Goal: Information Seeking & Learning: Learn about a topic

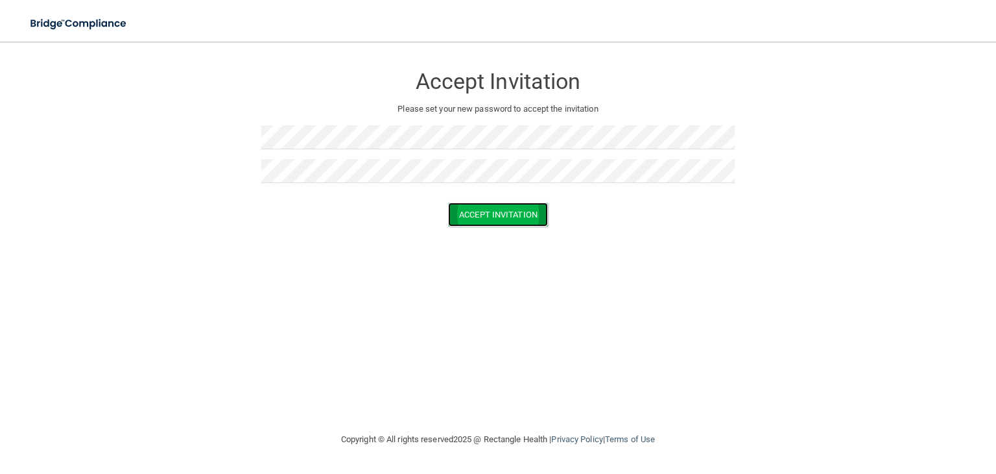
click at [466, 208] on button "Accept Invitation" at bounding box center [498, 214] width 100 height 24
click at [498, 229] on button "Accept Invitation" at bounding box center [498, 233] width 100 height 24
click at [496, 208] on button "Accept Invitation" at bounding box center [498, 214] width 100 height 24
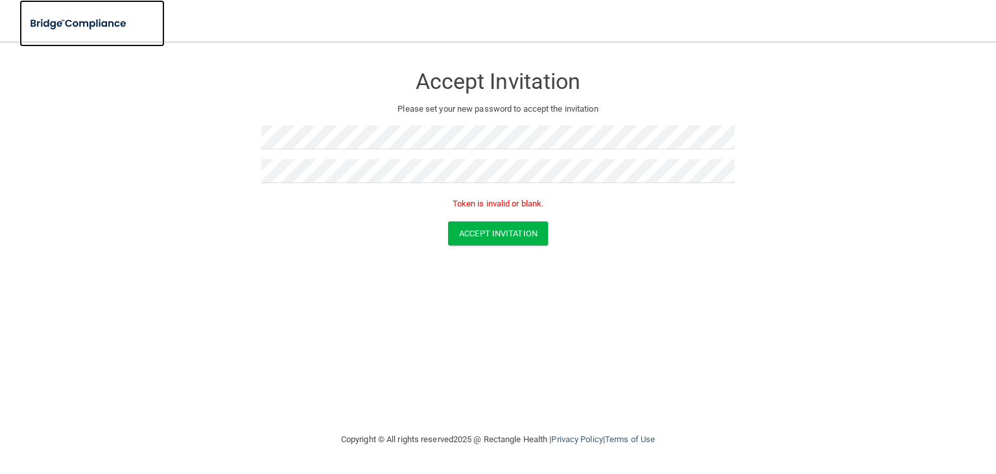
click at [97, 21] on img at bounding box center [78, 23] width 119 height 27
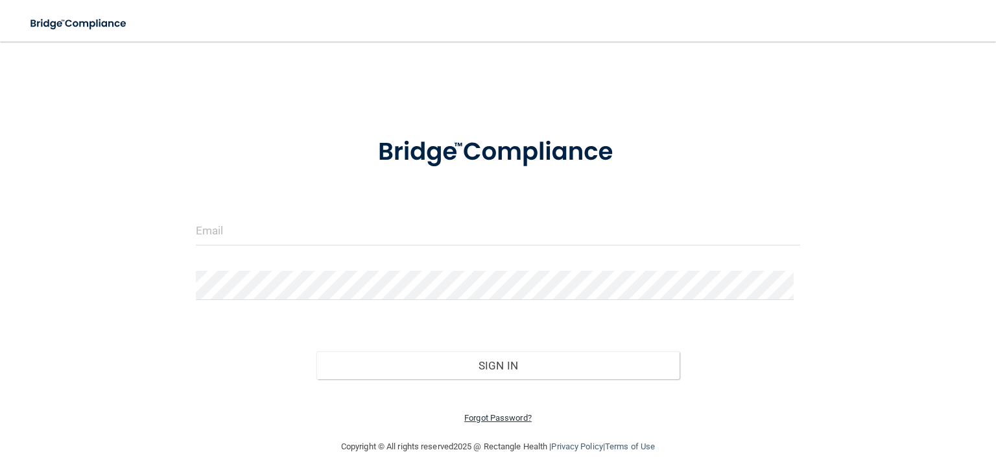
click at [511, 416] on link "Forgot Password?" at bounding box center [497, 418] width 67 height 10
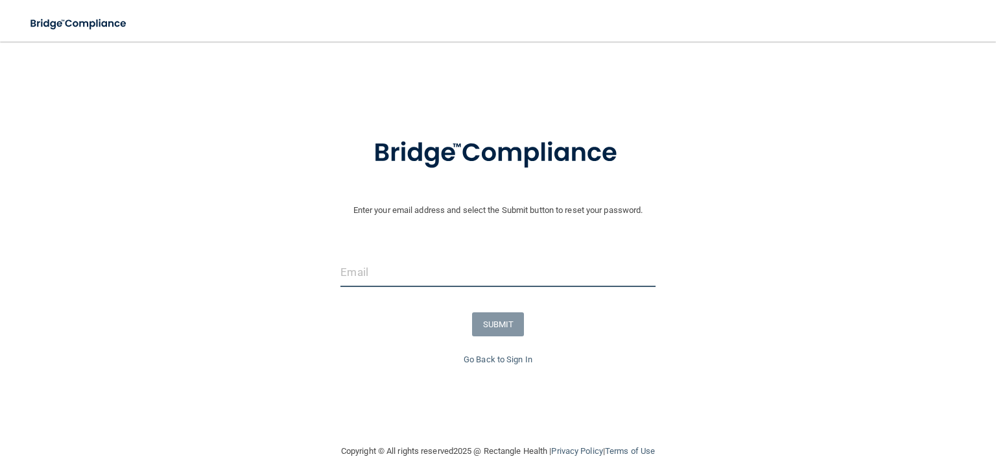
click at [421, 278] on input "email" at bounding box center [498, 272] width 315 height 29
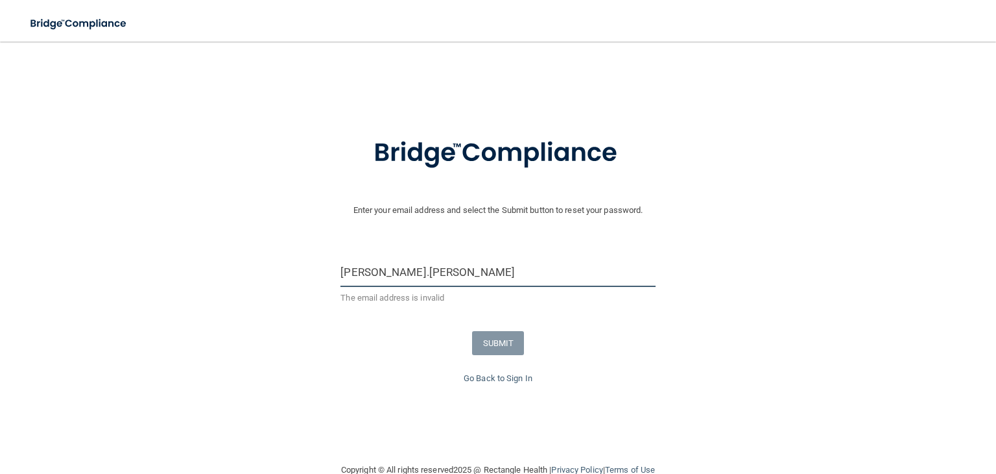
type input "[PERSON_NAME][EMAIL_ADDRESS][PERSON_NAME][DOMAIN_NAME]"
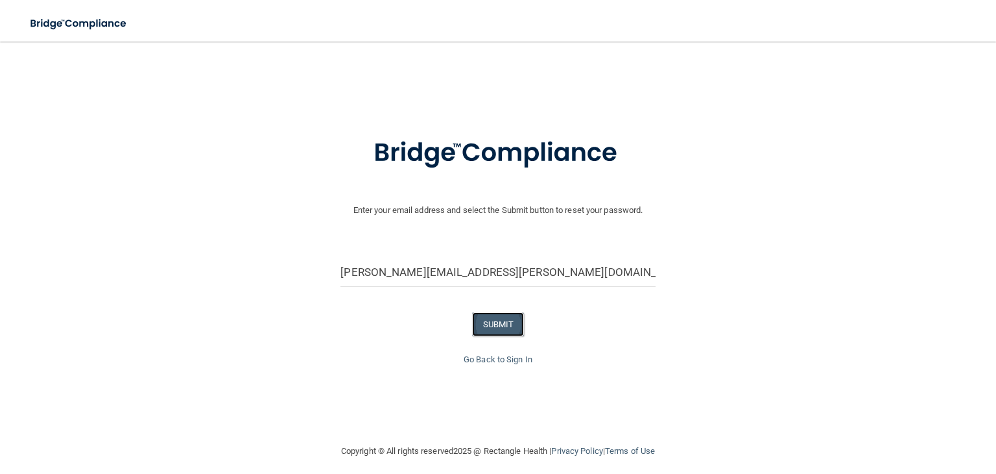
click at [493, 325] on button "SUBMIT" at bounding box center [498, 324] width 53 height 24
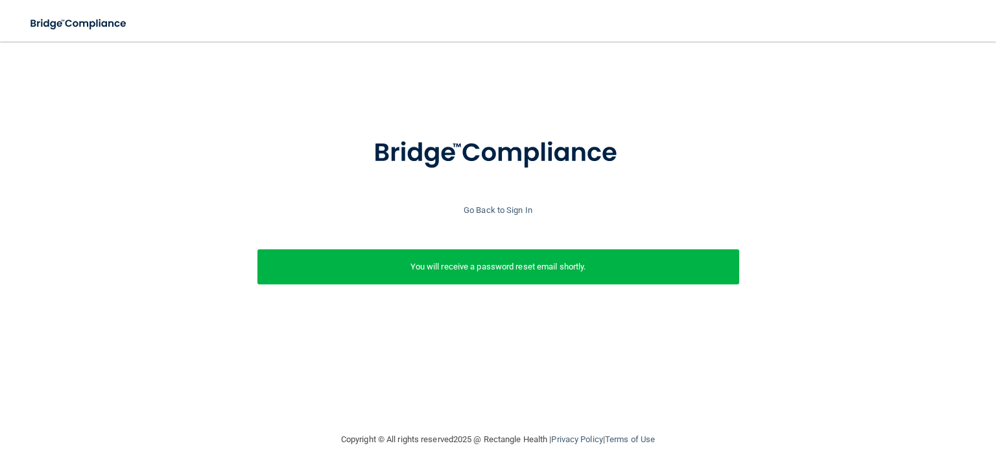
click at [461, 271] on p "You will receive a password reset email shortly." at bounding box center [498, 267] width 463 height 16
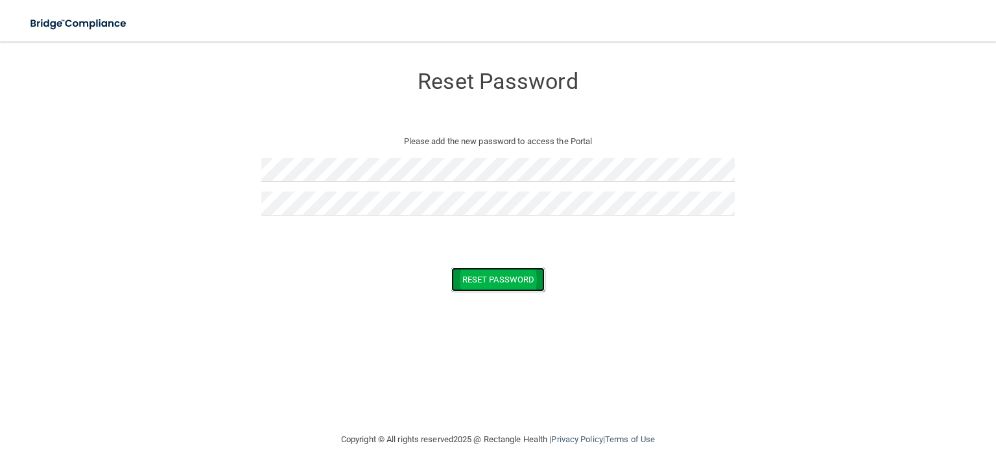
click at [493, 271] on button "Reset Password" at bounding box center [497, 279] width 93 height 24
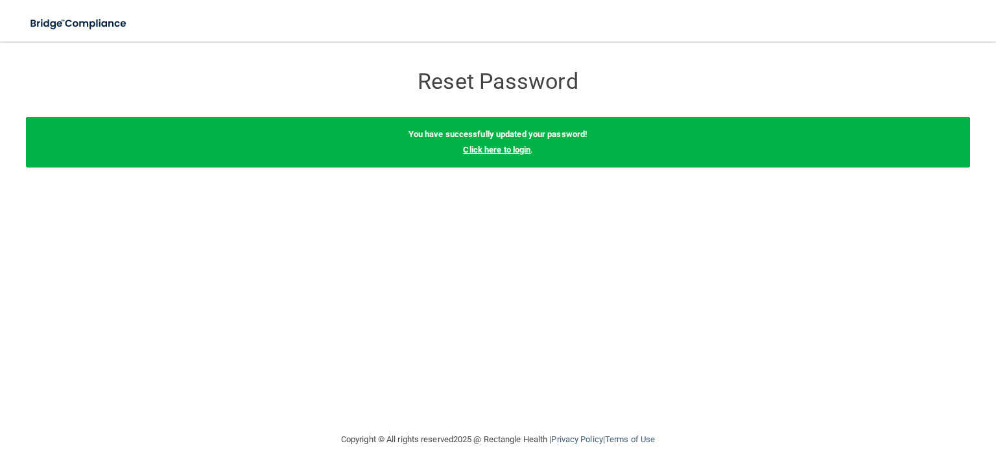
click at [483, 150] on link "Click here to login" at bounding box center [496, 150] width 67 height 10
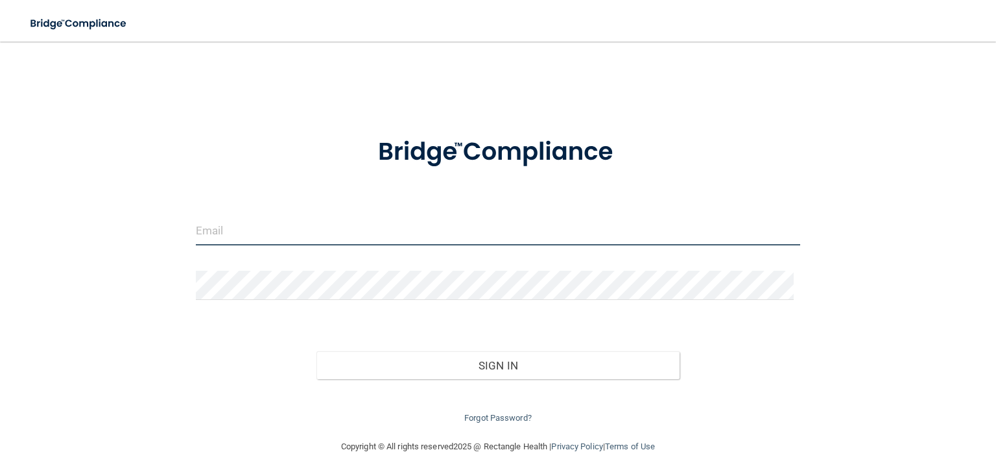
type input "[PERSON_NAME][EMAIL_ADDRESS][PERSON_NAME][DOMAIN_NAME]"
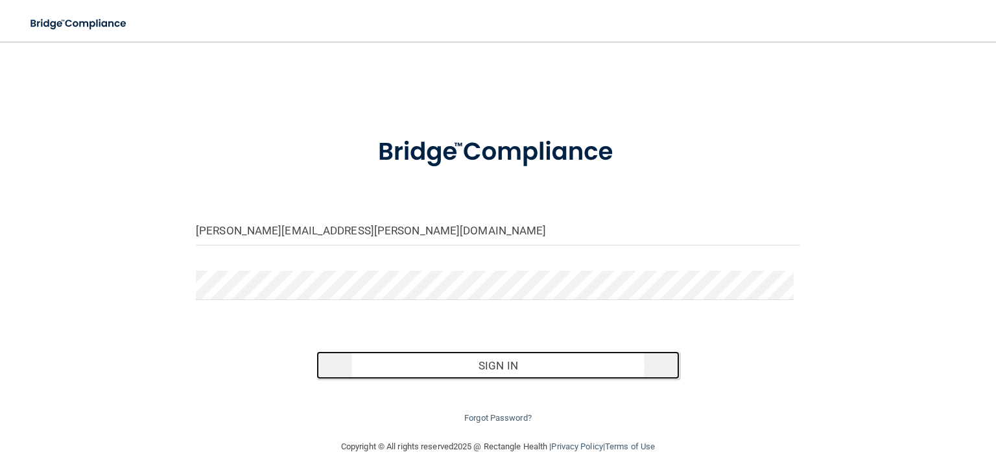
click at [456, 365] on button "Sign In" at bounding box center [498, 365] width 363 height 29
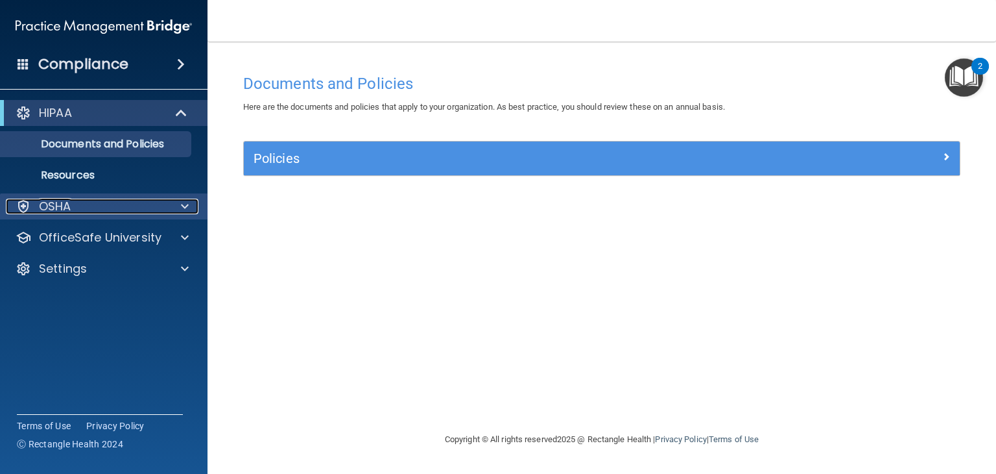
click at [189, 206] on div at bounding box center [183, 207] width 32 height 16
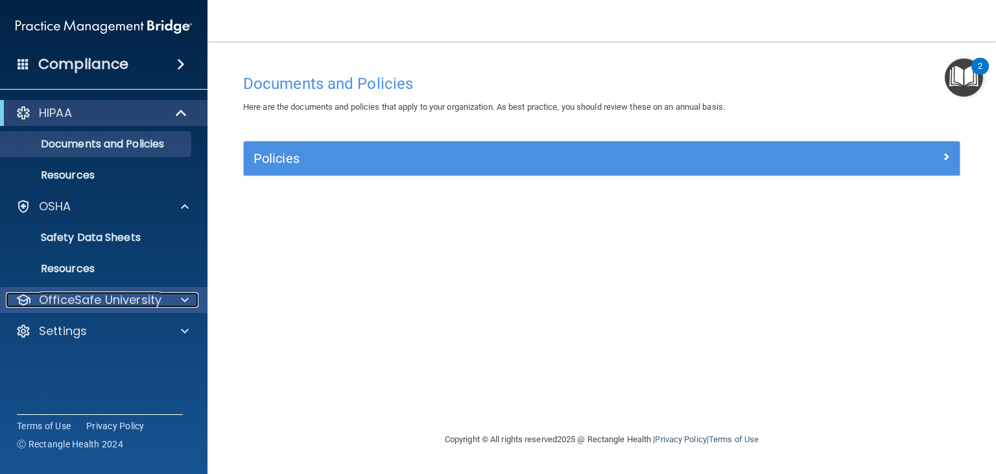
click at [191, 302] on div at bounding box center [183, 300] width 32 height 16
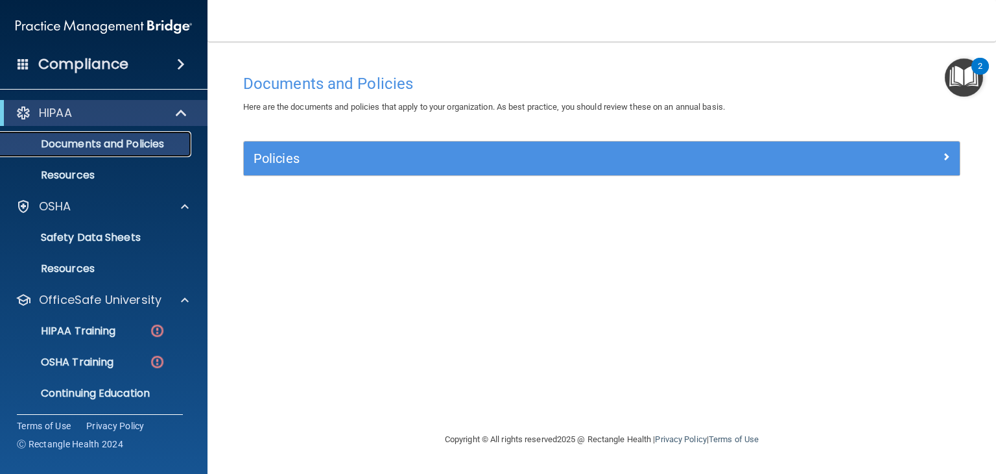
click at [159, 138] on p "Documents and Policies" at bounding box center [96, 144] width 177 height 13
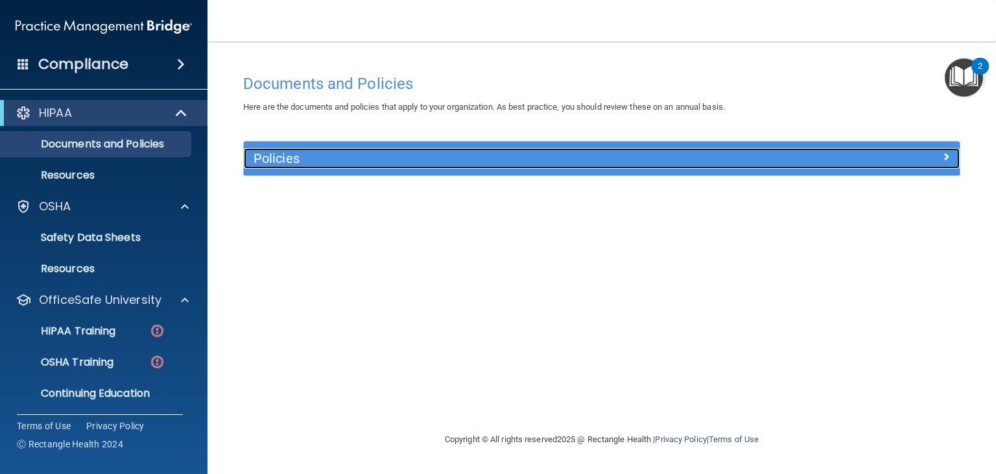
click at [952, 152] on div at bounding box center [870, 156] width 179 height 16
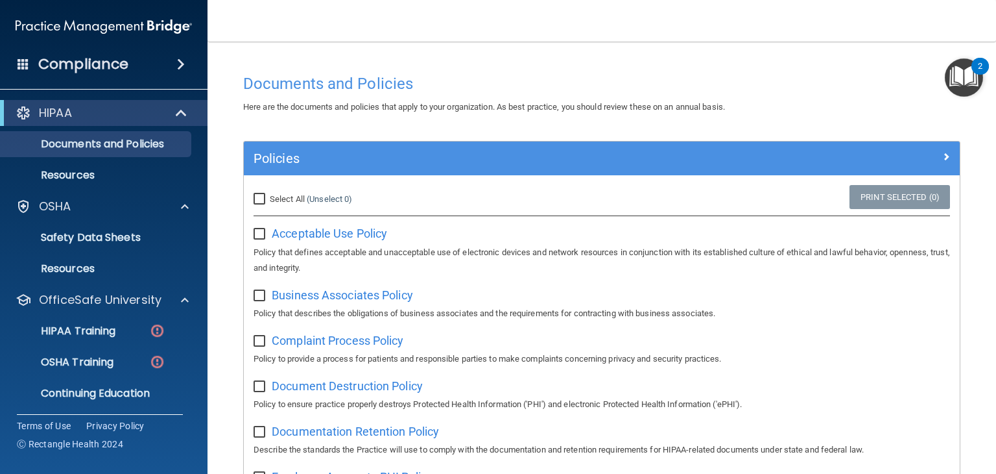
click at [260, 197] on input "Select All (Unselect 0) Unselect All" at bounding box center [261, 199] width 15 height 10
checkbox input "true"
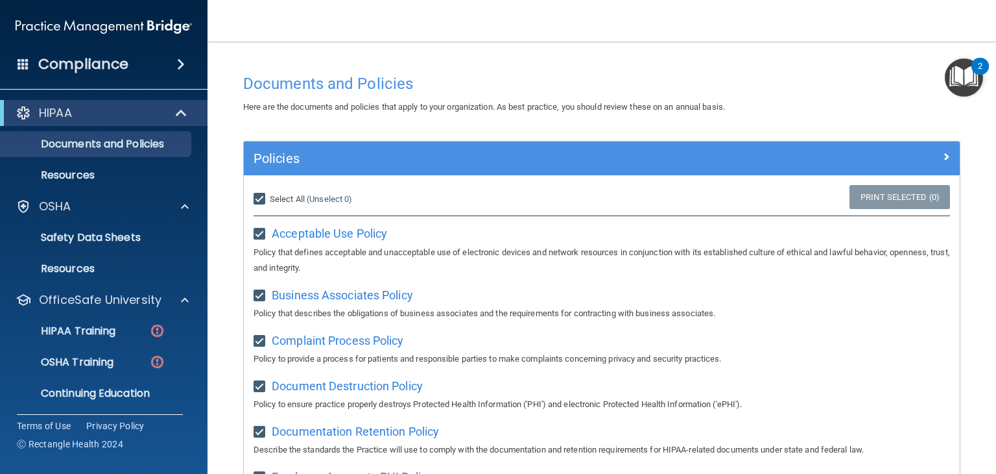
checkbox input "true"
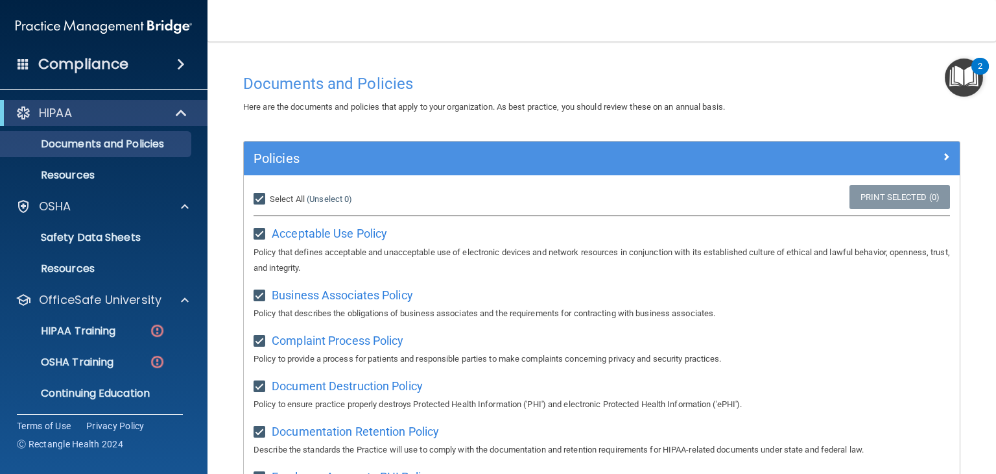
checkbox input "true"
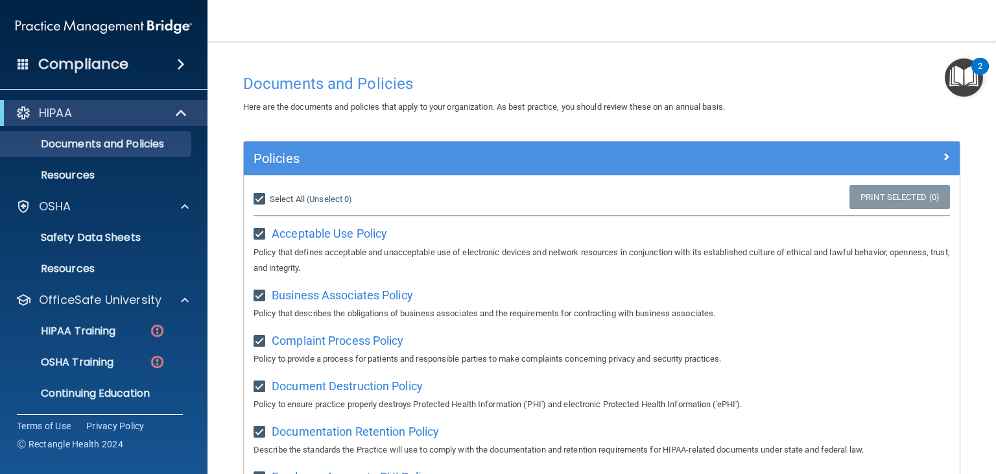
checkbox input "true"
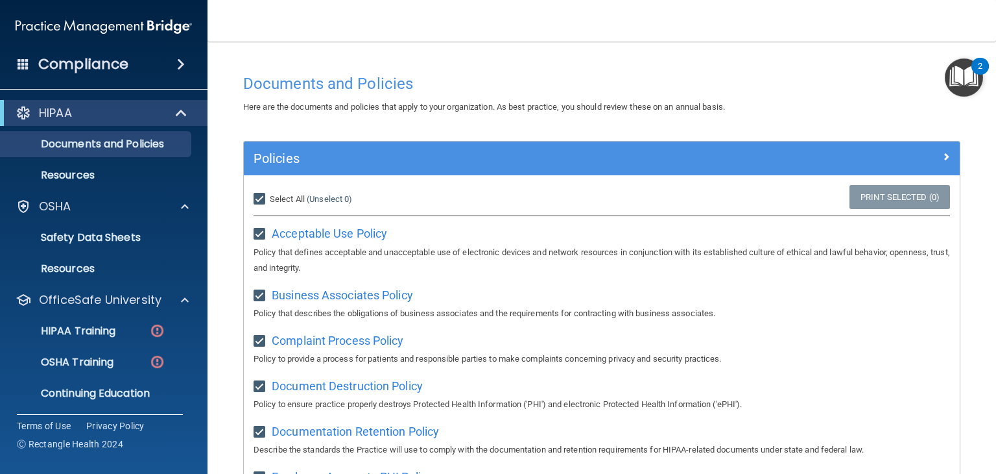
checkbox input "true"
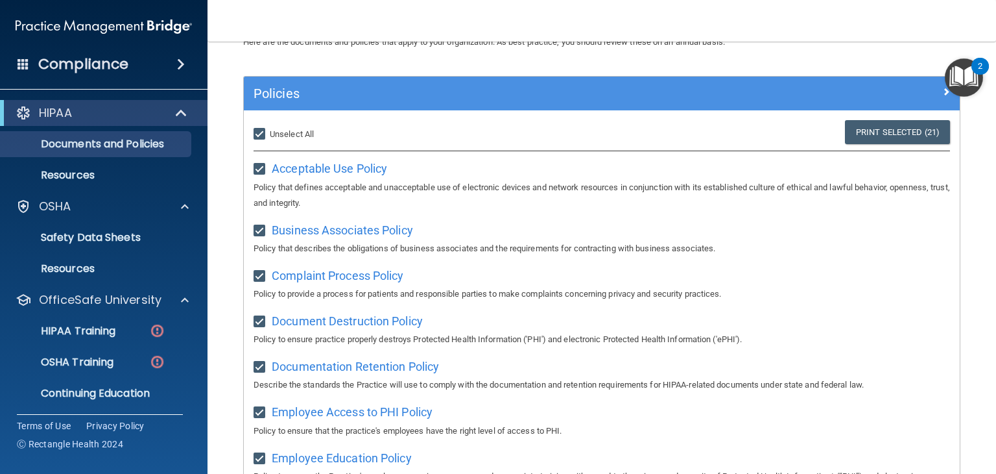
scroll to position [63, 0]
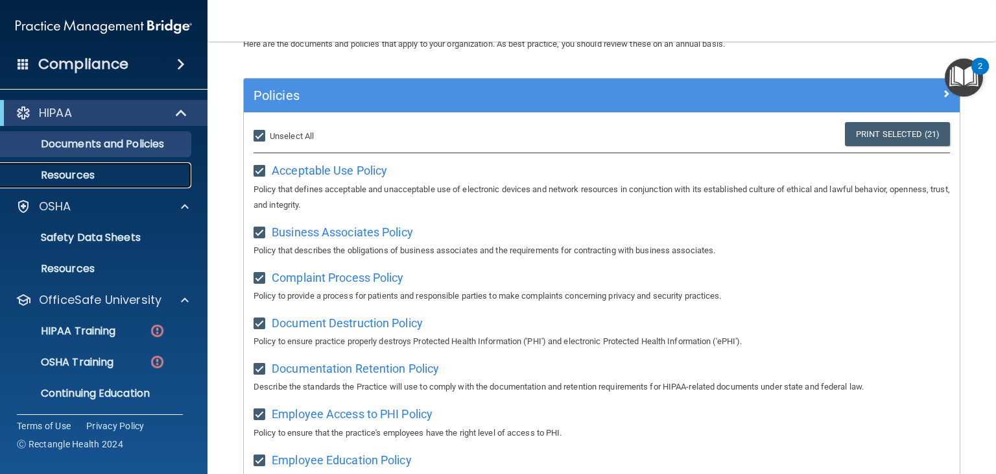
click at [83, 175] on p "Resources" at bounding box center [96, 175] width 177 height 13
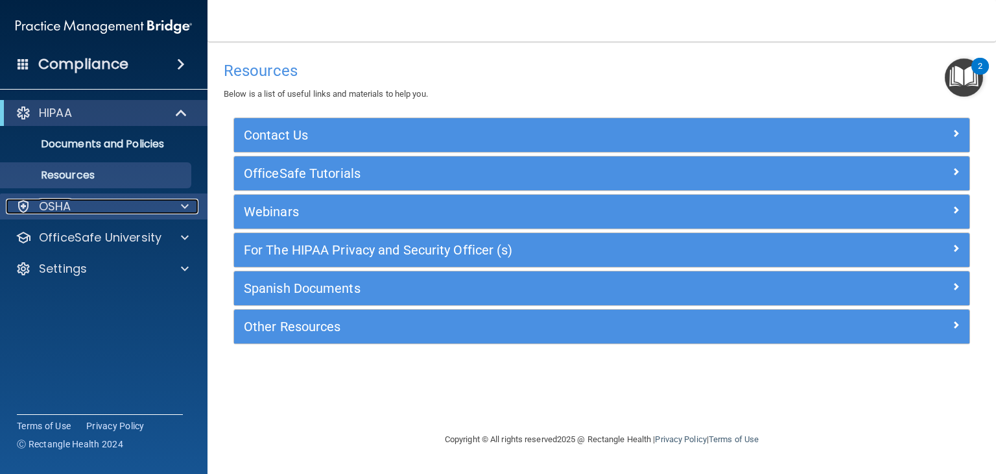
click at [184, 206] on span at bounding box center [185, 207] width 8 height 16
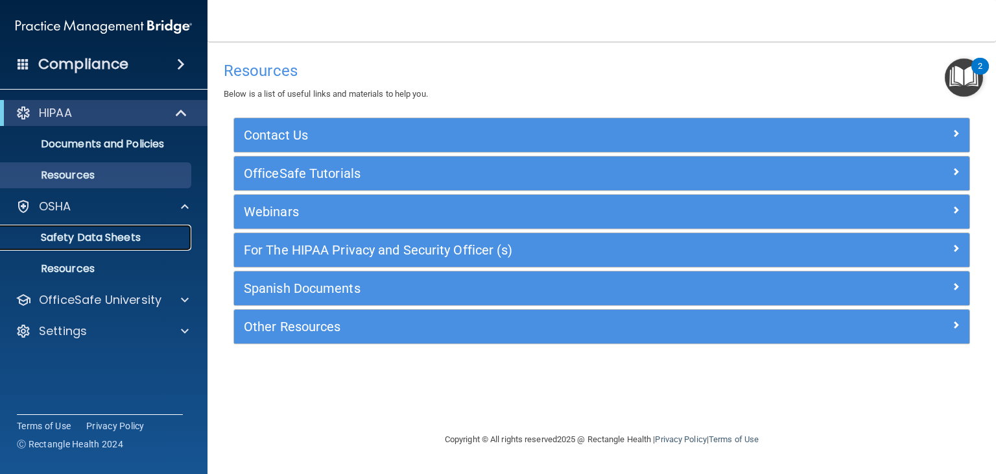
click at [108, 234] on p "Safety Data Sheets" at bounding box center [96, 237] width 177 height 13
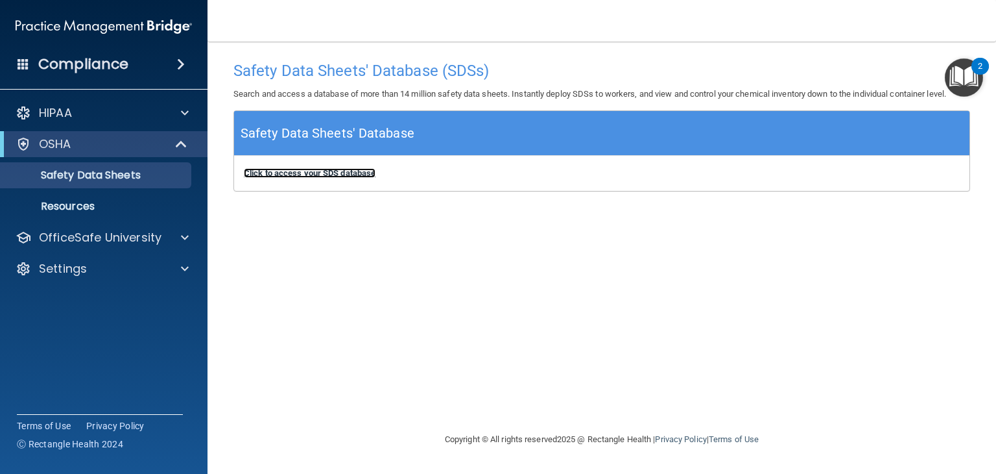
click at [322, 173] on b "Click to access your SDS database" at bounding box center [310, 173] width 132 height 10
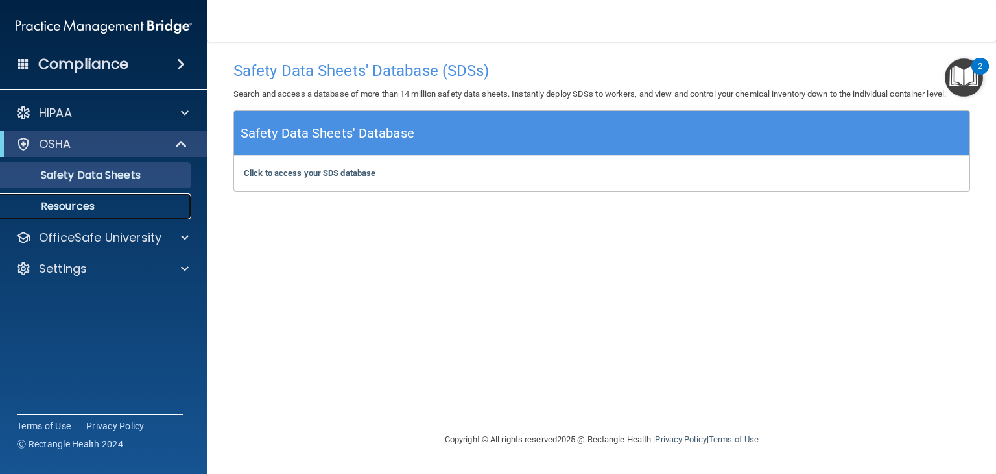
click at [88, 215] on link "Resources" at bounding box center [89, 206] width 204 height 26
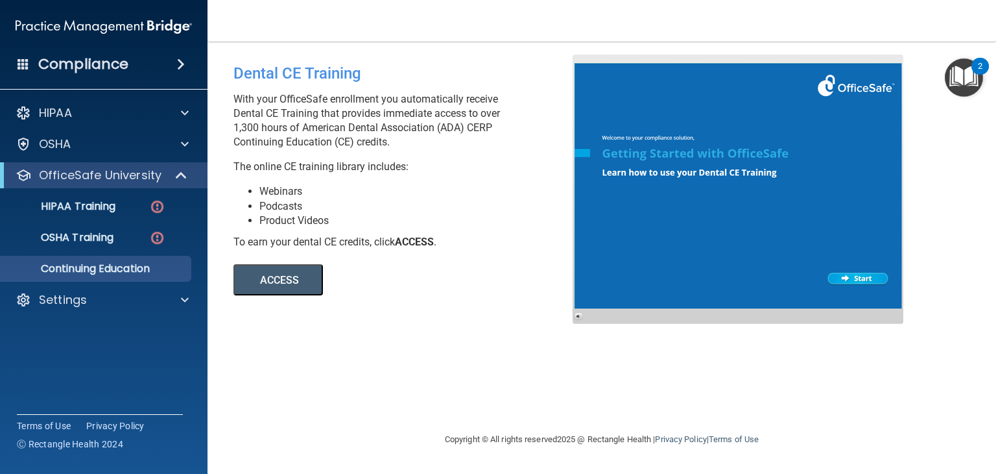
click at [283, 278] on button "ACCESS" at bounding box center [279, 279] width 90 height 31
click at [145, 203] on div "HIPAA Training" at bounding box center [96, 206] width 177 height 13
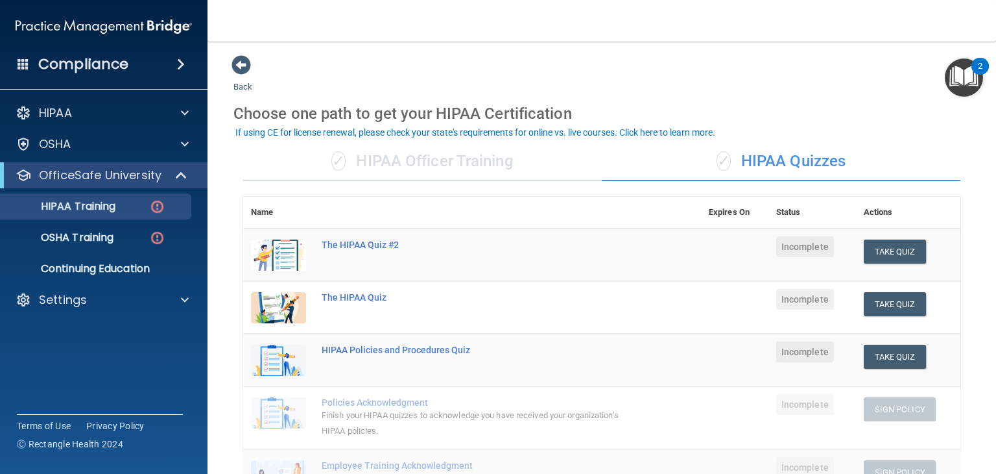
click at [317, 133] on div "If using CE for license renewal, please check your state's requirements for onl…" at bounding box center [475, 132] width 480 height 9
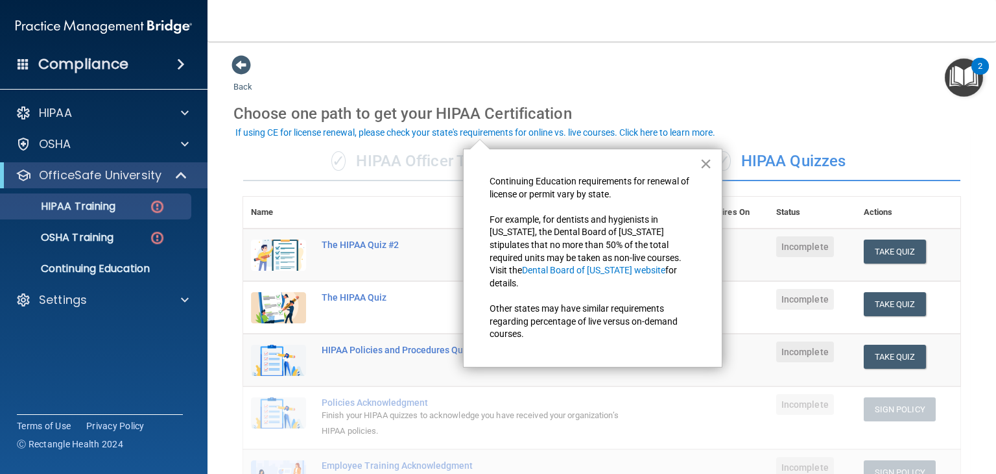
click at [704, 158] on button "×" at bounding box center [706, 163] width 12 height 21
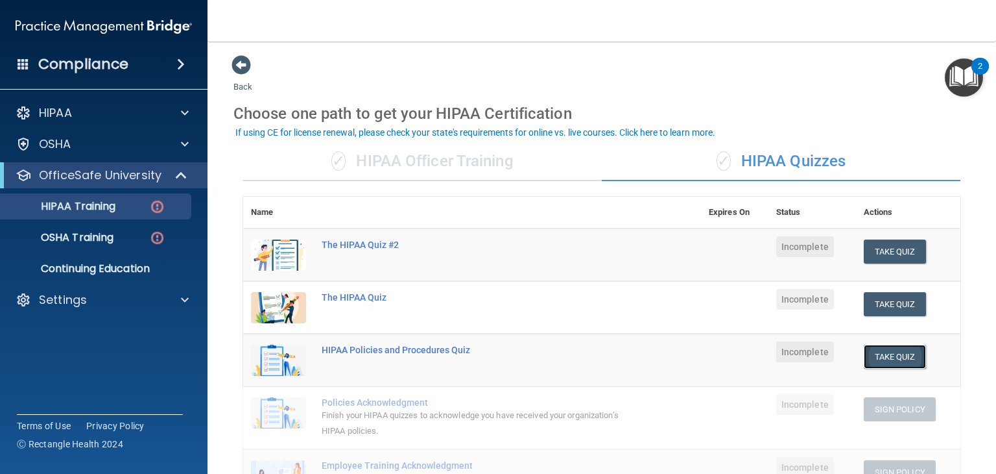
click at [884, 354] on button "Take Quiz" at bounding box center [895, 356] width 62 height 24
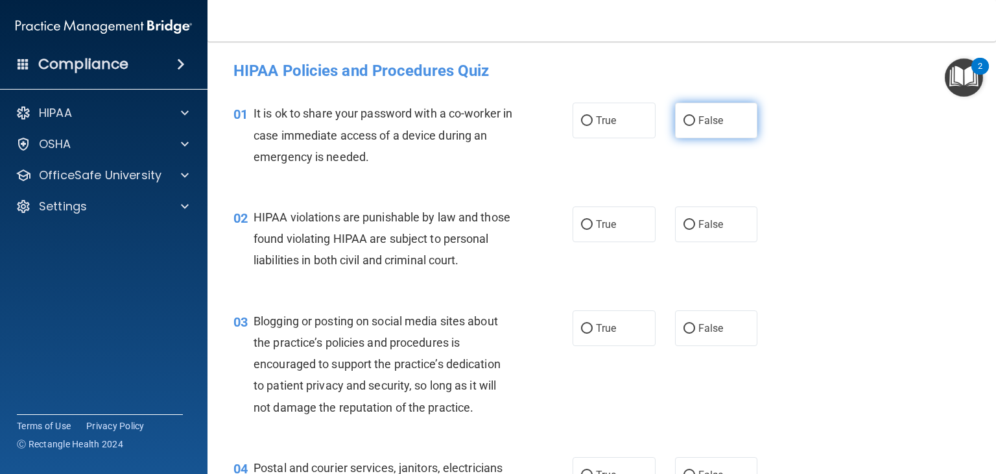
click at [684, 122] on input "False" at bounding box center [690, 121] width 12 height 10
radio input "true"
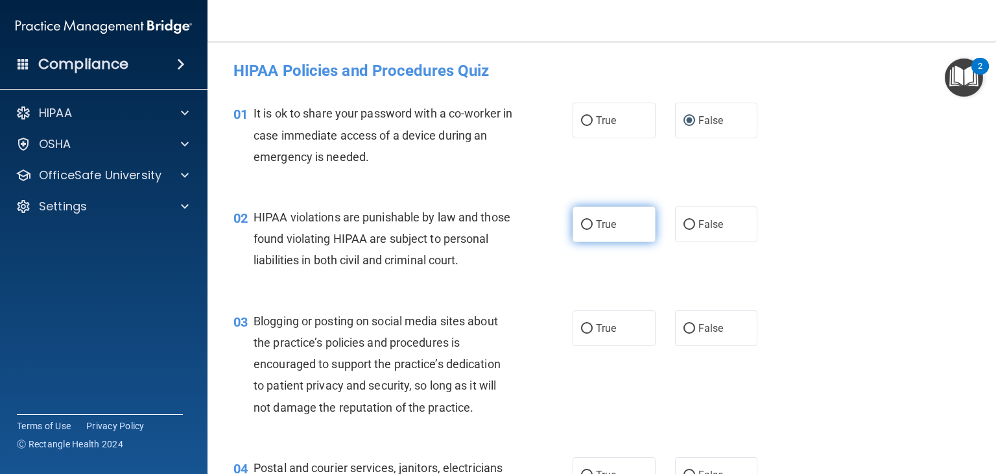
click at [581, 226] on input "True" at bounding box center [587, 225] width 12 height 10
radio input "true"
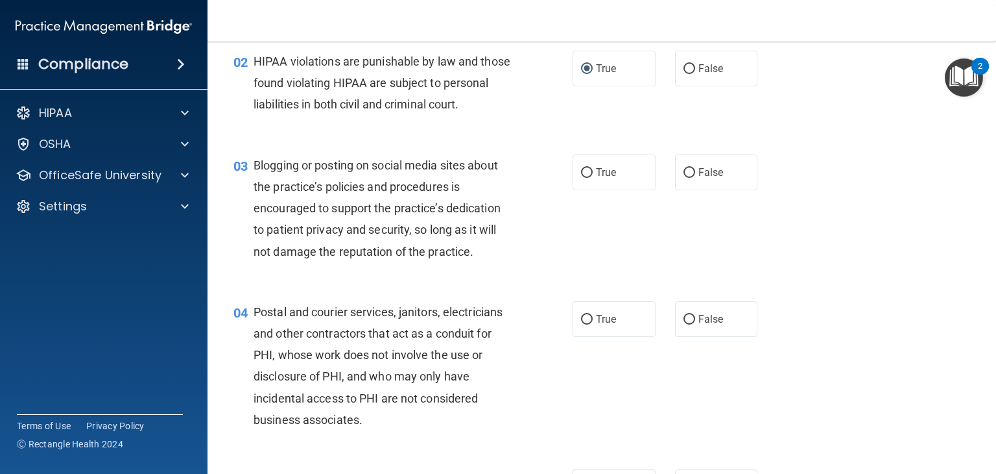
scroll to position [182, 0]
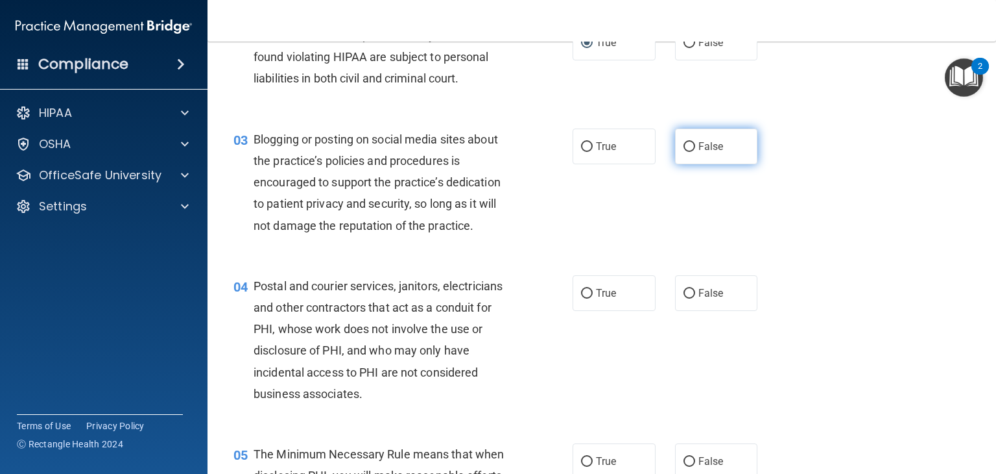
click at [684, 152] on input "False" at bounding box center [690, 147] width 12 height 10
radio input "true"
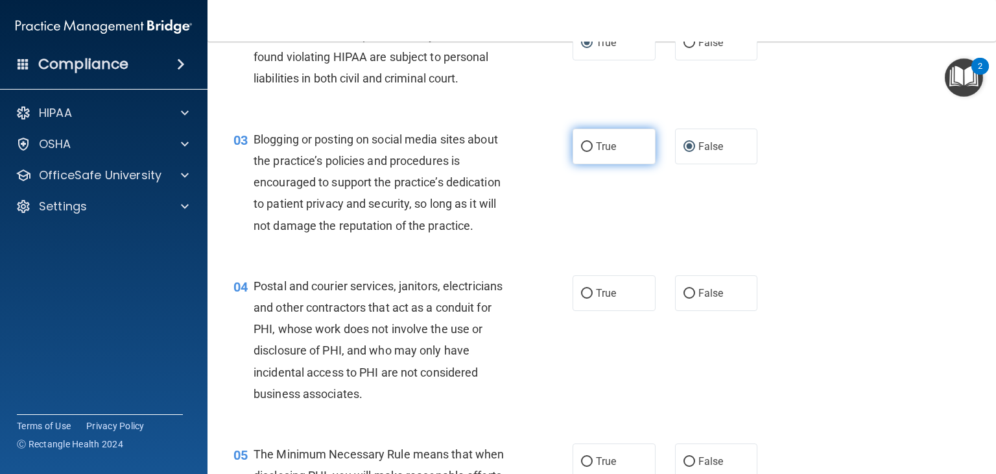
click at [581, 152] on input "True" at bounding box center [587, 147] width 12 height 10
radio input "true"
radio input "false"
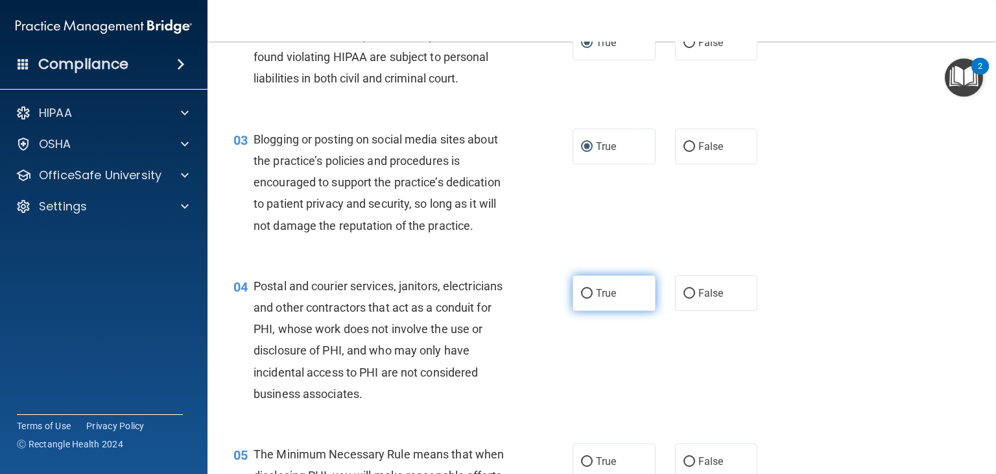
click at [581, 298] on input "True" at bounding box center [587, 294] width 12 height 10
radio input "true"
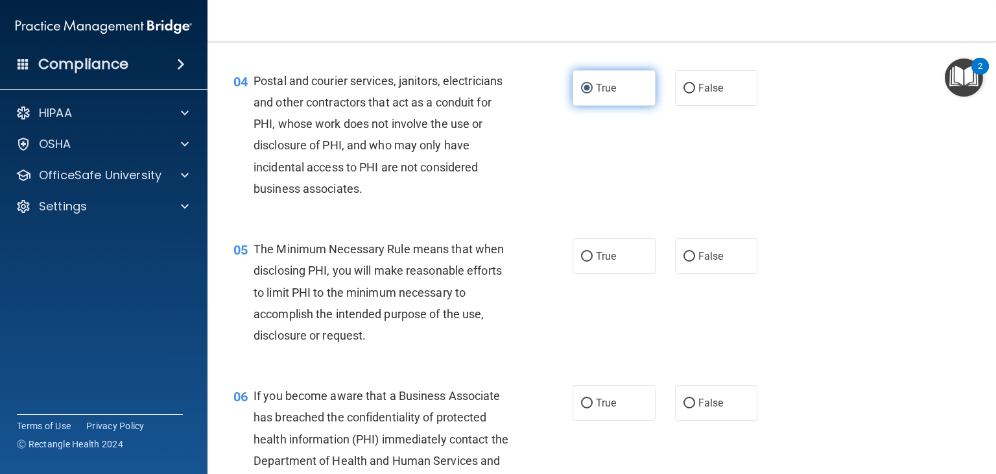
scroll to position [389, 0]
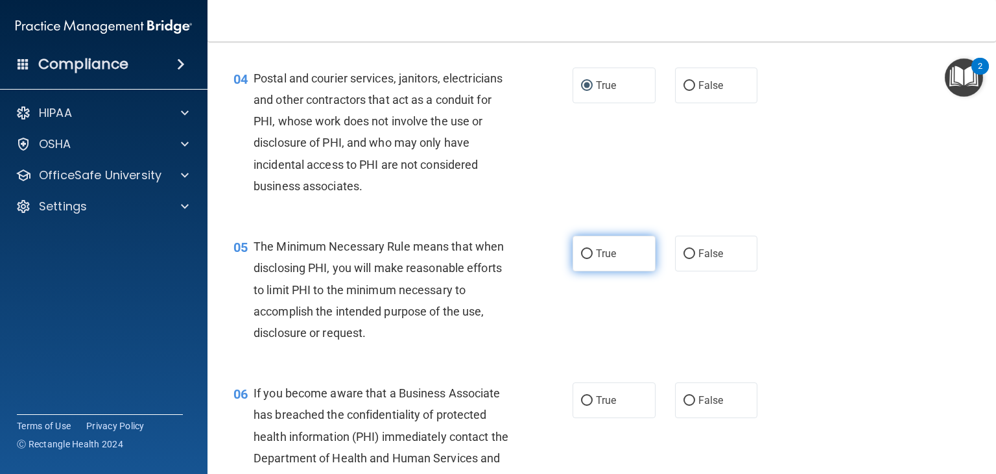
click at [581, 259] on input "True" at bounding box center [587, 254] width 12 height 10
radio input "true"
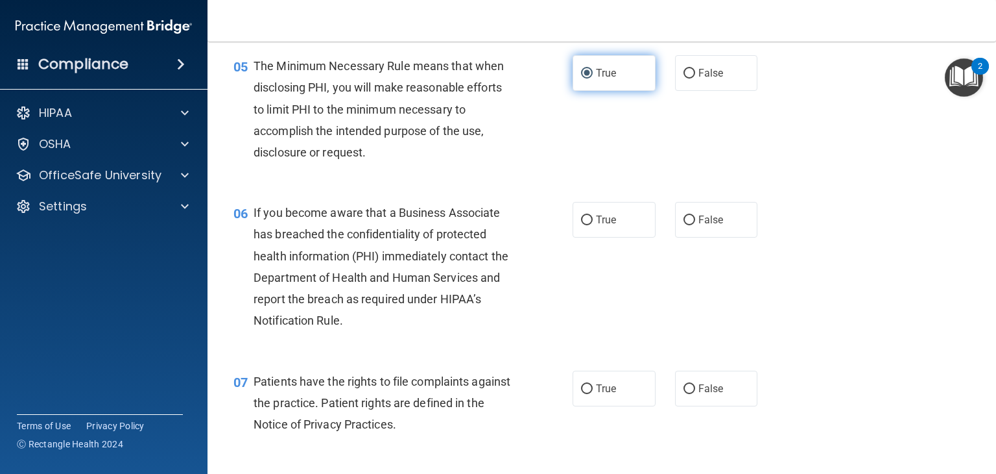
scroll to position [571, 0]
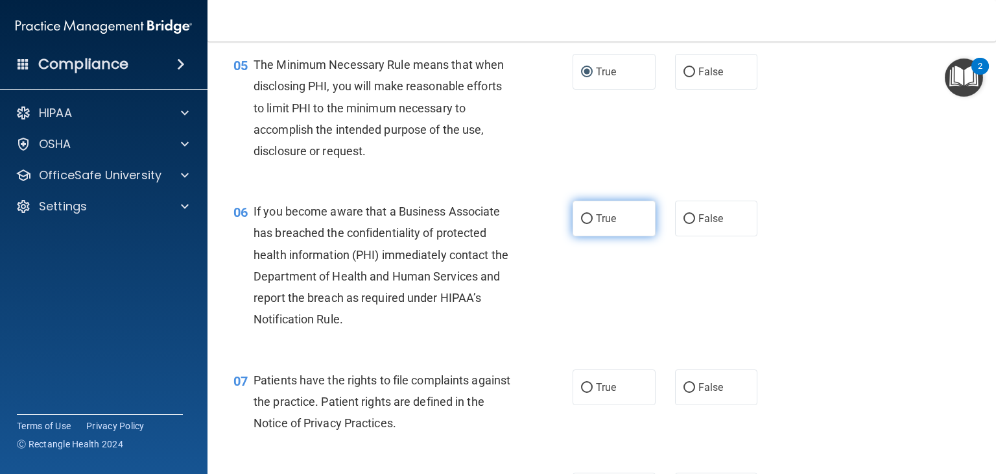
click at [584, 224] on input "True" at bounding box center [587, 219] width 12 height 10
radio input "true"
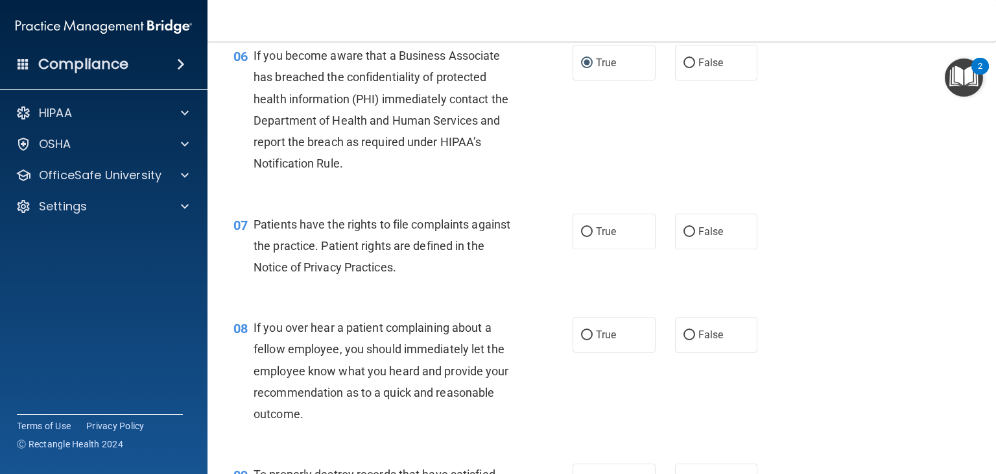
scroll to position [752, 0]
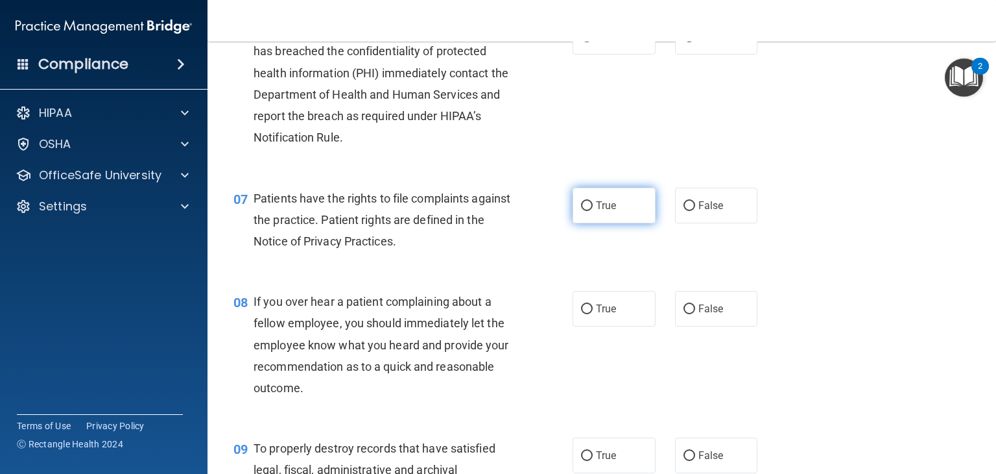
click at [581, 211] on input "True" at bounding box center [587, 206] width 12 height 10
radio input "true"
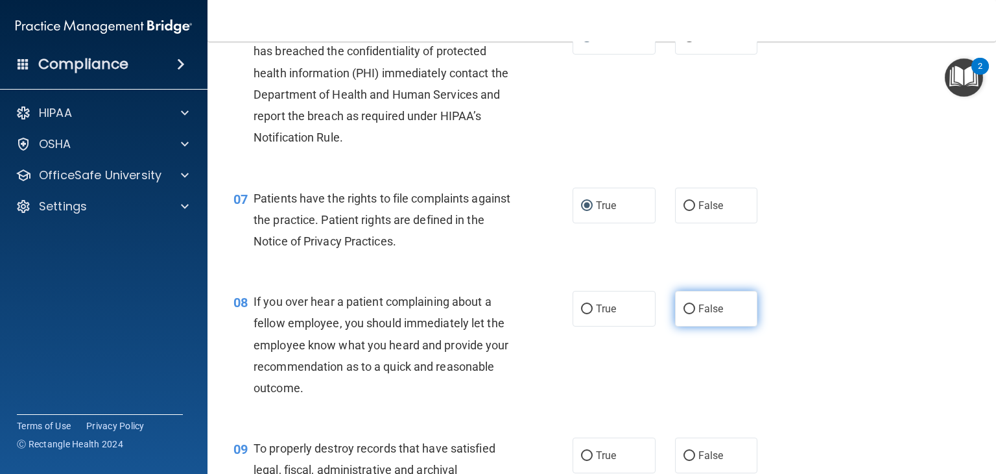
click at [684, 314] on input "False" at bounding box center [690, 309] width 12 height 10
radio input "true"
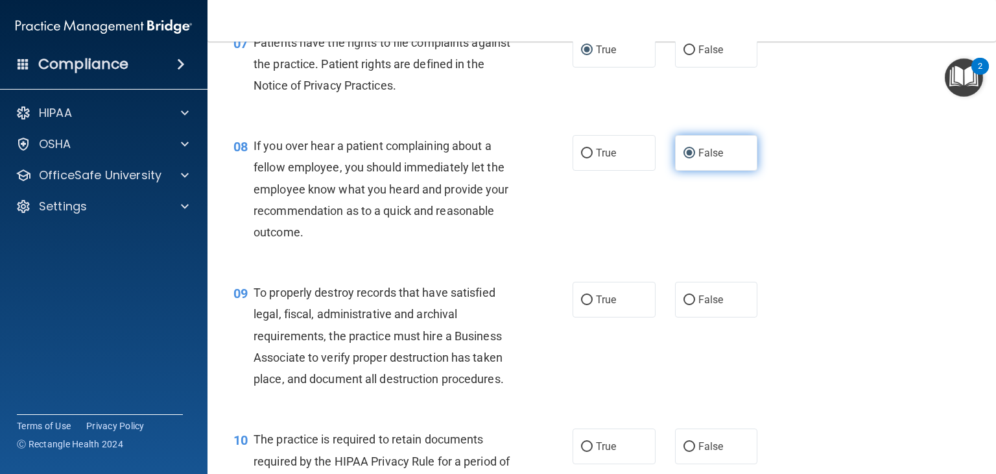
scroll to position [934, 0]
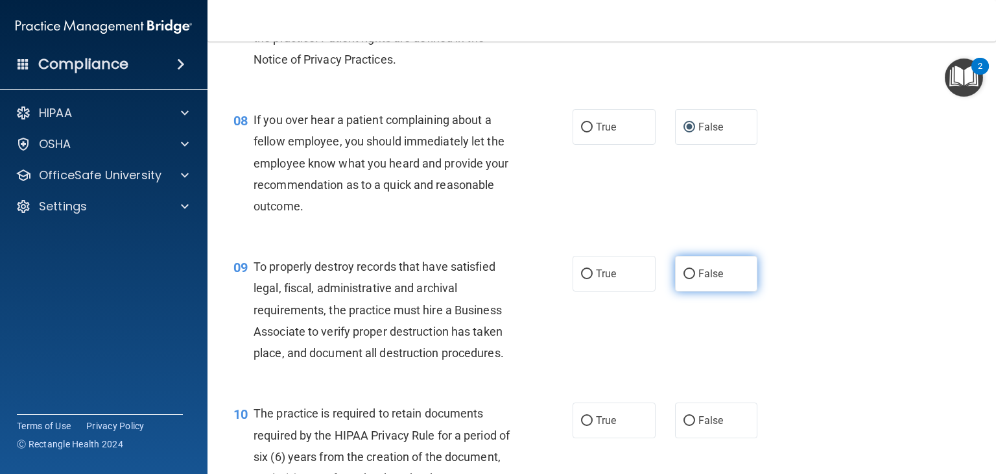
click at [684, 279] on input "False" at bounding box center [690, 274] width 12 height 10
radio input "true"
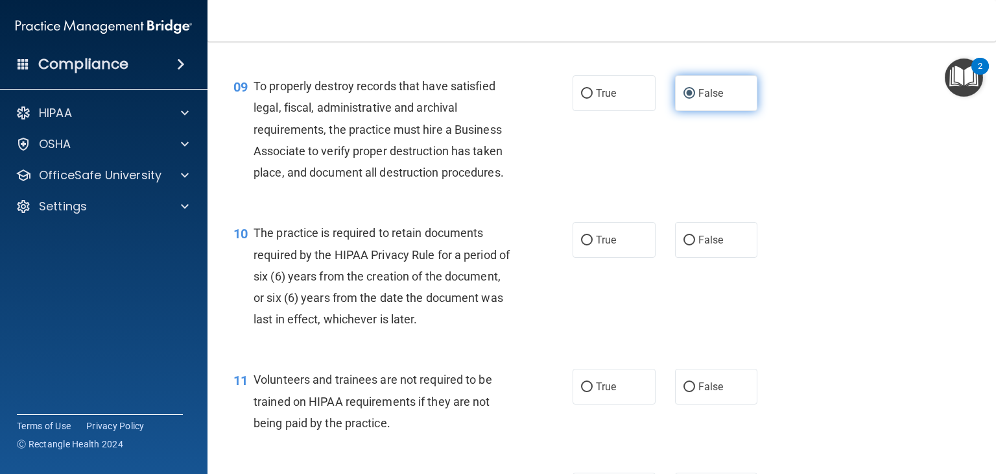
scroll to position [1116, 0]
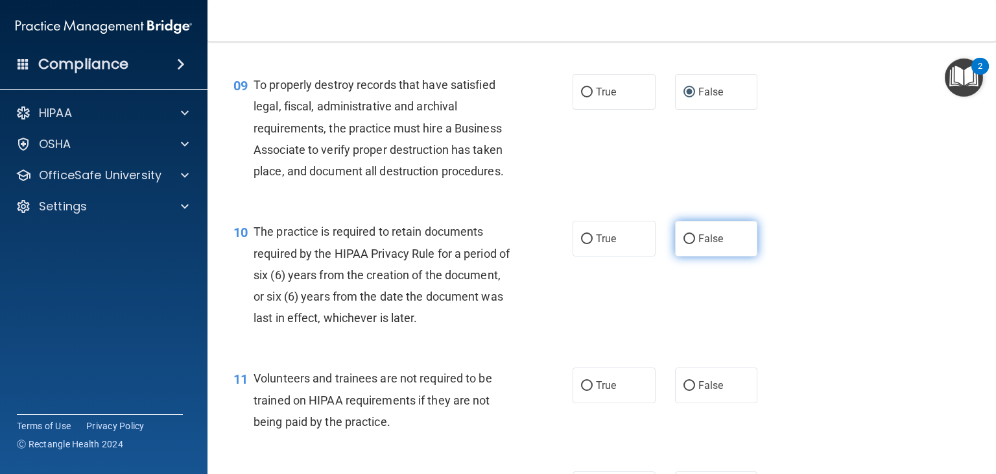
click at [684, 244] on input "False" at bounding box center [690, 239] width 12 height 10
radio input "true"
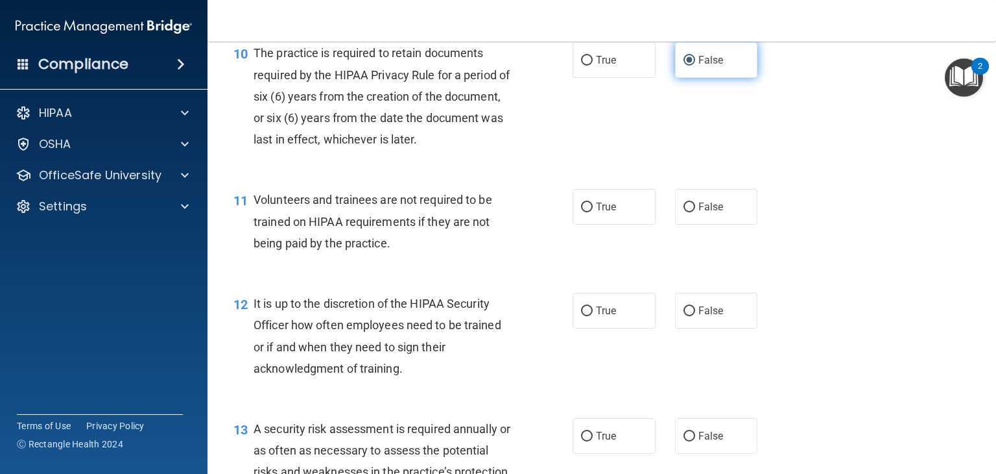
scroll to position [1297, 0]
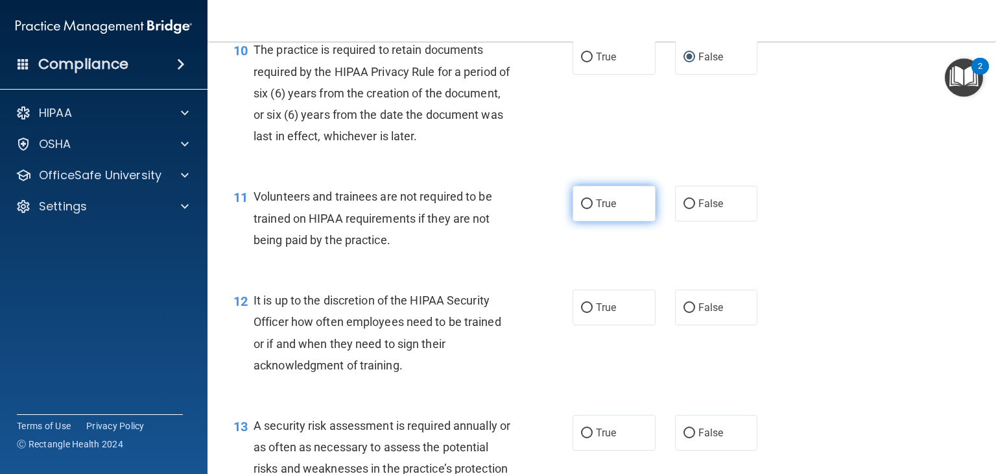
click at [581, 209] on input "True" at bounding box center [587, 204] width 12 height 10
radio input "true"
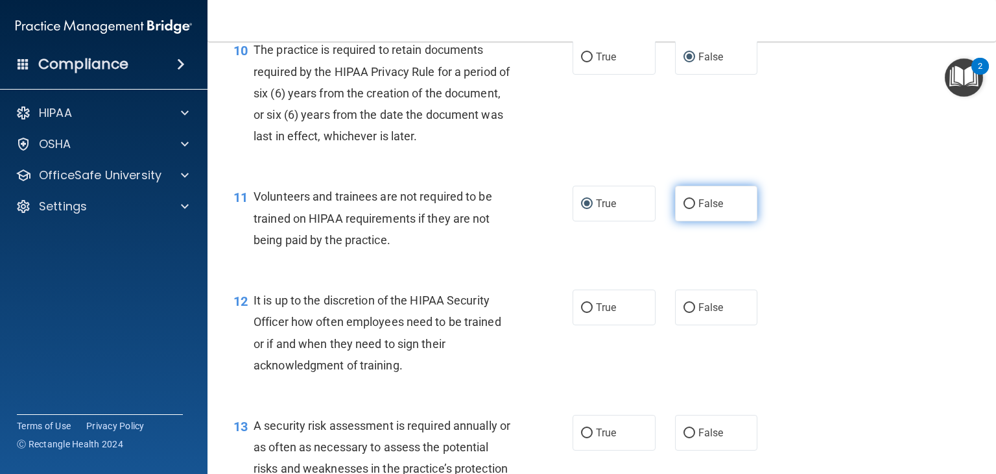
click at [685, 209] on input "False" at bounding box center [690, 204] width 12 height 10
radio input "true"
radio input "false"
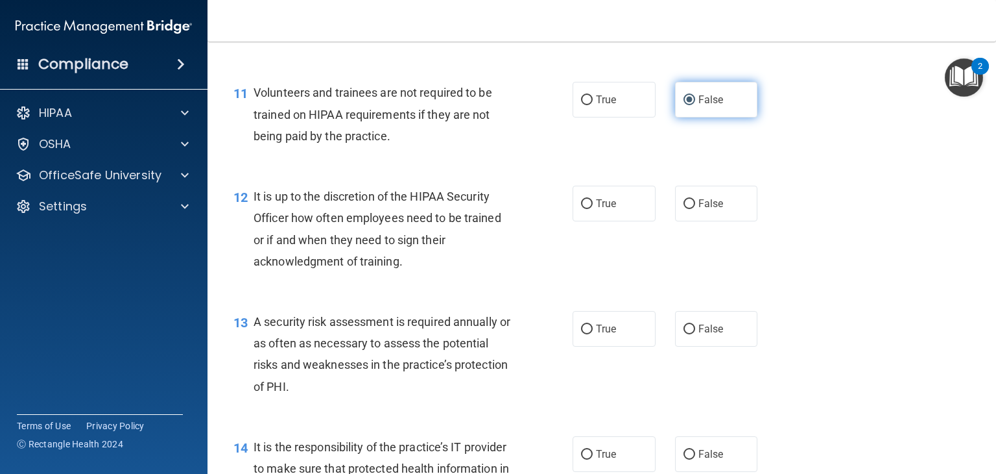
scroll to position [1427, 0]
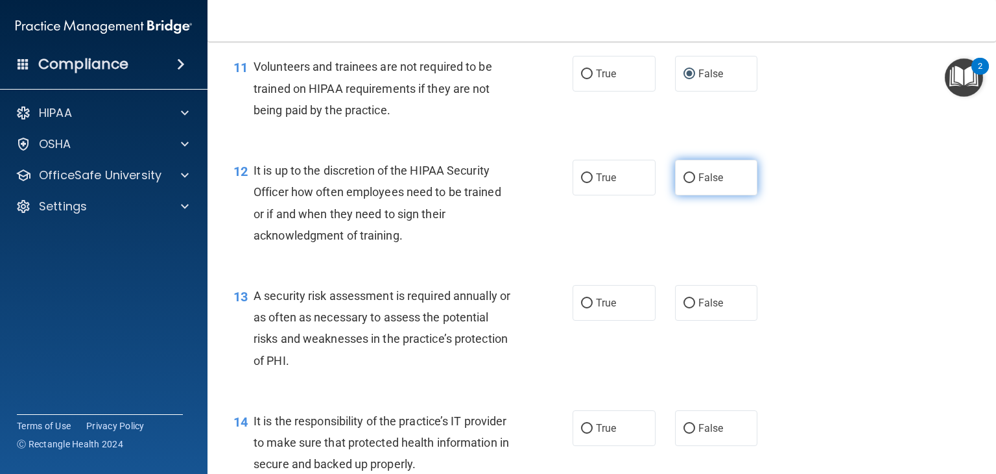
click at [686, 183] on input "False" at bounding box center [690, 178] width 12 height 10
radio input "true"
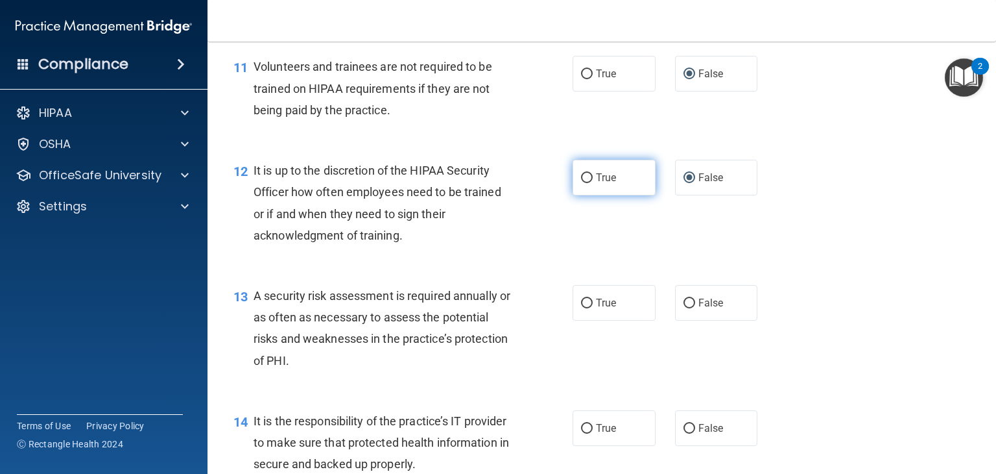
click at [582, 183] on input "True" at bounding box center [587, 178] width 12 height 10
radio input "true"
radio input "false"
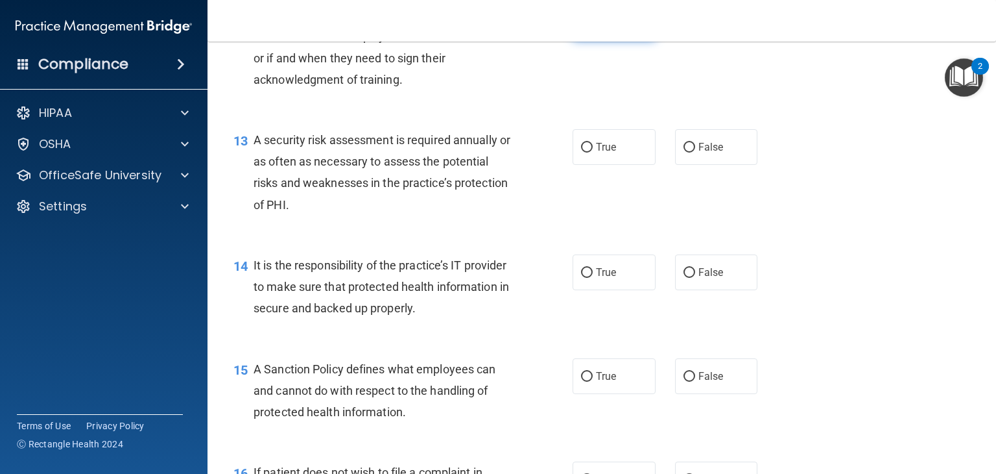
scroll to position [1609, 0]
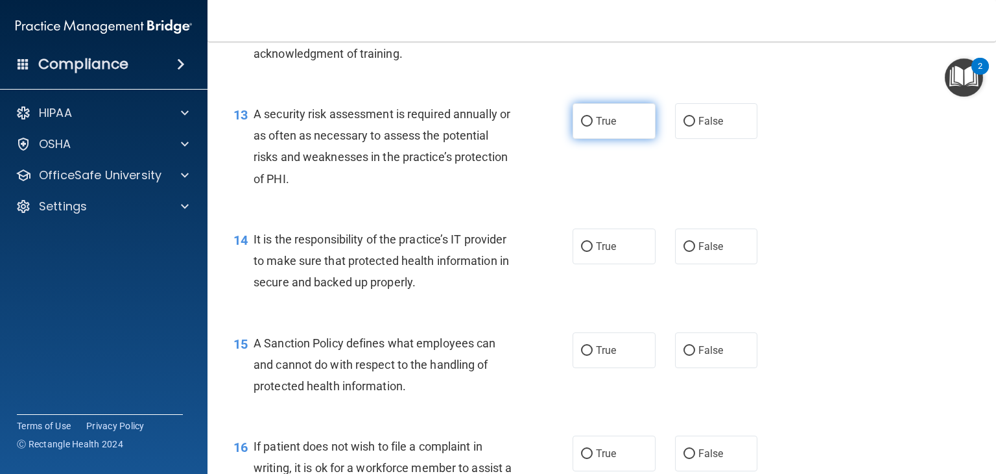
click at [584, 126] on input "True" at bounding box center [587, 122] width 12 height 10
radio input "true"
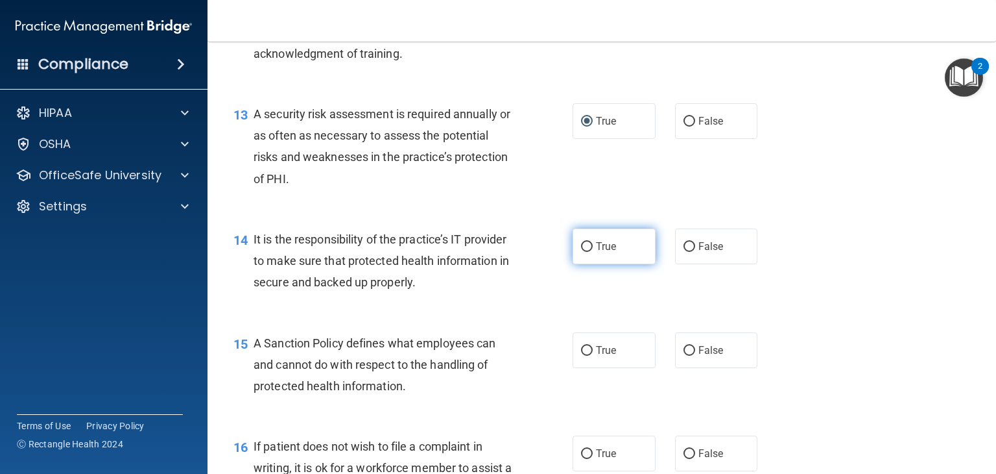
click at [581, 252] on input "True" at bounding box center [587, 247] width 12 height 10
radio input "true"
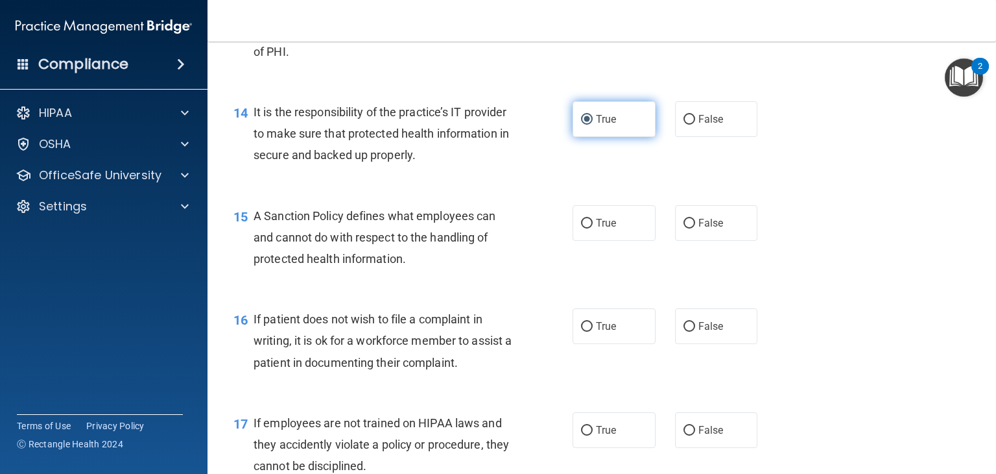
scroll to position [1739, 0]
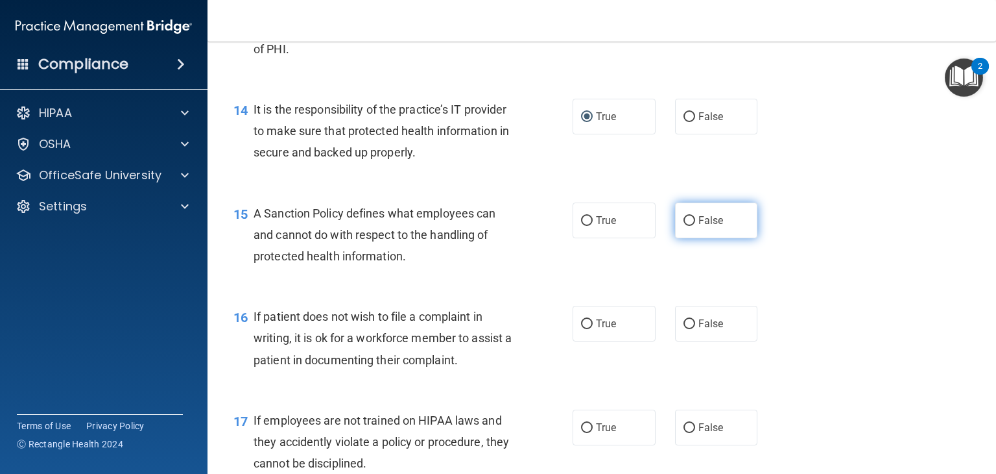
click at [684, 226] on input "False" at bounding box center [690, 221] width 12 height 10
radio input "true"
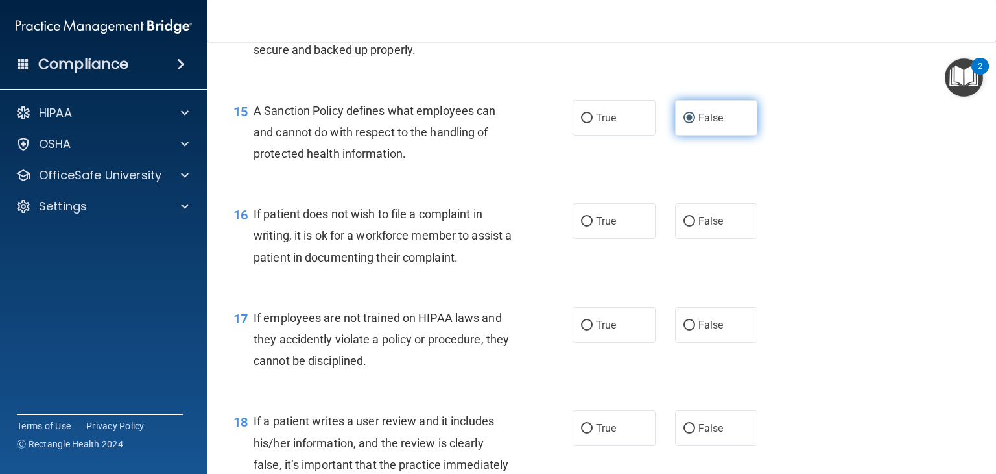
scroll to position [1842, 0]
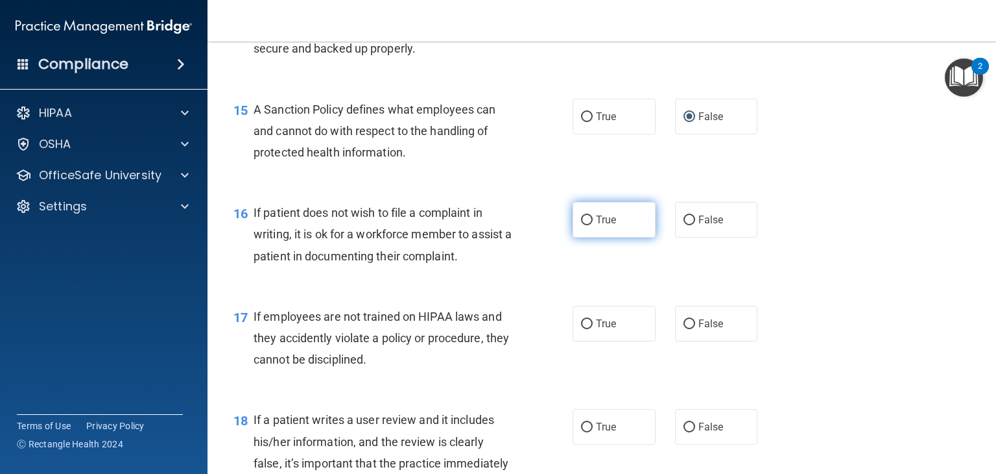
click at [581, 225] on input "True" at bounding box center [587, 220] width 12 height 10
radio input "true"
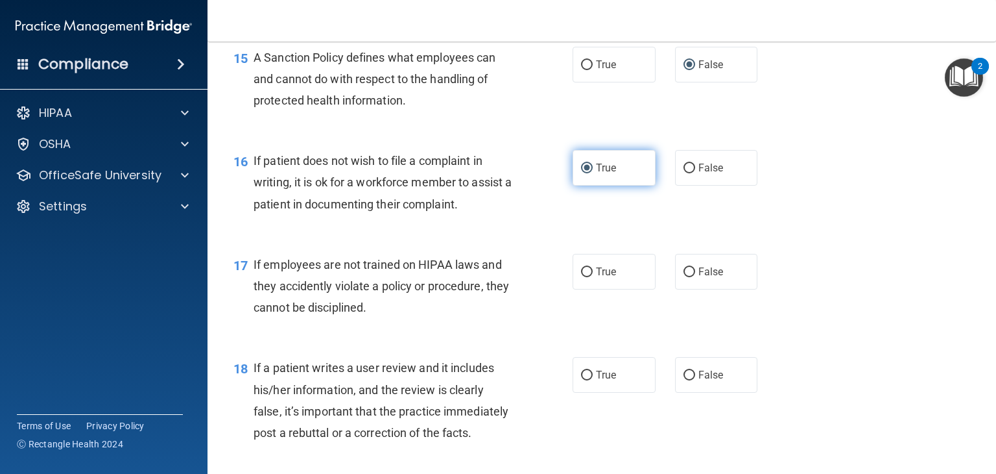
scroll to position [1920, 0]
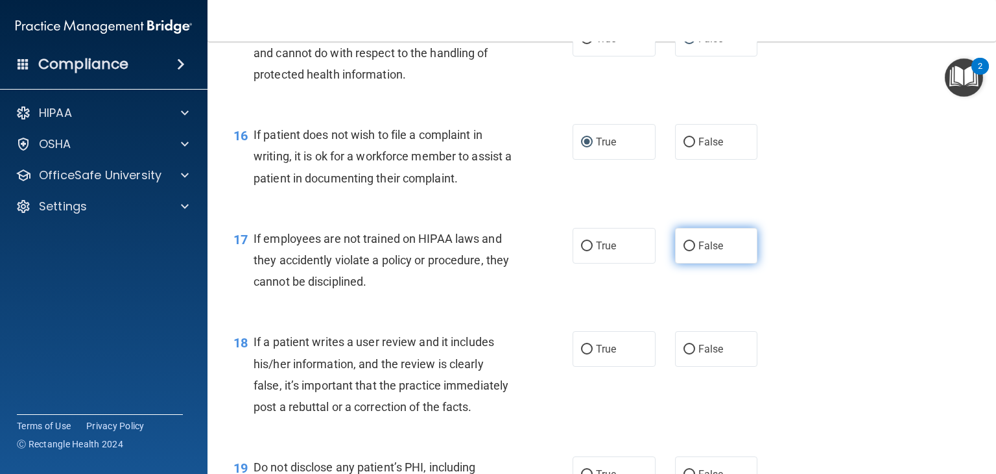
click at [686, 251] on input "False" at bounding box center [690, 246] width 12 height 10
radio input "true"
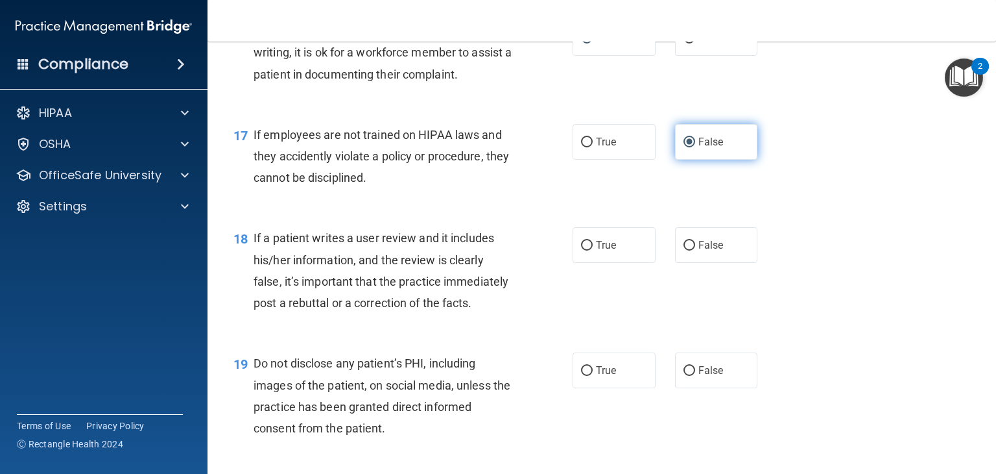
scroll to position [2050, 0]
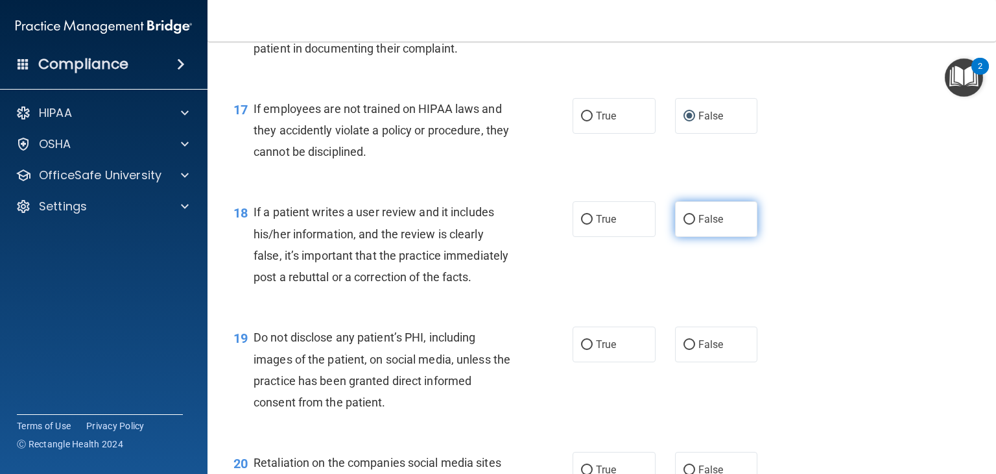
click at [685, 224] on input "False" at bounding box center [690, 220] width 12 height 10
radio input "true"
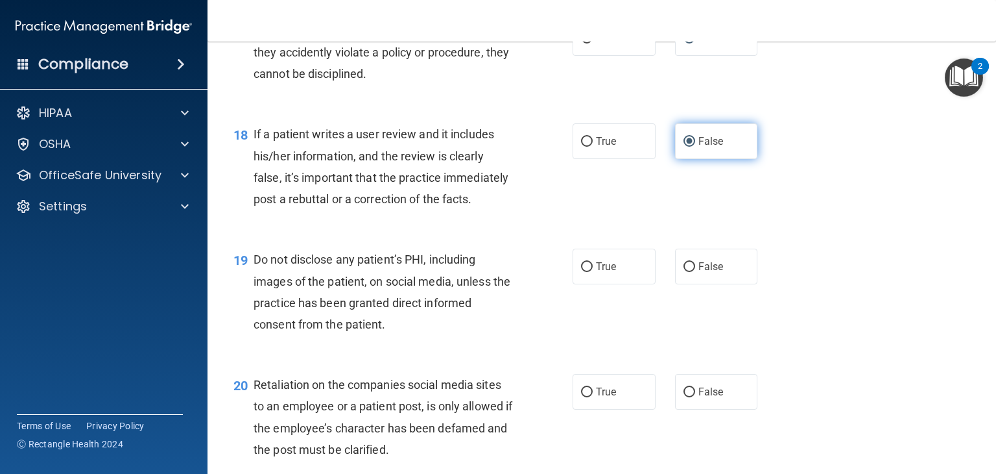
scroll to position [2154, 0]
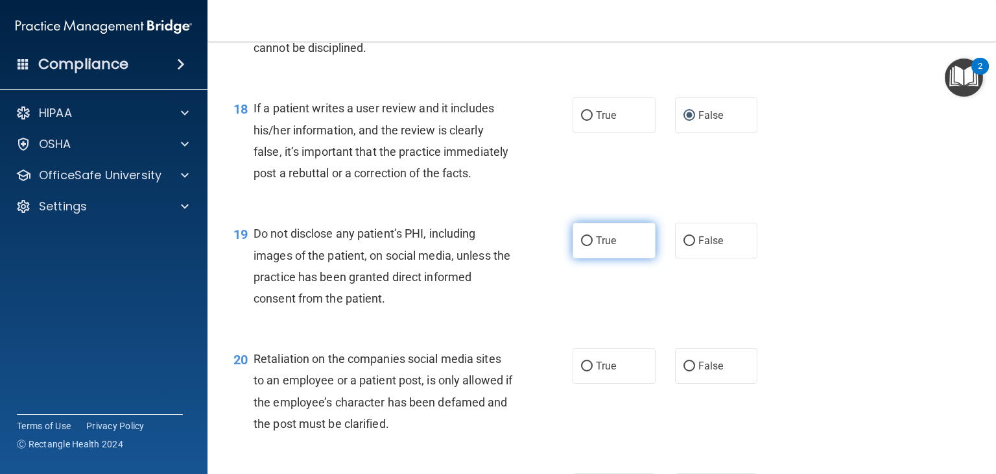
click at [581, 246] on input "True" at bounding box center [587, 241] width 12 height 10
radio input "true"
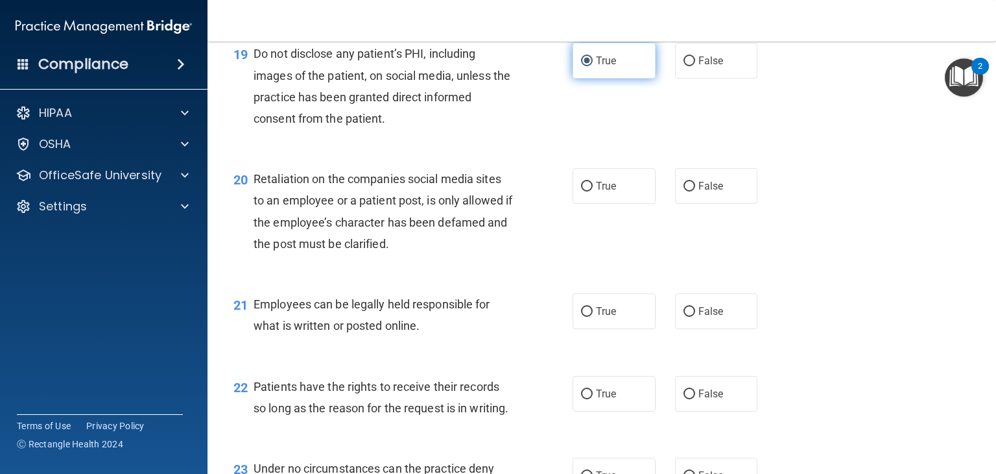
scroll to position [2335, 0]
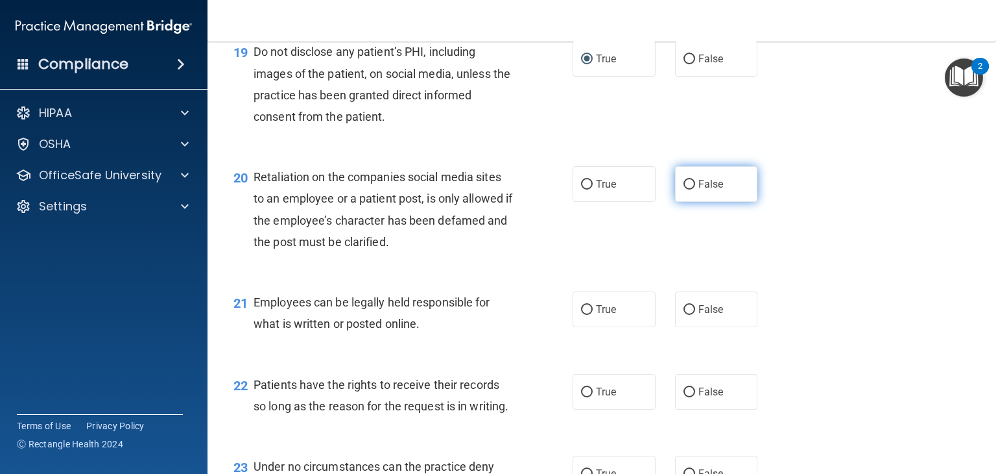
click at [684, 189] on input "False" at bounding box center [690, 185] width 12 height 10
radio input "true"
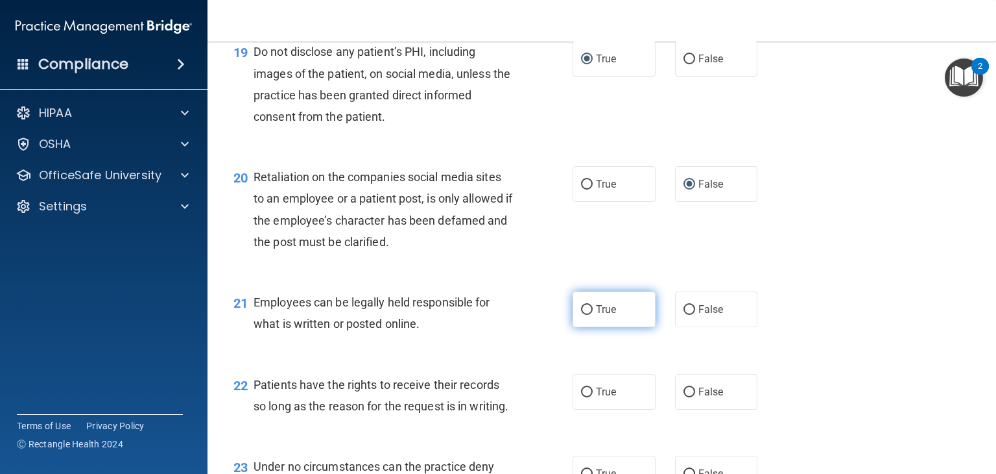
click at [585, 315] on input "True" at bounding box center [587, 310] width 12 height 10
radio input "true"
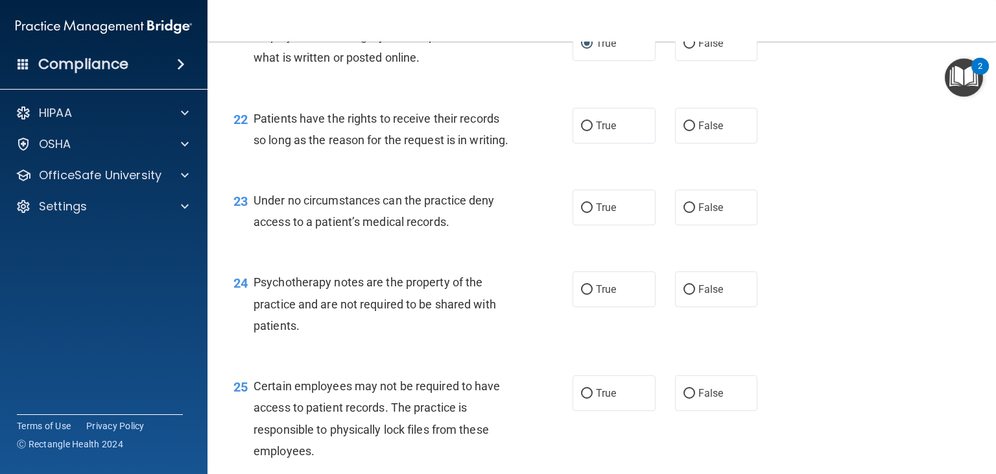
scroll to position [2606, 0]
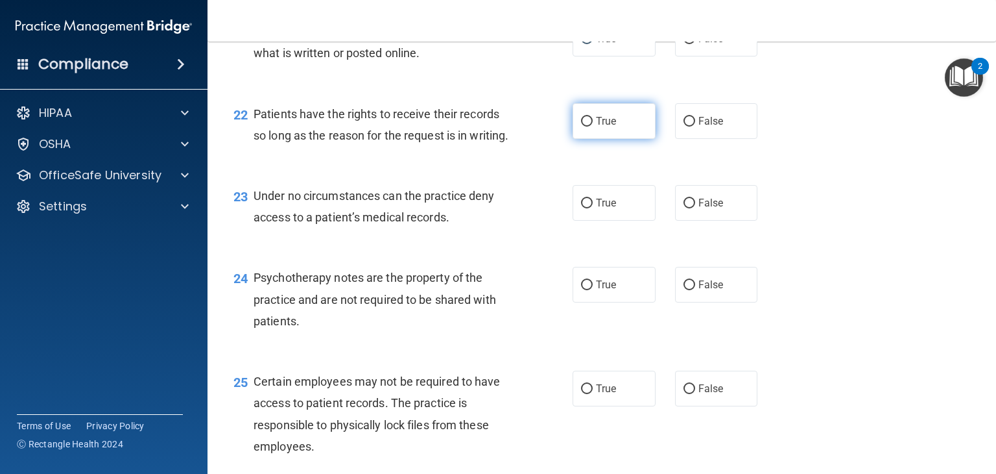
click at [581, 126] on input "True" at bounding box center [587, 122] width 12 height 10
radio input "true"
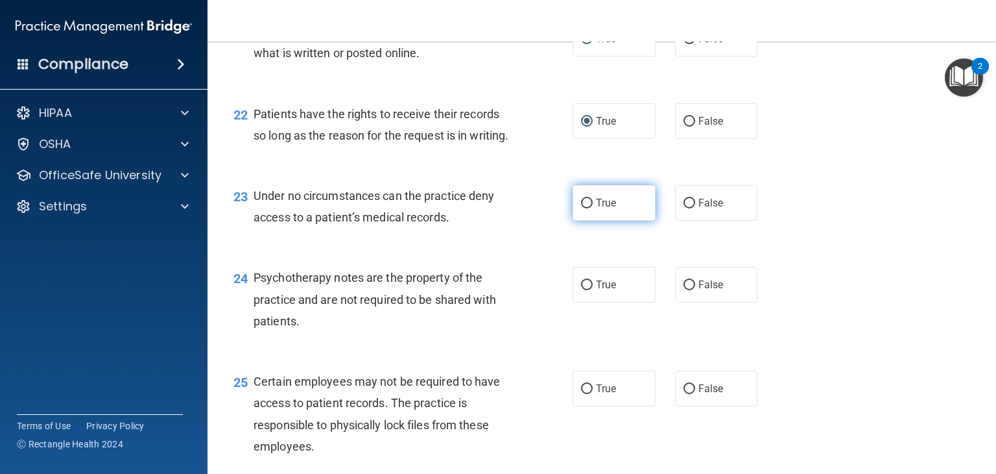
click at [581, 208] on input "True" at bounding box center [587, 204] width 12 height 10
radio input "true"
click at [582, 290] on input "True" at bounding box center [587, 285] width 12 height 10
radio input "true"
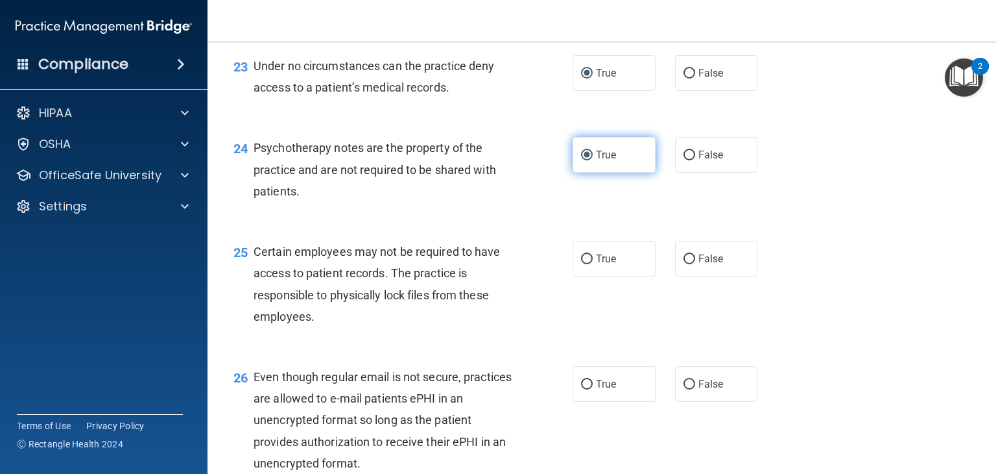
scroll to position [2762, 0]
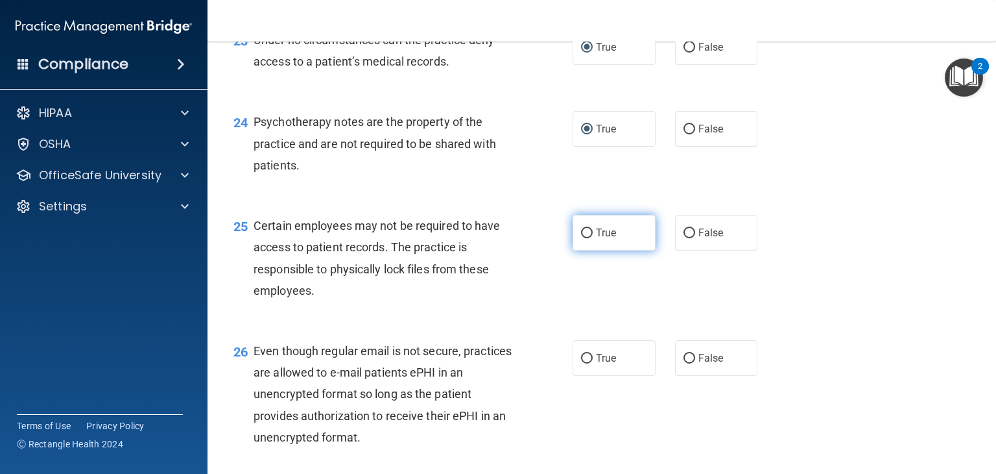
click at [584, 238] on input "True" at bounding box center [587, 233] width 12 height 10
radio input "true"
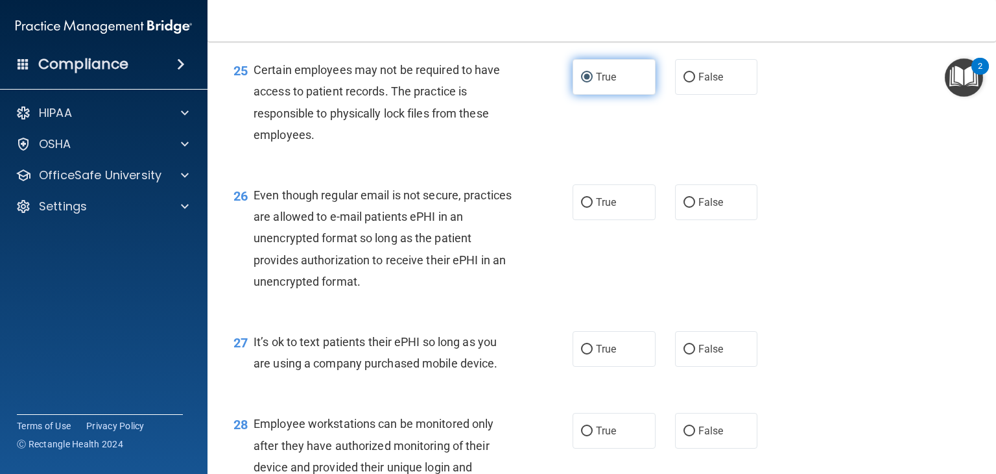
scroll to position [2943, 0]
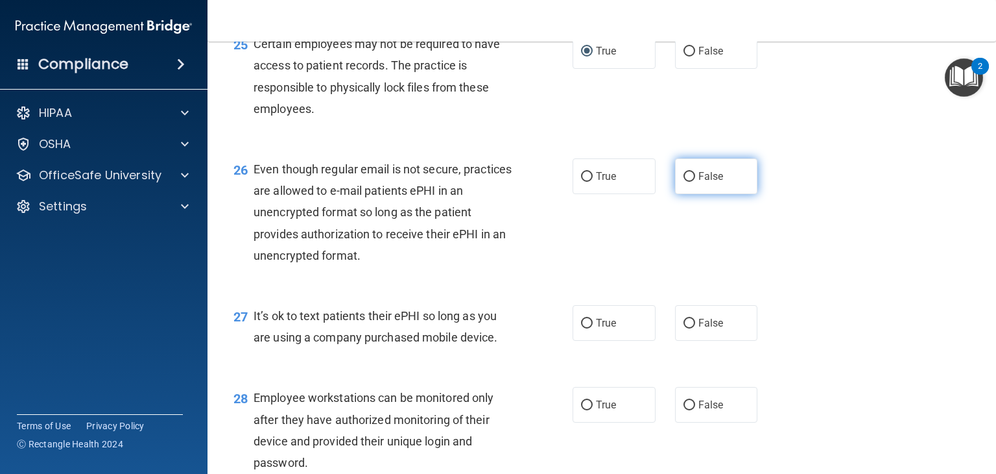
click at [684, 182] on input "False" at bounding box center [690, 177] width 12 height 10
radio input "true"
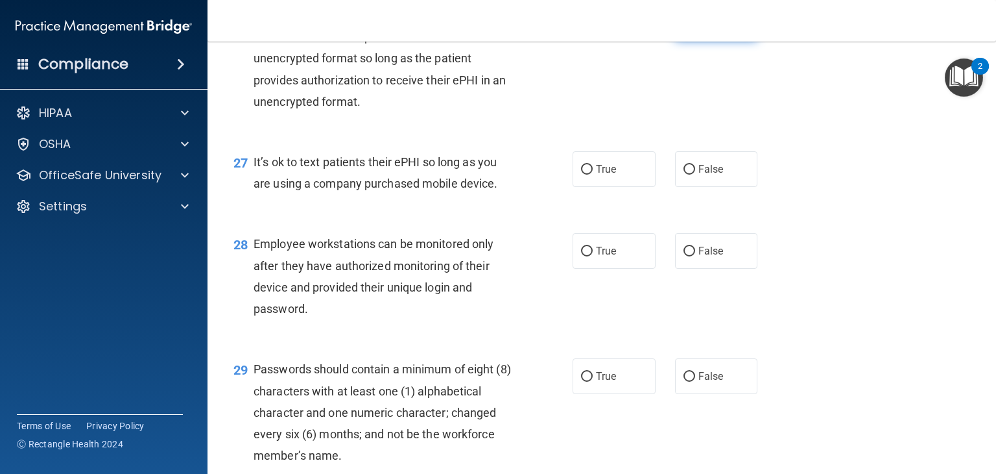
scroll to position [3099, 0]
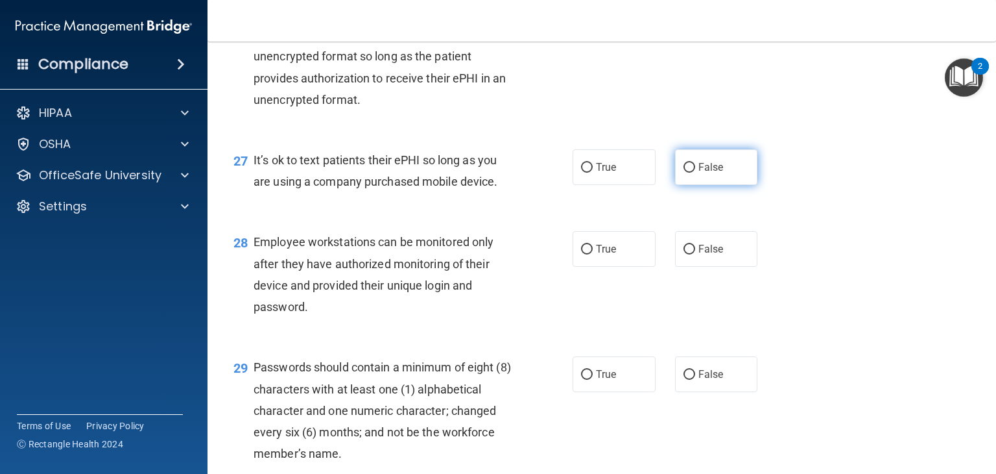
click at [690, 185] on label "False" at bounding box center [716, 167] width 83 height 36
click at [690, 173] on input "False" at bounding box center [690, 168] width 12 height 10
radio input "true"
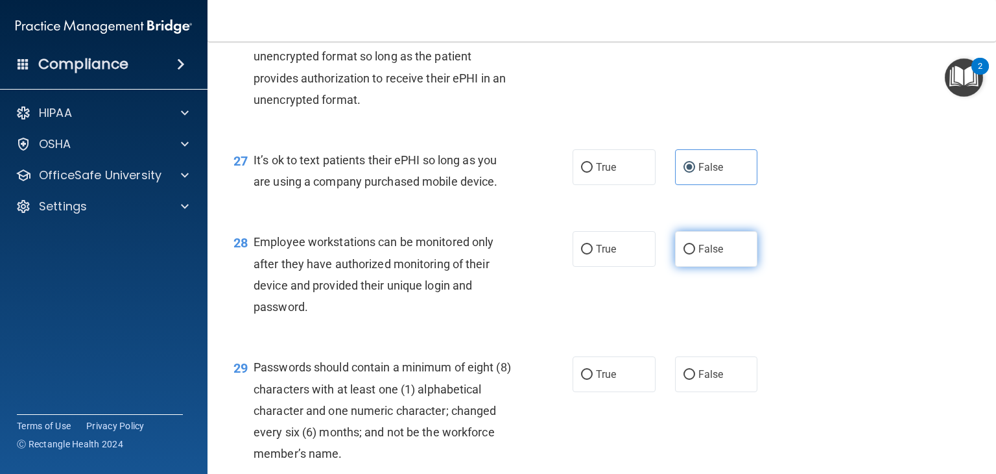
click at [688, 254] on input "False" at bounding box center [690, 250] width 12 height 10
radio input "true"
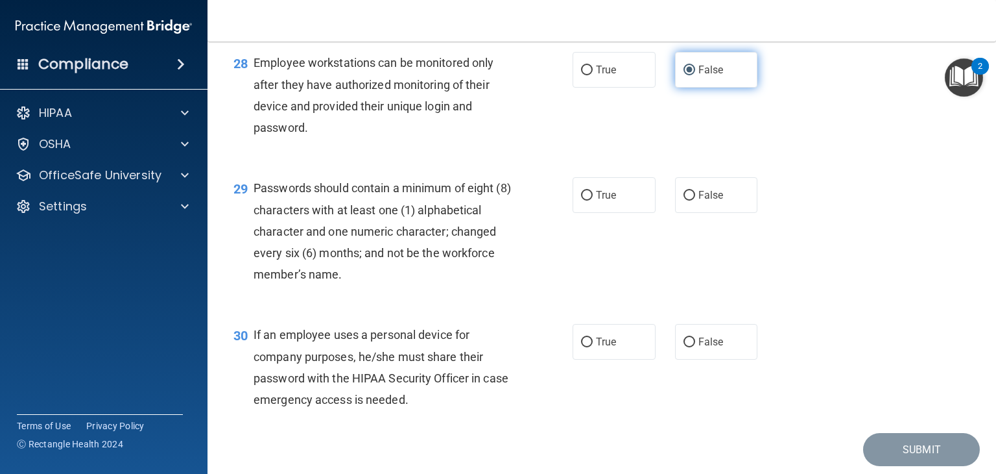
scroll to position [3280, 0]
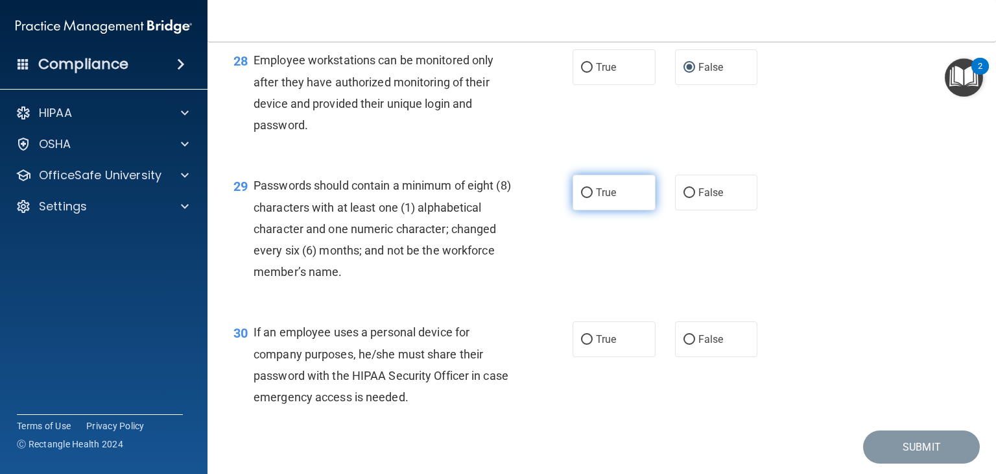
click at [585, 198] on input "True" at bounding box center [587, 193] width 12 height 10
radio input "true"
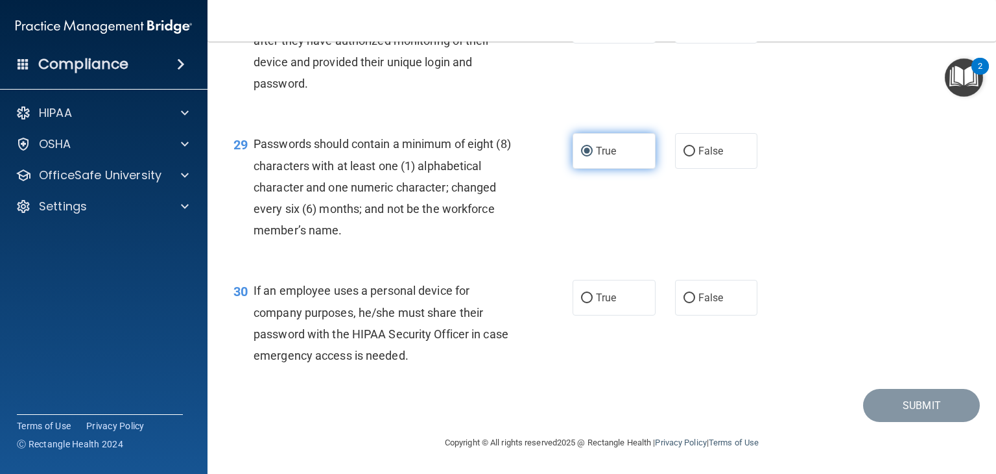
scroll to position [3387, 0]
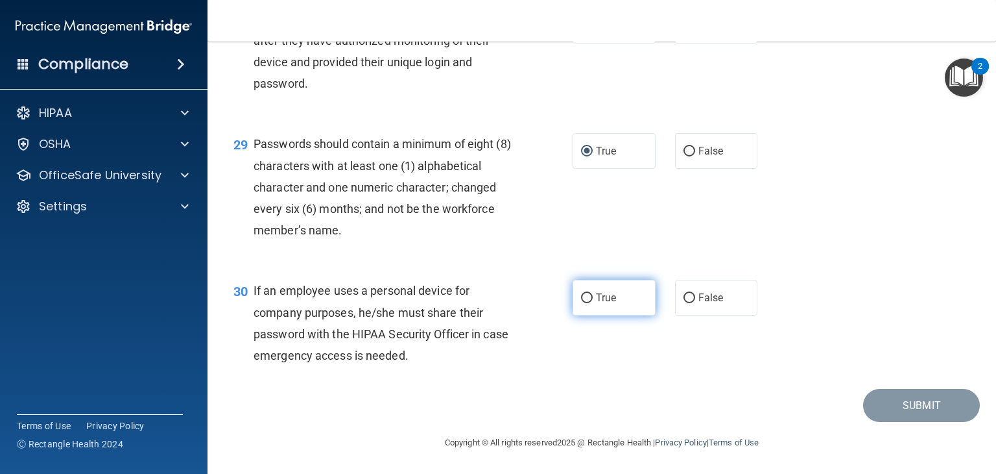
click at [583, 300] on input "True" at bounding box center [587, 298] width 12 height 10
radio input "true"
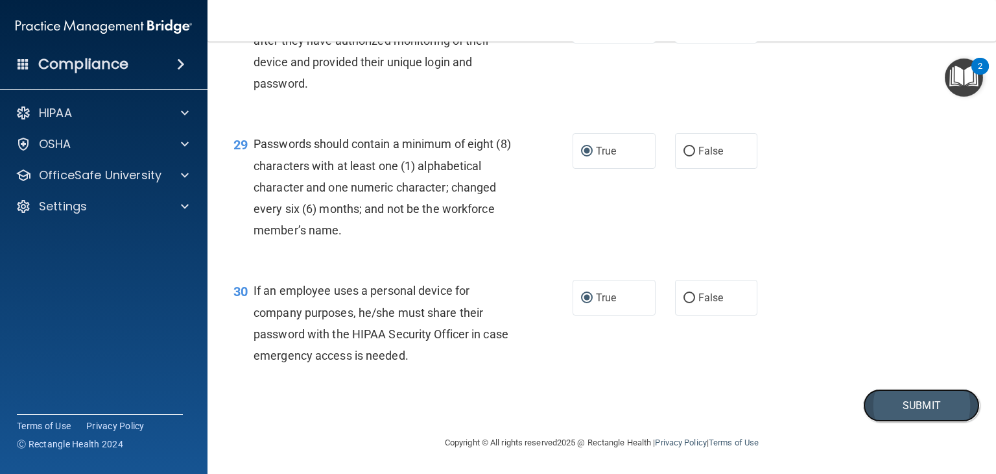
click at [878, 402] on button "Submit" at bounding box center [921, 405] width 117 height 33
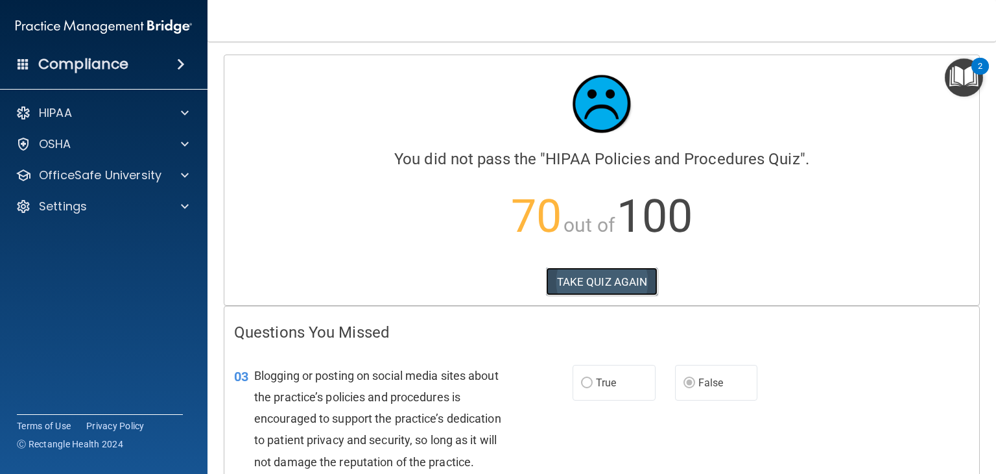
click at [570, 278] on button "TAKE QUIZ AGAIN" at bounding box center [602, 281] width 112 height 29
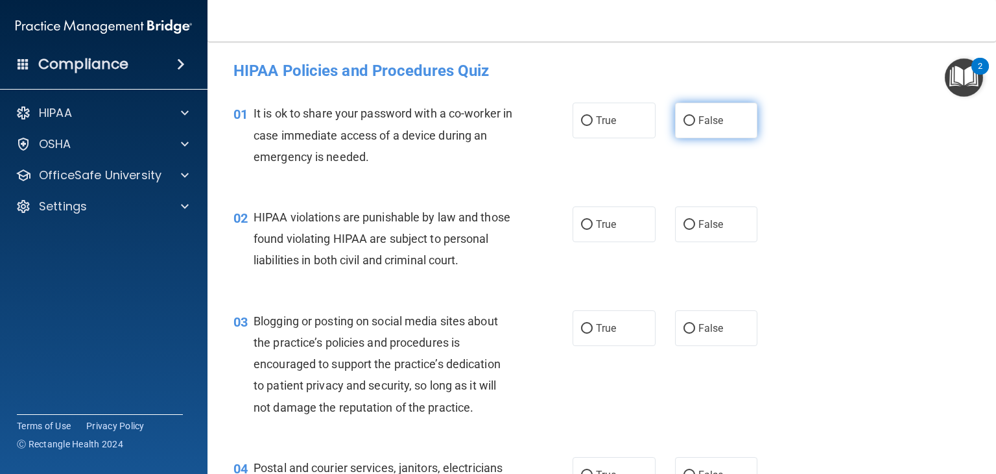
click at [685, 122] on input "False" at bounding box center [690, 121] width 12 height 10
radio input "true"
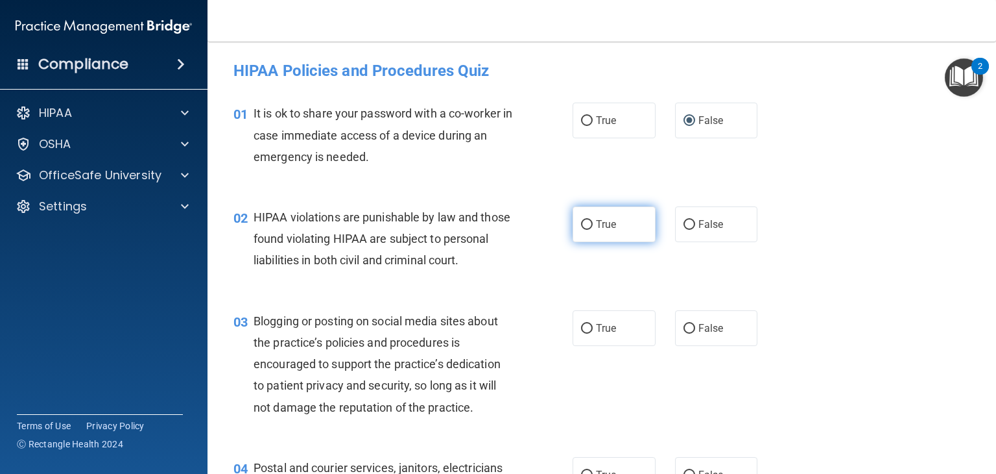
click at [583, 224] on input "True" at bounding box center [587, 225] width 12 height 10
radio input "true"
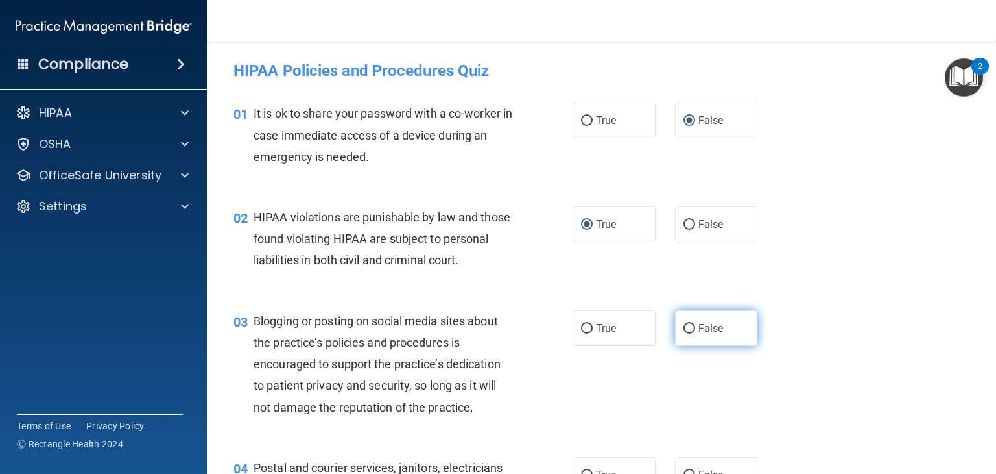
click at [684, 333] on input "False" at bounding box center [690, 329] width 12 height 10
radio input "true"
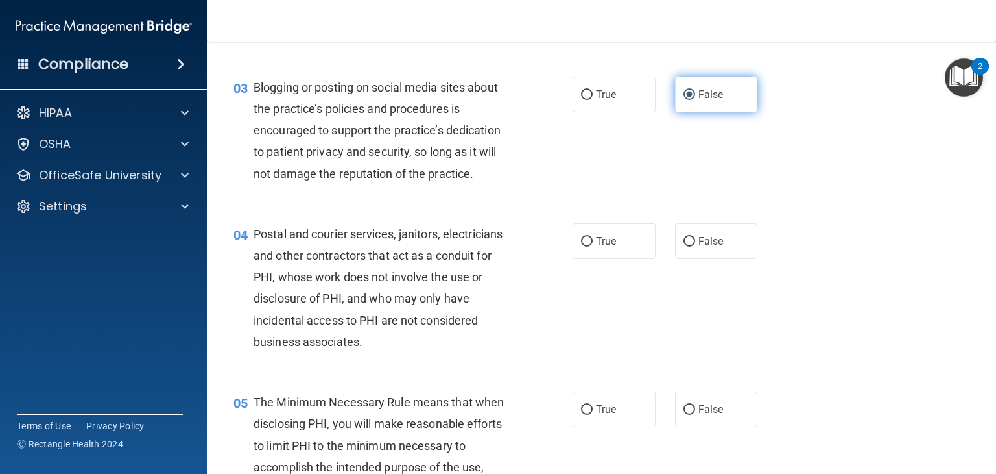
scroll to position [259, 0]
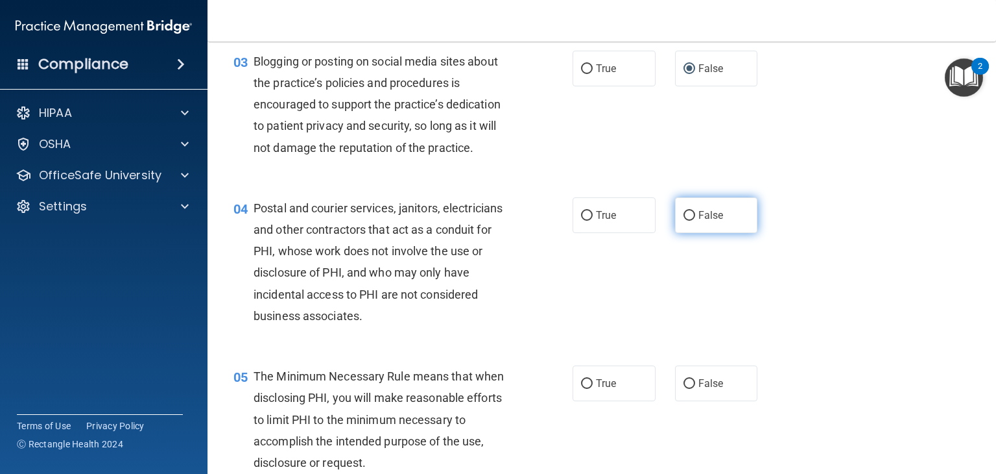
click at [684, 221] on input "False" at bounding box center [690, 216] width 12 height 10
radio input "true"
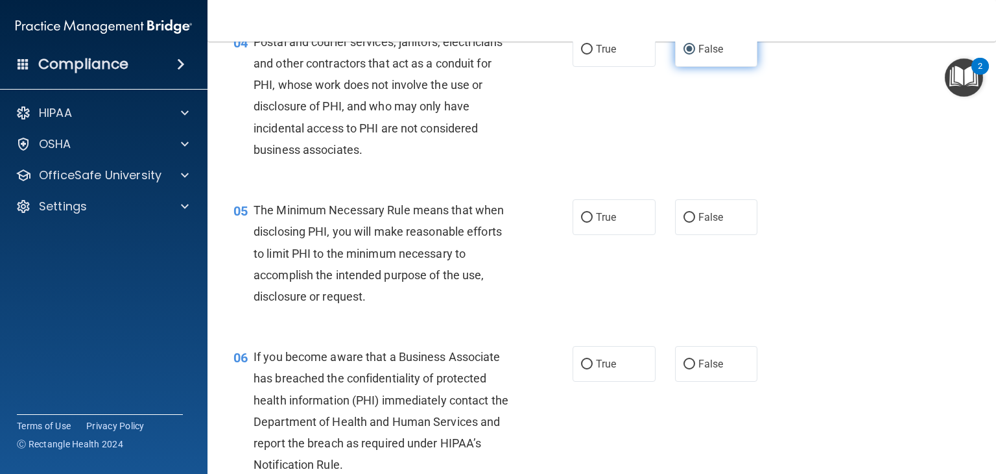
scroll to position [441, 0]
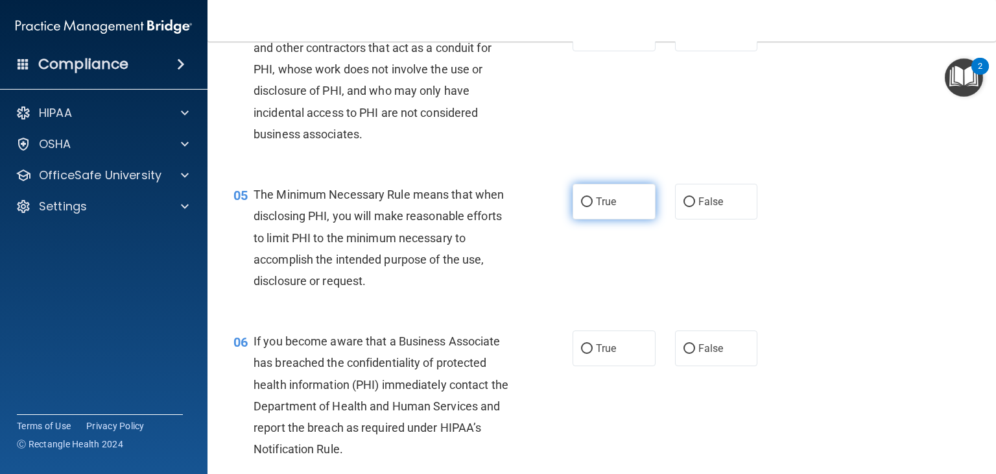
click at [585, 207] on input "True" at bounding box center [587, 202] width 12 height 10
radio input "true"
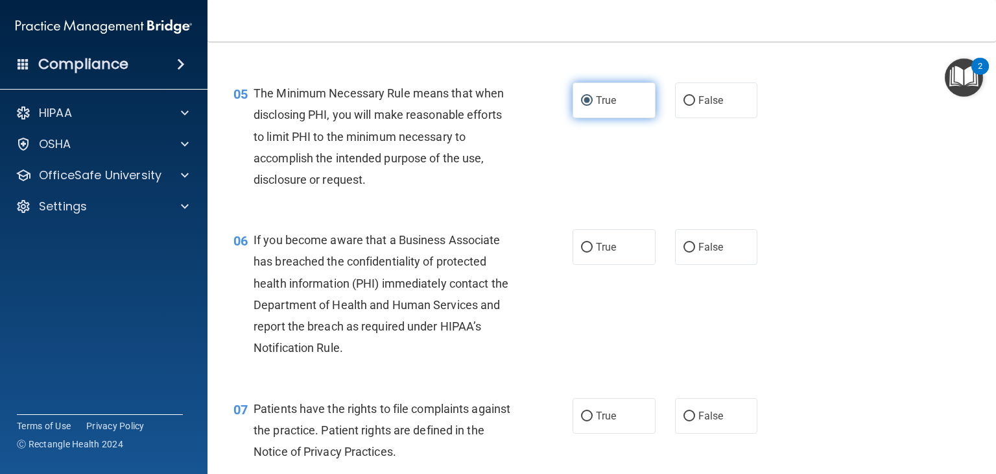
scroll to position [545, 0]
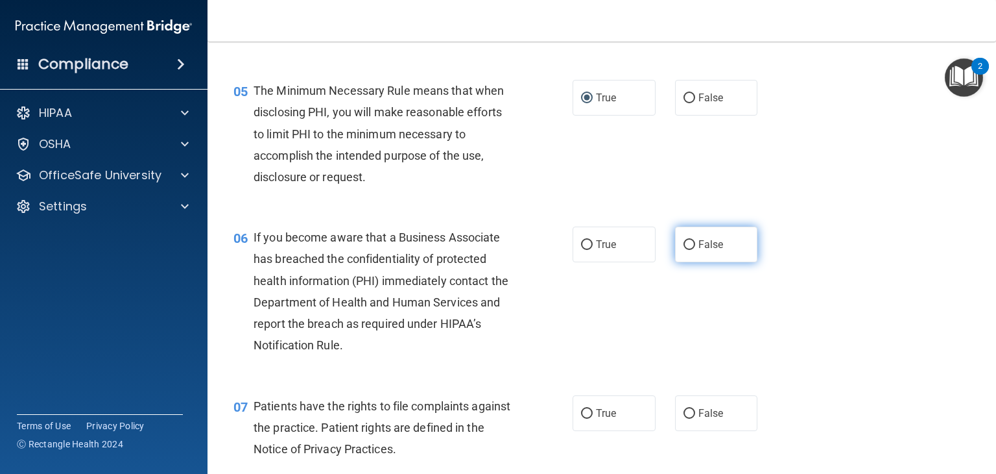
click at [684, 250] on input "False" at bounding box center [690, 245] width 12 height 10
radio input "true"
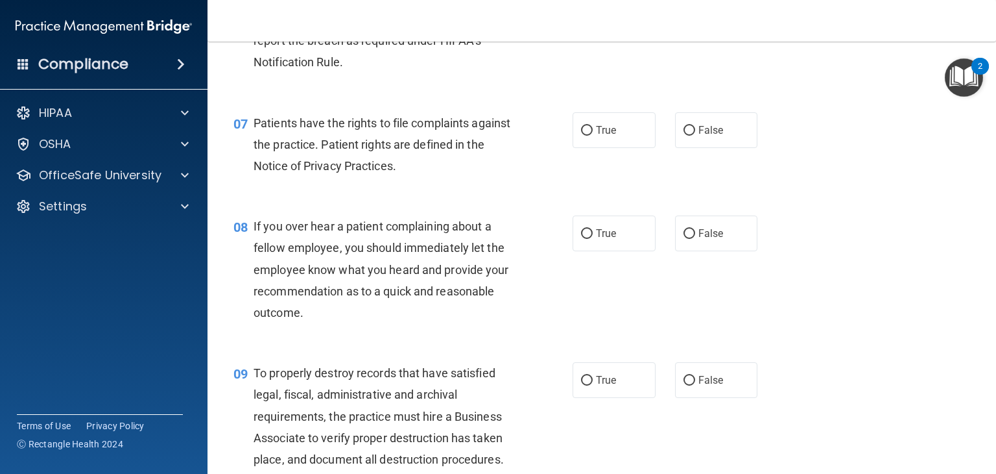
scroll to position [830, 0]
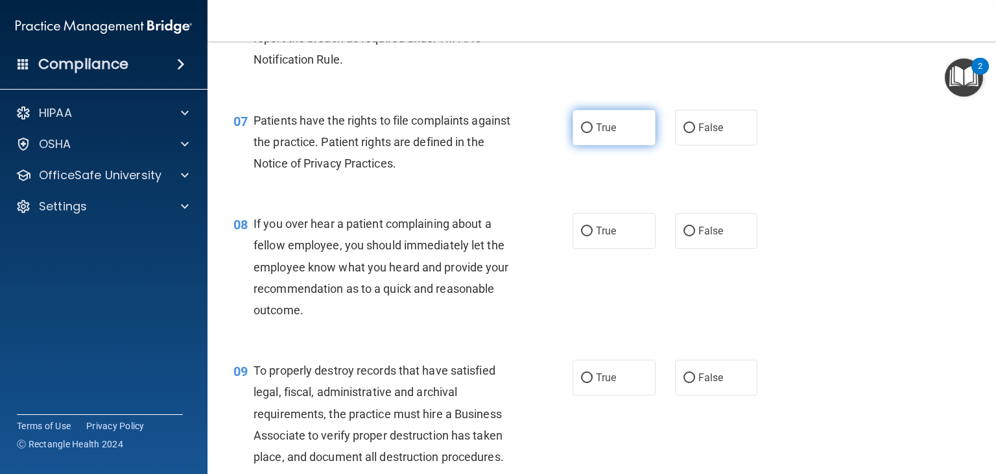
click at [583, 133] on input "True" at bounding box center [587, 128] width 12 height 10
radio input "true"
click at [684, 236] on input "False" at bounding box center [690, 231] width 12 height 10
radio input "true"
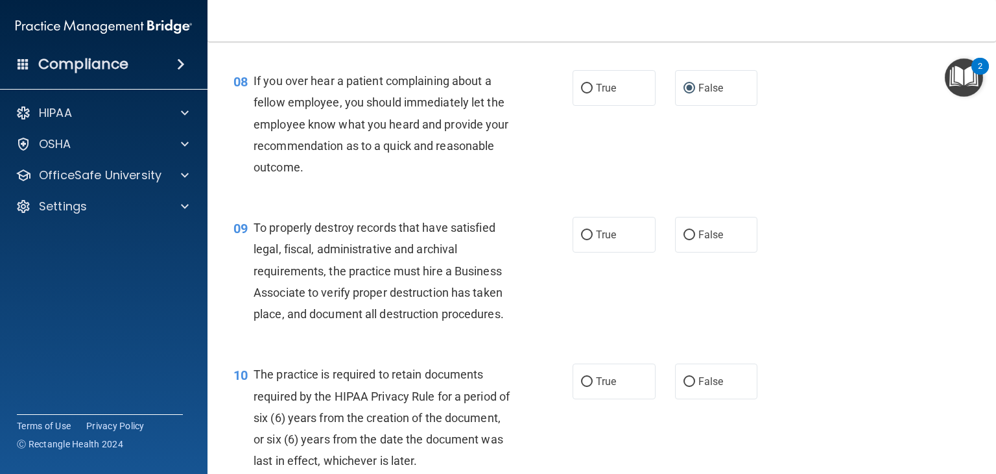
scroll to position [986, 0]
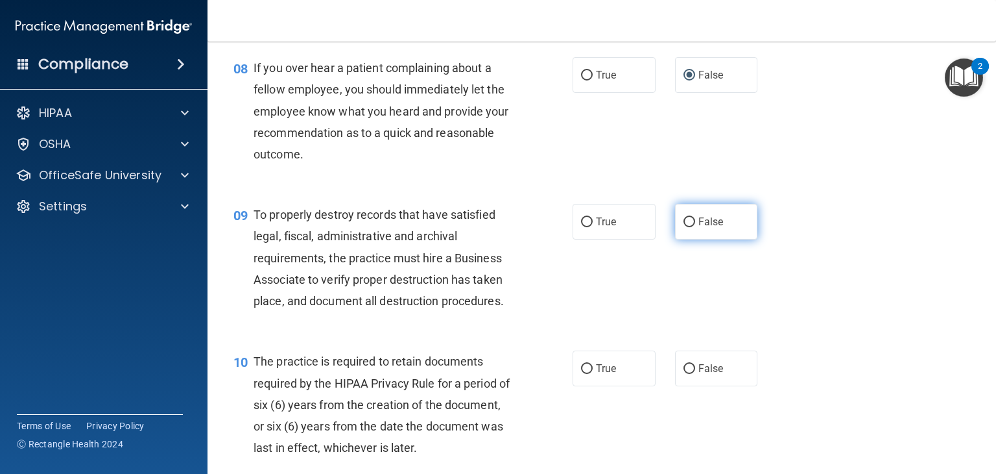
click at [684, 227] on input "False" at bounding box center [690, 222] width 12 height 10
radio input "true"
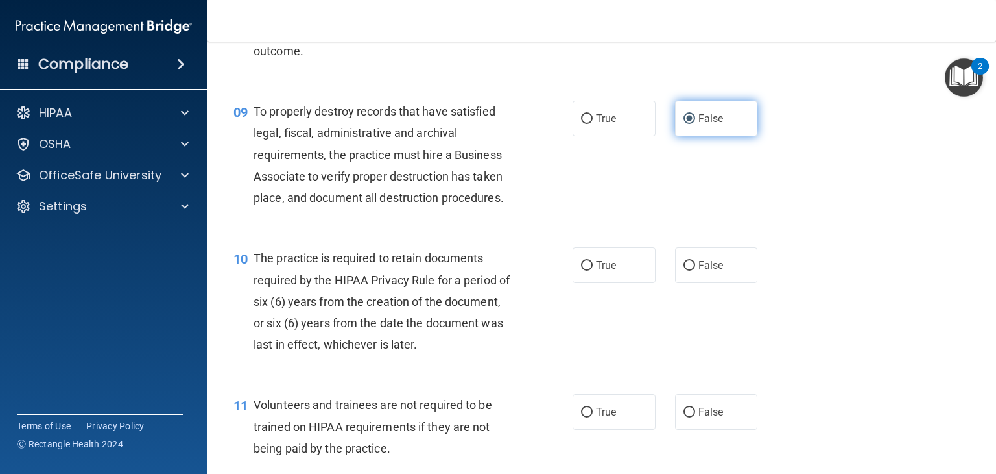
scroll to position [1090, 0]
click at [581, 270] on input "True" at bounding box center [587, 265] width 12 height 10
radio input "true"
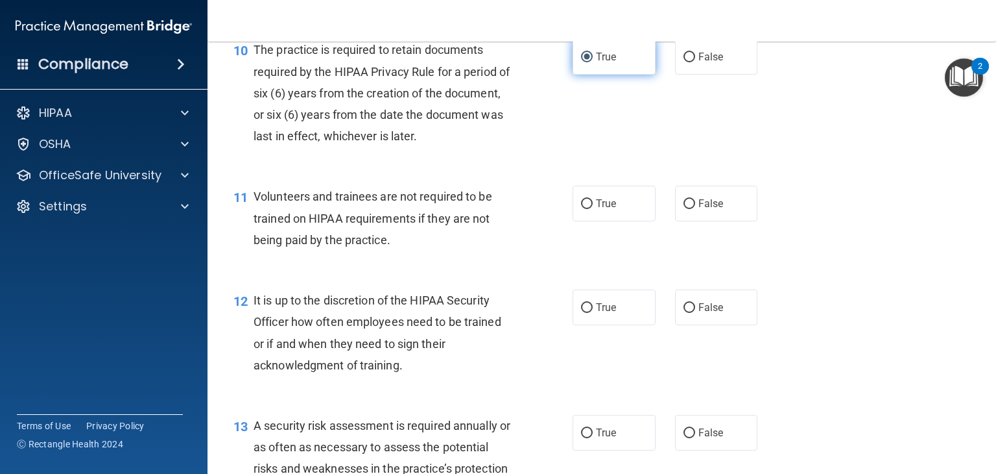
scroll to position [1323, 0]
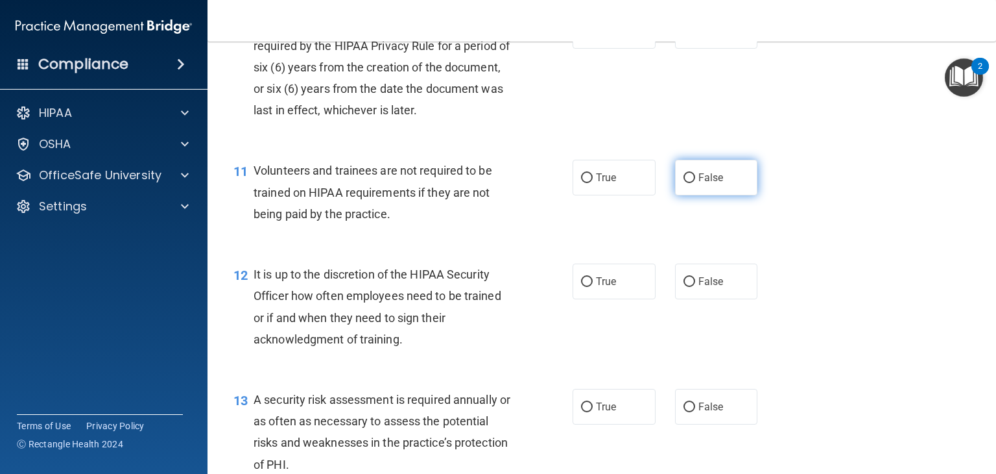
click at [686, 183] on input "False" at bounding box center [690, 178] width 12 height 10
radio input "true"
click at [685, 287] on input "False" at bounding box center [690, 282] width 12 height 10
radio input "true"
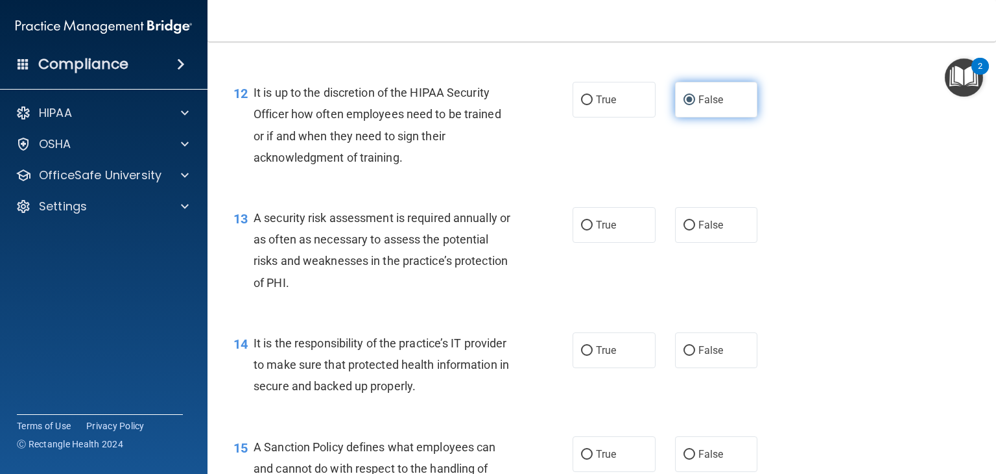
scroll to position [1531, 0]
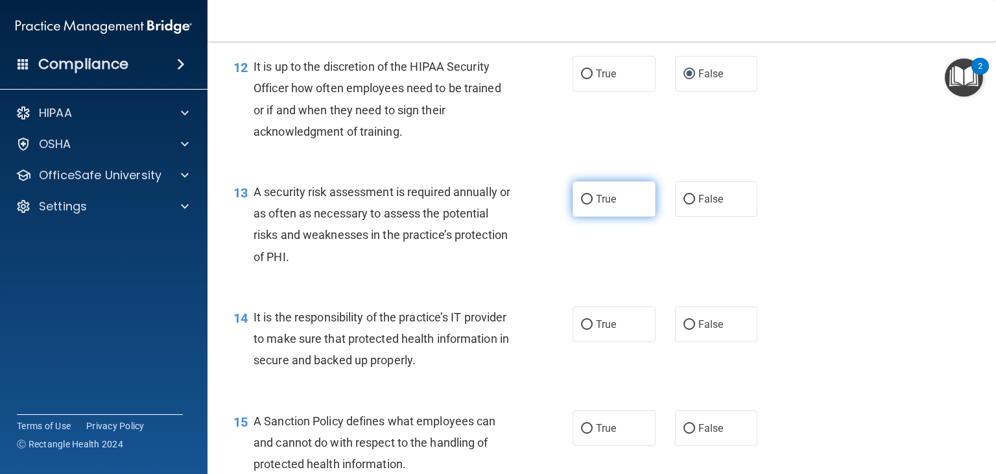
click at [581, 204] on input "True" at bounding box center [587, 200] width 12 height 10
radio input "true"
click at [684, 330] on input "False" at bounding box center [690, 325] width 12 height 10
radio input "true"
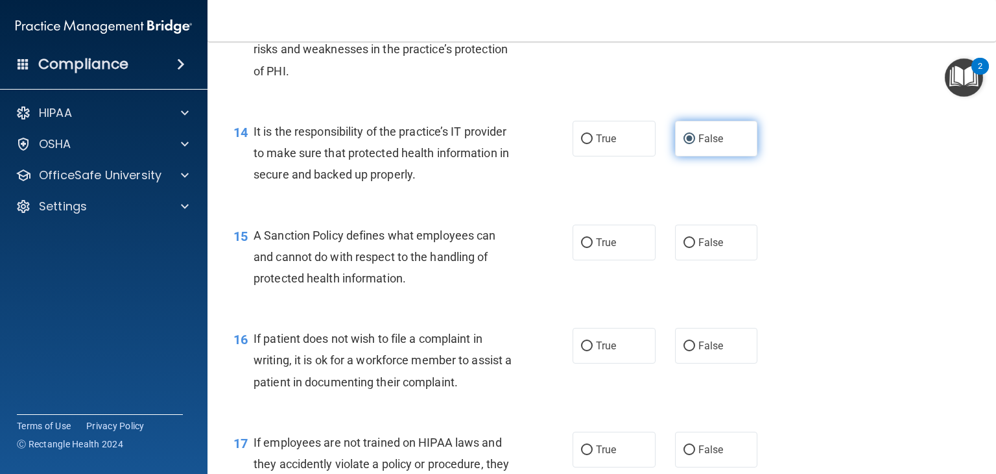
scroll to position [1739, 0]
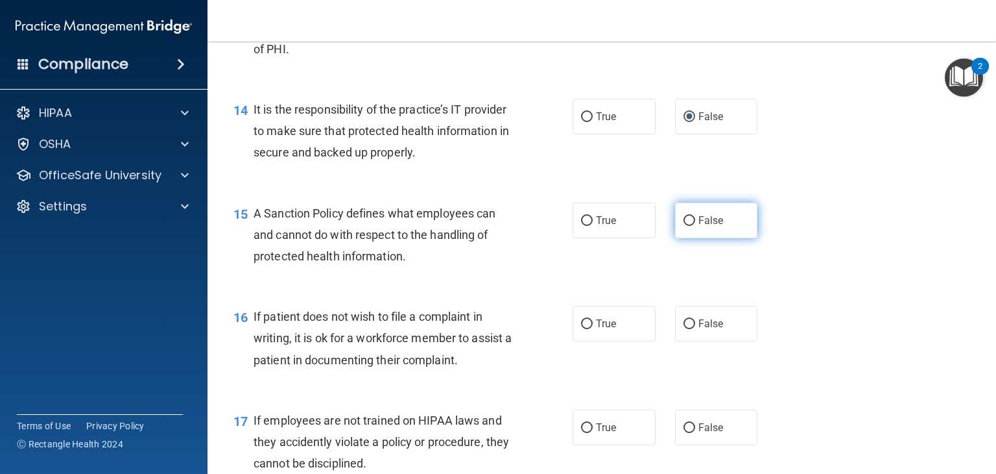
click at [685, 226] on input "False" at bounding box center [690, 221] width 12 height 10
radio input "true"
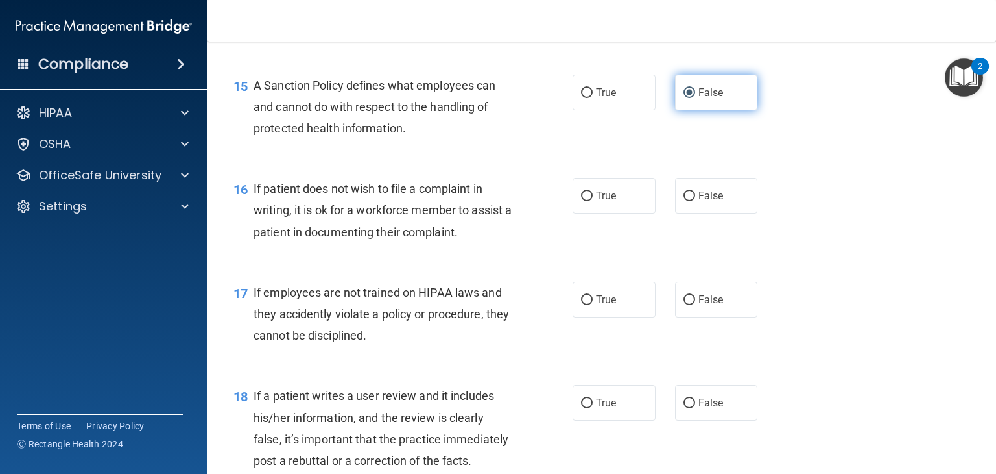
scroll to position [1868, 0]
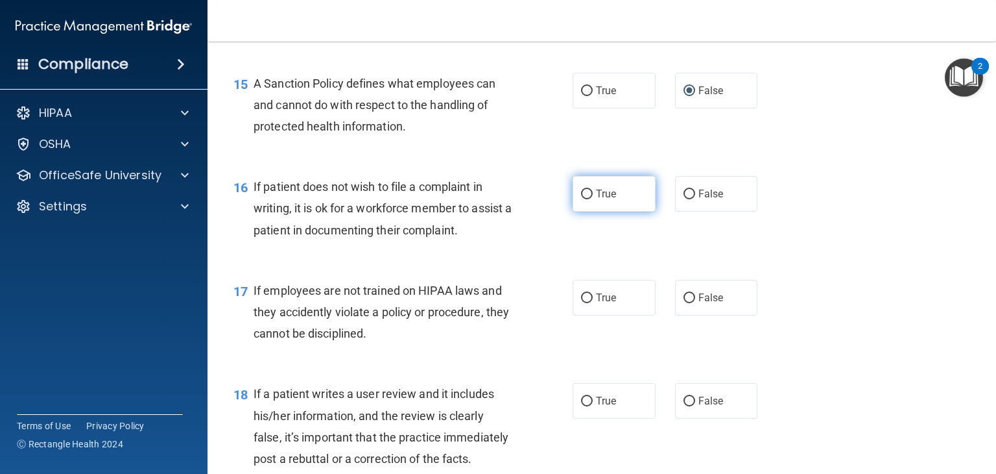
click at [583, 199] on input "True" at bounding box center [587, 194] width 12 height 10
radio input "true"
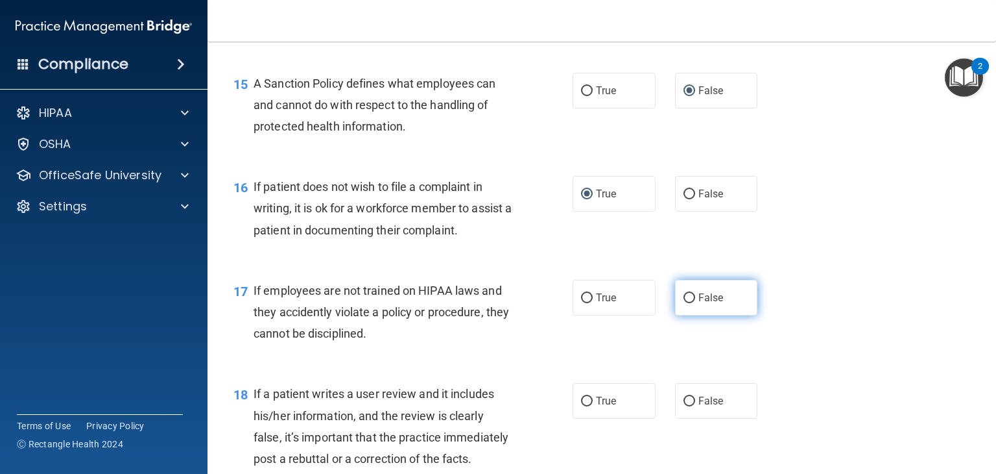
click at [685, 303] on input "False" at bounding box center [690, 298] width 12 height 10
radio input "true"
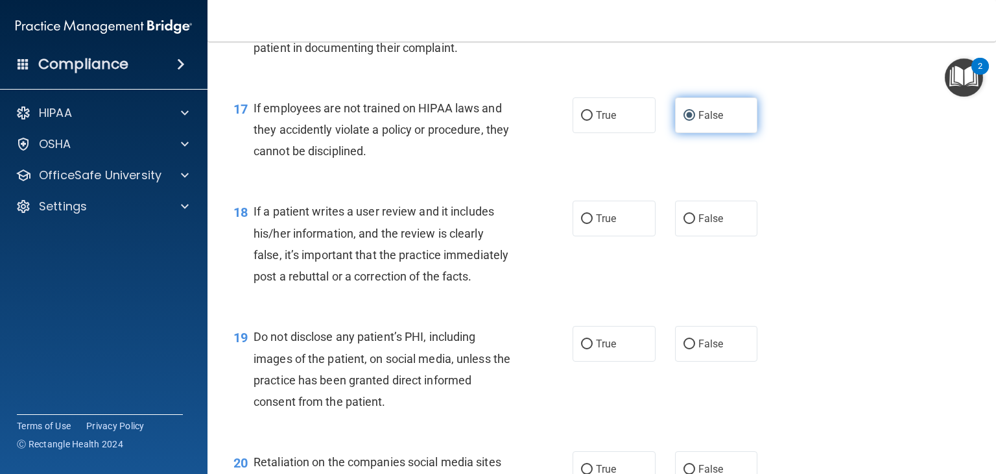
scroll to position [2076, 0]
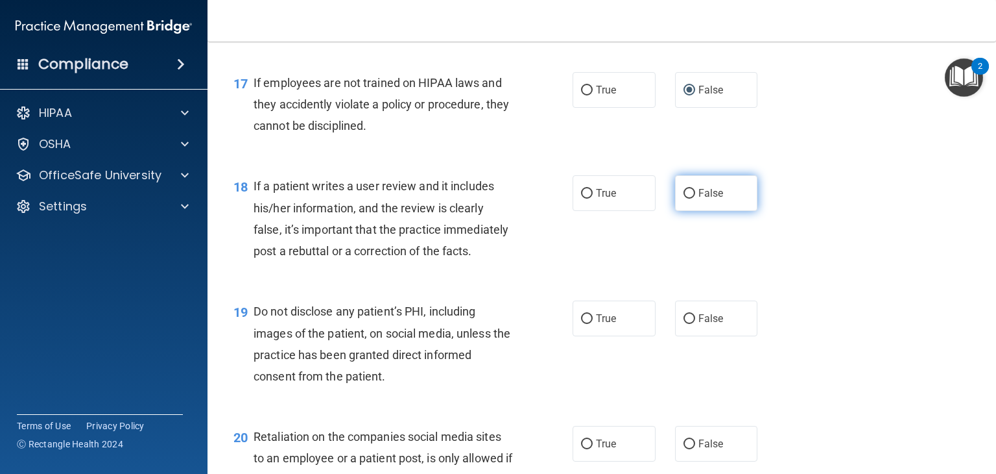
click at [676, 211] on label "False" at bounding box center [716, 193] width 83 height 36
click at [684, 199] on input "False" at bounding box center [690, 194] width 12 height 10
radio input "true"
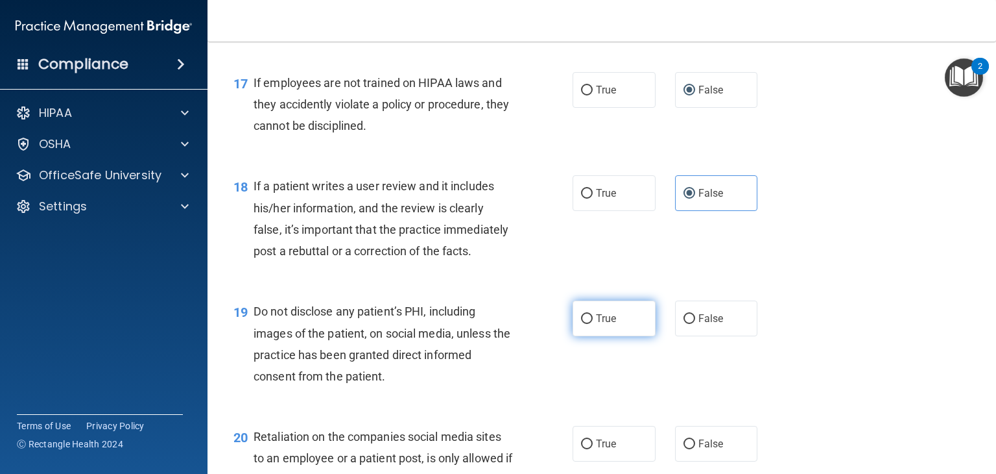
click at [584, 324] on input "True" at bounding box center [587, 319] width 12 height 10
radio input "true"
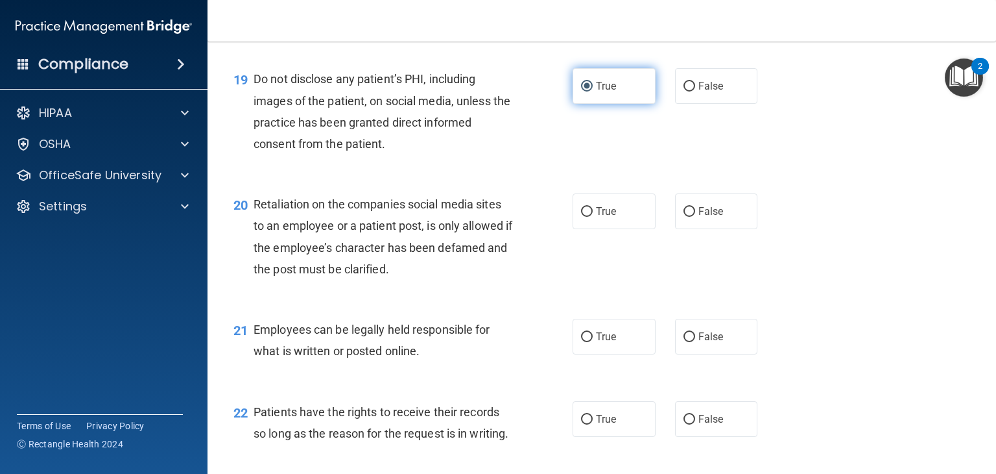
scroll to position [2309, 0]
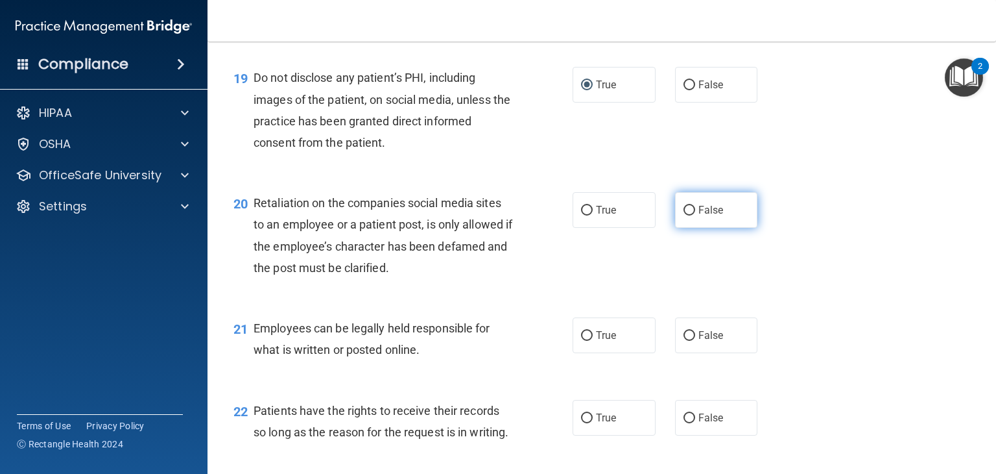
click at [684, 215] on input "False" at bounding box center [690, 211] width 12 height 10
radio input "true"
click at [581, 341] on input "True" at bounding box center [587, 336] width 12 height 10
radio input "true"
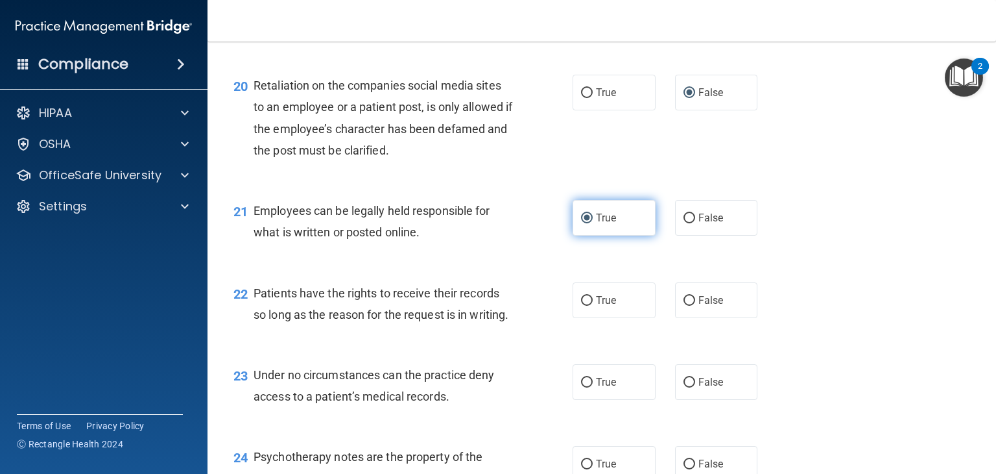
scroll to position [2439, 0]
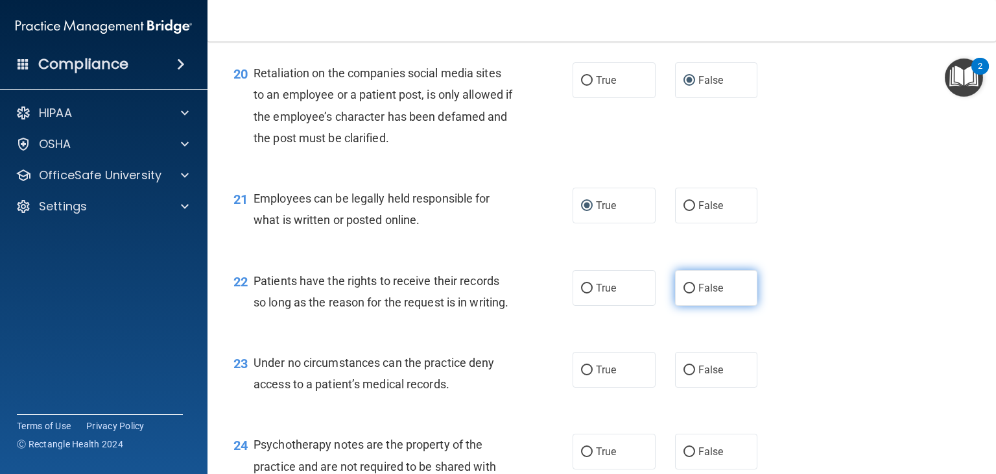
click at [684, 293] on input "False" at bounding box center [690, 288] width 12 height 10
radio input "true"
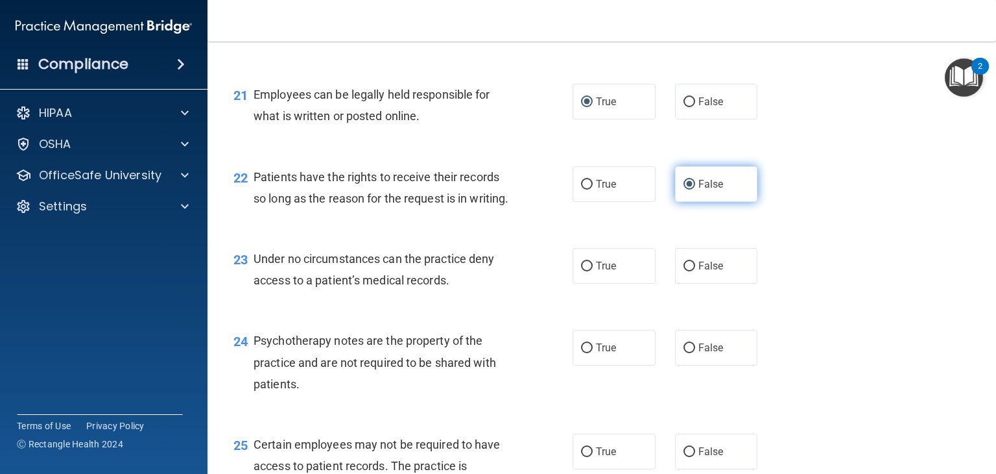
scroll to position [2569, 0]
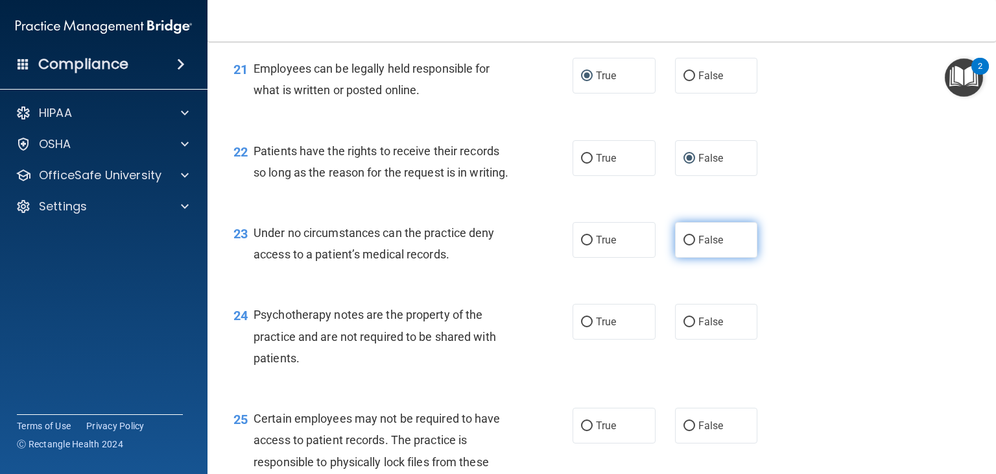
click at [684, 245] on input "False" at bounding box center [690, 240] width 12 height 10
radio input "true"
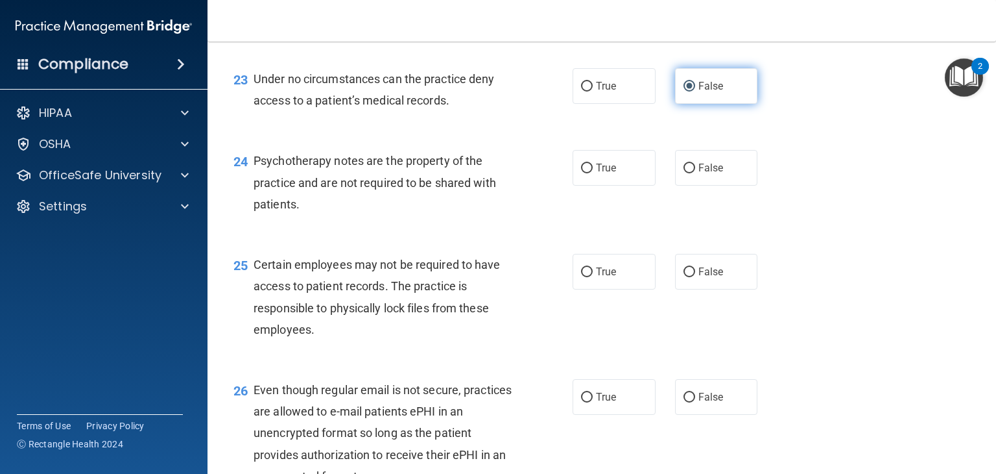
scroll to position [2750, 0]
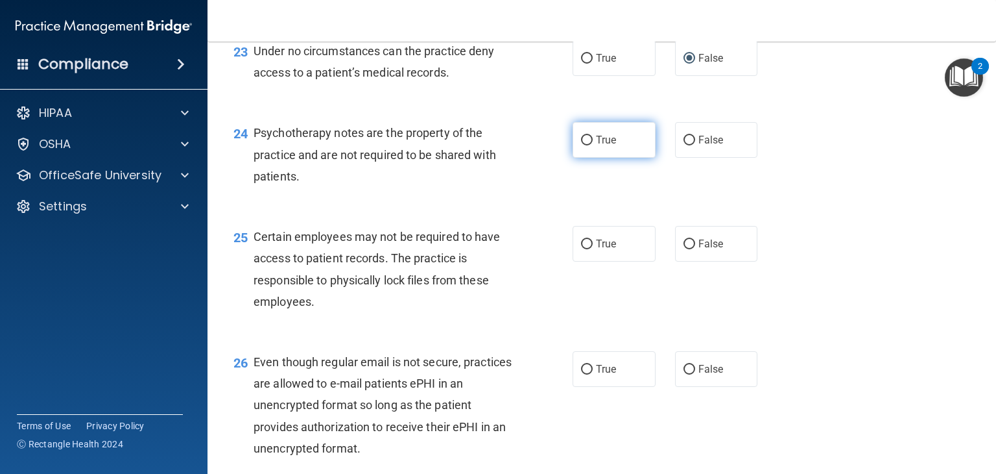
click at [581, 145] on input "True" at bounding box center [587, 141] width 12 height 10
radio input "true"
click at [581, 249] on input "True" at bounding box center [587, 244] width 12 height 10
radio input "true"
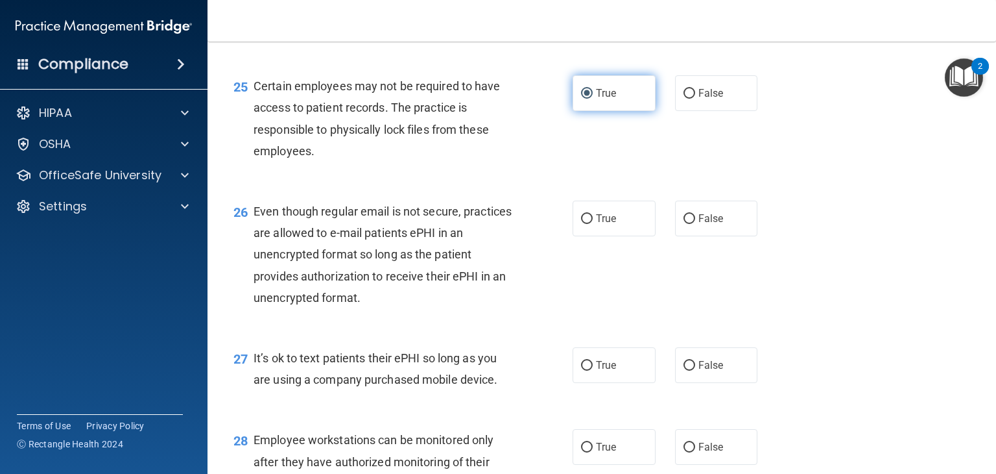
scroll to position [2906, 0]
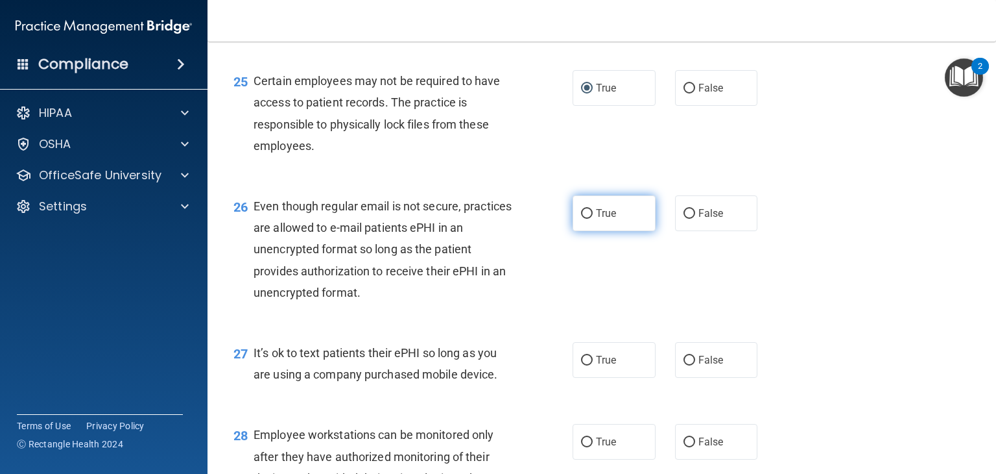
click at [584, 219] on input "True" at bounding box center [587, 214] width 12 height 10
radio input "true"
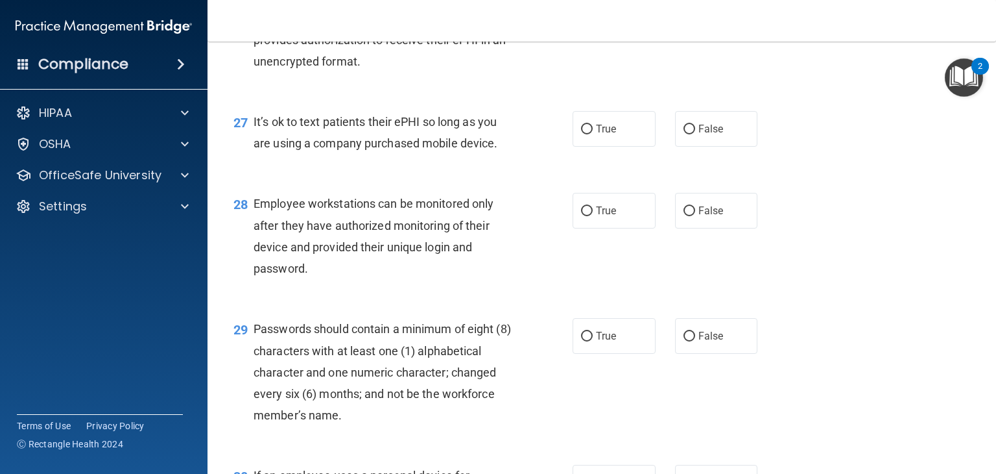
scroll to position [3140, 0]
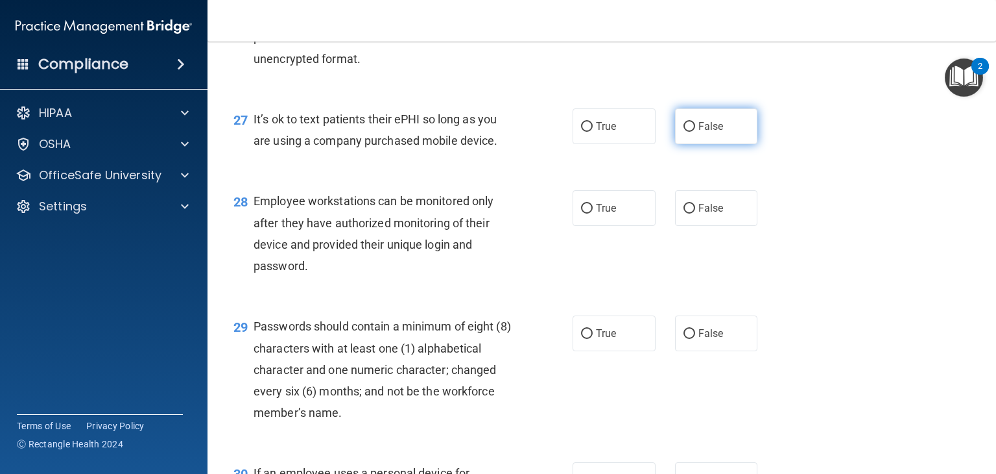
click at [684, 132] on input "False" at bounding box center [690, 127] width 12 height 10
radio input "true"
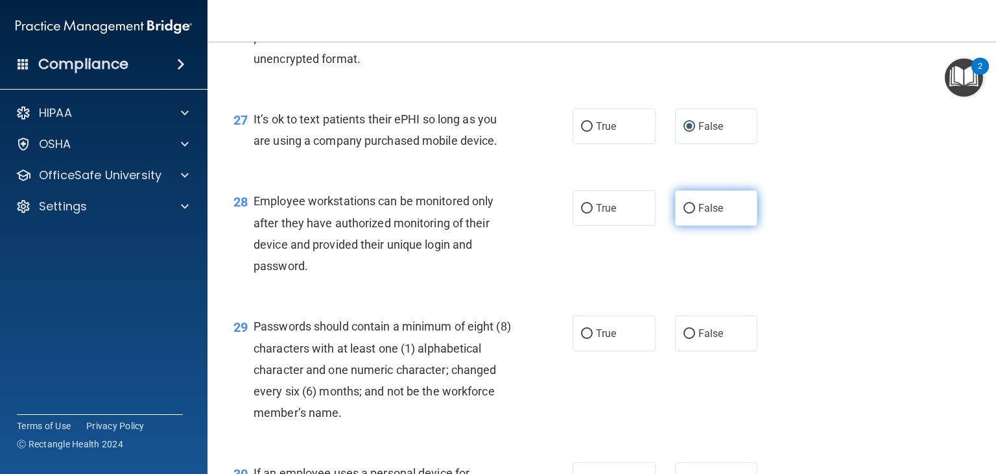
click at [684, 213] on input "False" at bounding box center [690, 209] width 12 height 10
radio input "true"
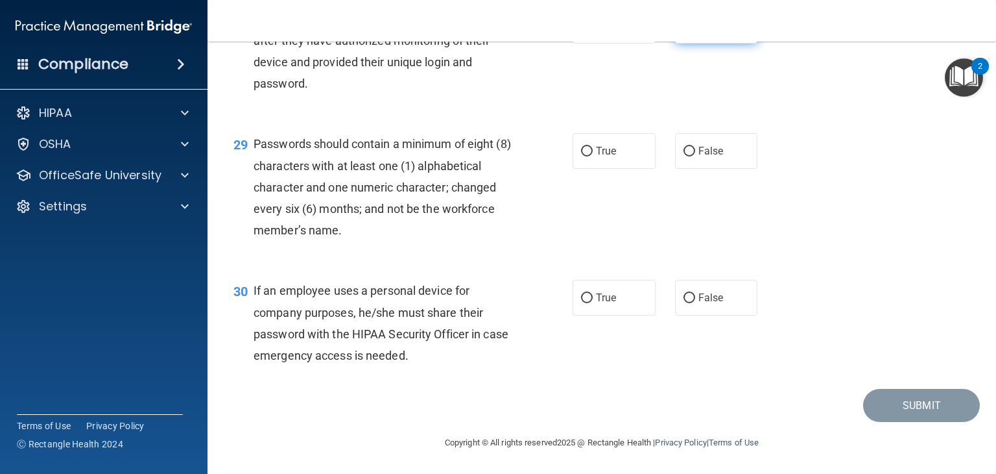
scroll to position [3373, 0]
click at [582, 156] on input "True" at bounding box center [587, 152] width 12 height 10
radio input "true"
click at [682, 315] on label "False" at bounding box center [716, 298] width 83 height 36
click at [684, 303] on input "False" at bounding box center [690, 298] width 12 height 10
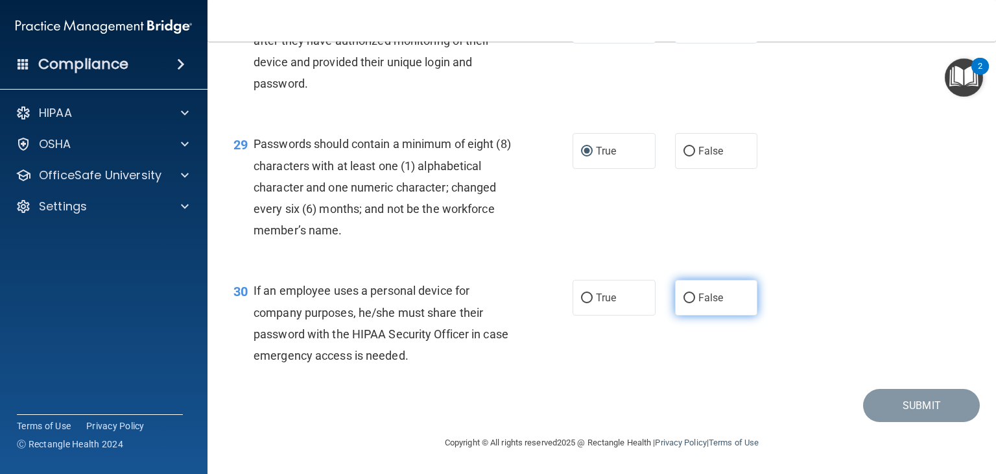
radio input "true"
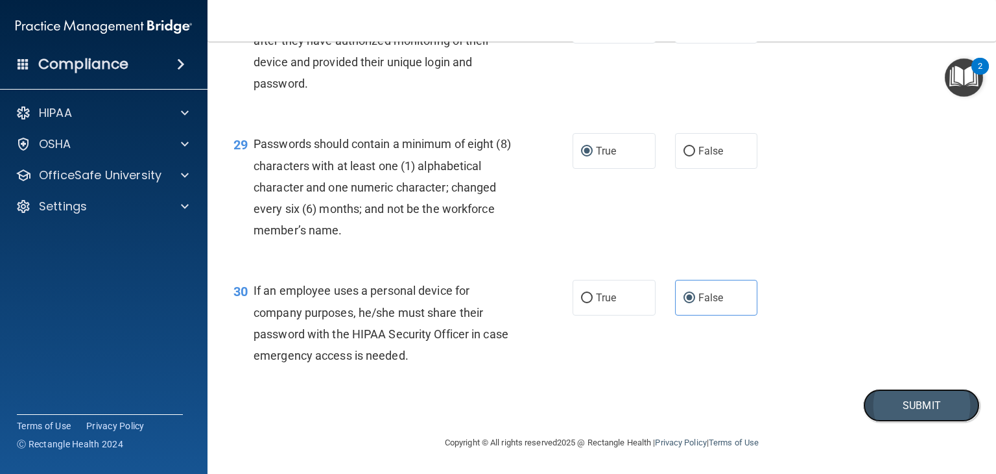
click at [913, 422] on button "Submit" at bounding box center [921, 405] width 117 height 33
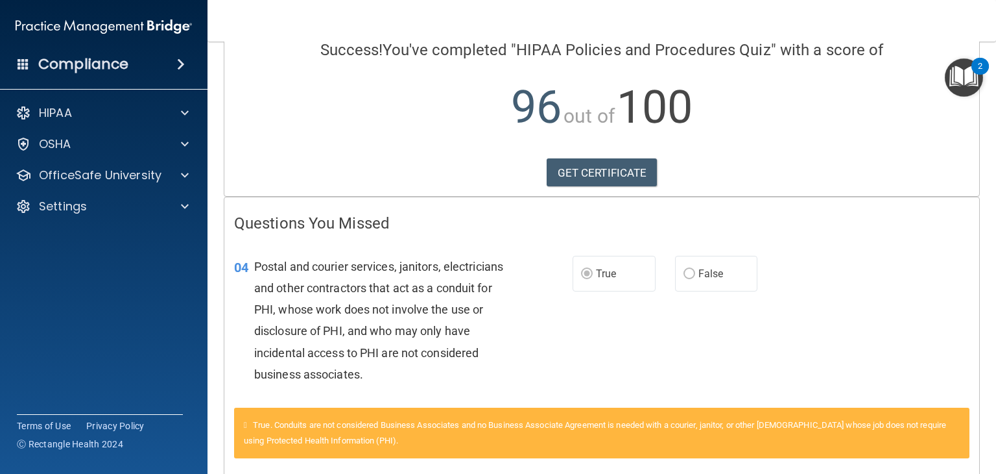
scroll to position [159, 0]
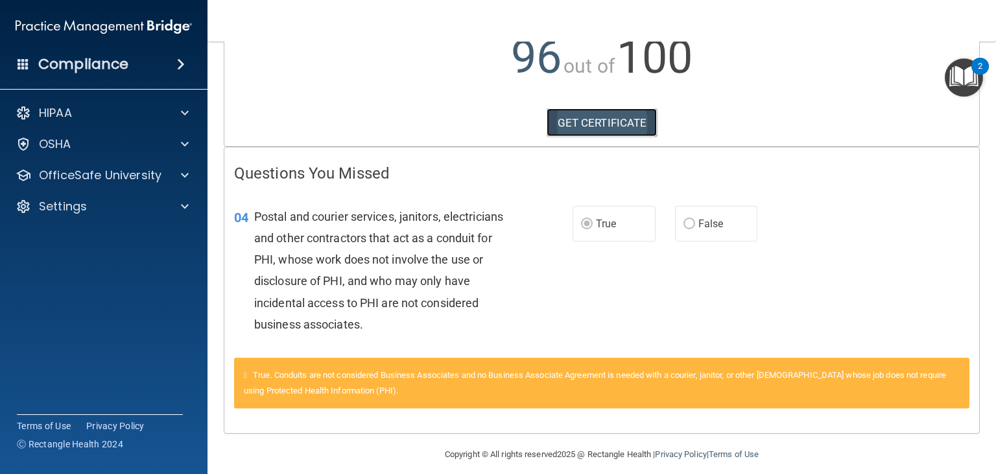
click at [614, 128] on link "GET CERTIFICATE" at bounding box center [602, 122] width 111 height 29
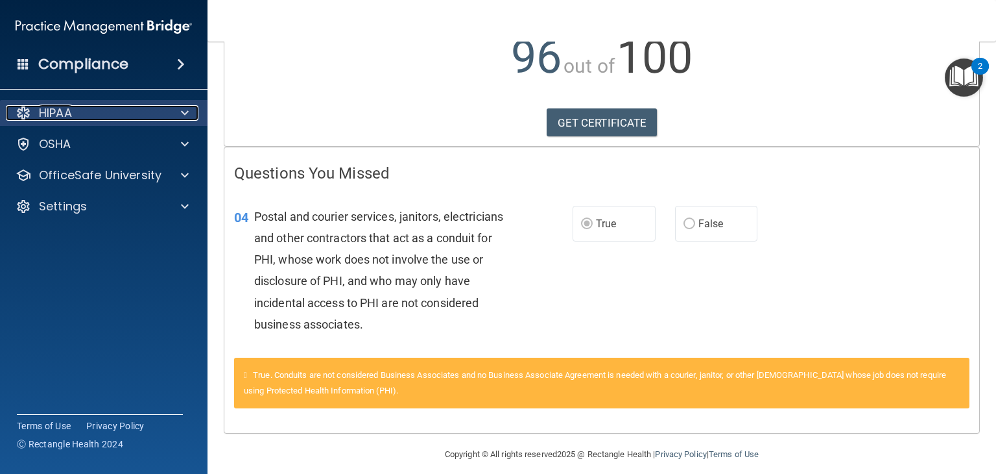
click at [186, 110] on span at bounding box center [185, 113] width 8 height 16
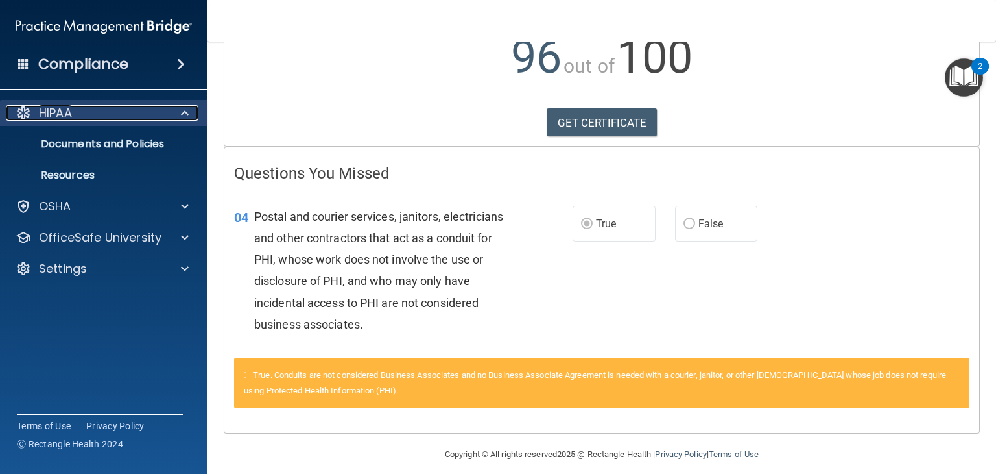
click at [104, 115] on div "HIPAA" at bounding box center [86, 113] width 161 height 16
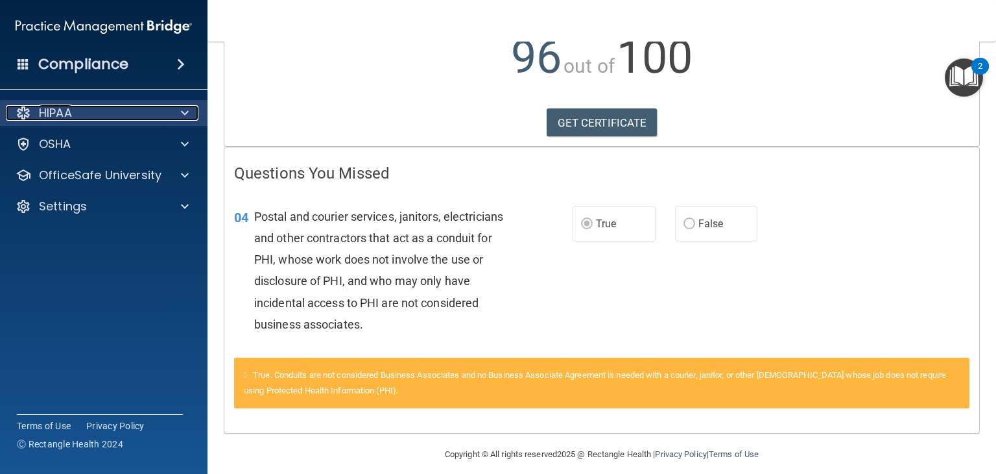
click at [189, 111] on div at bounding box center [183, 113] width 32 height 16
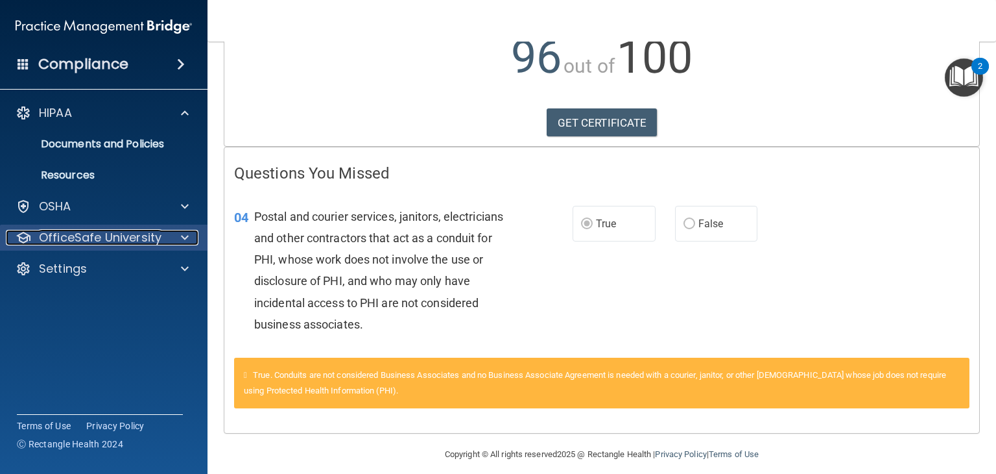
click at [181, 242] on span at bounding box center [185, 238] width 8 height 16
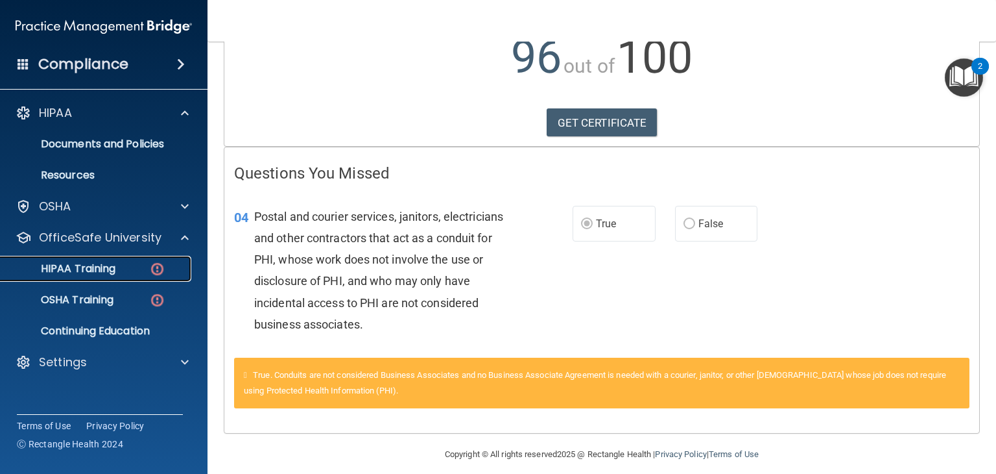
click at [130, 267] on div "HIPAA Training" at bounding box center [96, 268] width 177 height 13
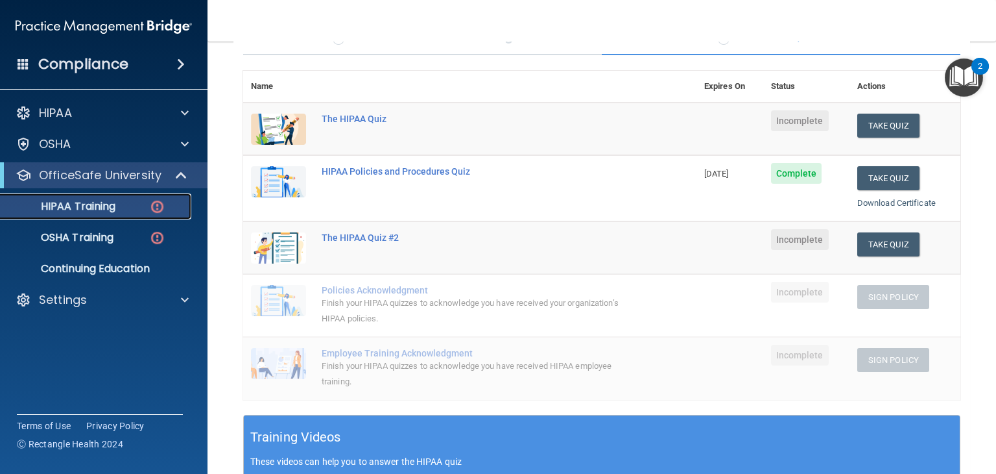
scroll to position [125, 0]
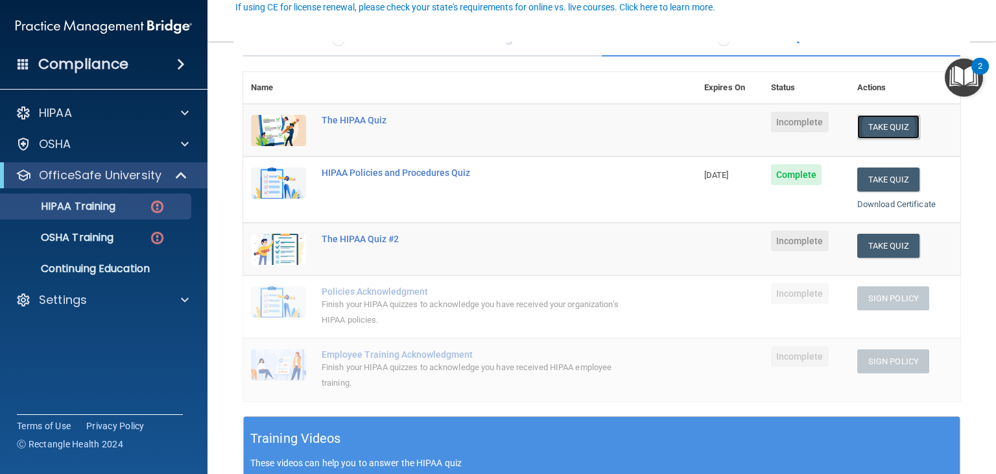
click at [877, 123] on button "Take Quiz" at bounding box center [889, 127] width 62 height 24
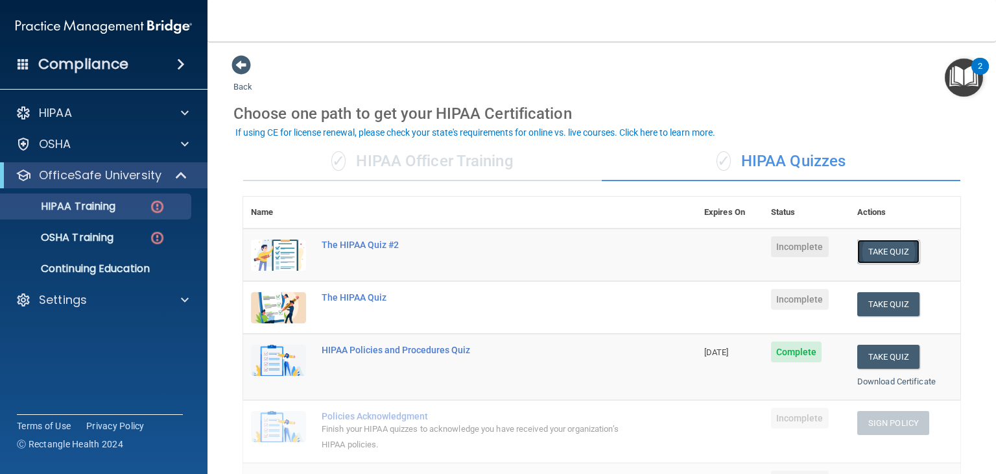
click at [893, 248] on button "Take Quiz" at bounding box center [889, 251] width 62 height 24
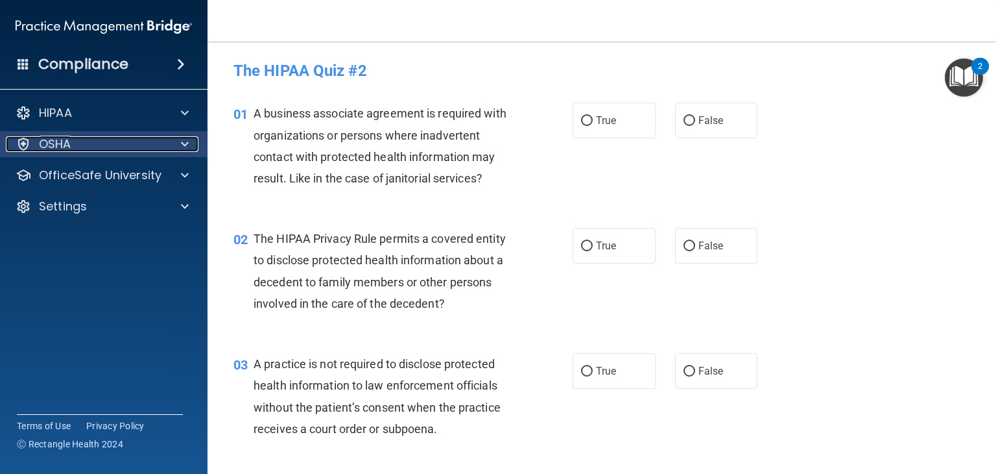
click at [184, 145] on span at bounding box center [185, 144] width 8 height 16
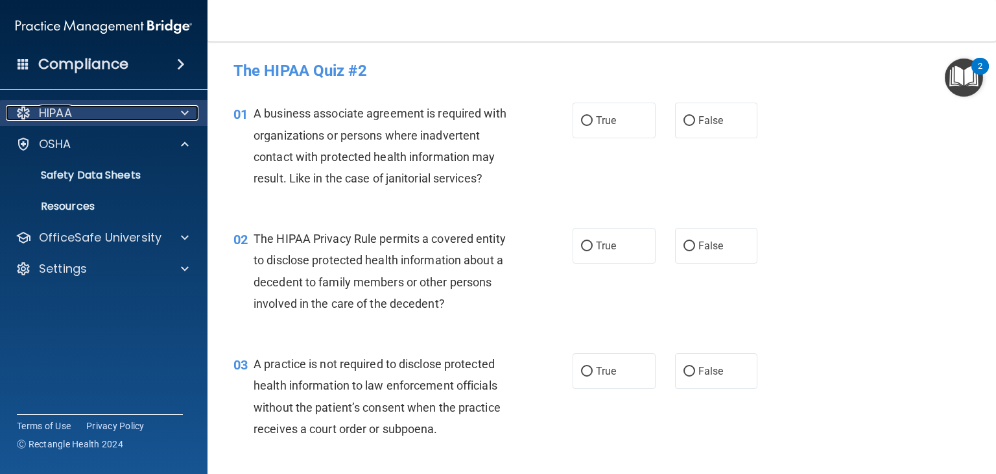
click at [182, 115] on span at bounding box center [185, 113] width 8 height 16
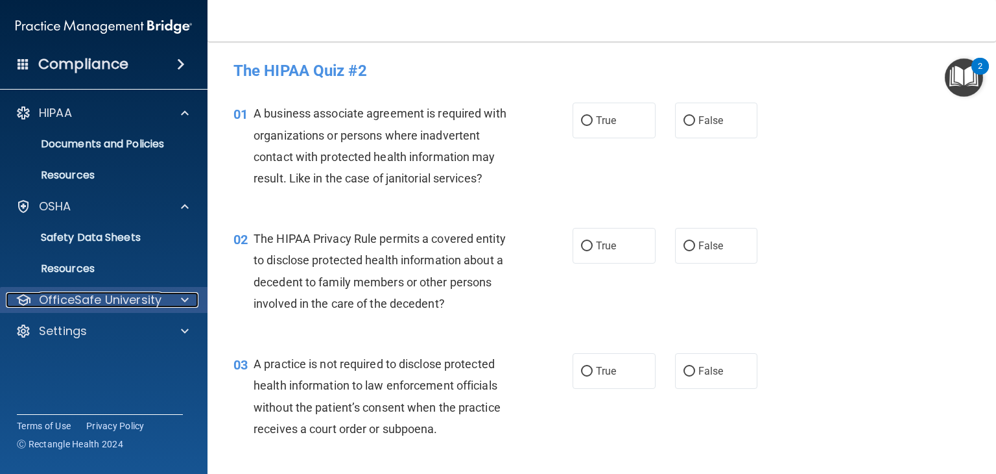
click at [184, 304] on span at bounding box center [185, 300] width 8 height 16
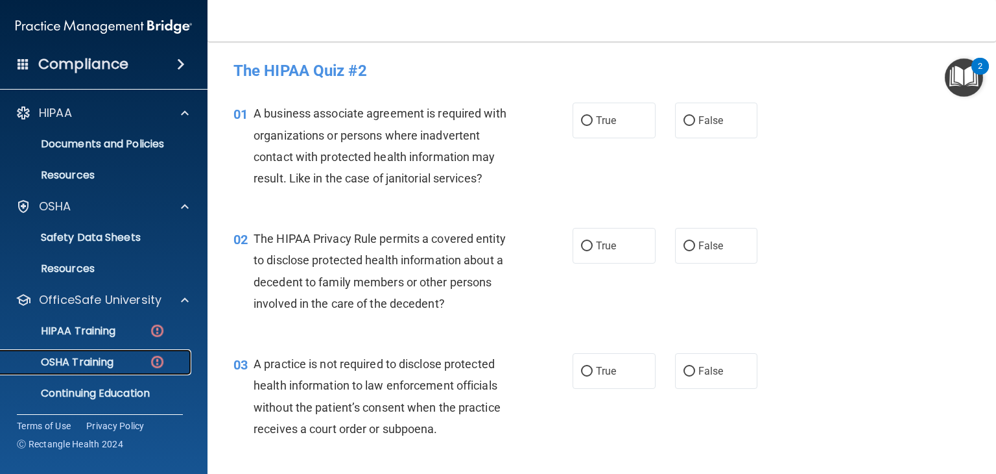
click at [114, 357] on p "OSHA Training" at bounding box center [60, 361] width 105 height 13
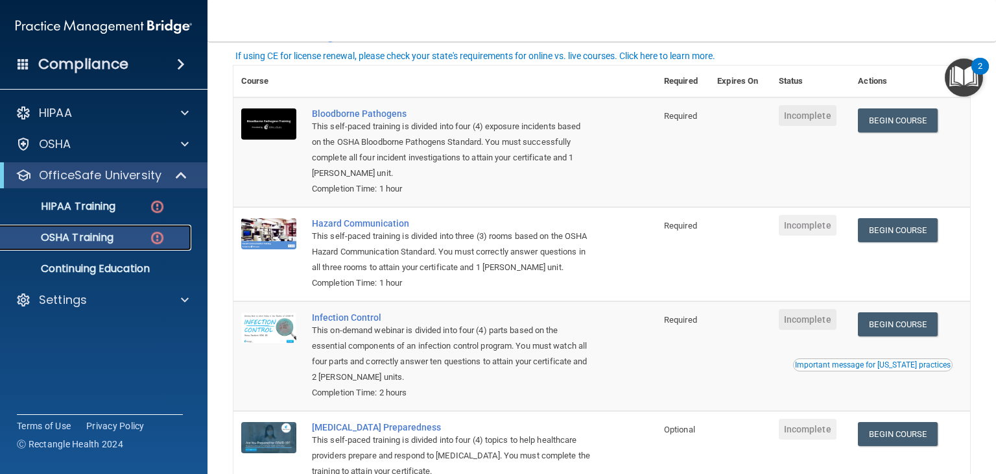
scroll to position [83, 0]
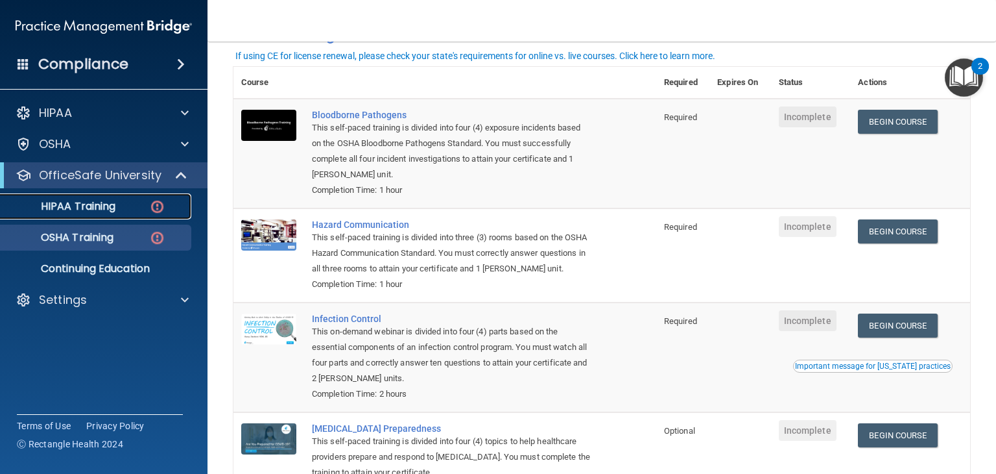
click at [140, 203] on div "HIPAA Training" at bounding box center [96, 206] width 177 height 13
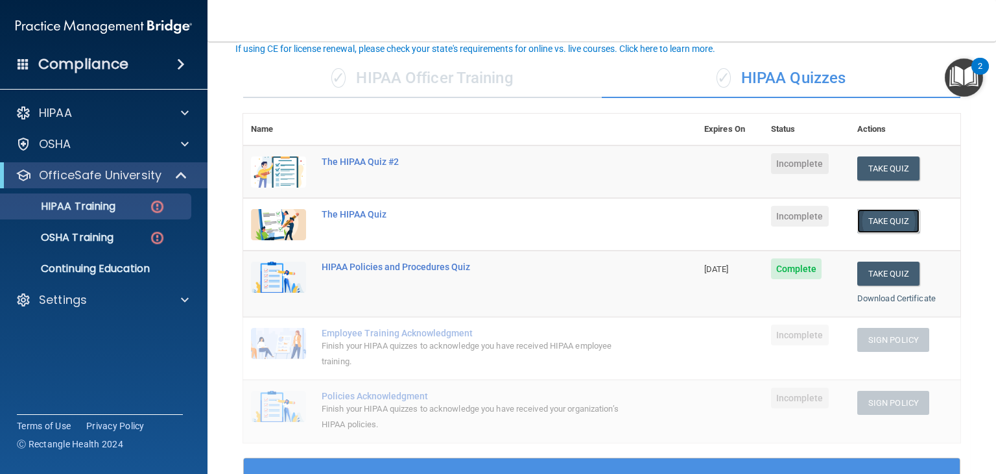
click at [870, 219] on button "Take Quiz" at bounding box center [889, 221] width 62 height 24
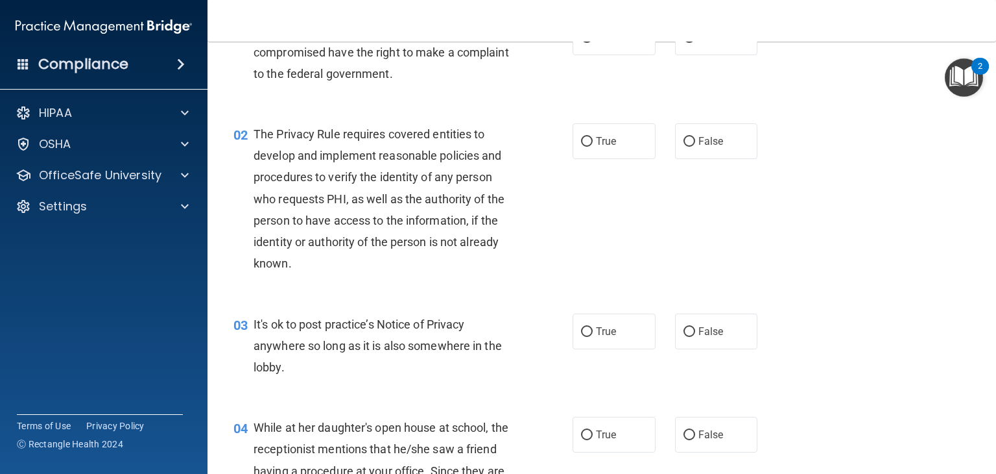
click at [977, 71] on div "2" at bounding box center [981, 66] width 18 height 17
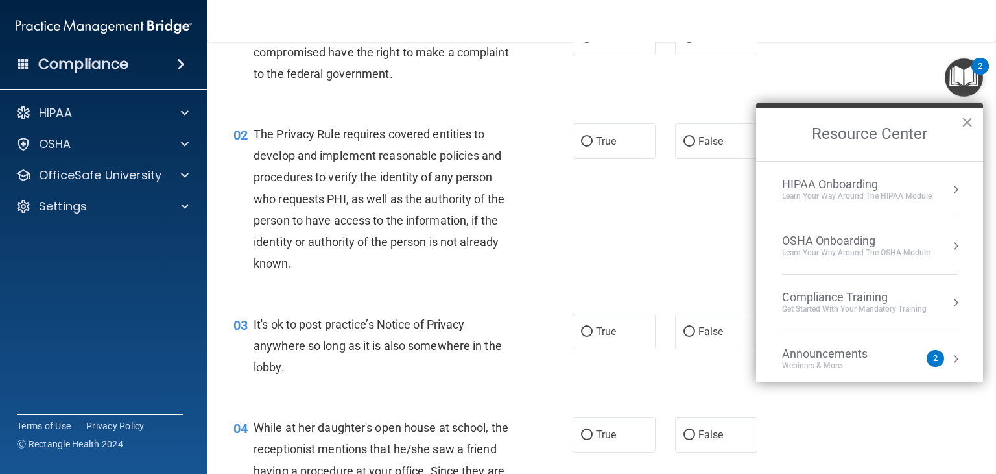
click at [965, 120] on button "×" at bounding box center [967, 122] width 12 height 21
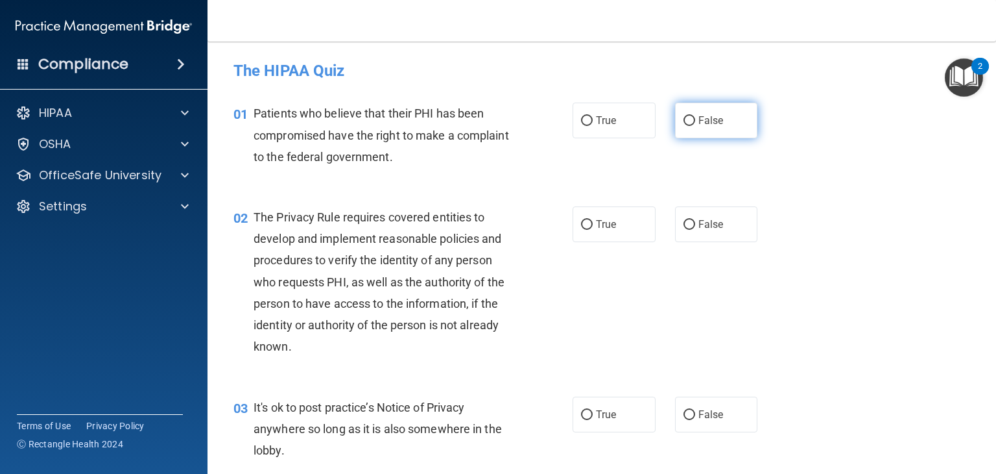
click at [684, 116] on input "False" at bounding box center [690, 121] width 12 height 10
radio input "true"
click at [581, 125] on input "True" at bounding box center [587, 121] width 12 height 10
radio input "true"
radio input "false"
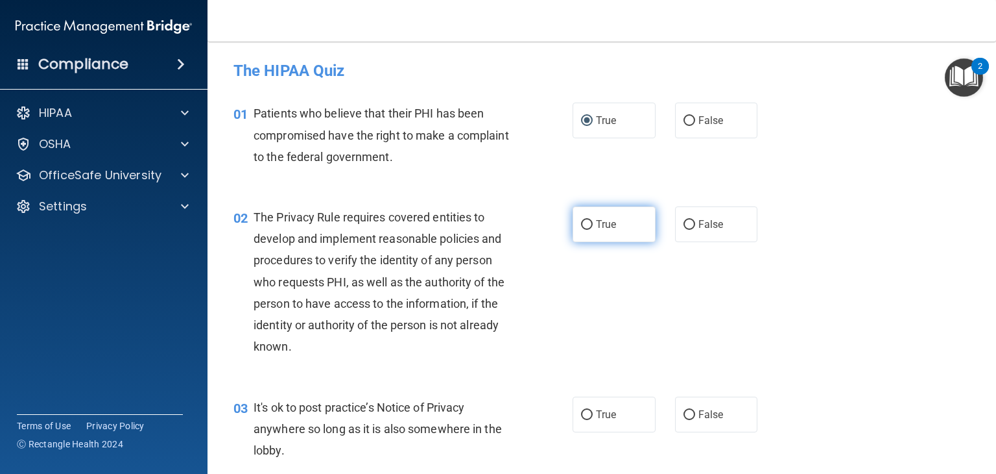
click at [582, 223] on input "True" at bounding box center [587, 225] width 12 height 10
radio input "true"
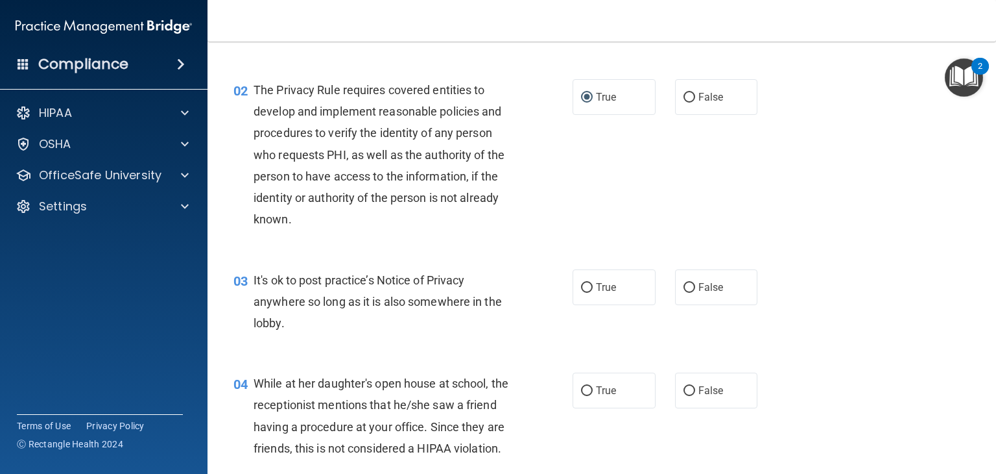
scroll to position [130, 0]
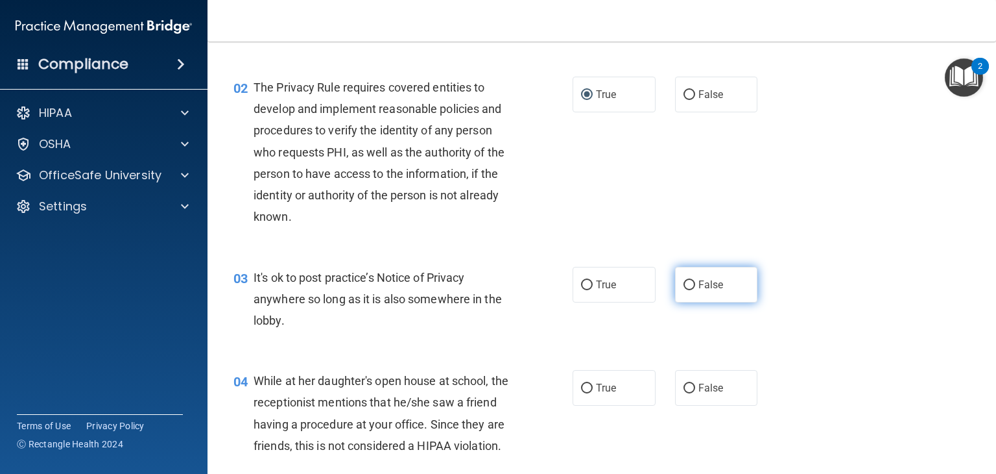
click at [684, 280] on input "False" at bounding box center [690, 285] width 12 height 10
radio input "true"
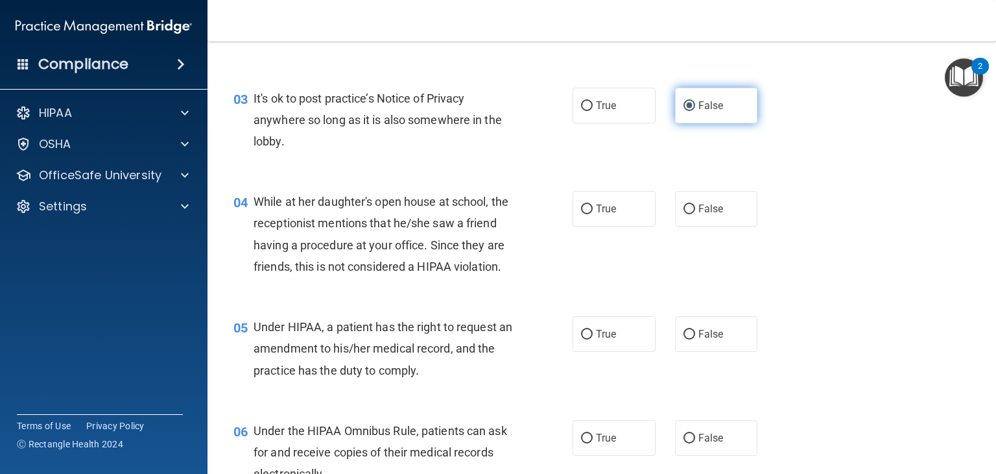
scroll to position [311, 0]
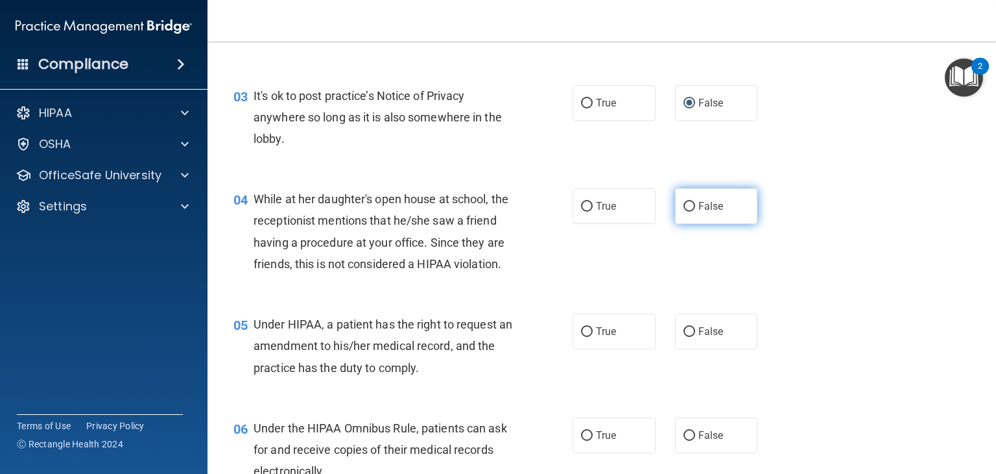
click at [686, 205] on input "False" at bounding box center [690, 207] width 12 height 10
radio input "true"
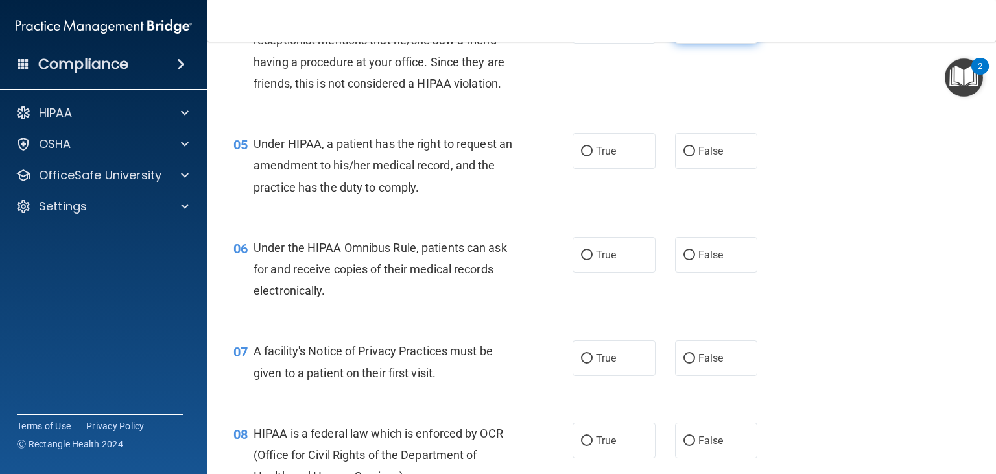
scroll to position [493, 0]
click at [686, 205] on div "05 Under HIPAA, a patient has the right to request an amendment to his/her medi…" at bounding box center [602, 167] width 756 height 104
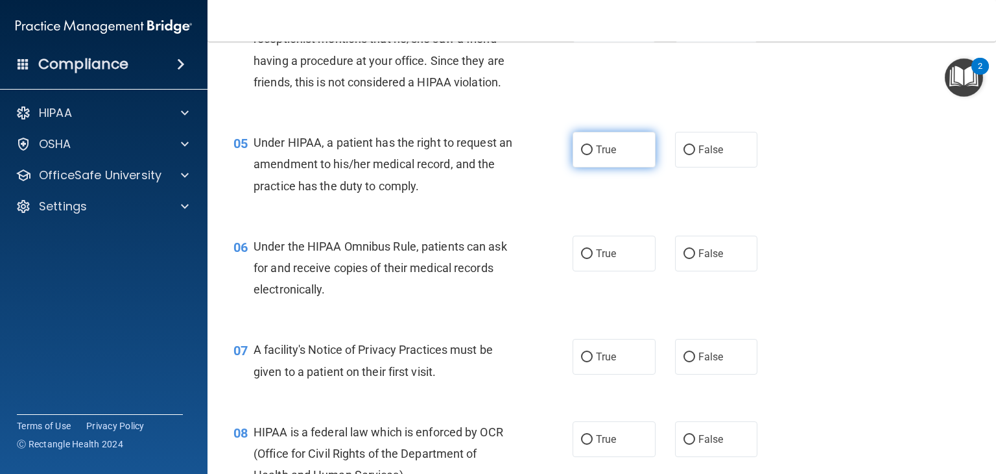
click at [581, 155] on input "True" at bounding box center [587, 150] width 12 height 10
radio input "true"
click at [584, 259] on input "True" at bounding box center [587, 254] width 12 height 10
radio input "true"
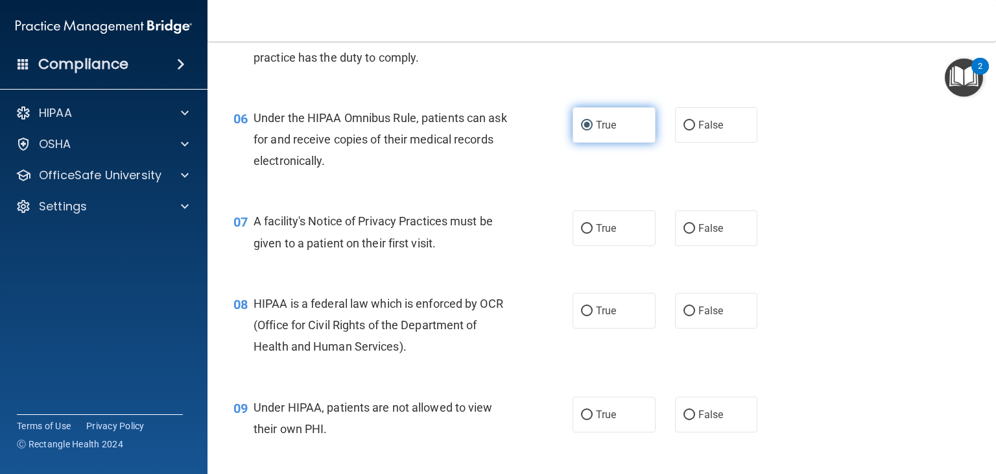
scroll to position [623, 0]
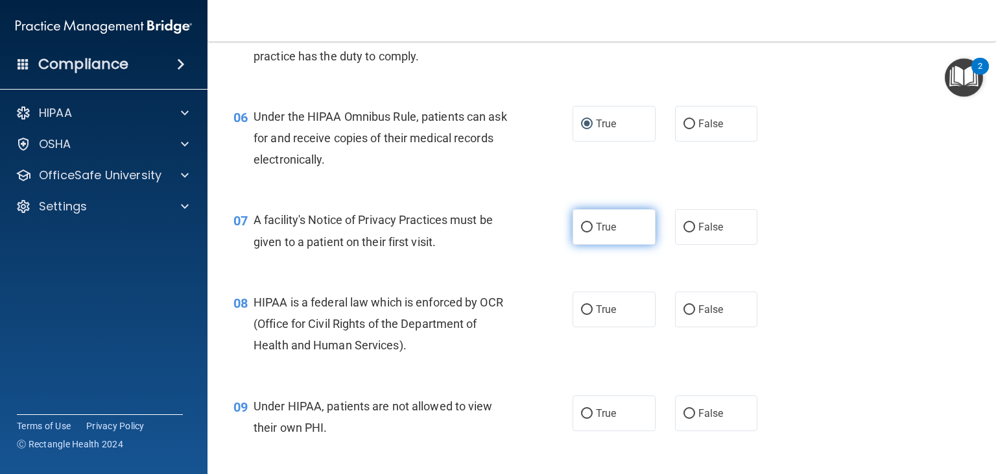
click at [582, 232] on input "True" at bounding box center [587, 228] width 12 height 10
radio input "true"
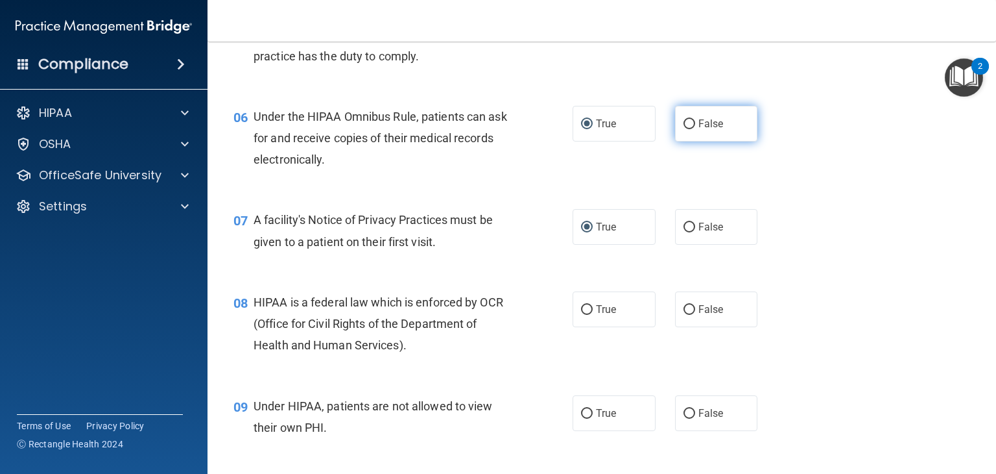
click at [684, 129] on input "False" at bounding box center [690, 124] width 12 height 10
radio input "true"
radio input "false"
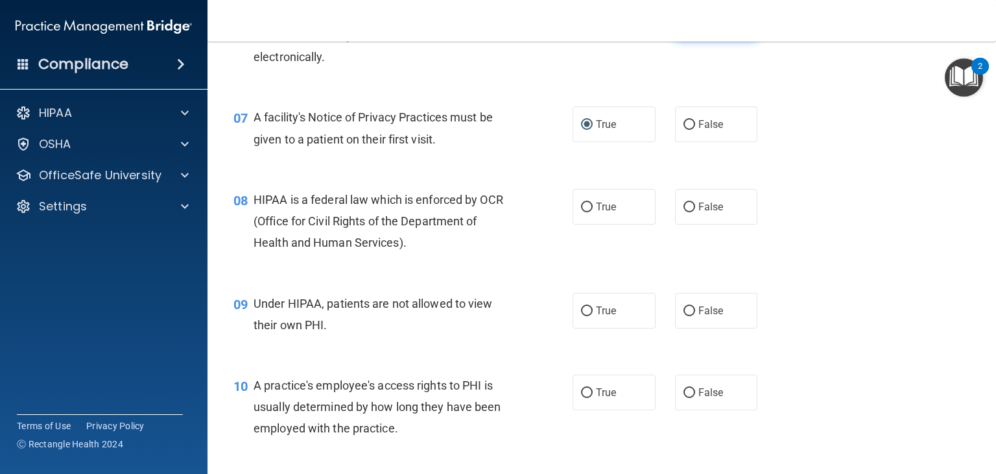
scroll to position [727, 0]
click at [684, 211] on input "False" at bounding box center [690, 206] width 12 height 10
radio input "true"
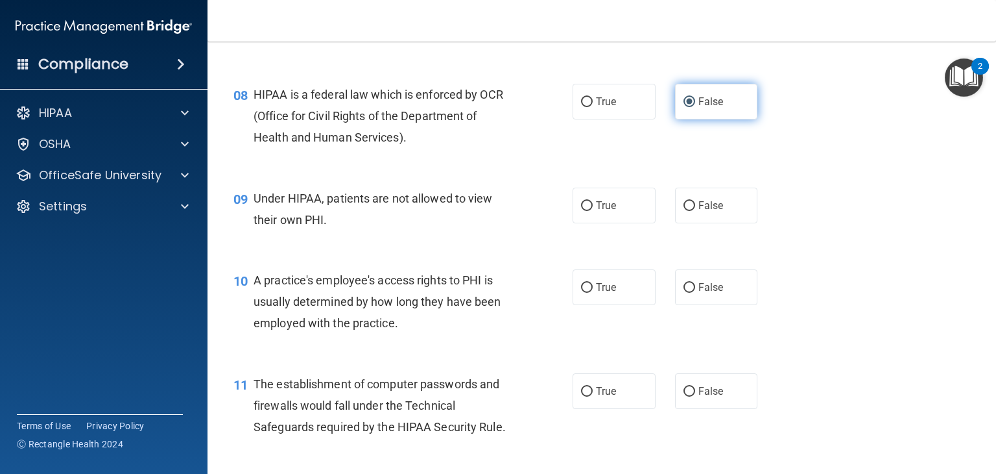
scroll to position [856, 0]
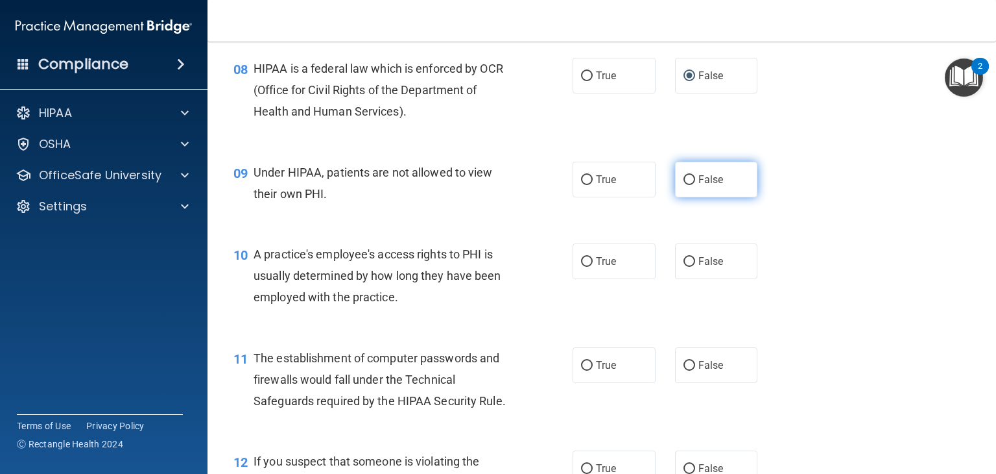
click at [684, 185] on input "False" at bounding box center [690, 180] width 12 height 10
radio input "true"
click at [684, 267] on input "False" at bounding box center [690, 262] width 12 height 10
radio input "true"
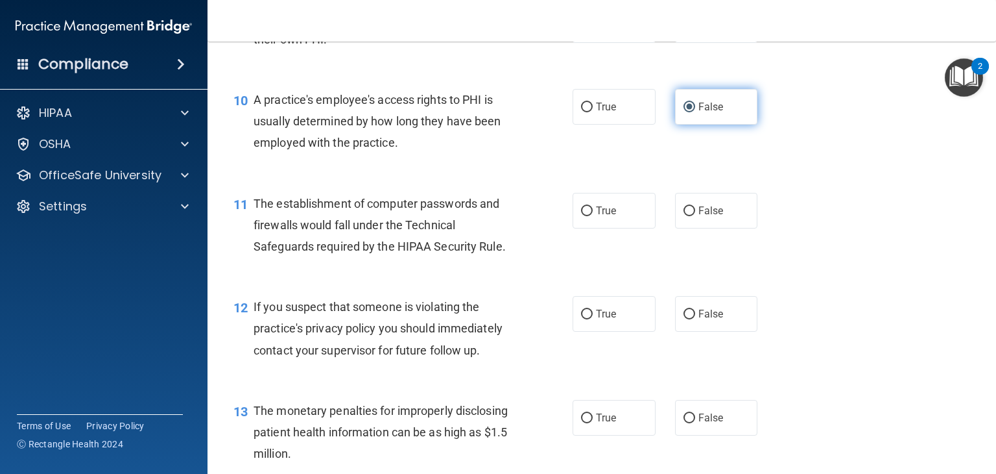
scroll to position [1012, 0]
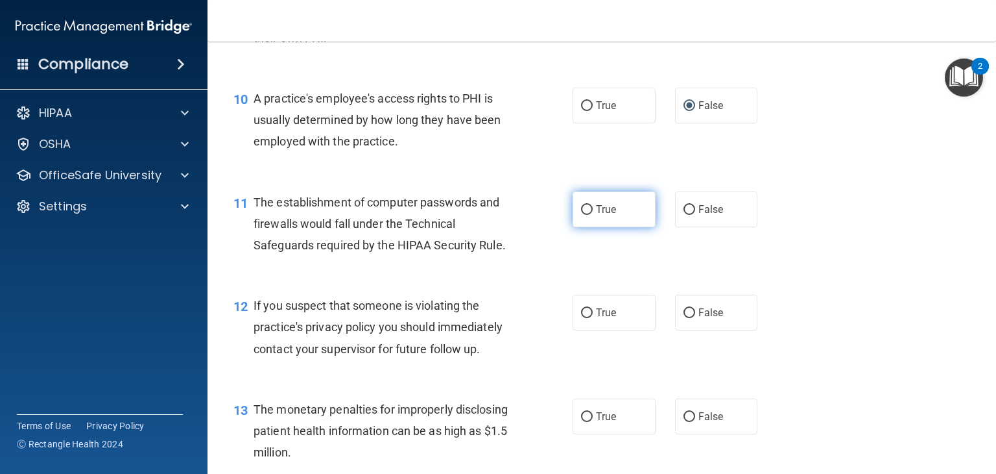
click at [581, 215] on input "True" at bounding box center [587, 210] width 12 height 10
radio input "true"
click at [685, 318] on input "False" at bounding box center [690, 313] width 12 height 10
radio input "true"
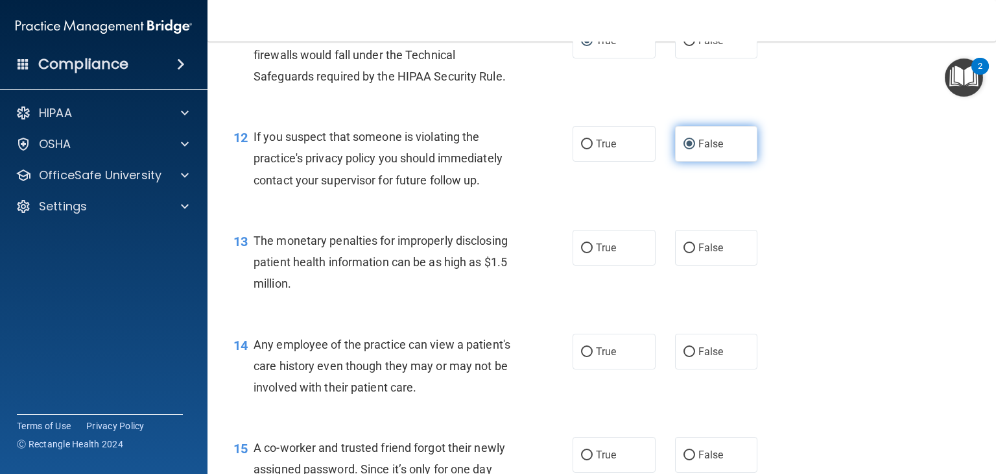
scroll to position [1194, 0]
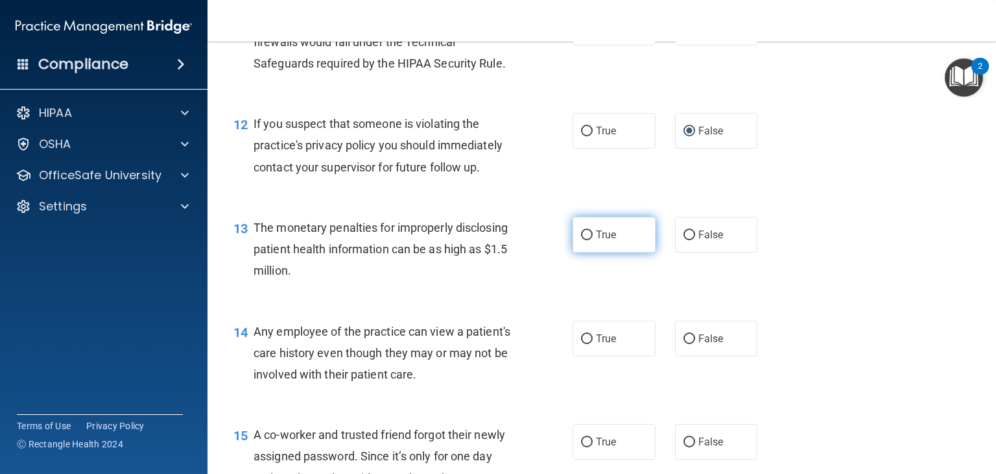
click at [581, 240] on input "True" at bounding box center [587, 235] width 12 height 10
radio input "true"
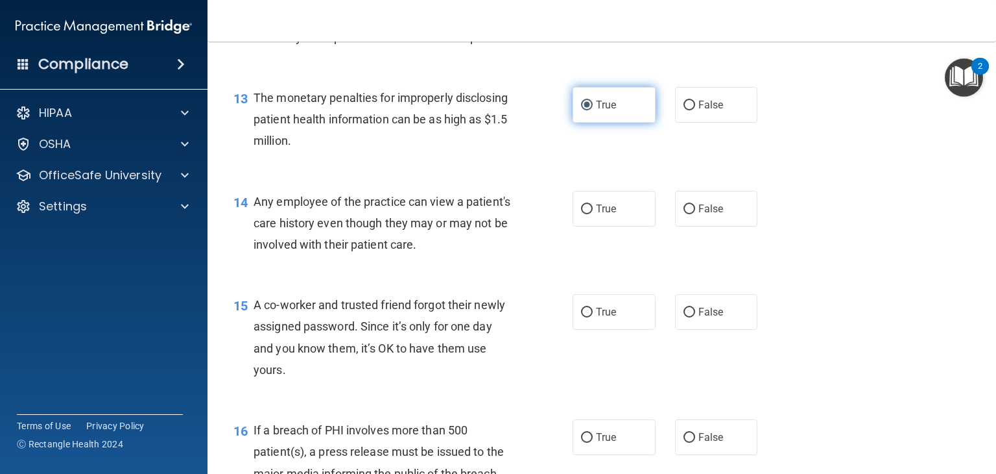
scroll to position [1349, 0]
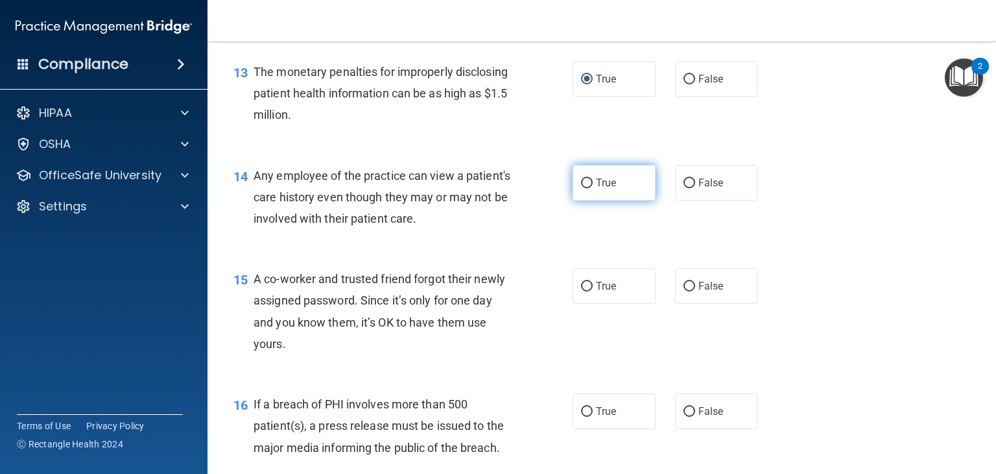
click at [581, 188] on input "True" at bounding box center [587, 183] width 12 height 10
radio input "true"
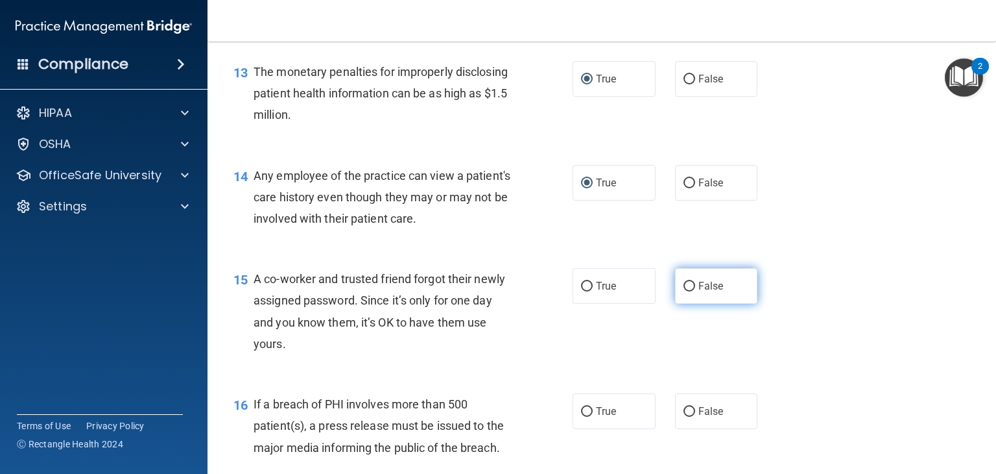
click at [686, 291] on input "False" at bounding box center [690, 287] width 12 height 10
radio input "true"
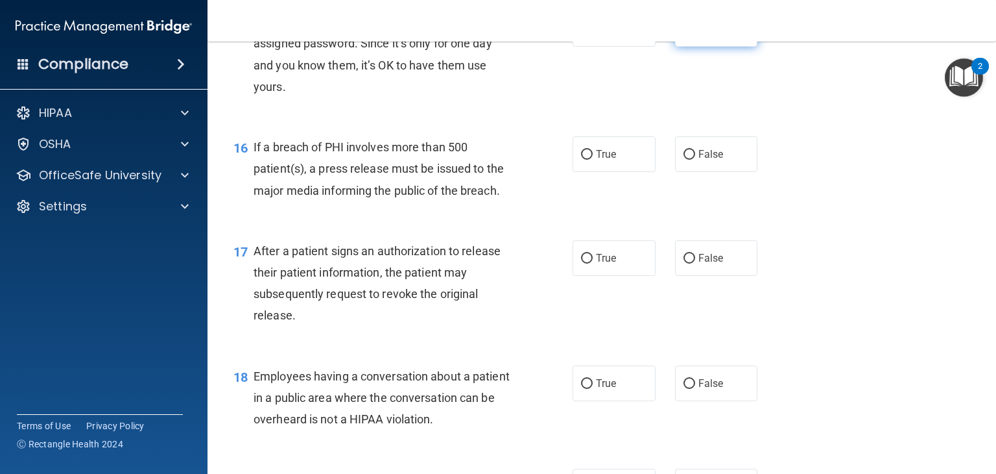
scroll to position [1609, 0]
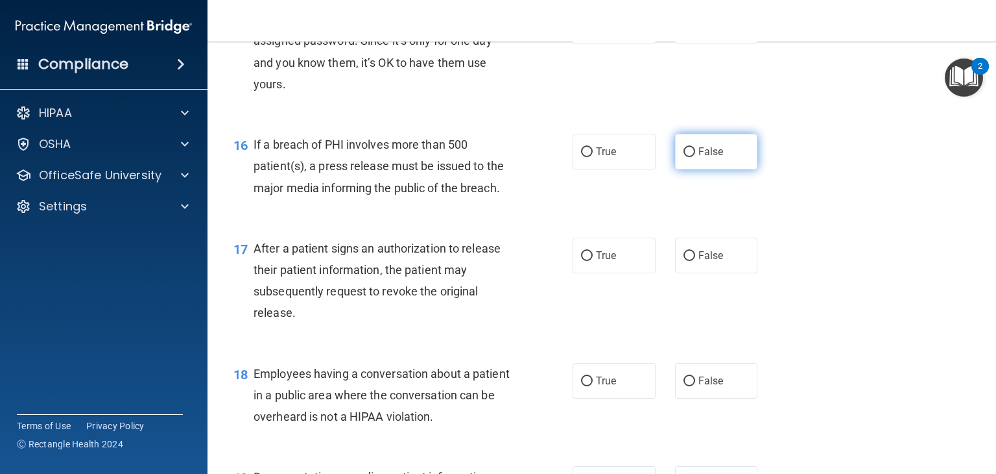
click at [684, 157] on input "False" at bounding box center [690, 152] width 12 height 10
radio input "true"
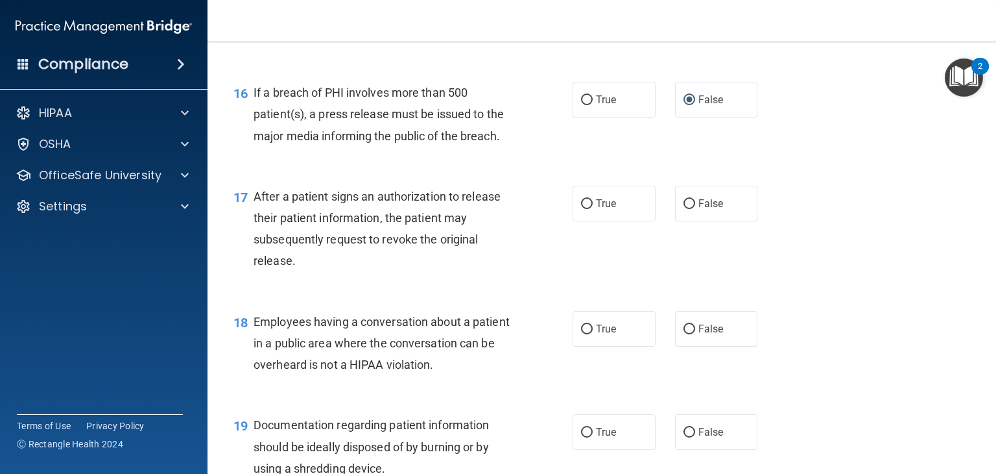
scroll to position [1687, 0]
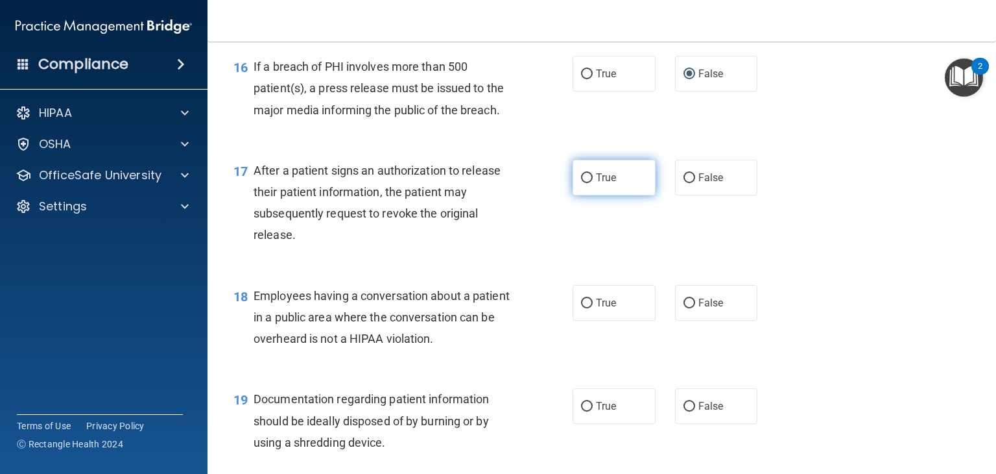
click at [581, 183] on input "True" at bounding box center [587, 178] width 12 height 10
radio input "true"
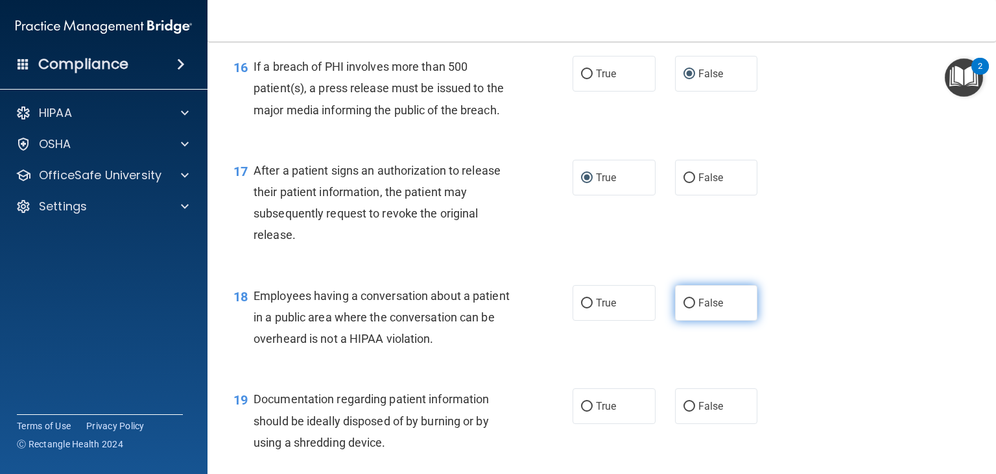
click at [684, 308] on input "False" at bounding box center [690, 303] width 12 height 10
radio input "true"
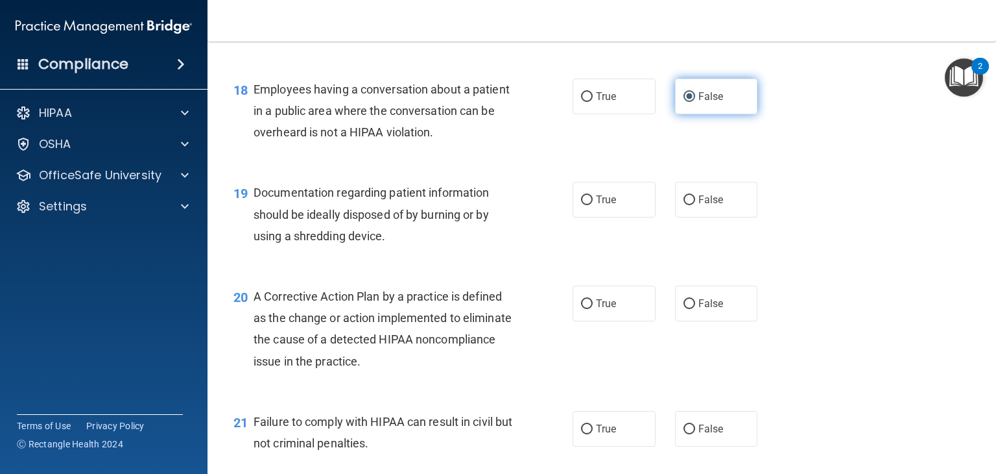
scroll to position [1894, 0]
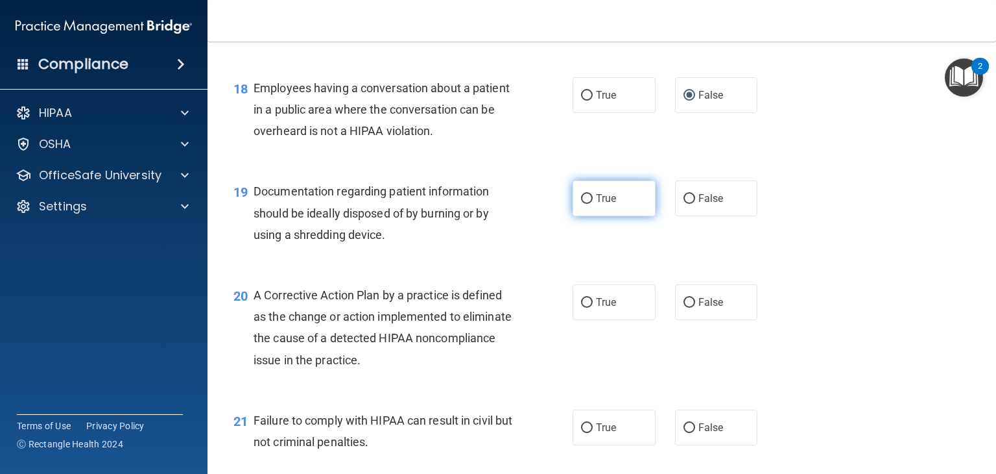
click at [581, 204] on input "True" at bounding box center [587, 199] width 12 height 10
radio input "true"
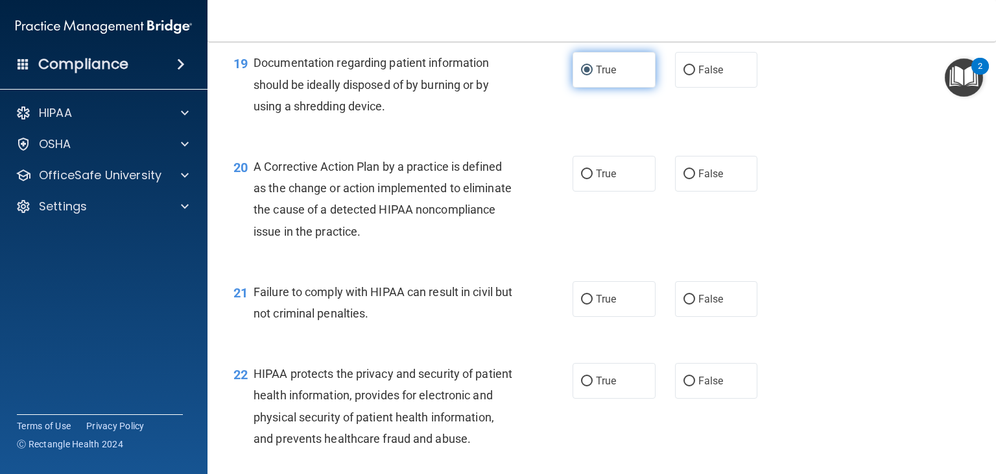
scroll to position [2024, 0]
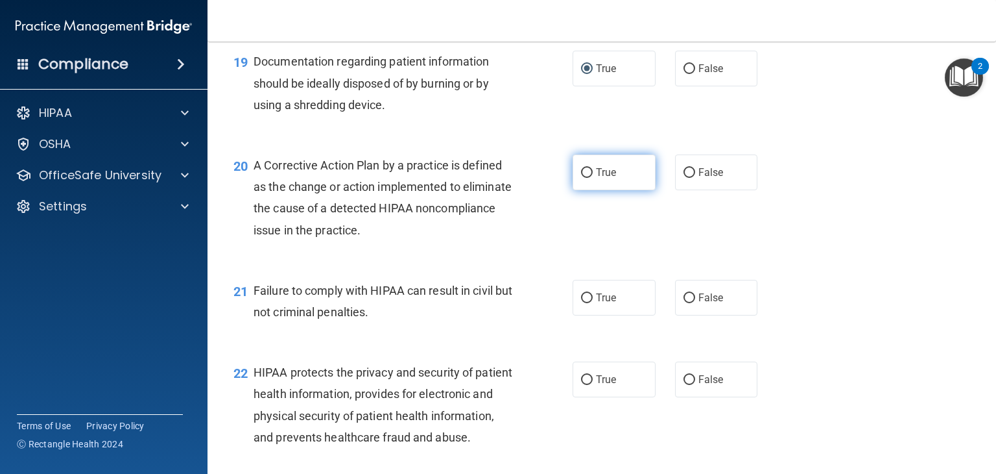
click at [581, 178] on input "True" at bounding box center [587, 173] width 12 height 10
radio input "true"
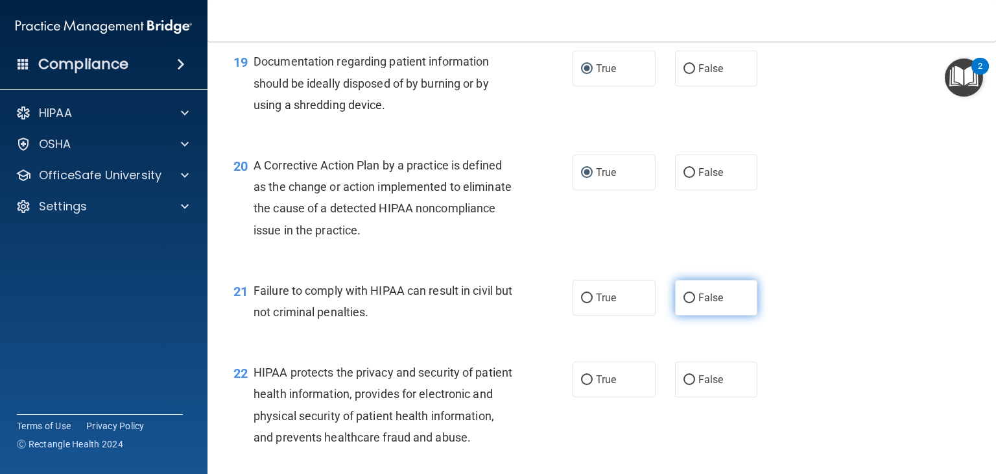
click at [684, 303] on input "False" at bounding box center [690, 298] width 12 height 10
radio input "true"
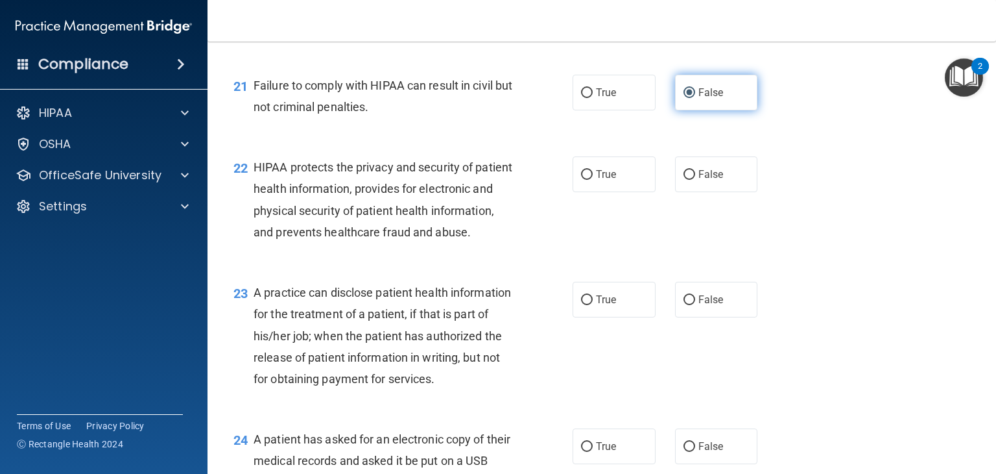
scroll to position [2232, 0]
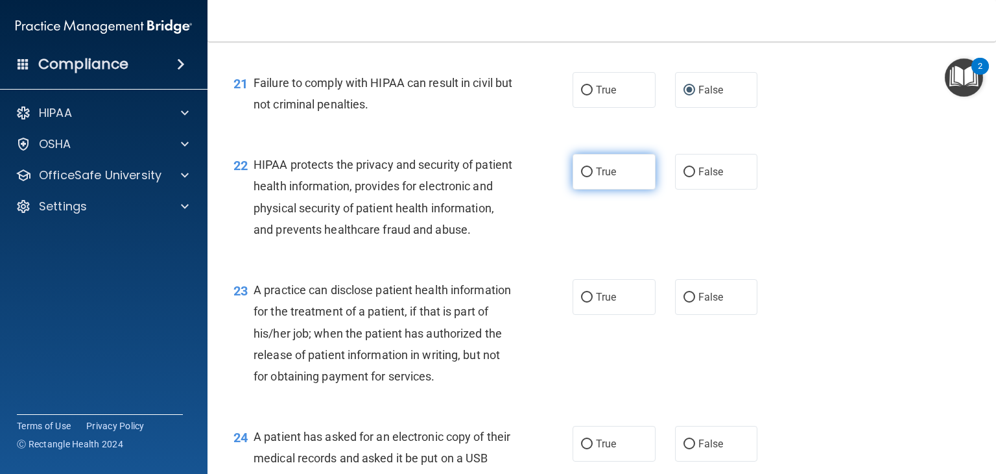
click at [581, 177] on input "True" at bounding box center [587, 172] width 12 height 10
radio input "true"
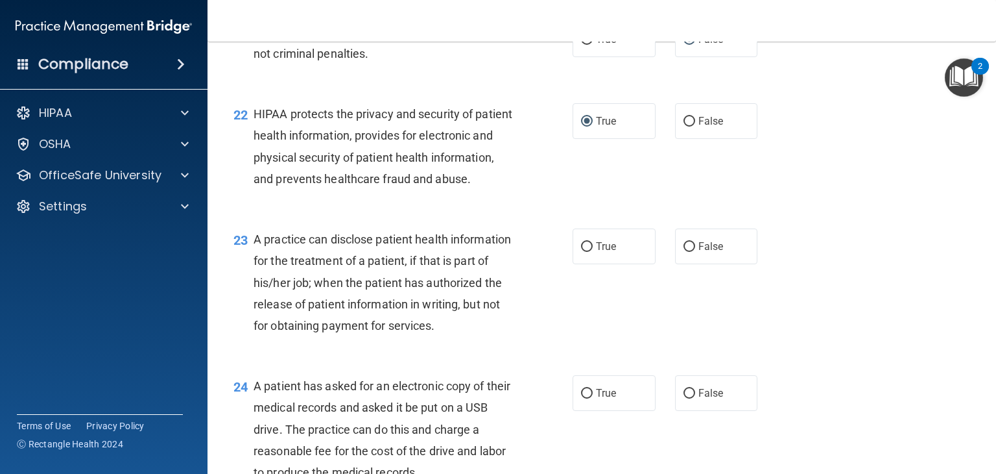
scroll to position [2283, 0]
click at [581, 250] on input "True" at bounding box center [587, 246] width 12 height 10
radio input "true"
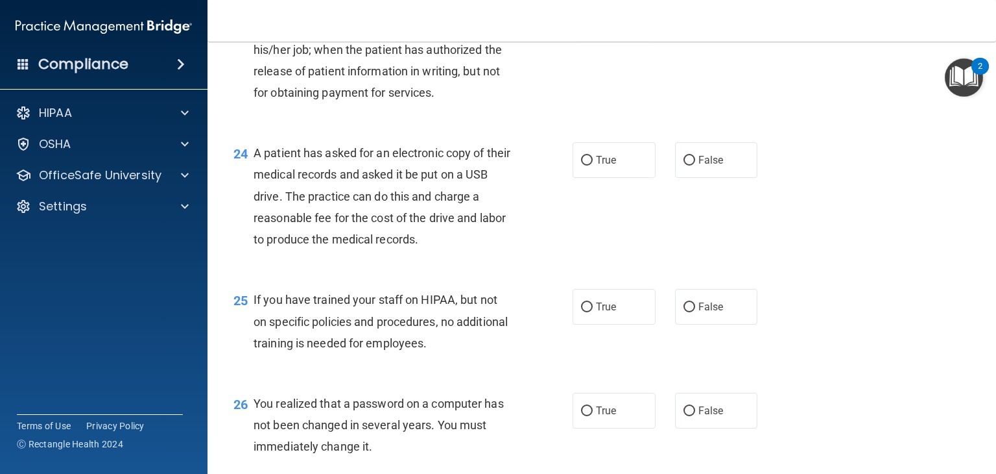
scroll to position [2517, 0]
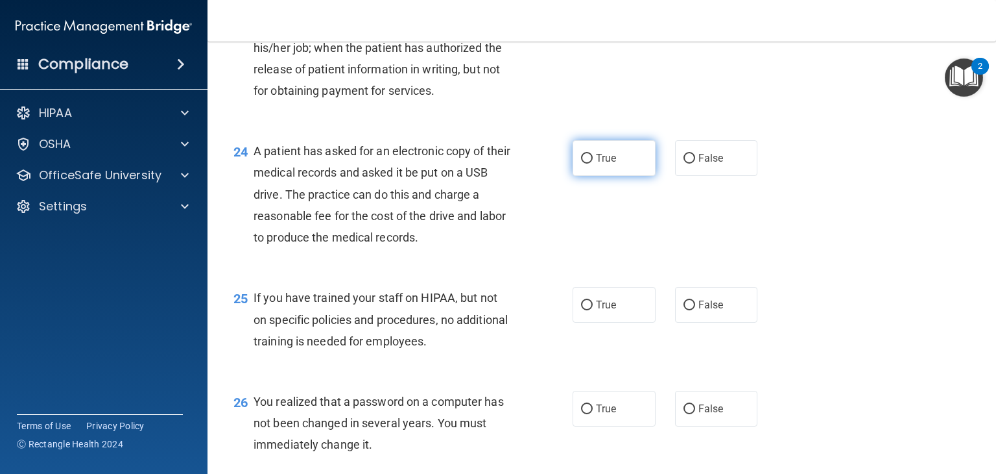
click at [581, 163] on input "True" at bounding box center [587, 159] width 12 height 10
radio input "true"
click at [684, 310] on input "False" at bounding box center [690, 305] width 12 height 10
radio input "true"
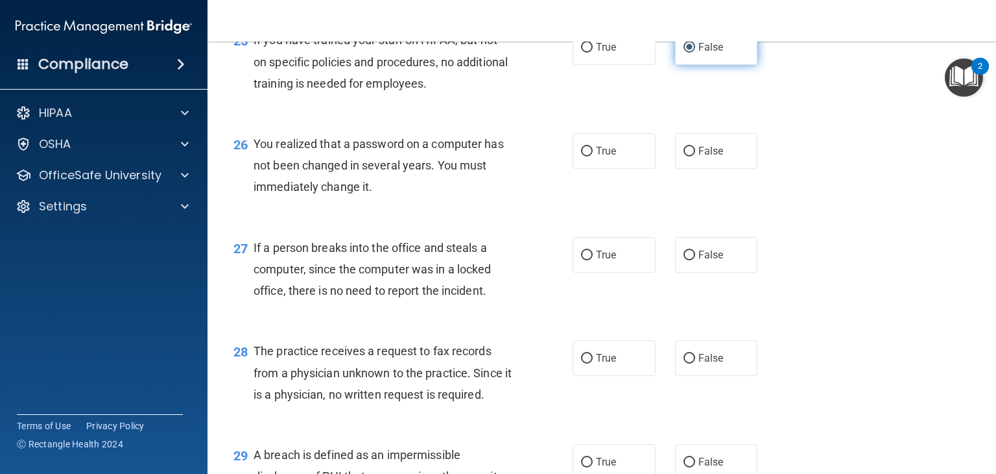
scroll to position [2776, 0]
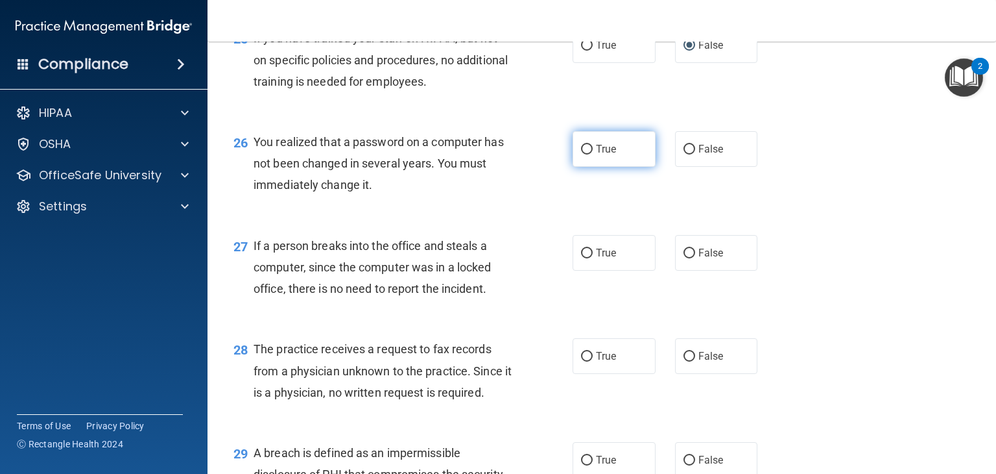
click at [581, 154] on input "True" at bounding box center [587, 150] width 12 height 10
radio input "true"
click at [684, 258] on input "False" at bounding box center [690, 253] width 12 height 10
radio input "true"
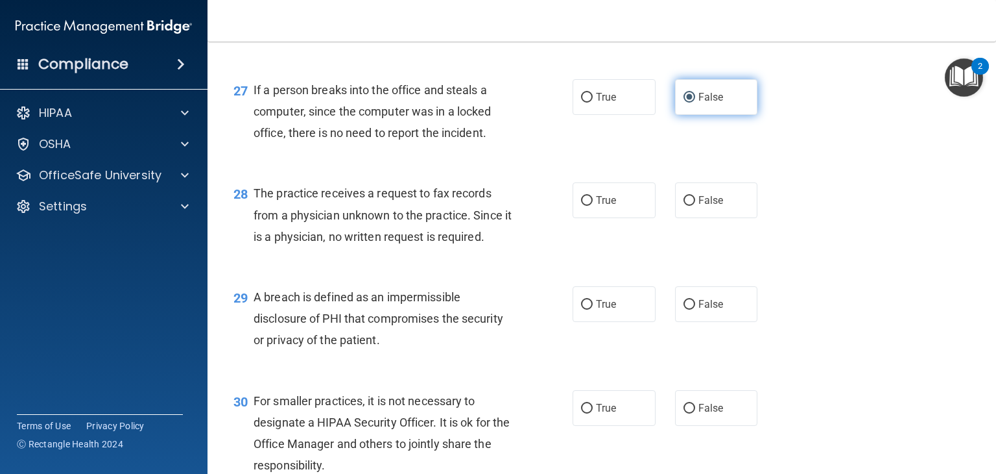
scroll to position [2958, 0]
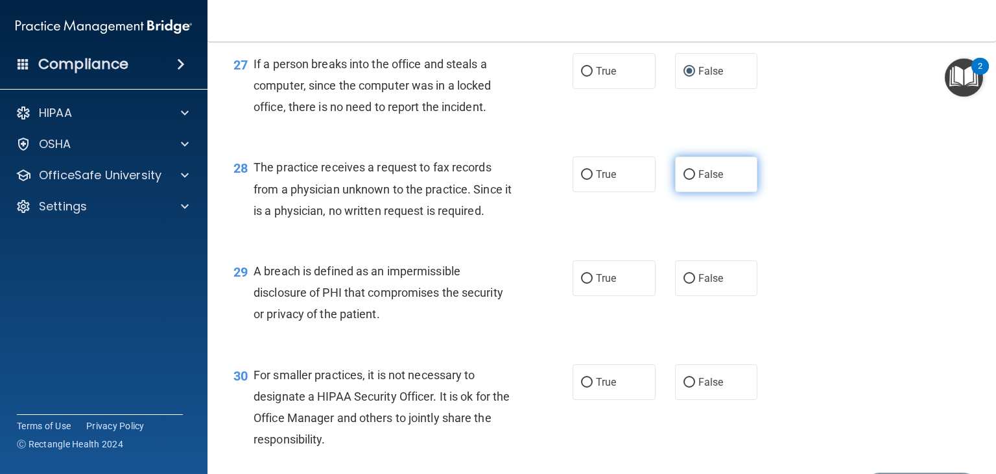
click at [684, 180] on input "False" at bounding box center [690, 175] width 12 height 10
radio input "true"
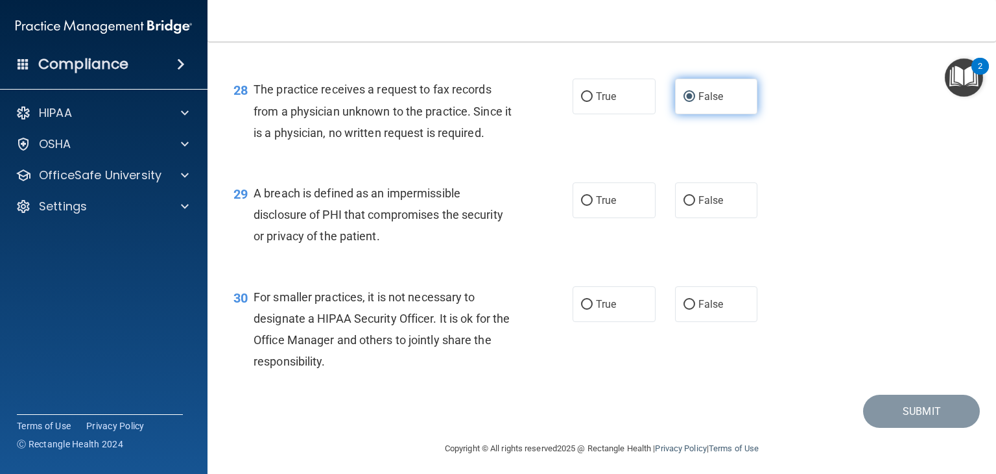
scroll to position [3062, 0]
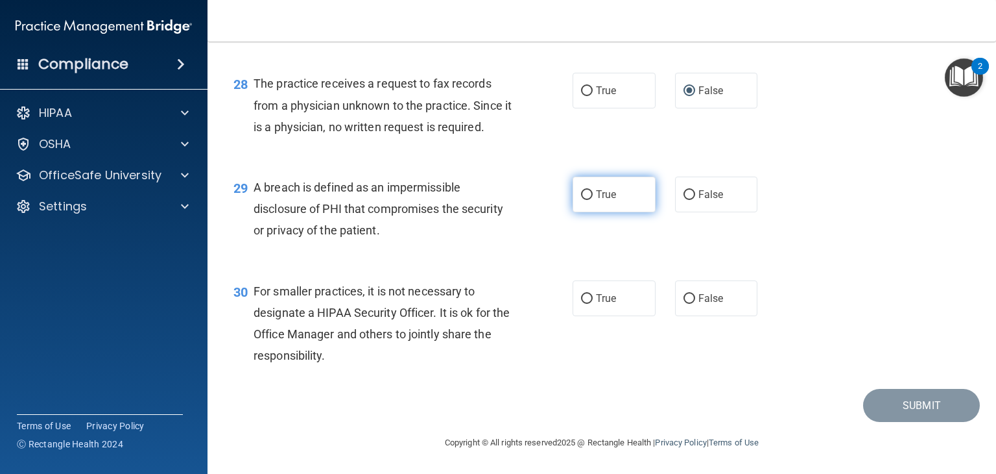
click at [581, 200] on input "True" at bounding box center [587, 195] width 12 height 10
radio input "true"
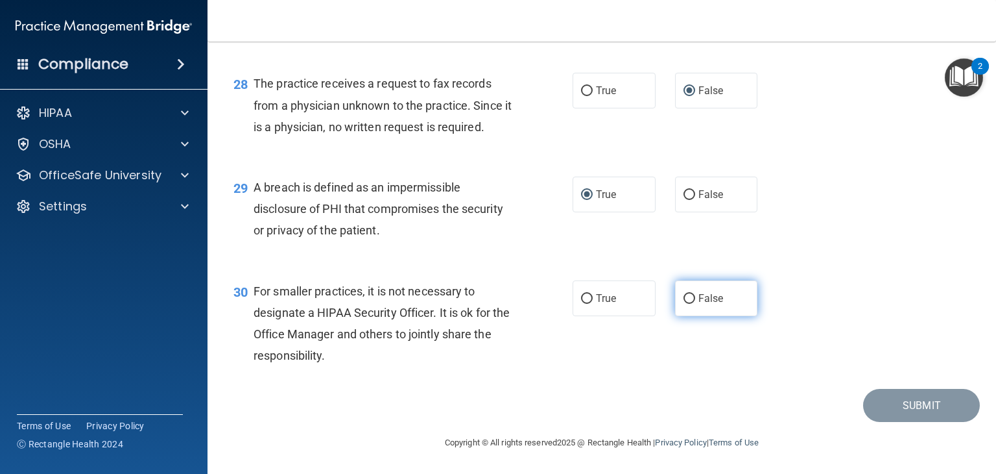
click at [684, 304] on input "False" at bounding box center [690, 299] width 12 height 10
radio input "true"
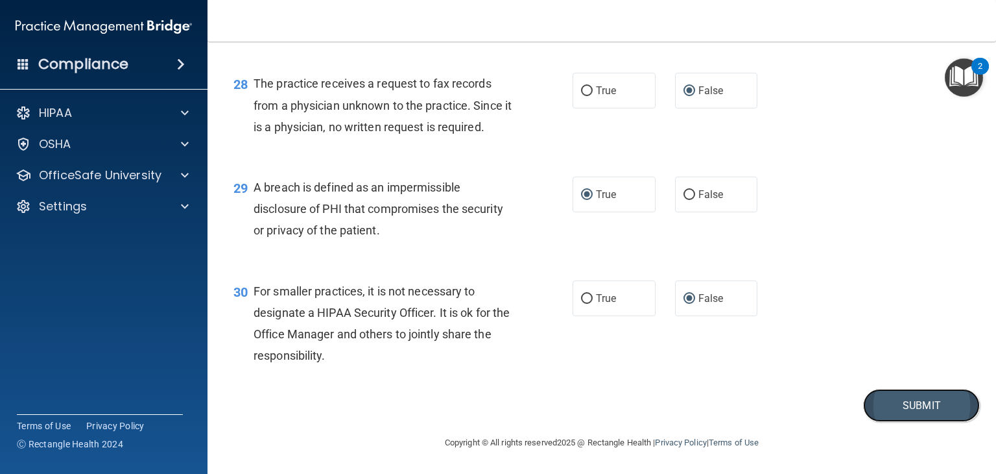
click at [902, 422] on button "Submit" at bounding box center [921, 405] width 117 height 33
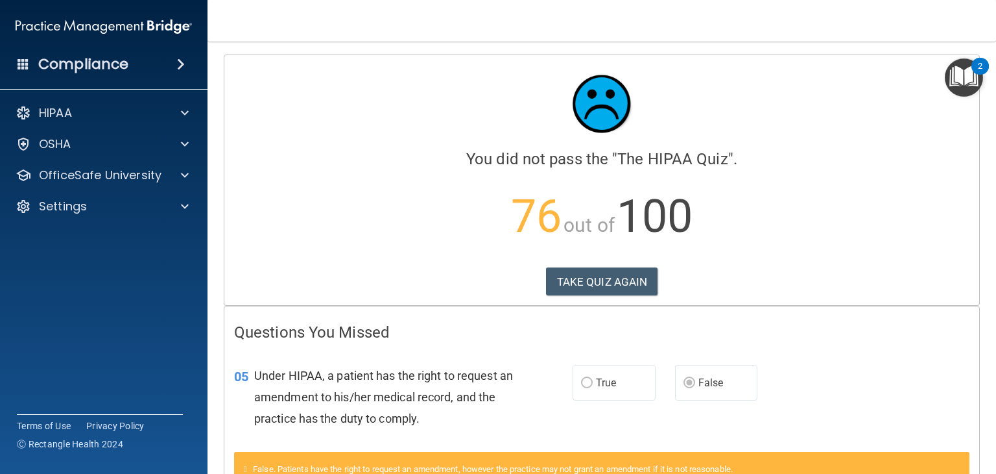
click at [899, 371] on div "05 Under HIPAA, a patient has the right to request an amendment to his/her medi…" at bounding box center [601, 400] width 755 height 104
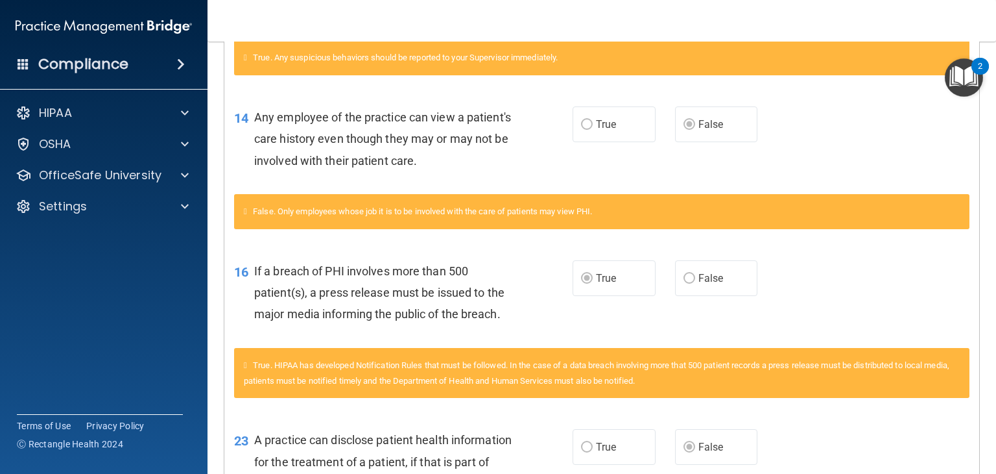
scroll to position [75, 0]
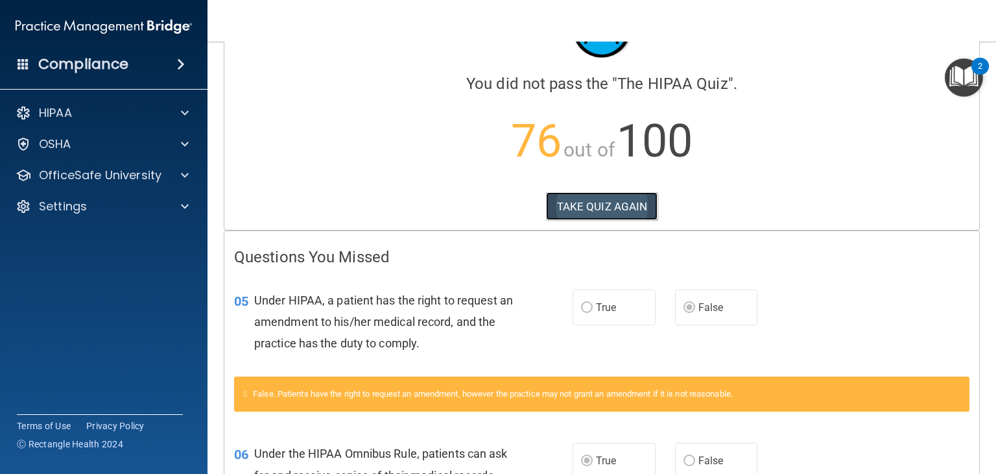
click at [627, 206] on button "TAKE QUIZ AGAIN" at bounding box center [602, 206] width 112 height 29
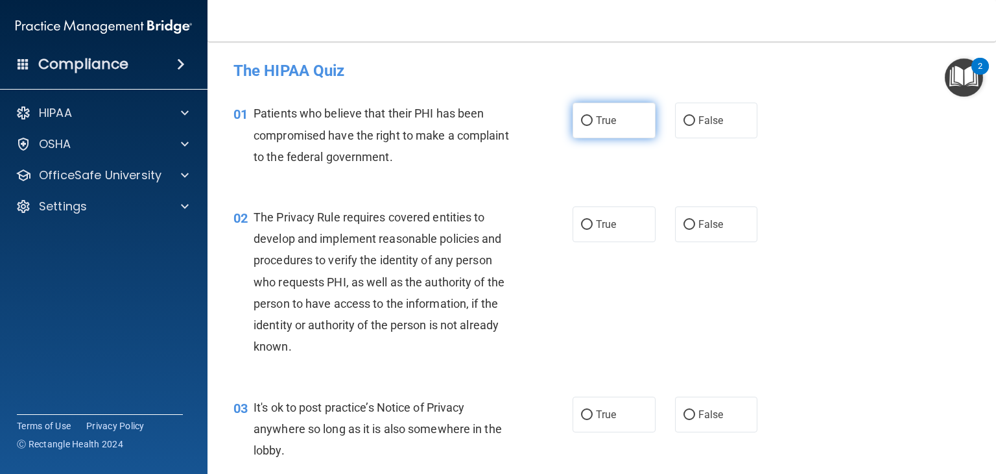
click at [583, 122] on input "True" at bounding box center [587, 121] width 12 height 10
radio input "true"
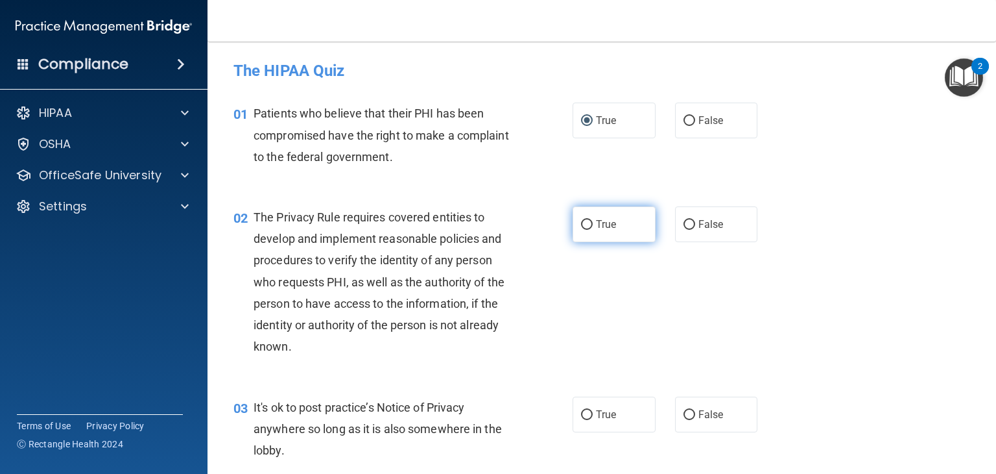
click at [581, 224] on input "True" at bounding box center [587, 225] width 12 height 10
radio input "true"
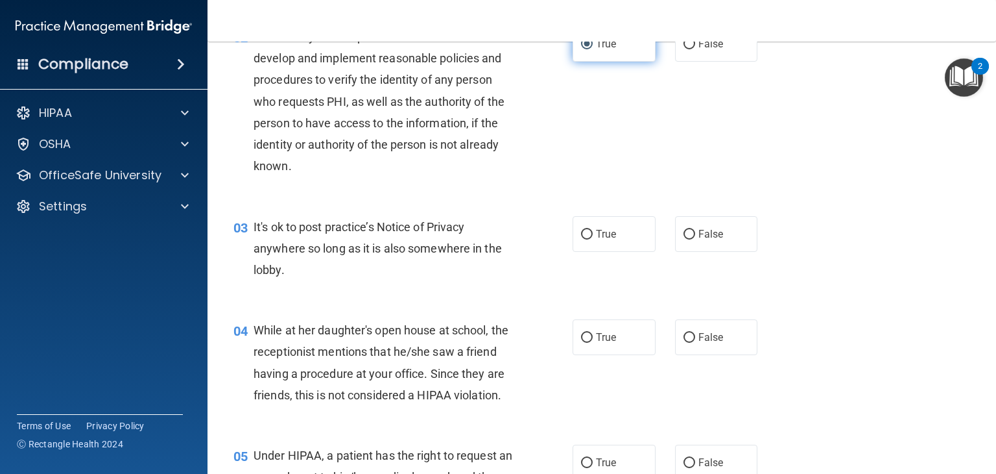
scroll to position [182, 0]
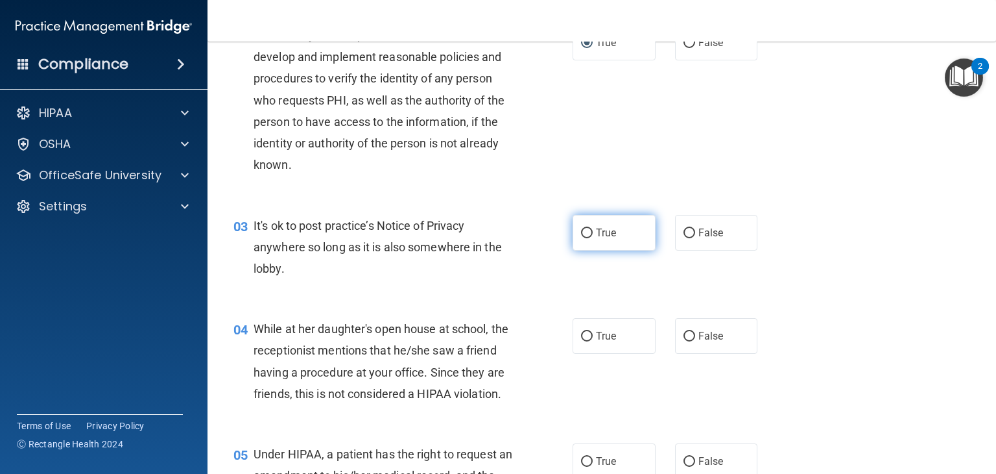
click at [581, 229] on input "True" at bounding box center [587, 233] width 12 height 10
radio input "true"
click at [684, 235] on input "False" at bounding box center [690, 233] width 12 height 10
radio input "true"
radio input "false"
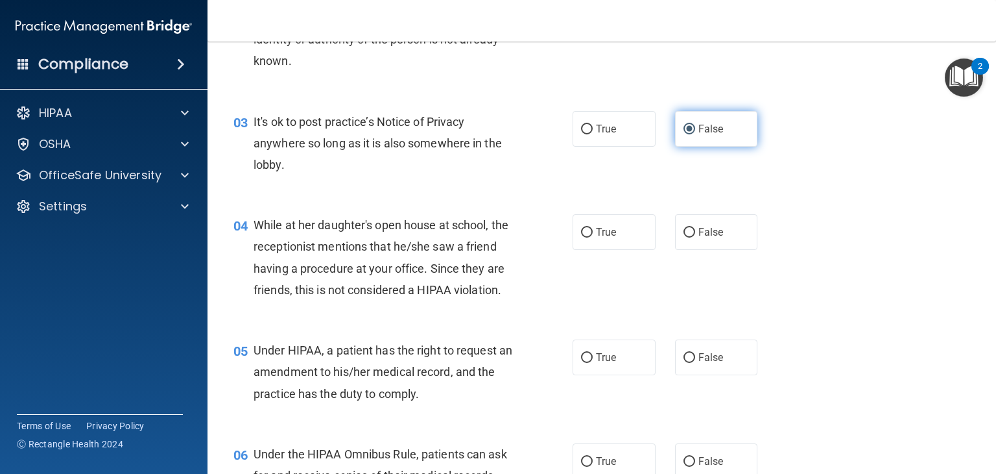
scroll to position [311, 0]
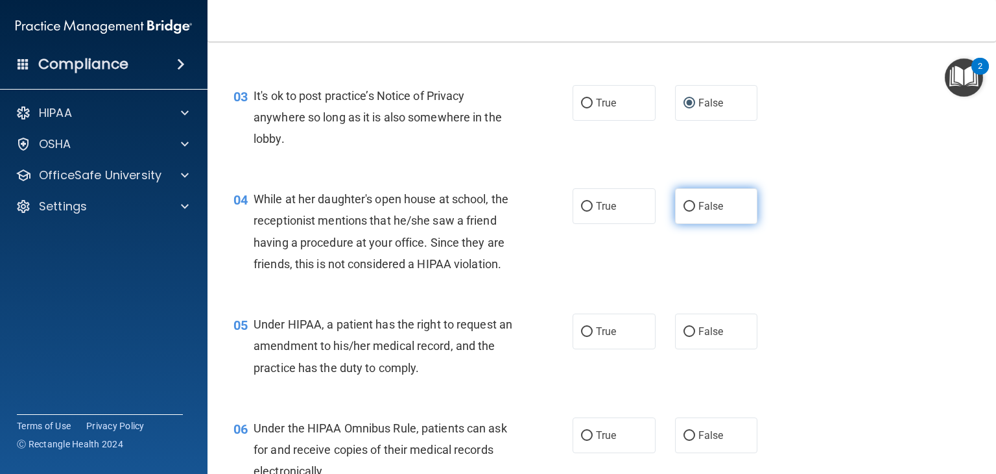
click at [684, 208] on input "False" at bounding box center [690, 207] width 12 height 10
radio input "true"
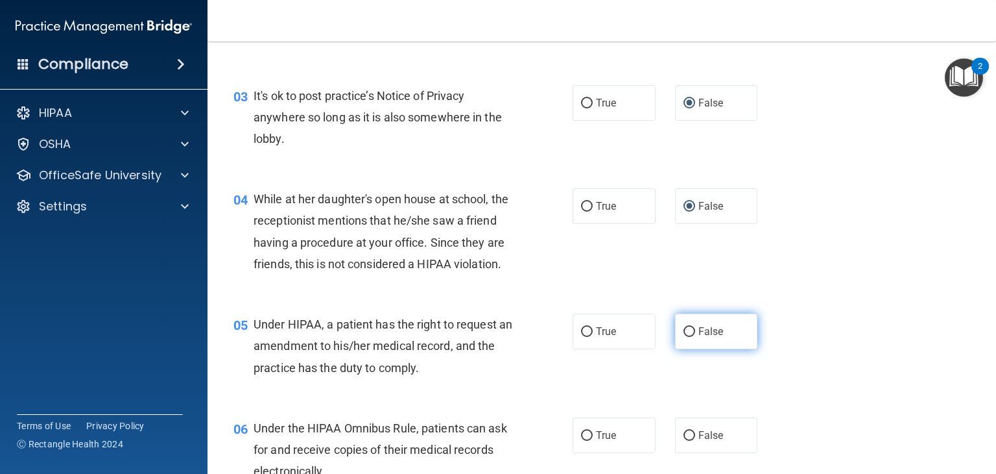
click at [684, 337] on input "False" at bounding box center [690, 332] width 12 height 10
radio input "true"
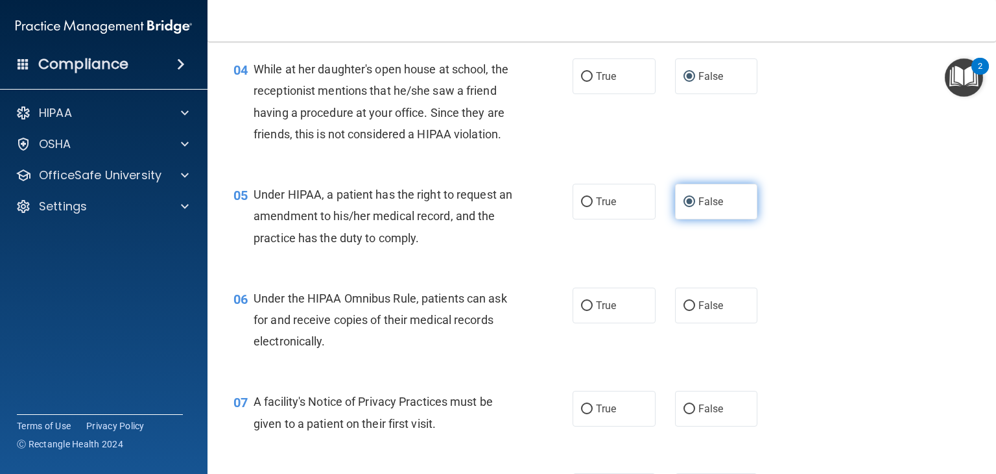
scroll to position [467, 0]
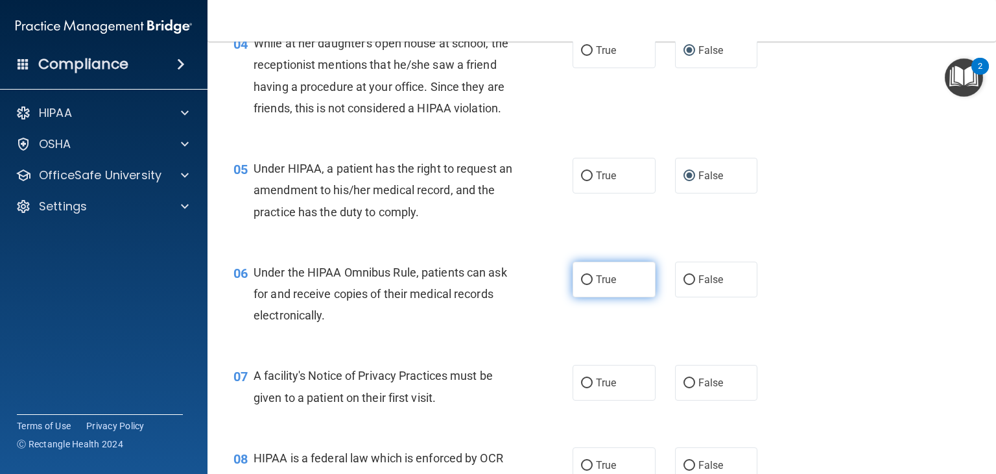
click at [585, 285] on input "True" at bounding box center [587, 280] width 12 height 10
radio input "true"
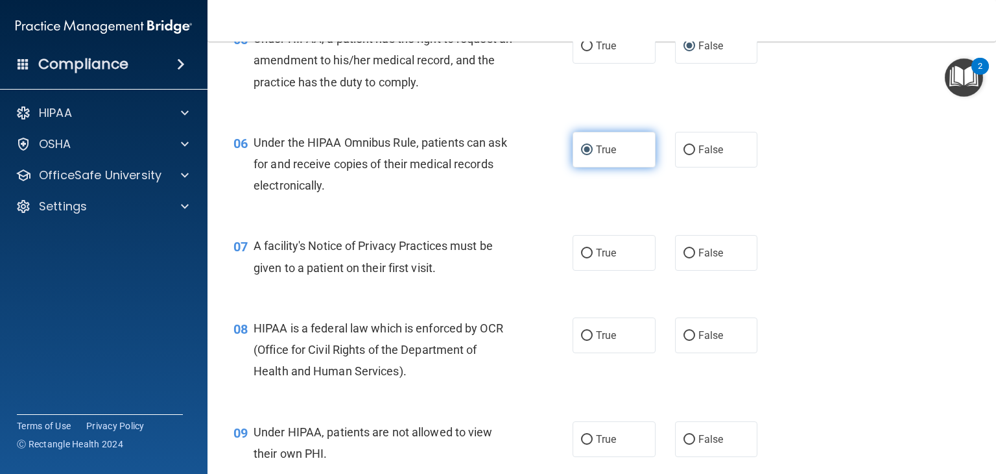
scroll to position [623, 0]
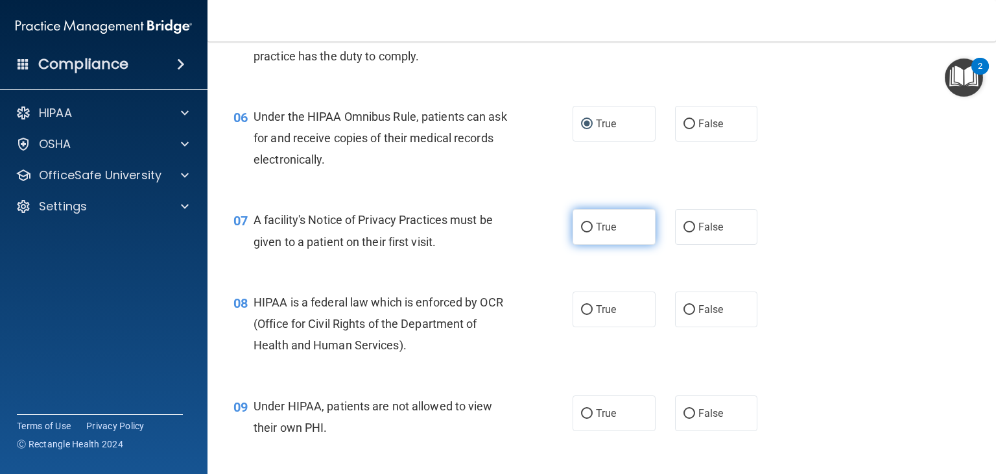
click at [584, 241] on label "True" at bounding box center [614, 227] width 83 height 36
click at [584, 232] on input "True" at bounding box center [587, 228] width 12 height 10
radio input "true"
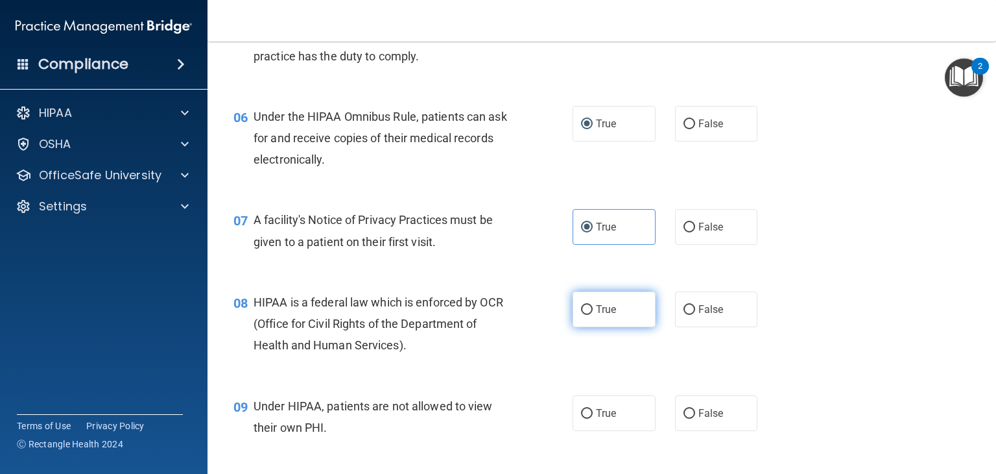
click at [581, 315] on input "True" at bounding box center [587, 310] width 12 height 10
radio input "true"
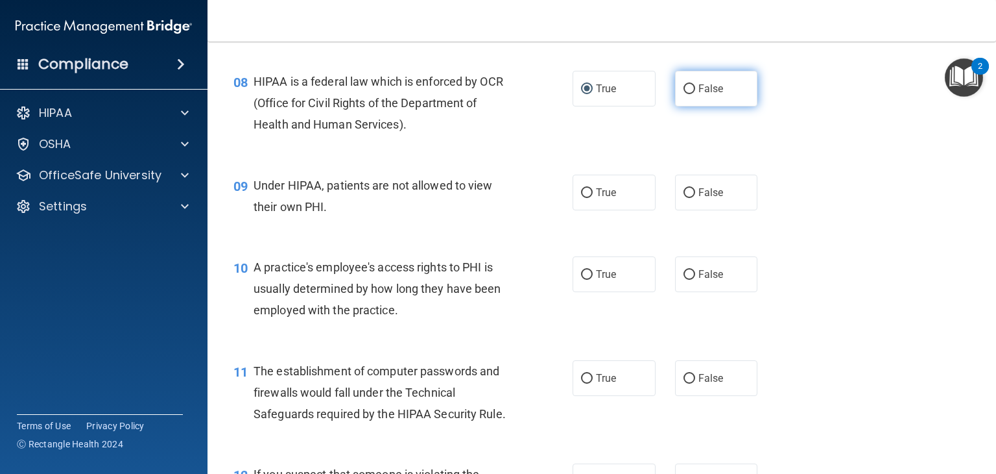
scroll to position [856, 0]
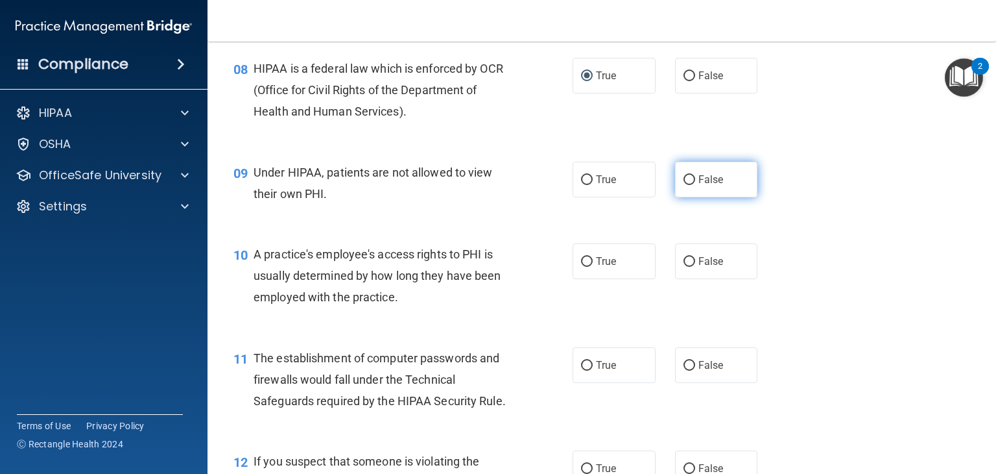
click at [684, 185] on input "False" at bounding box center [690, 180] width 12 height 10
radio input "true"
click at [684, 267] on input "False" at bounding box center [690, 262] width 12 height 10
radio input "true"
click at [581, 370] on input "True" at bounding box center [587, 366] width 12 height 10
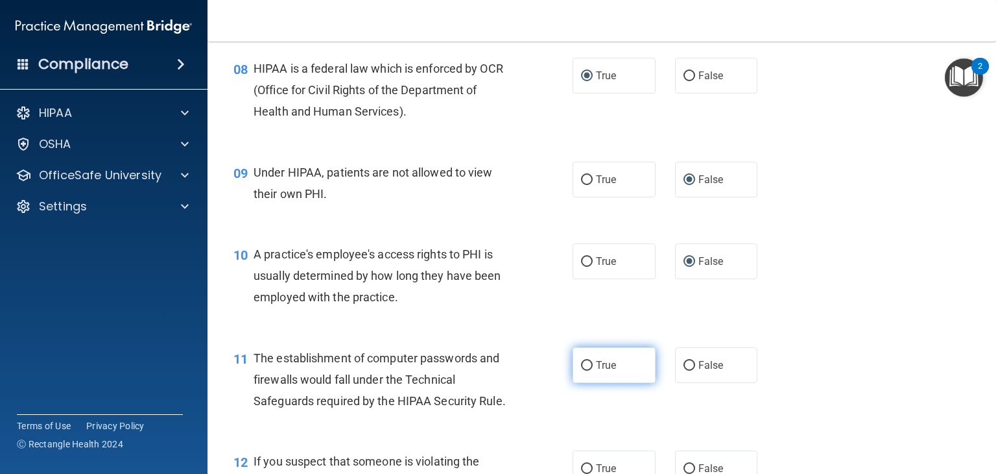
radio input "true"
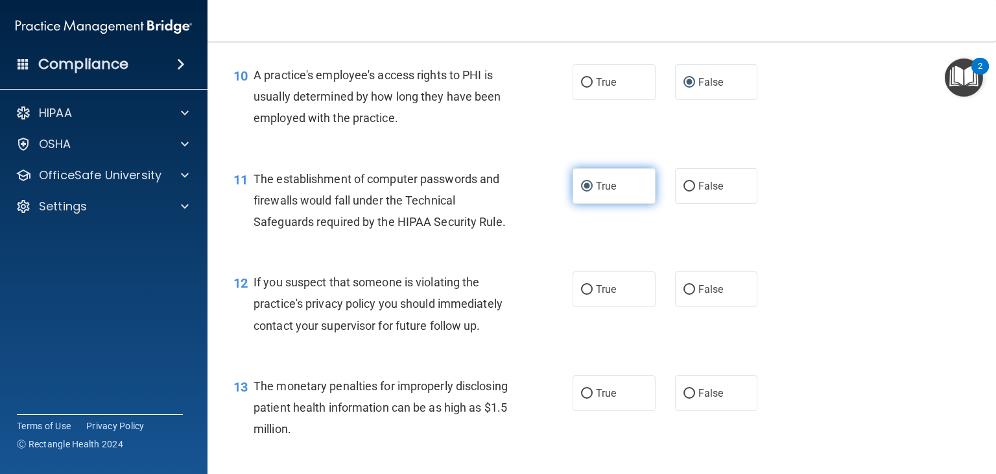
scroll to position [1038, 0]
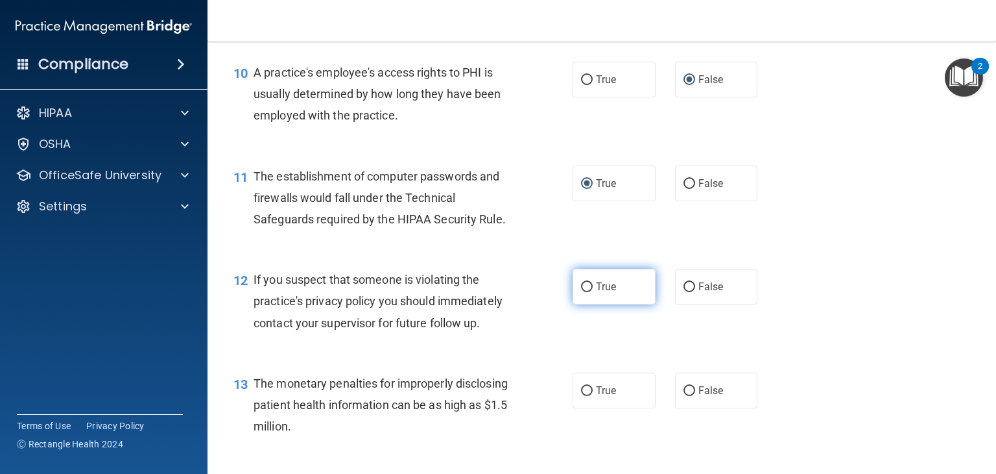
click at [581, 292] on input "True" at bounding box center [587, 287] width 12 height 10
radio input "true"
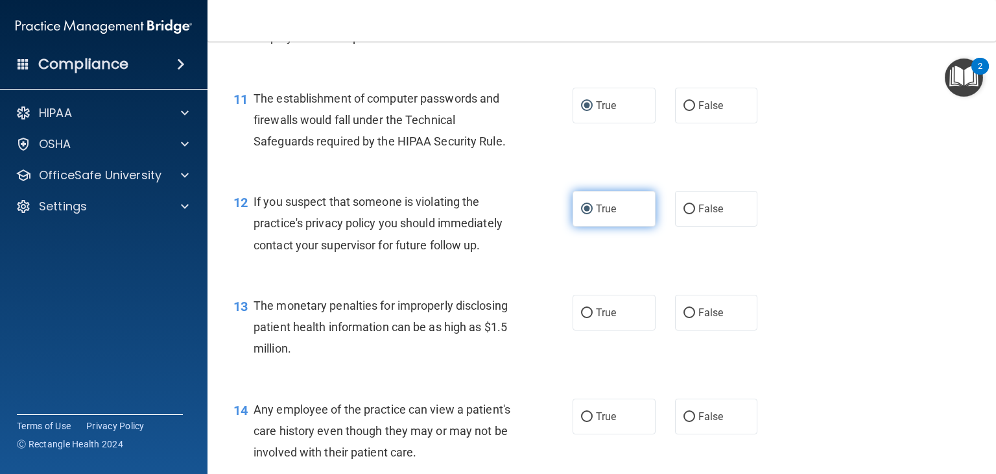
scroll to position [1142, 0]
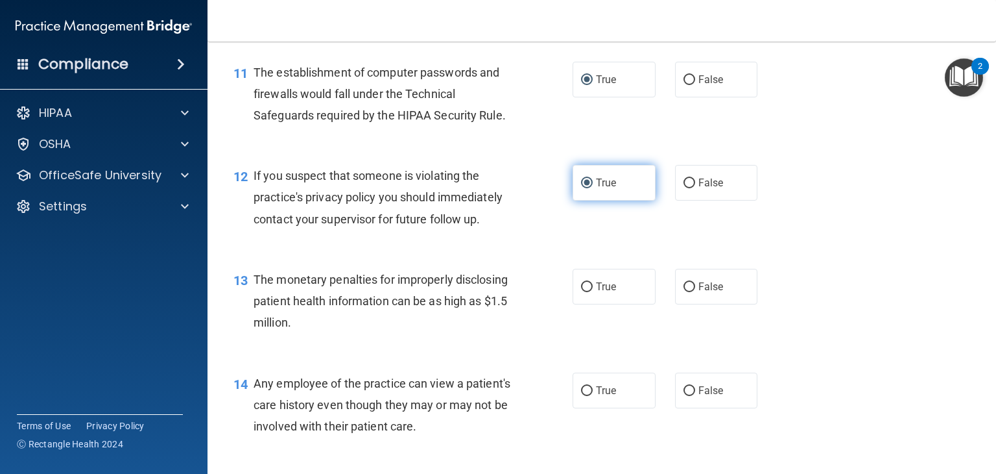
click at [581, 292] on input "True" at bounding box center [587, 287] width 12 height 10
radio input "true"
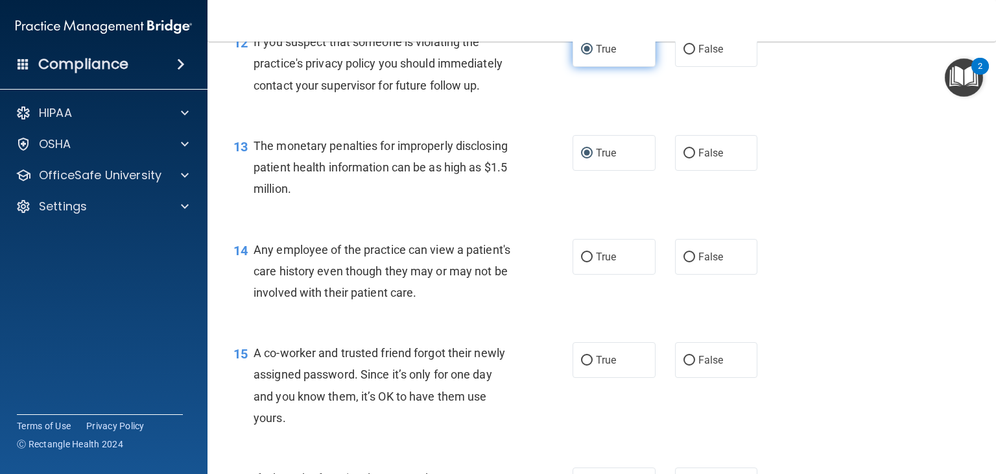
scroll to position [1297, 0]
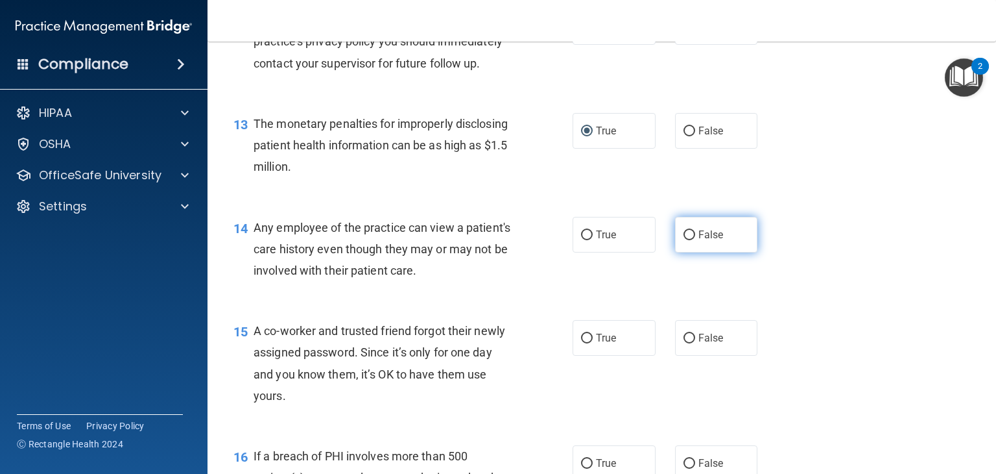
click at [684, 240] on input "False" at bounding box center [690, 235] width 12 height 10
radio input "true"
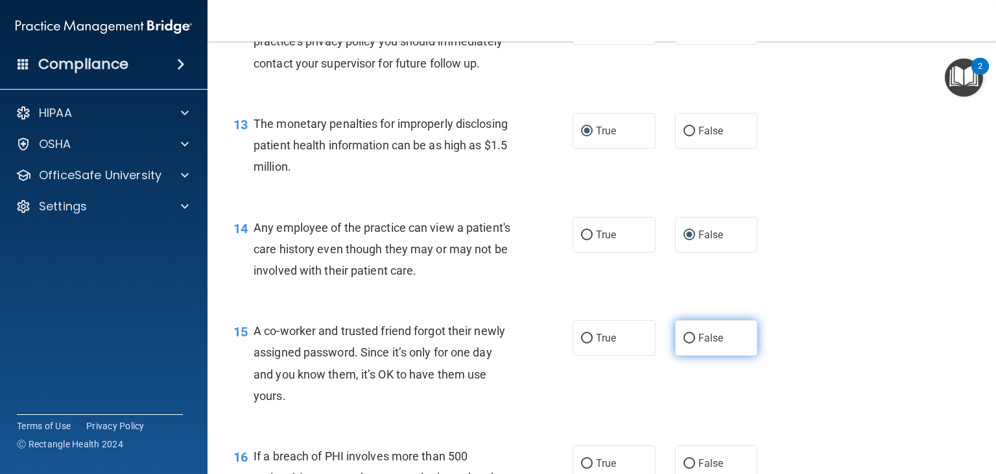
click at [684, 343] on input "False" at bounding box center [690, 338] width 12 height 10
radio input "true"
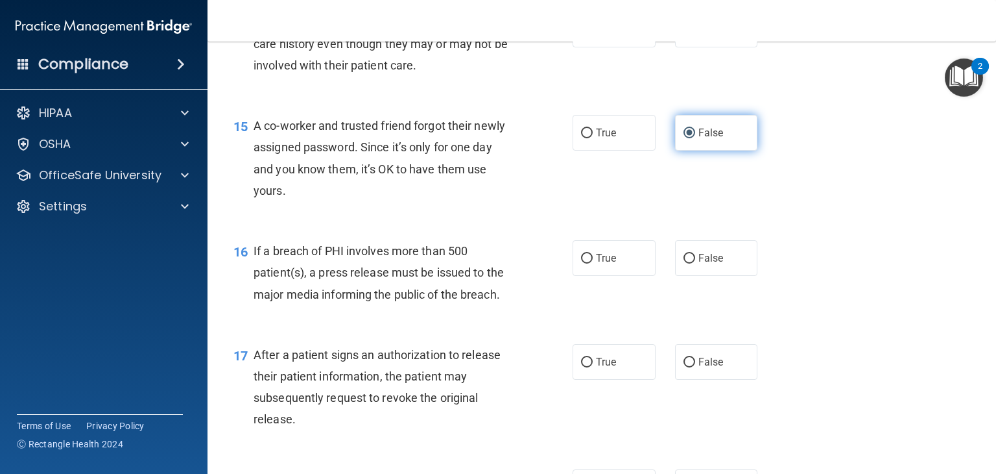
scroll to position [1505, 0]
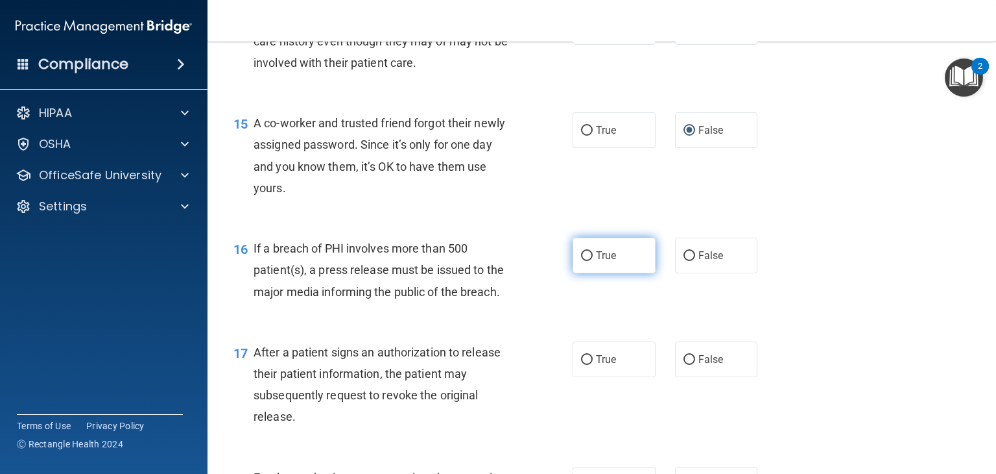
click at [581, 261] on input "True" at bounding box center [587, 256] width 12 height 10
radio input "true"
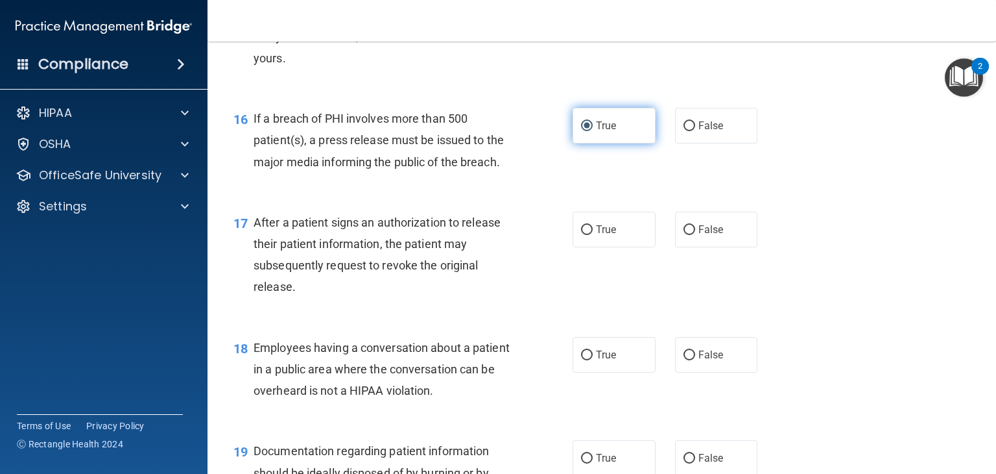
scroll to position [1661, 0]
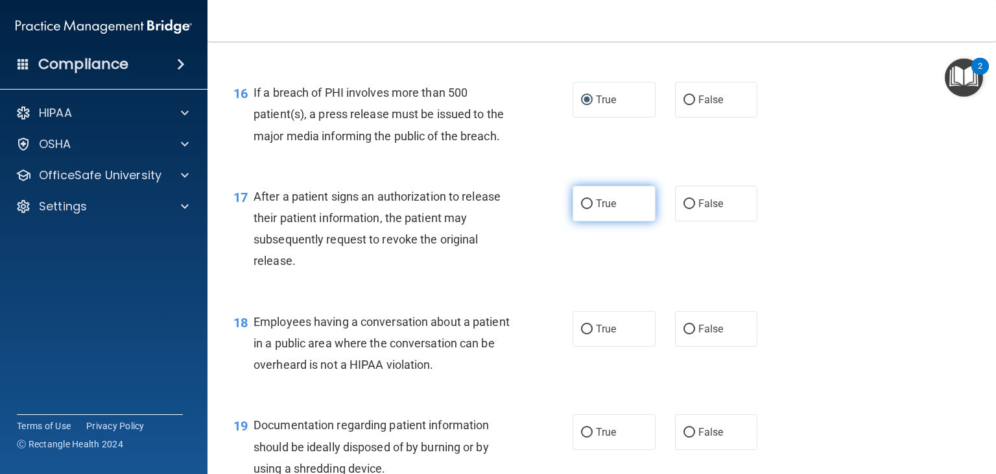
click at [581, 209] on input "True" at bounding box center [587, 204] width 12 height 10
radio input "true"
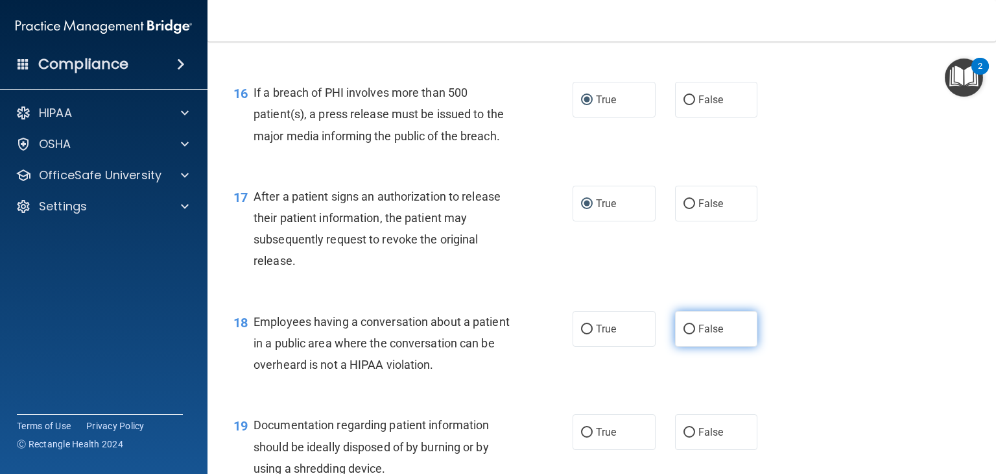
click at [685, 334] on input "False" at bounding box center [690, 329] width 12 height 10
radio input "true"
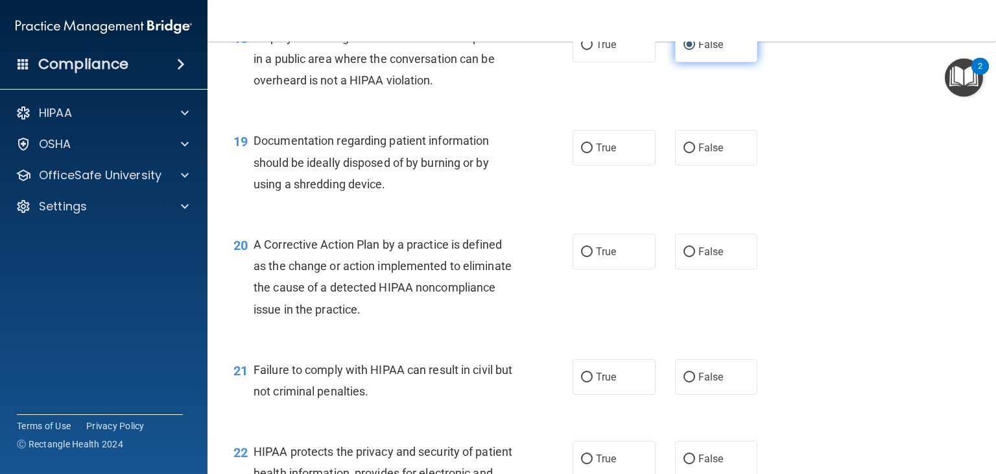
scroll to position [1946, 0]
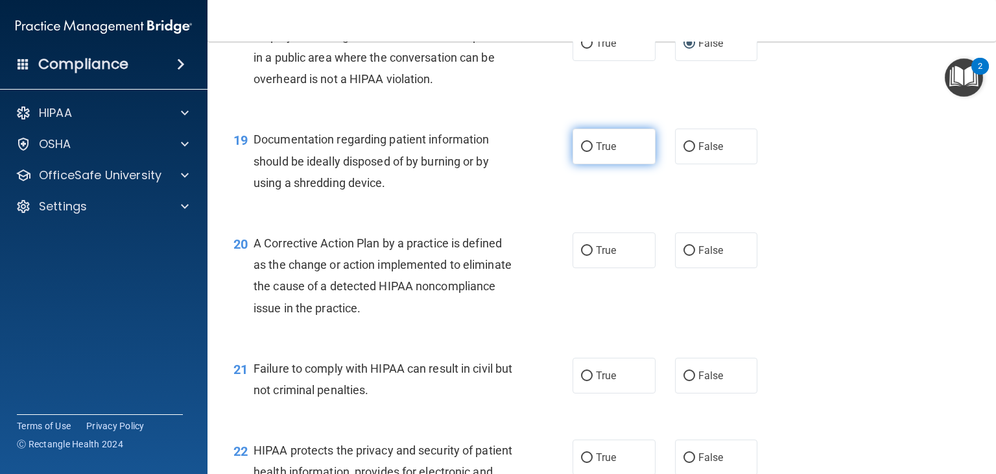
click at [581, 152] on input "True" at bounding box center [587, 147] width 12 height 10
radio input "true"
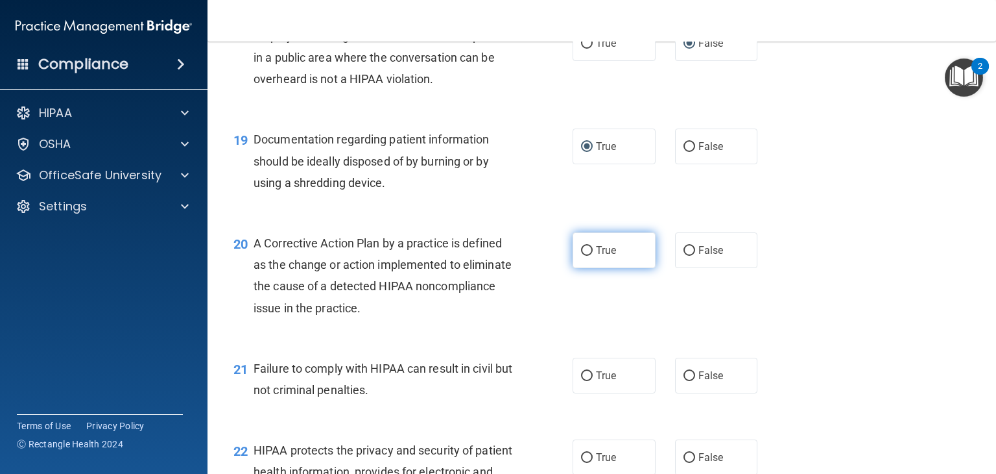
click at [583, 256] on input "True" at bounding box center [587, 251] width 12 height 10
radio input "true"
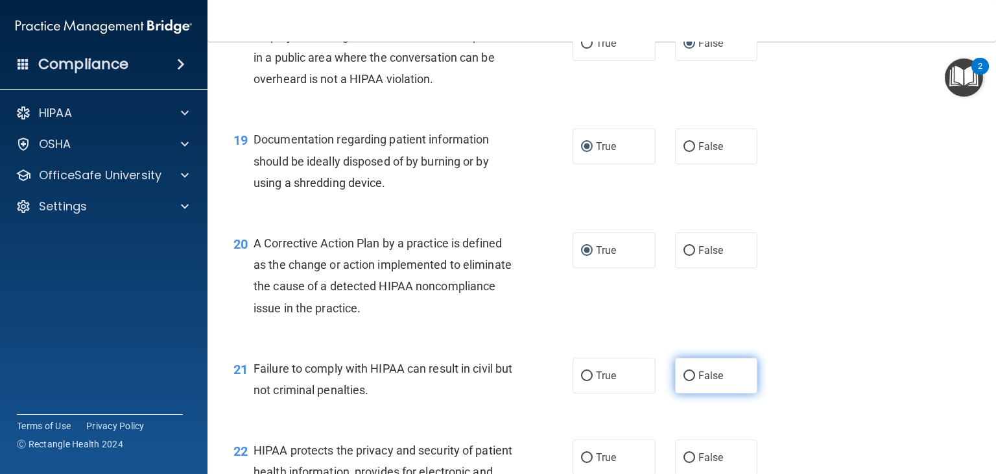
click at [684, 381] on input "False" at bounding box center [690, 376] width 12 height 10
radio input "true"
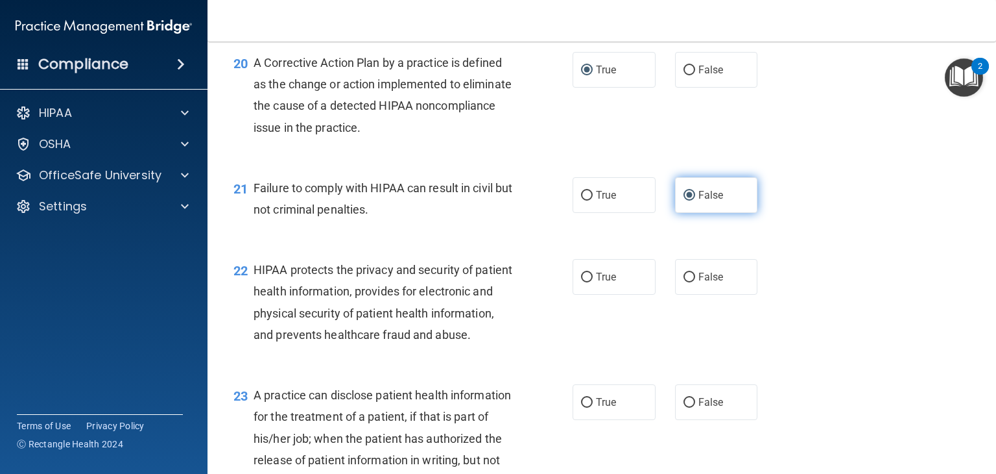
scroll to position [2128, 0]
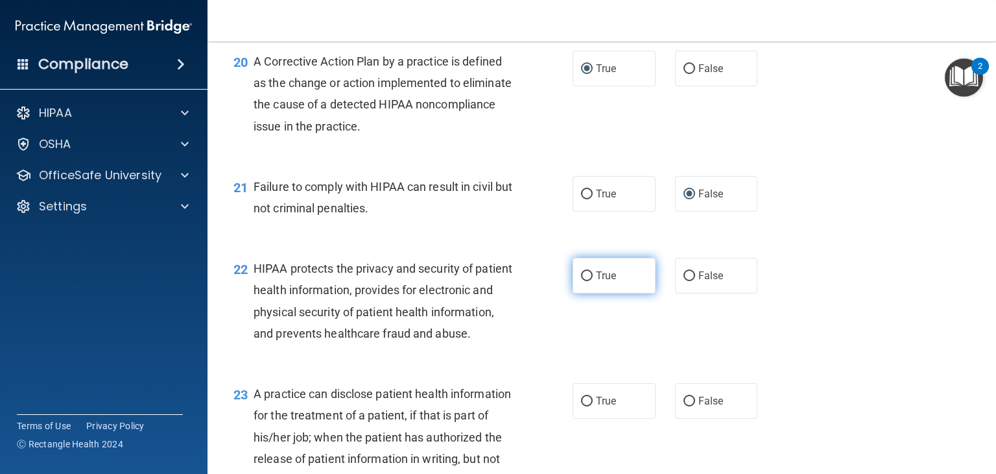
click at [581, 281] on input "True" at bounding box center [587, 276] width 12 height 10
radio input "true"
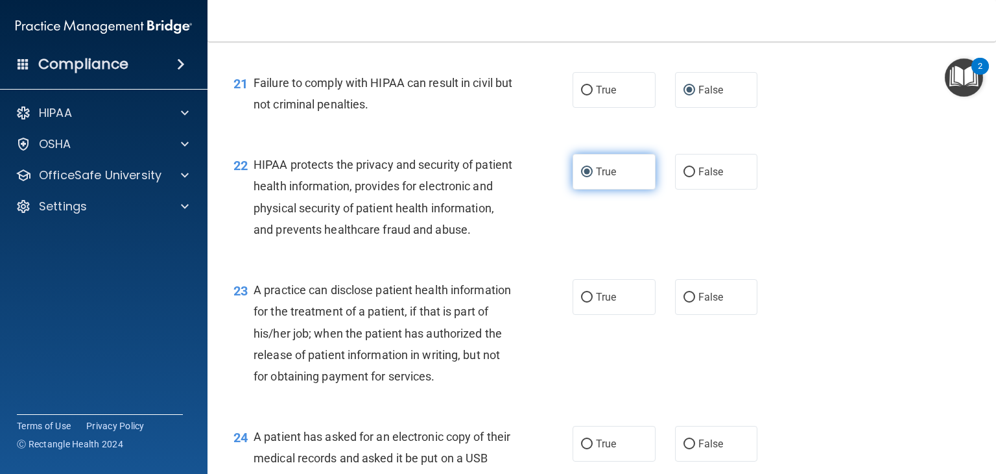
scroll to position [2257, 0]
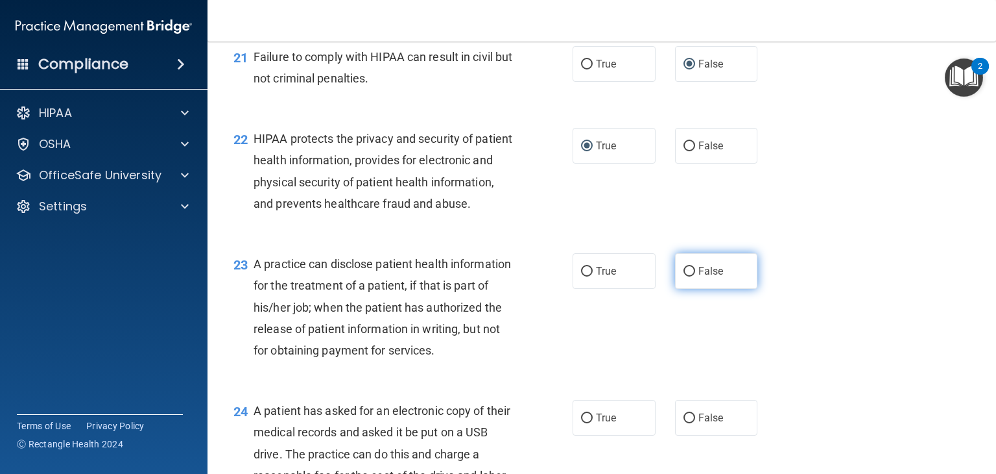
click at [692, 289] on label "False" at bounding box center [716, 271] width 83 height 36
click at [692, 276] on input "False" at bounding box center [690, 272] width 12 height 10
radio input "true"
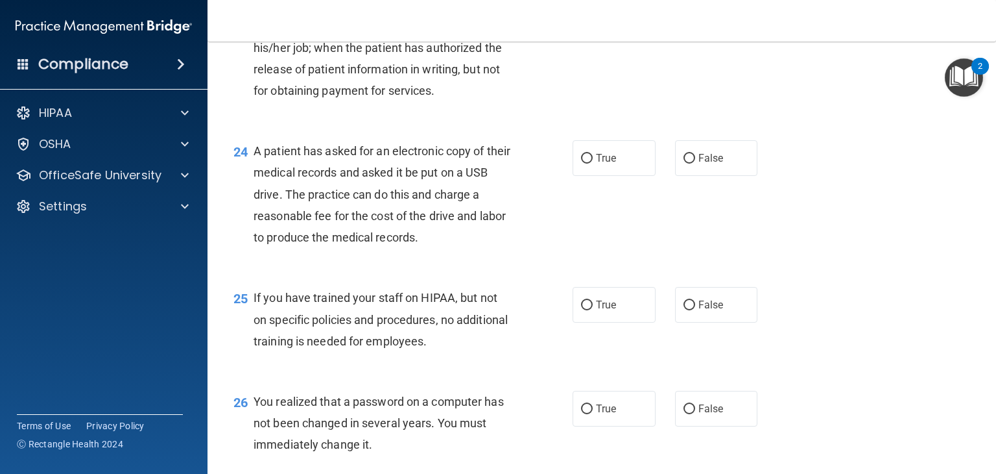
scroll to position [2543, 0]
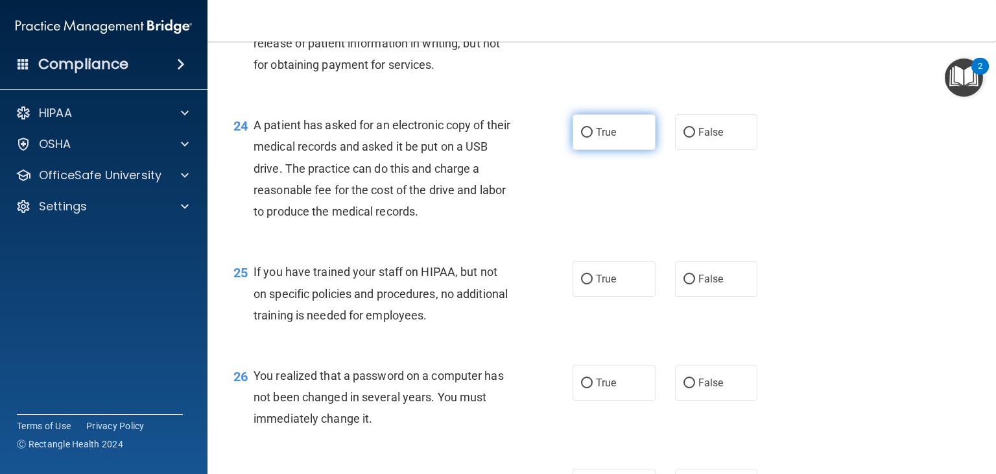
click at [581, 138] on input "True" at bounding box center [587, 133] width 12 height 10
radio input "true"
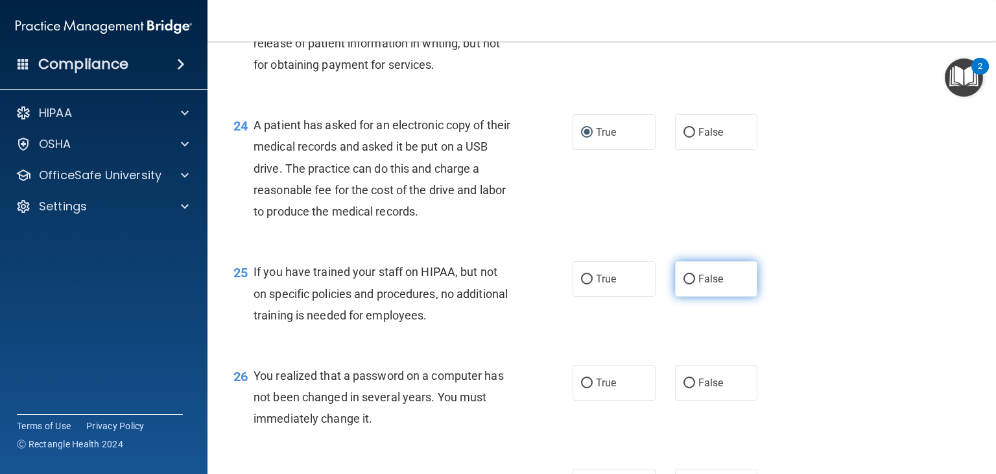
click at [684, 284] on input "False" at bounding box center [690, 279] width 12 height 10
radio input "true"
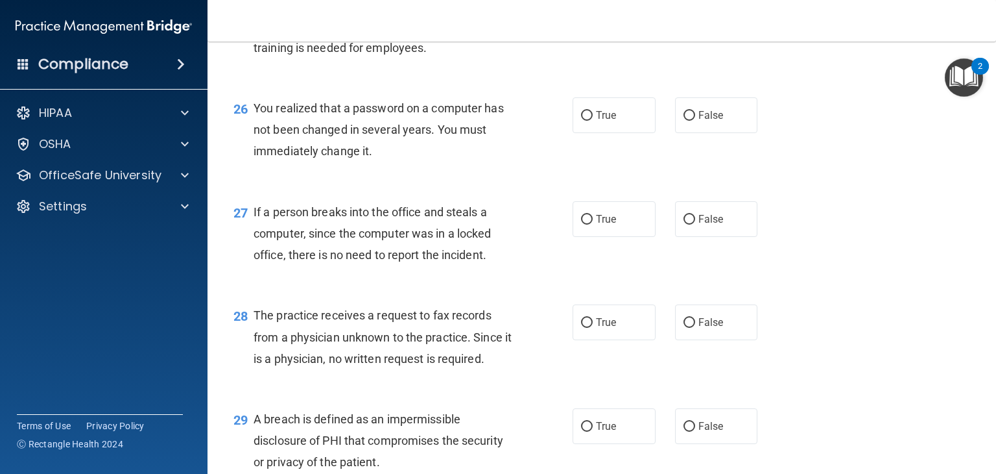
scroll to position [2854, 0]
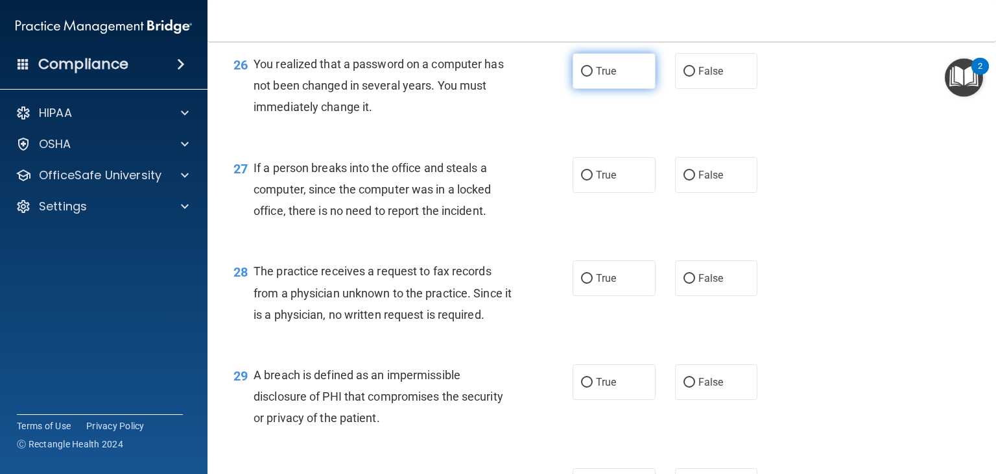
click at [581, 77] on input "True" at bounding box center [587, 72] width 12 height 10
radio input "true"
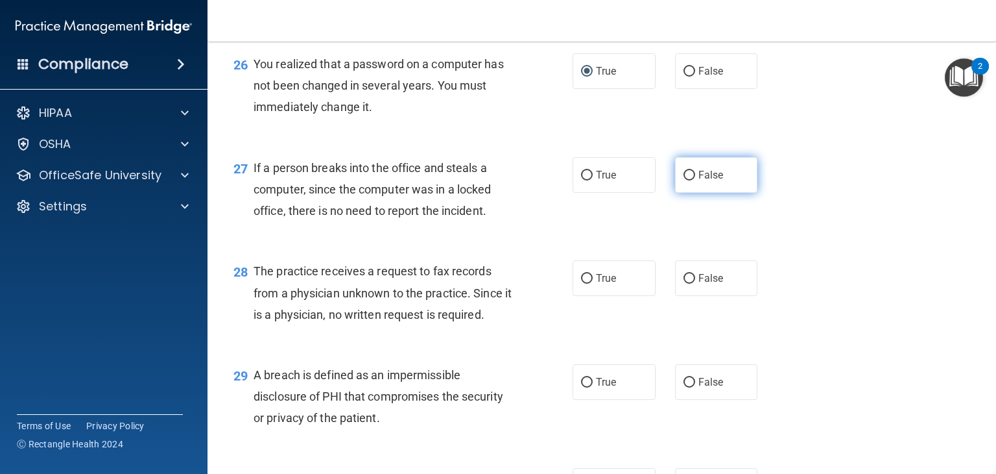
click at [688, 180] on input "False" at bounding box center [690, 176] width 12 height 10
radio input "true"
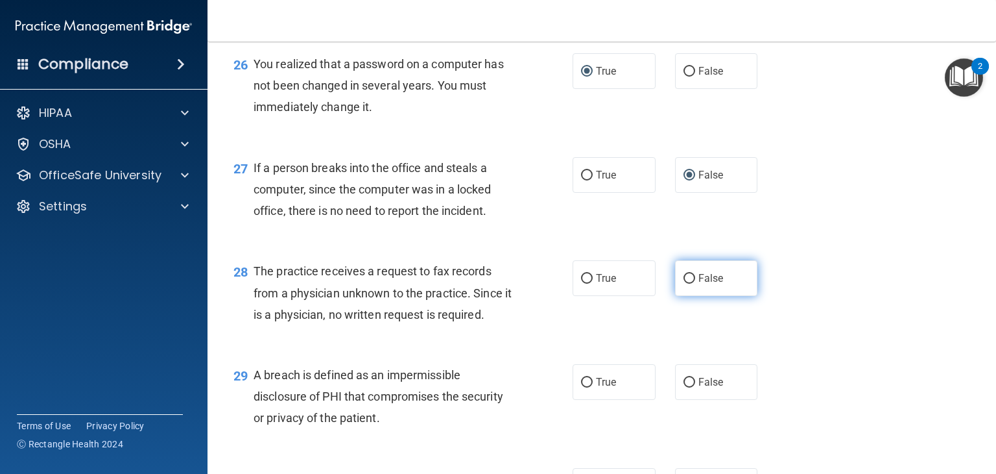
click at [687, 283] on input "False" at bounding box center [690, 279] width 12 height 10
radio input "true"
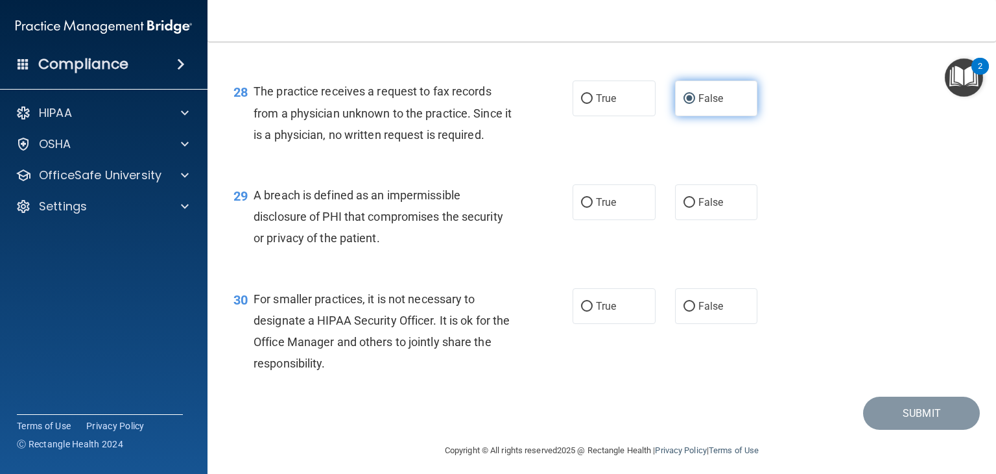
scroll to position [3036, 0]
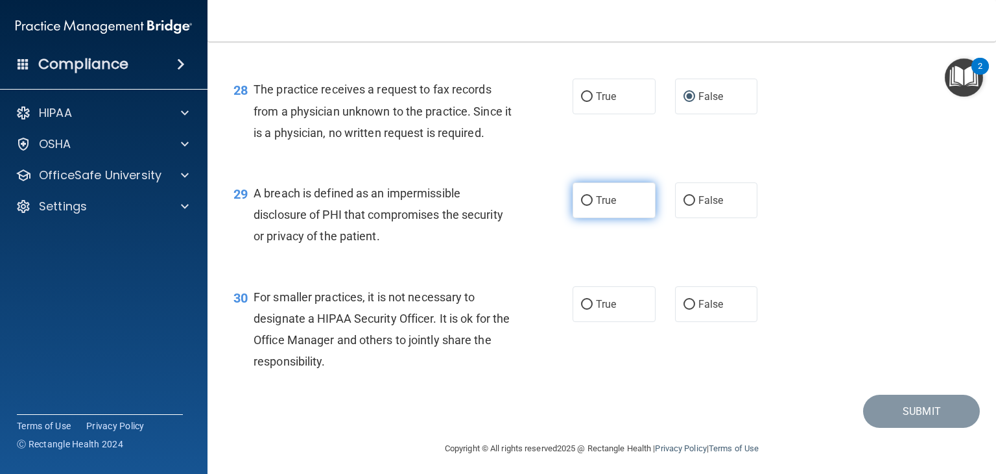
click at [583, 206] on input "True" at bounding box center [587, 201] width 12 height 10
radio input "true"
click at [689, 322] on label "False" at bounding box center [716, 304] width 83 height 36
click at [689, 309] on input "False" at bounding box center [690, 305] width 12 height 10
radio input "true"
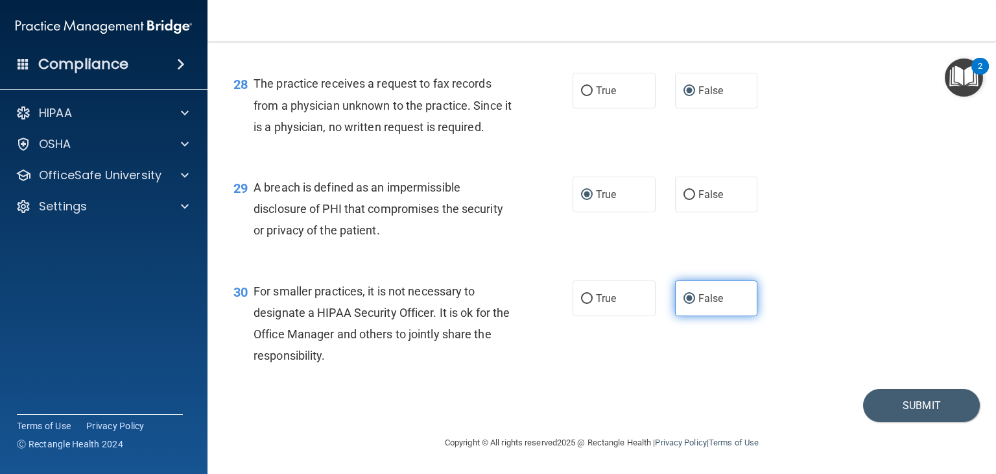
scroll to position [3088, 0]
click at [880, 422] on button "Submit" at bounding box center [921, 405] width 117 height 33
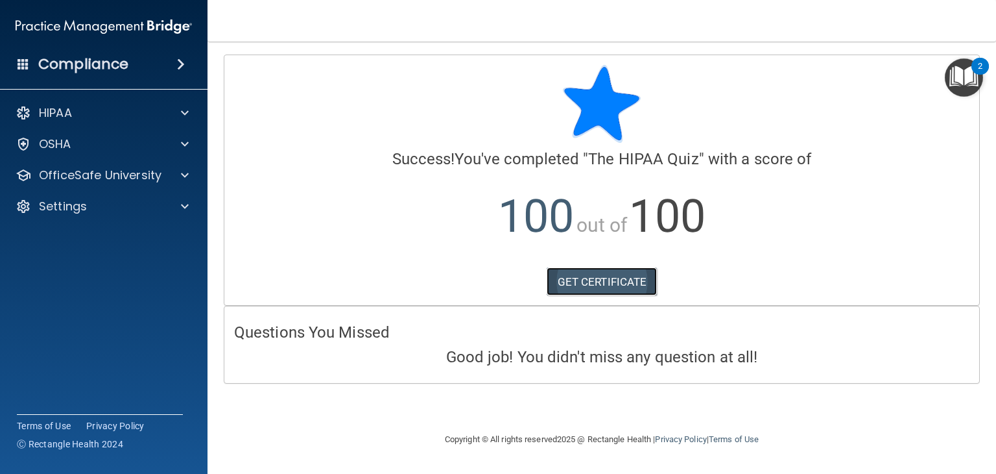
click at [607, 283] on link "GET CERTIFICATE" at bounding box center [602, 281] width 111 height 29
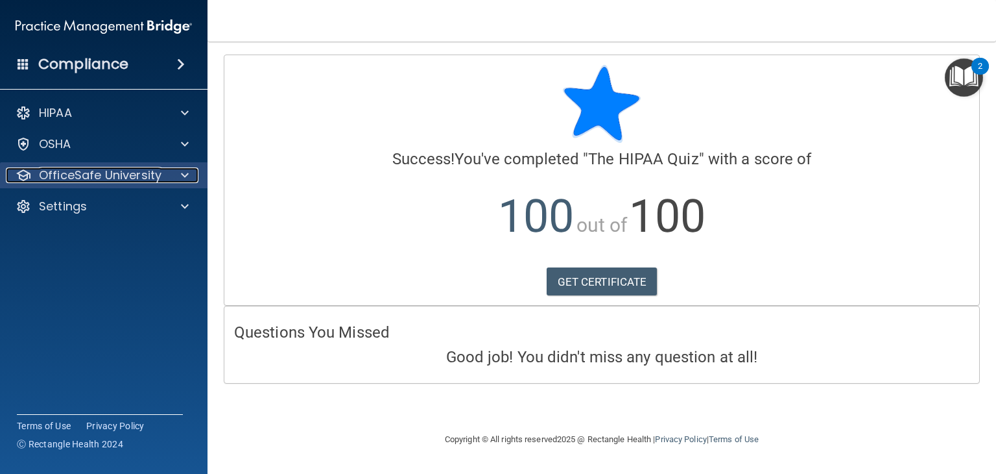
click at [179, 167] on div at bounding box center [183, 175] width 32 height 16
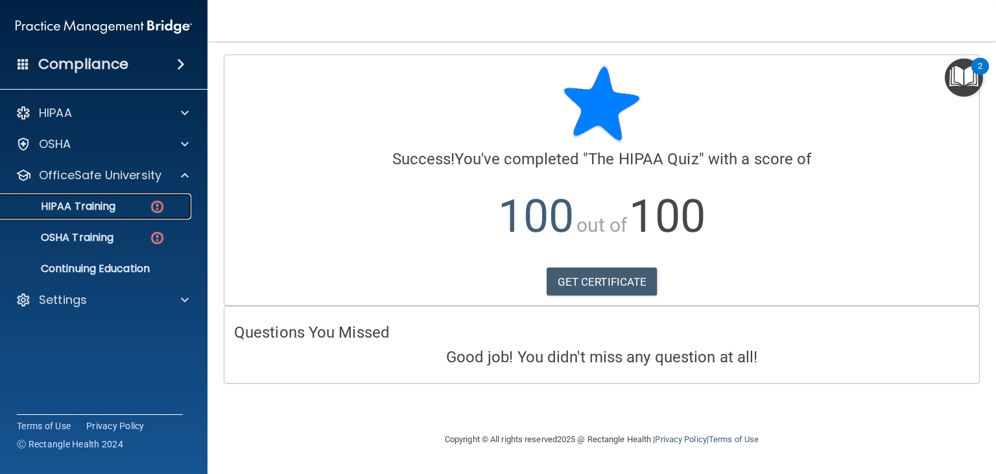
click at [143, 215] on link "HIPAA Training" at bounding box center [89, 206] width 204 height 26
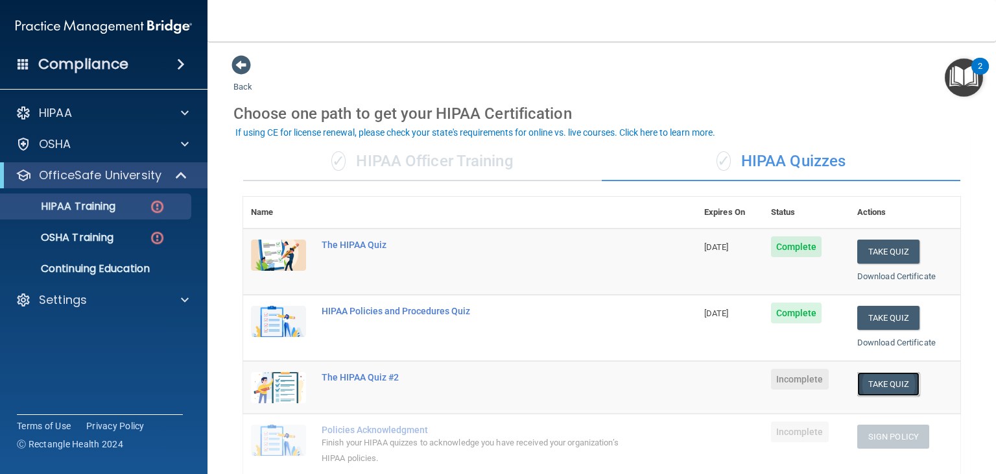
click at [870, 379] on button "Take Quiz" at bounding box center [889, 384] width 62 height 24
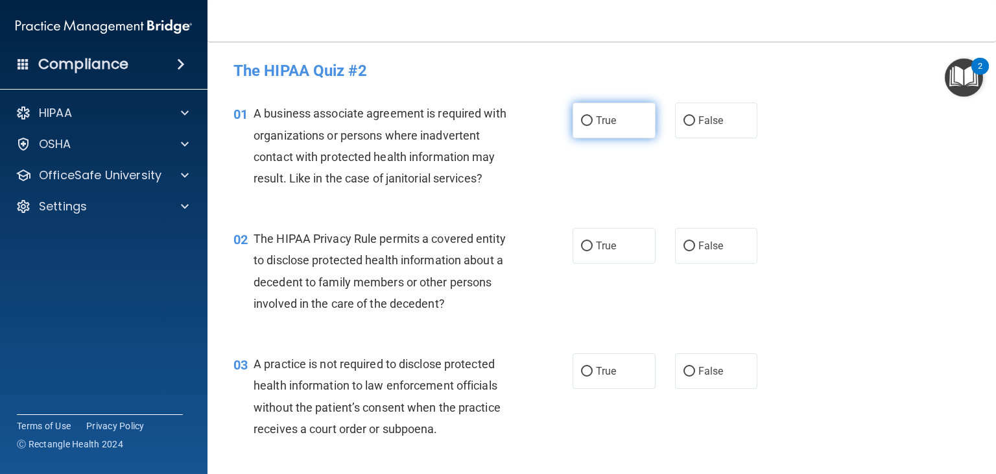
click at [583, 121] on input "True" at bounding box center [587, 121] width 12 height 10
radio input "true"
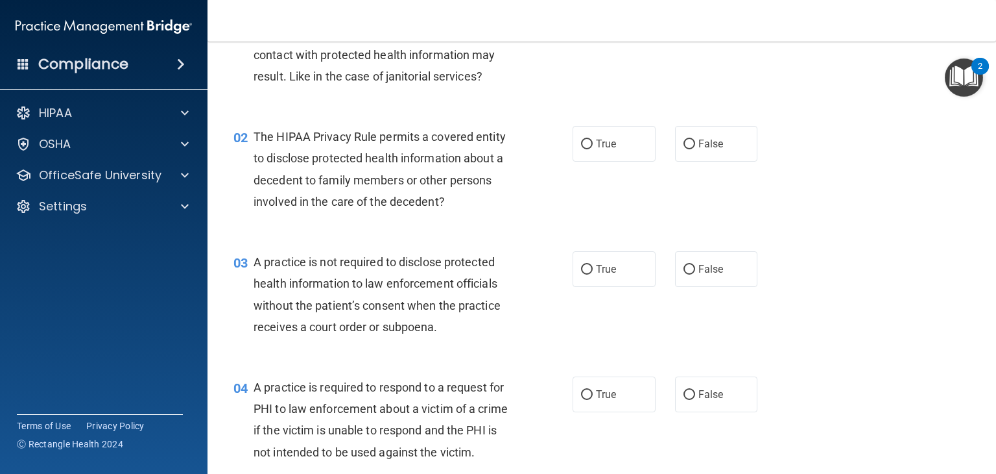
scroll to position [104, 0]
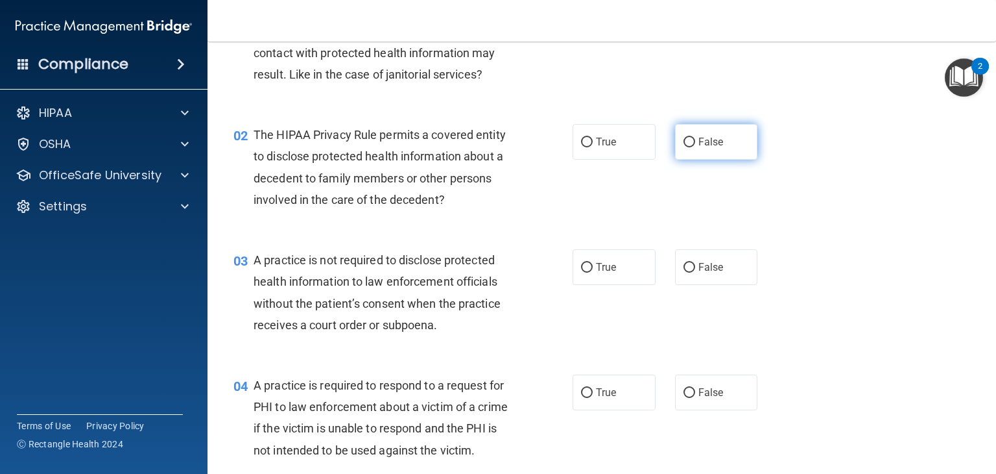
click at [687, 141] on input "False" at bounding box center [690, 143] width 12 height 10
radio input "true"
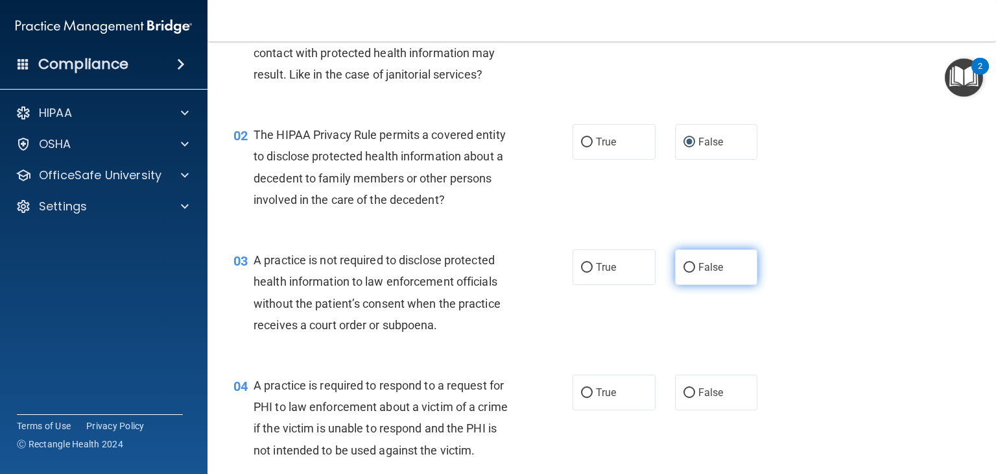
click at [684, 267] on input "False" at bounding box center [690, 268] width 12 height 10
radio input "true"
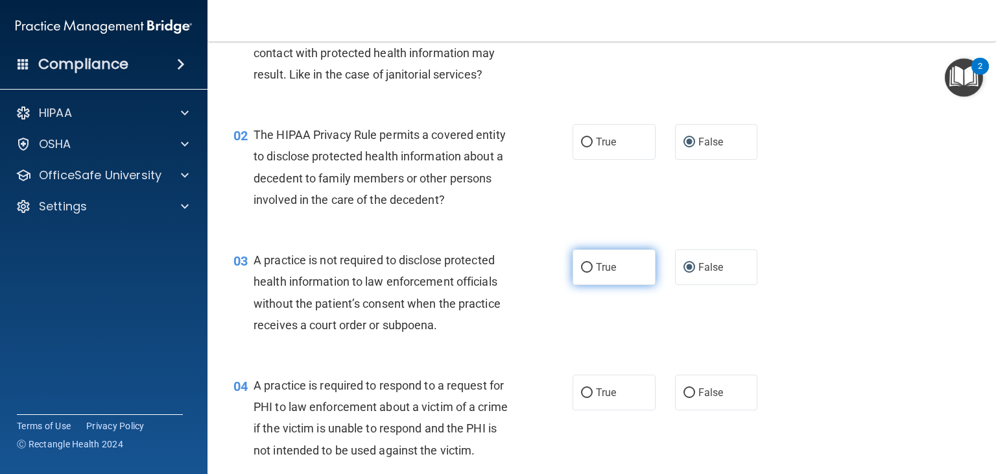
click at [583, 263] on input "True" at bounding box center [587, 268] width 12 height 10
radio input "true"
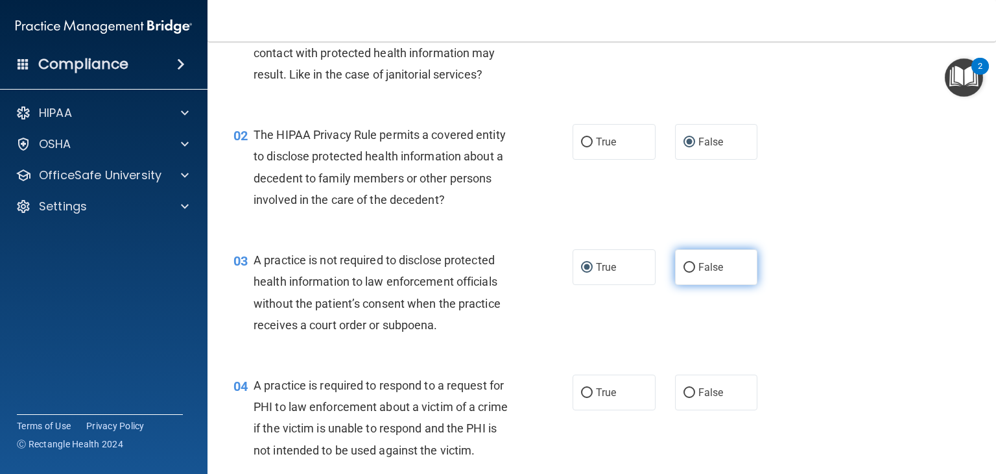
click at [684, 269] on input "False" at bounding box center [690, 268] width 12 height 10
radio input "true"
radio input "false"
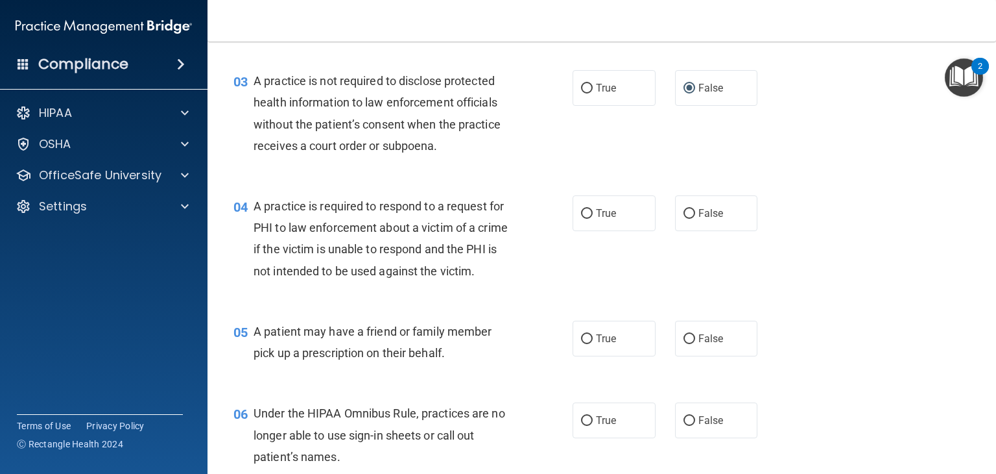
scroll to position [287, 0]
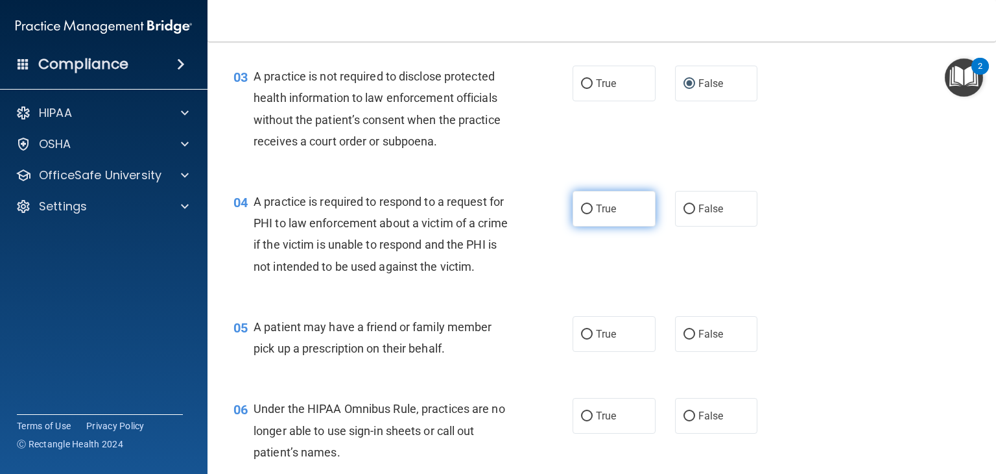
click at [581, 207] on input "True" at bounding box center [587, 209] width 12 height 10
radio input "true"
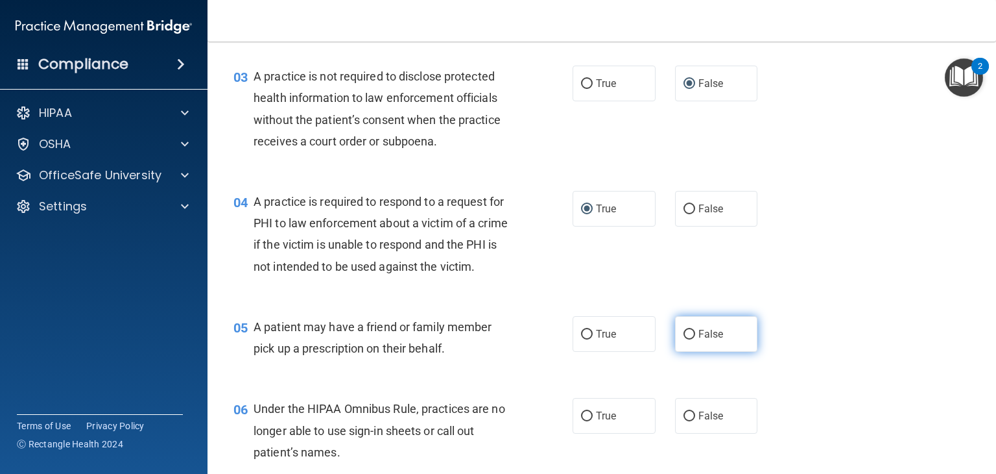
click at [684, 339] on input "False" at bounding box center [690, 335] width 12 height 10
radio input "true"
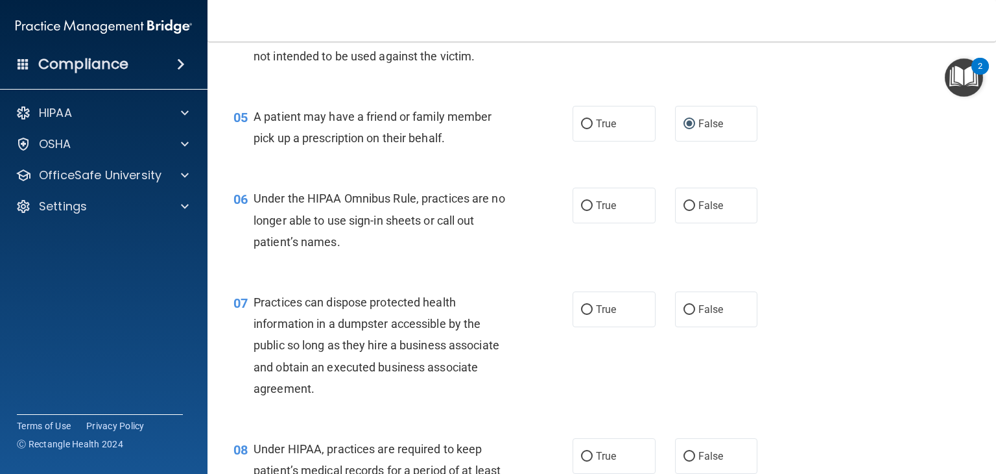
scroll to position [507, 0]
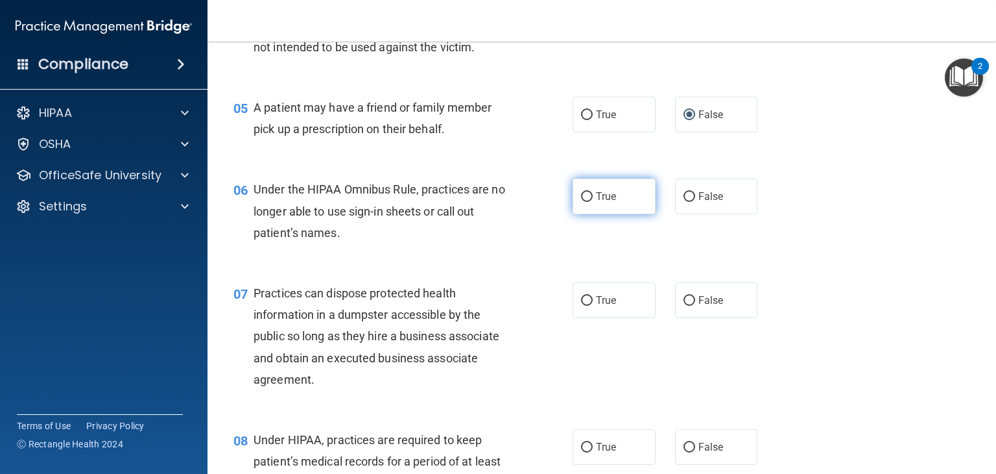
click at [581, 202] on input "True" at bounding box center [587, 197] width 12 height 10
radio input "true"
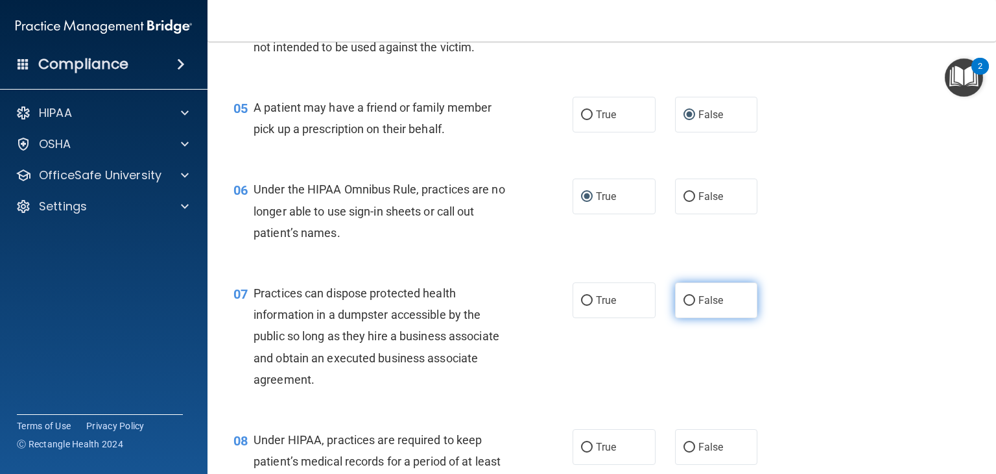
click at [686, 306] on input "False" at bounding box center [690, 301] width 12 height 10
radio input "true"
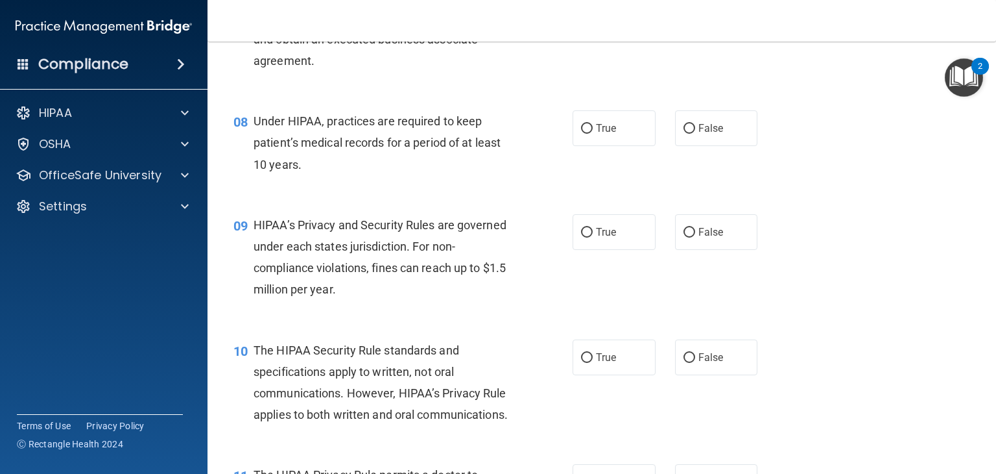
scroll to position [866, 0]
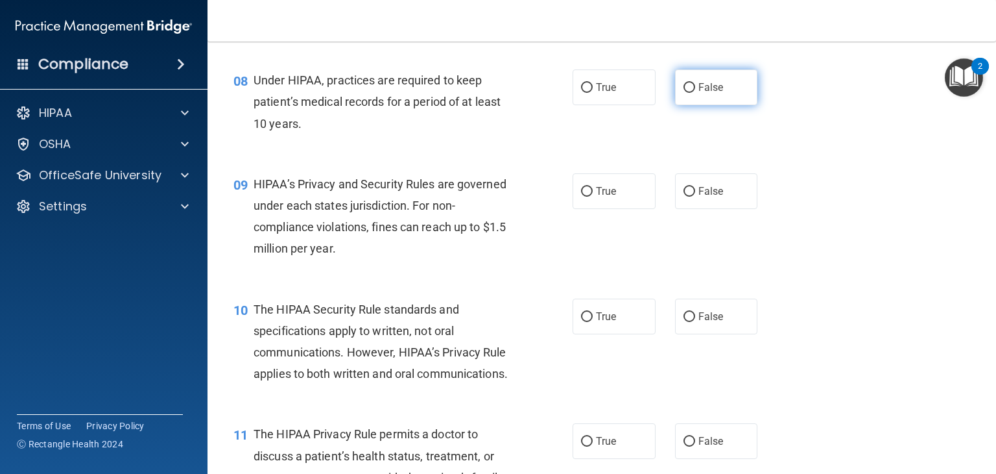
click at [686, 93] on input "False" at bounding box center [690, 88] width 12 height 10
radio input "true"
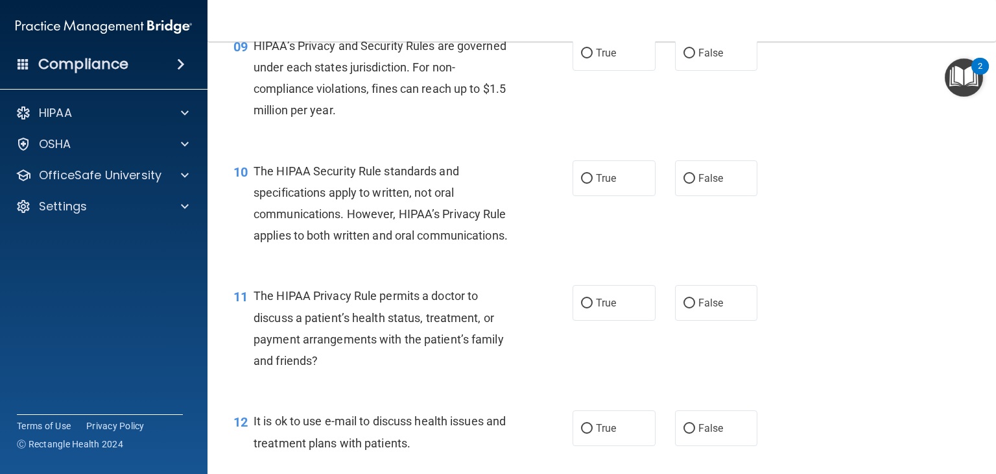
scroll to position [1000, 0]
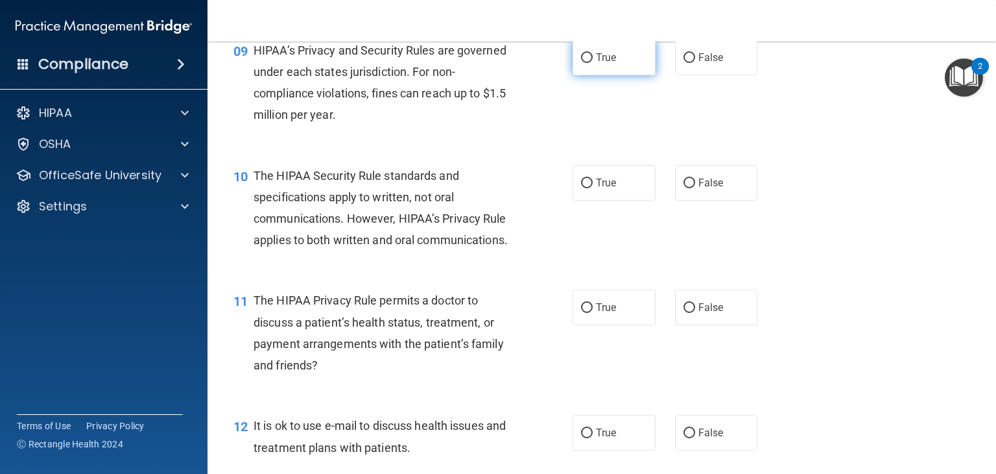
click at [581, 63] on input "True" at bounding box center [587, 58] width 12 height 10
radio input "true"
click at [584, 188] on input "True" at bounding box center [587, 183] width 12 height 10
radio input "true"
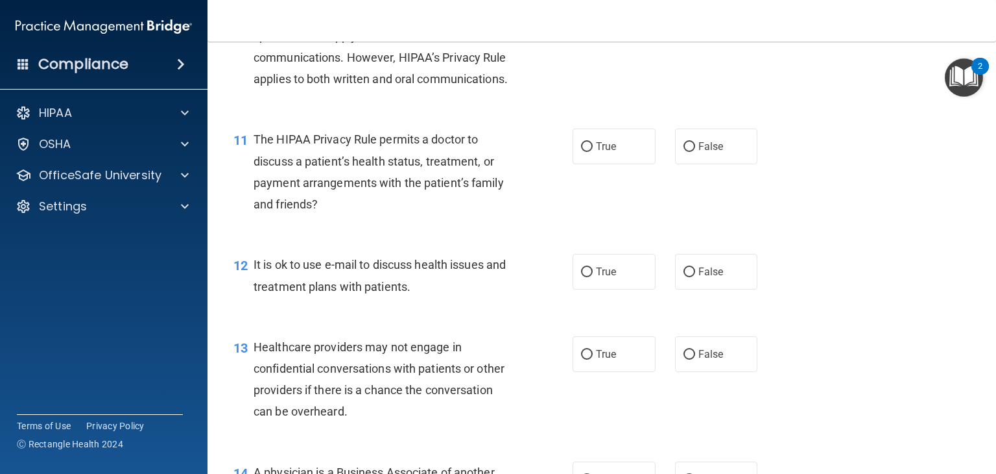
scroll to position [1183, 0]
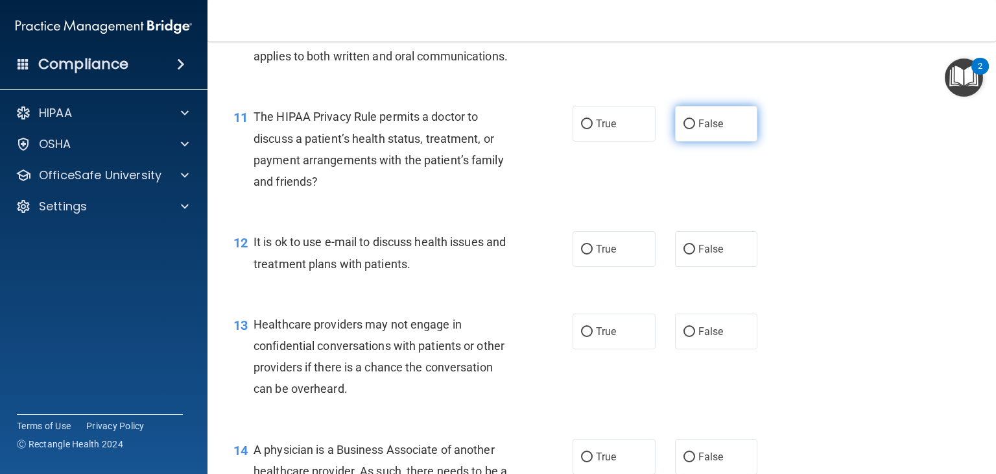
click at [685, 129] on input "False" at bounding box center [690, 124] width 12 height 10
radio input "true"
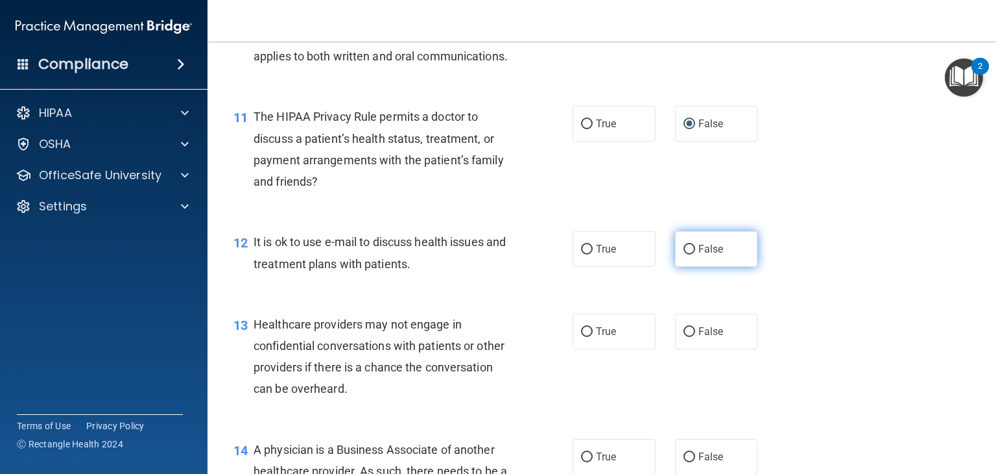
click at [684, 254] on input "False" at bounding box center [690, 250] width 12 height 10
radio input "true"
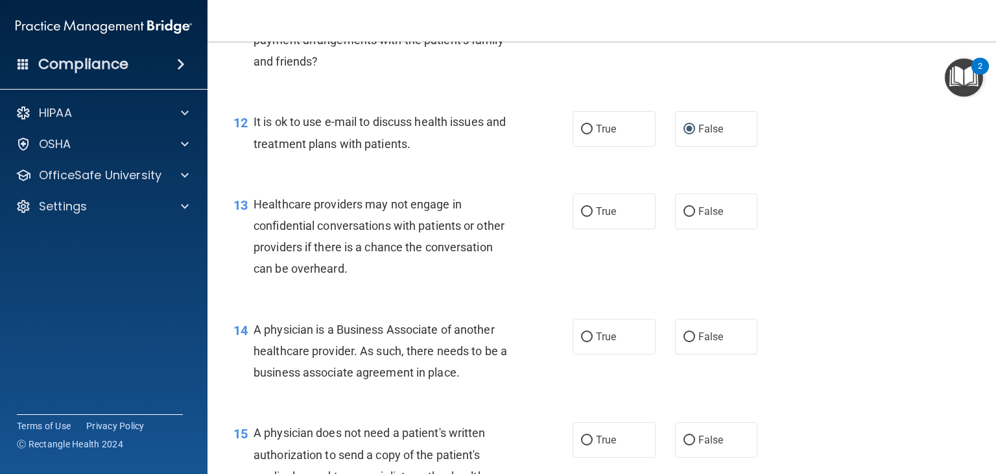
scroll to position [1308, 0]
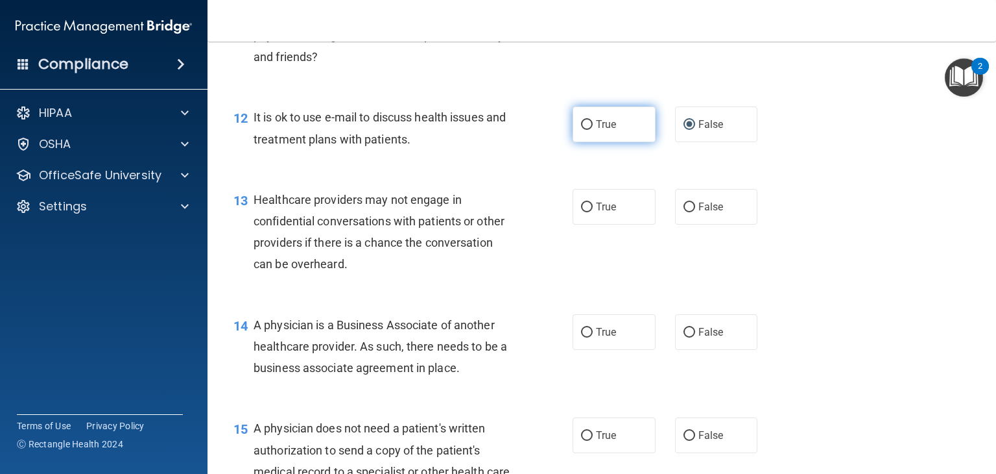
click at [581, 130] on input "True" at bounding box center [587, 125] width 12 height 10
radio input "true"
radio input "false"
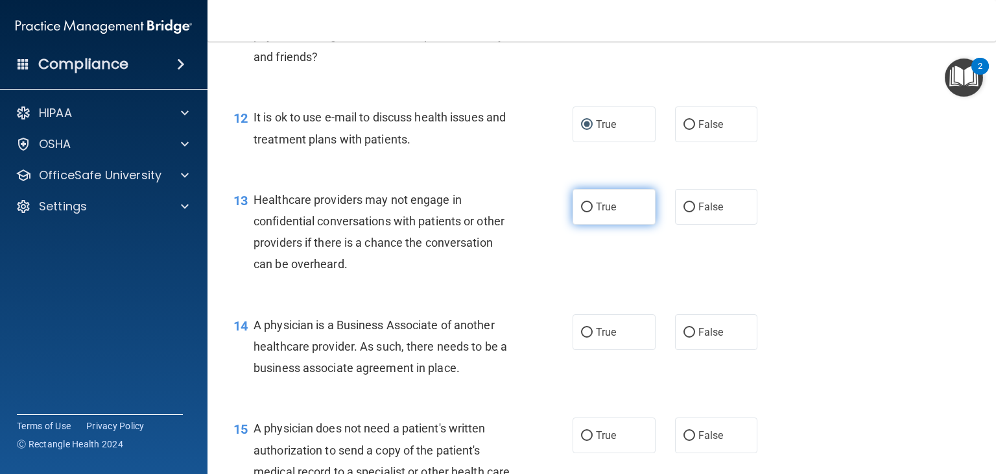
click at [582, 212] on input "True" at bounding box center [587, 207] width 12 height 10
radio input "true"
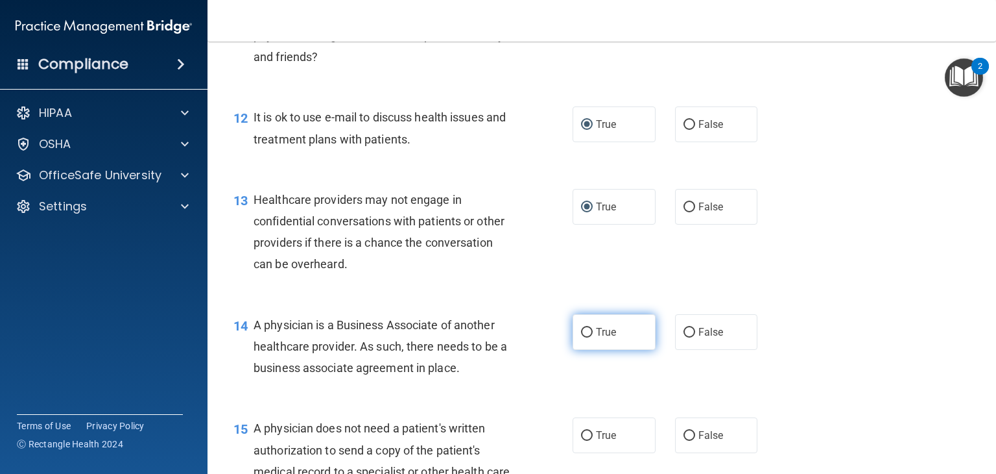
click at [582, 337] on input "True" at bounding box center [587, 333] width 12 height 10
radio input "true"
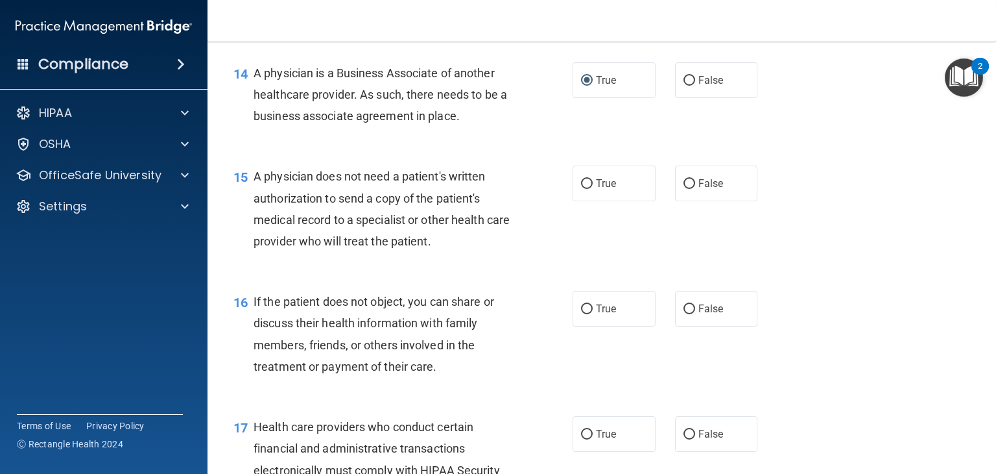
scroll to position [1572, 0]
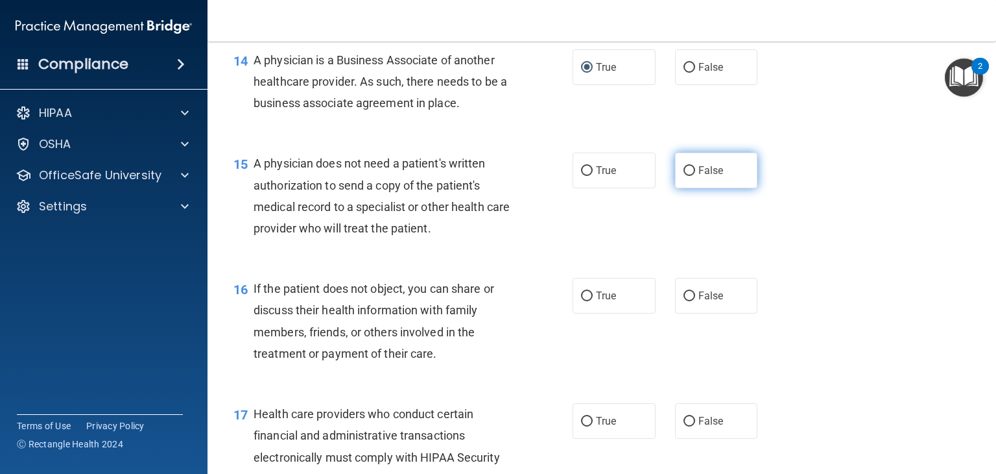
click at [684, 176] on input "False" at bounding box center [690, 171] width 12 height 10
radio input "true"
click at [586, 301] on input "True" at bounding box center [587, 296] width 12 height 10
radio input "true"
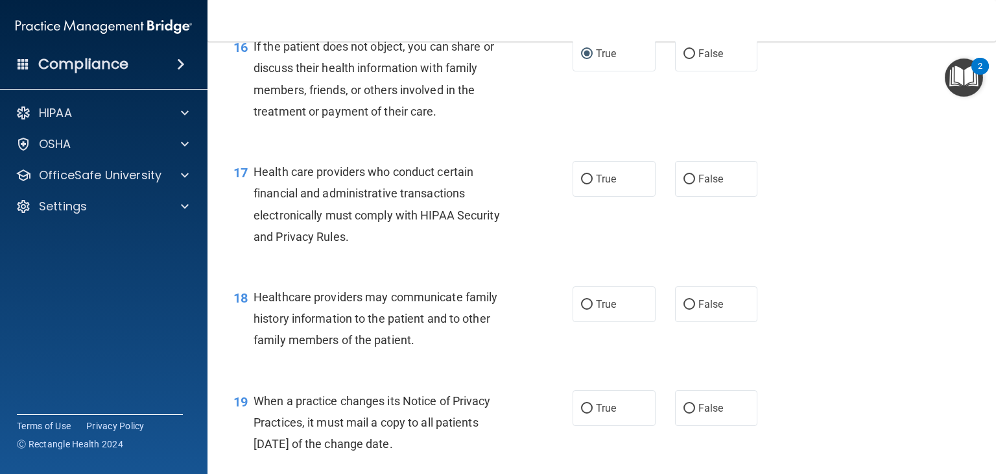
scroll to position [1828, 0]
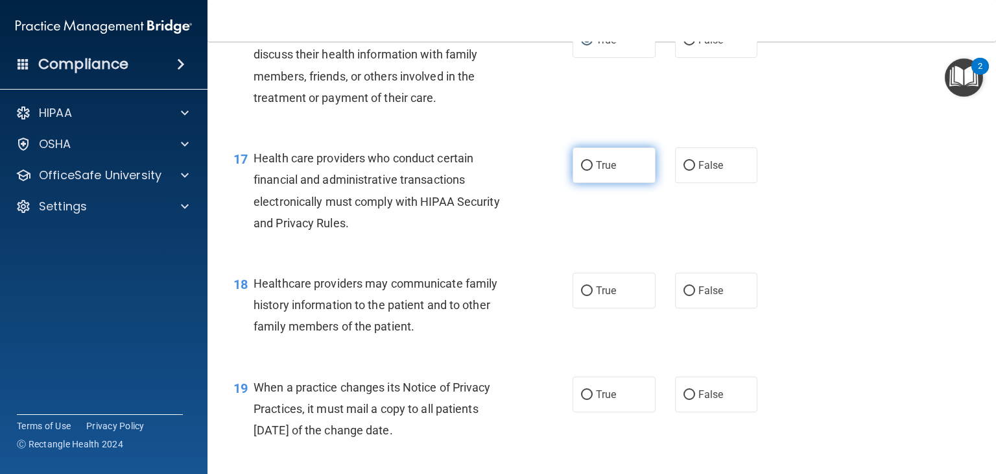
click at [581, 171] on input "True" at bounding box center [587, 166] width 12 height 10
radio input "true"
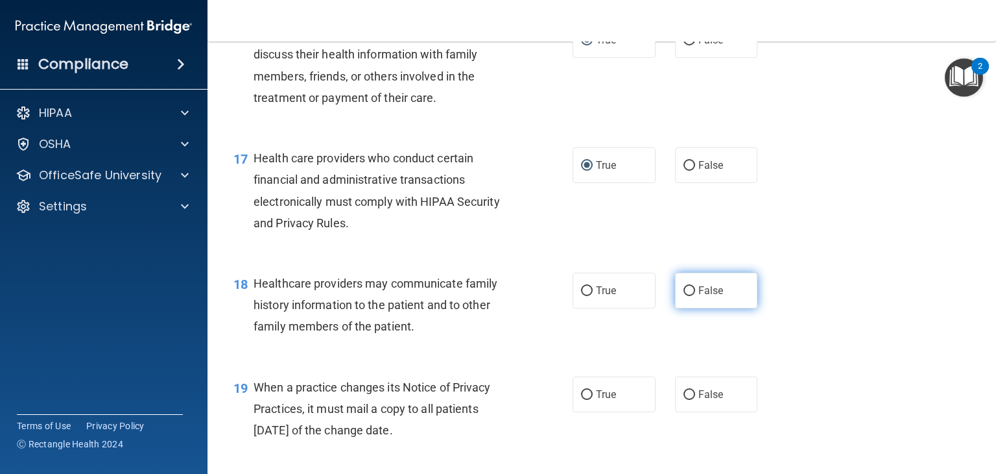
click at [684, 296] on input "False" at bounding box center [690, 291] width 12 height 10
radio input "true"
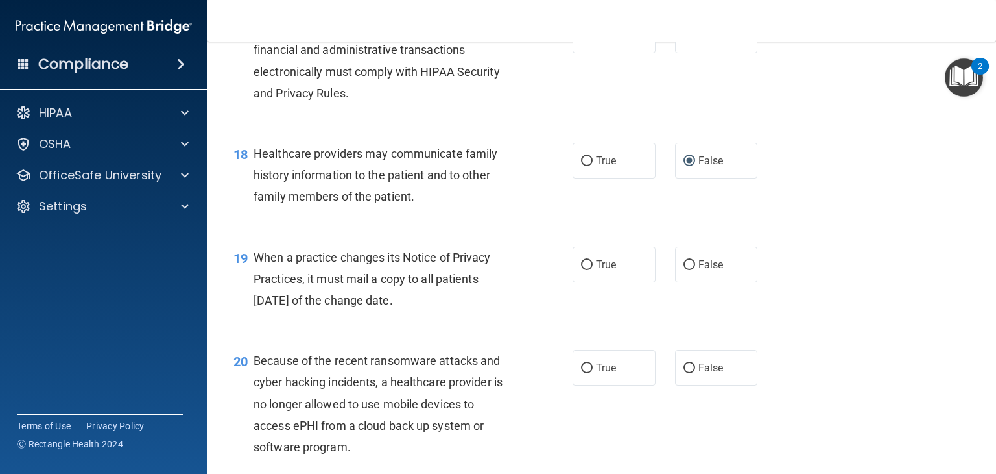
scroll to position [1985, 0]
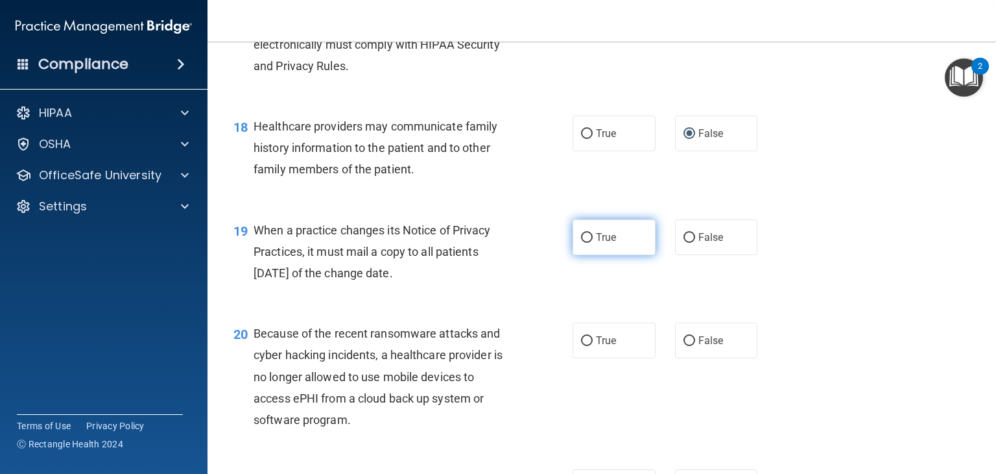
click at [581, 243] on input "True" at bounding box center [587, 238] width 12 height 10
radio input "true"
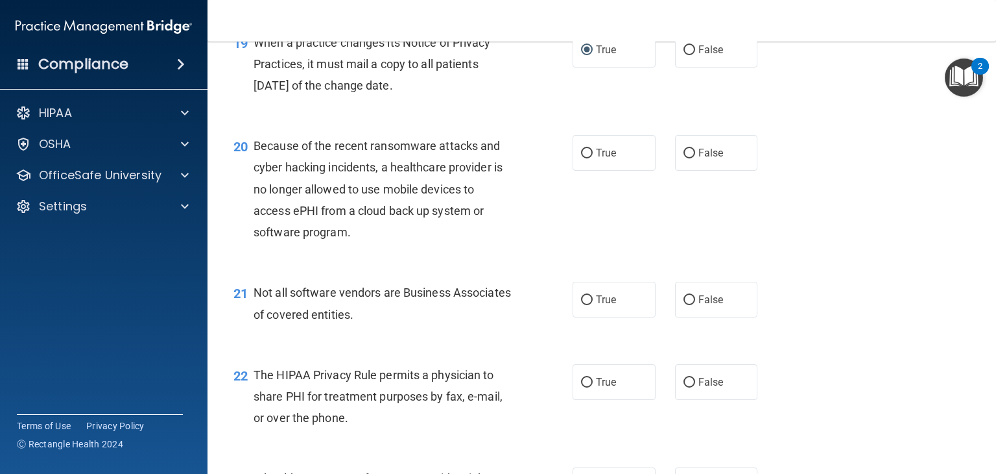
scroll to position [2177, 0]
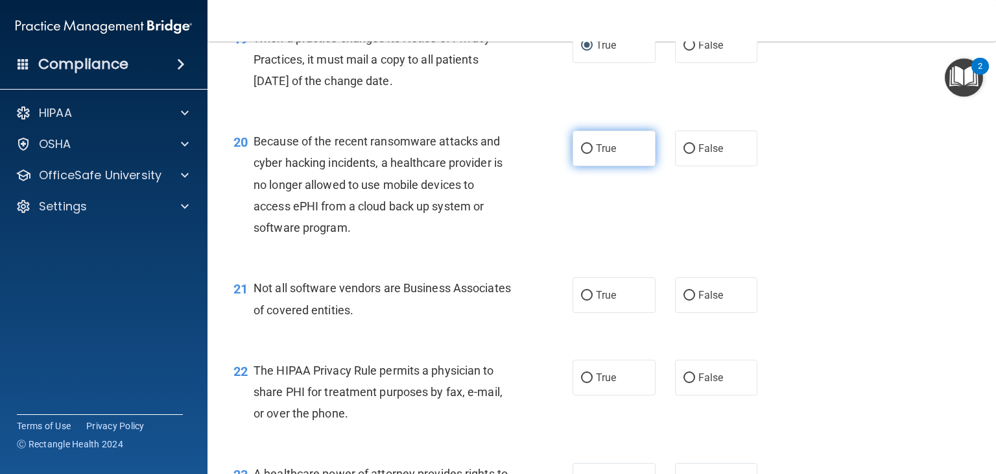
click at [583, 154] on input "True" at bounding box center [587, 149] width 12 height 10
radio input "true"
click at [581, 300] on input "True" at bounding box center [587, 296] width 12 height 10
radio input "true"
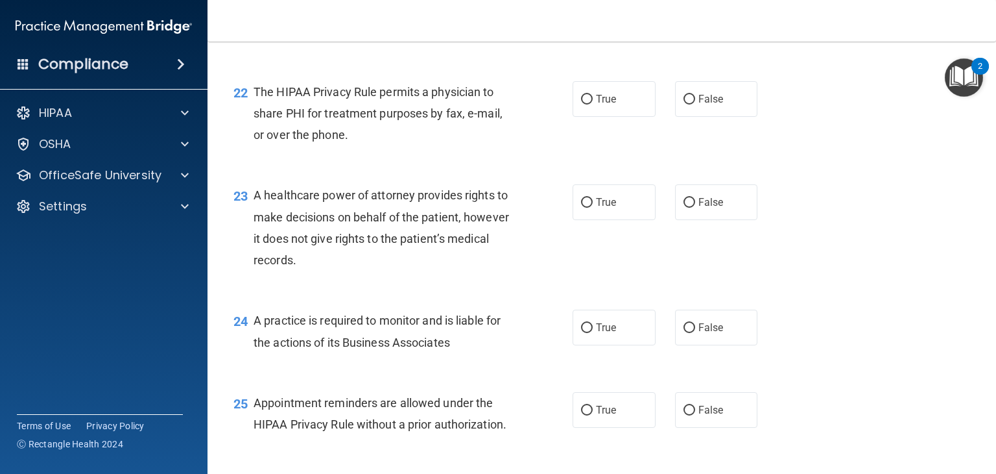
scroll to position [2460, 0]
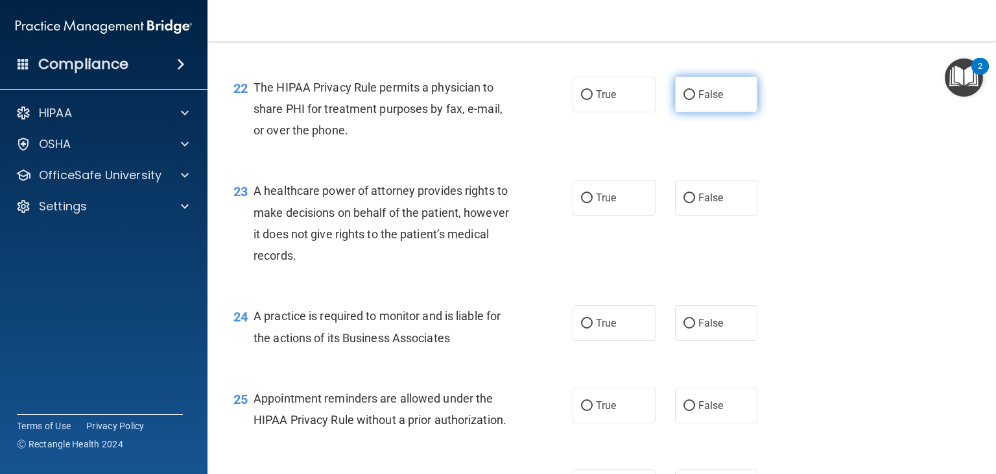
click at [684, 100] on input "False" at bounding box center [690, 95] width 12 height 10
radio input "true"
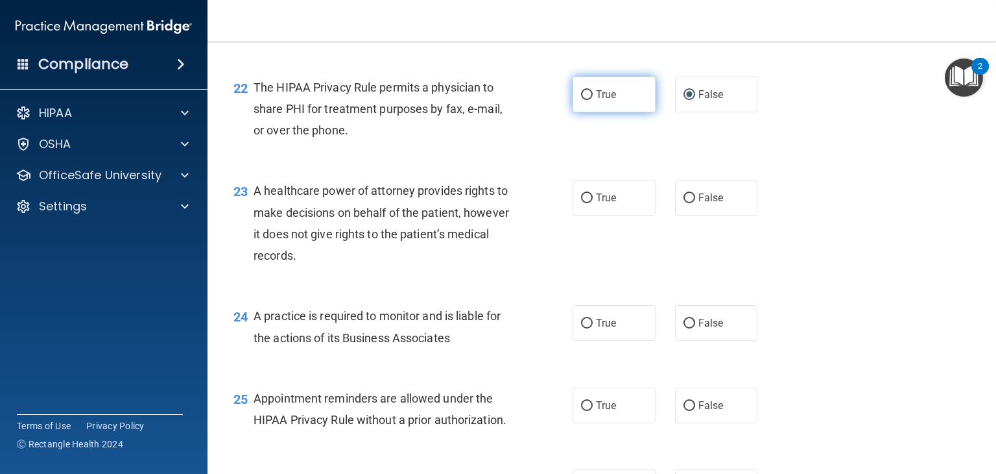
click at [581, 100] on input "True" at bounding box center [587, 95] width 12 height 10
radio input "true"
radio input "false"
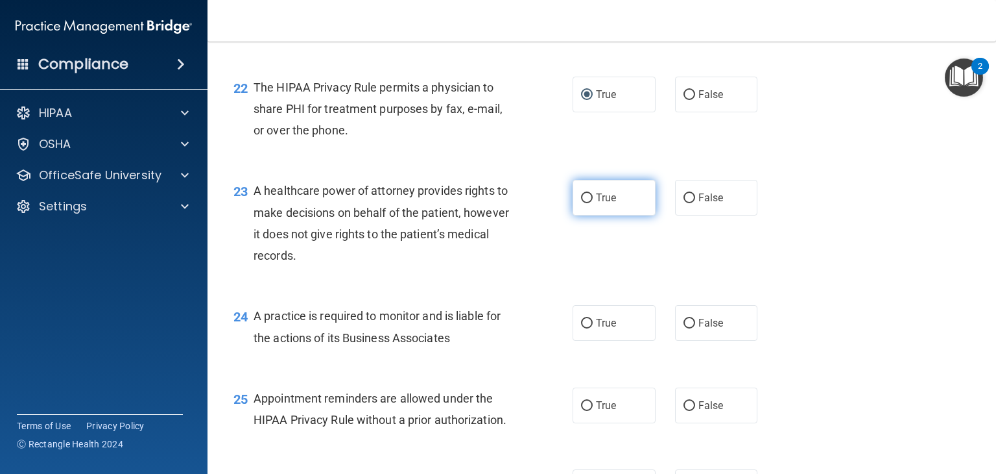
click at [589, 215] on label "True" at bounding box center [614, 198] width 83 height 36
click at [589, 203] on input "True" at bounding box center [587, 198] width 12 height 10
radio input "true"
click at [581, 328] on input "True" at bounding box center [587, 324] width 12 height 10
radio input "true"
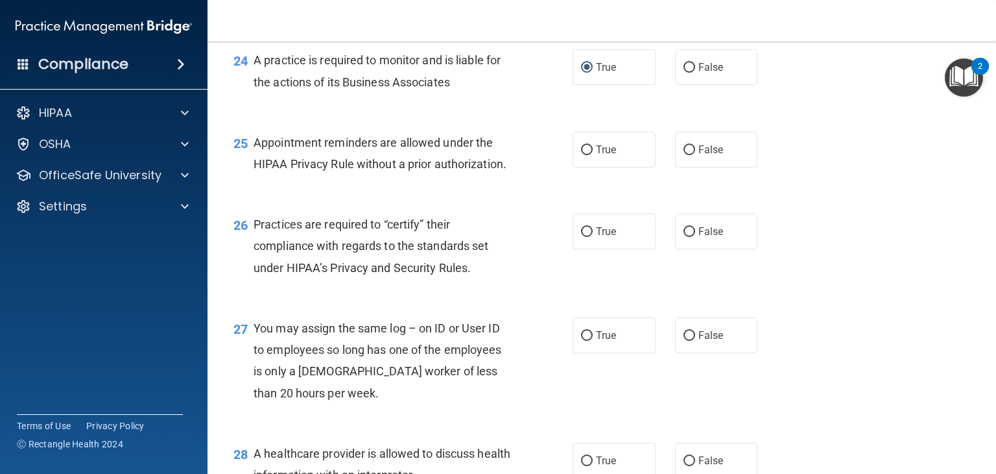
scroll to position [2747, 0]
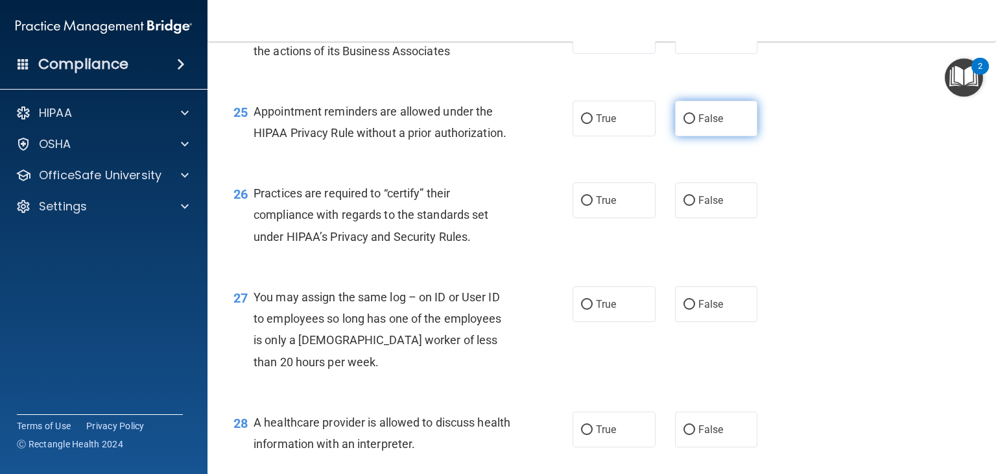
click at [684, 124] on input "False" at bounding box center [690, 119] width 12 height 10
radio input "true"
click at [581, 206] on input "True" at bounding box center [587, 201] width 12 height 10
radio input "true"
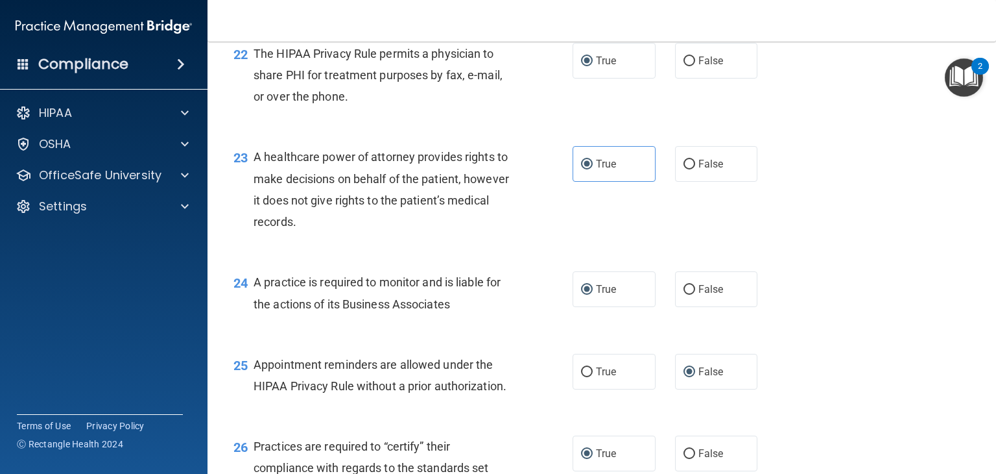
scroll to position [2480, 0]
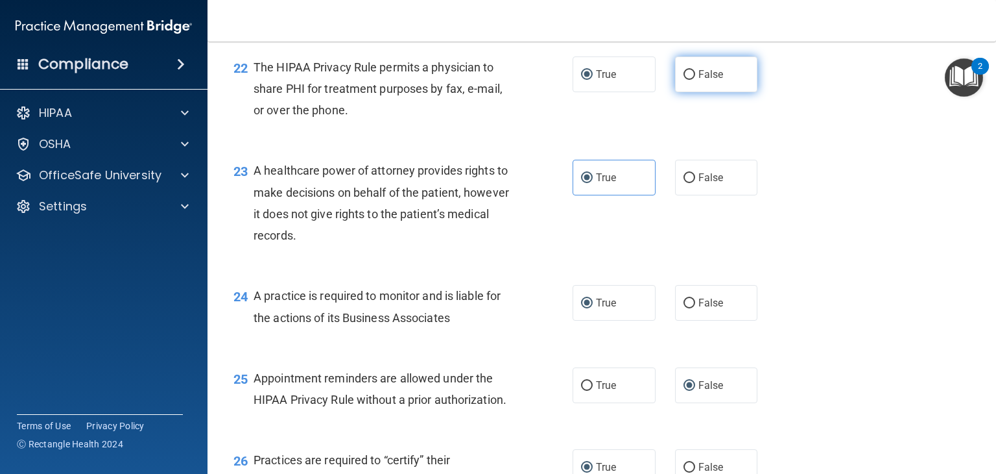
click at [684, 80] on input "False" at bounding box center [690, 75] width 12 height 10
radio input "true"
radio input "false"
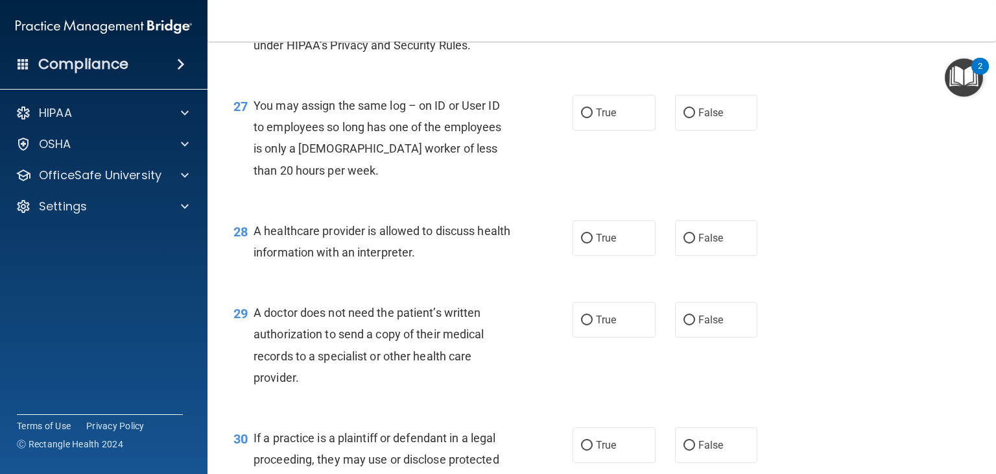
scroll to position [2943, 0]
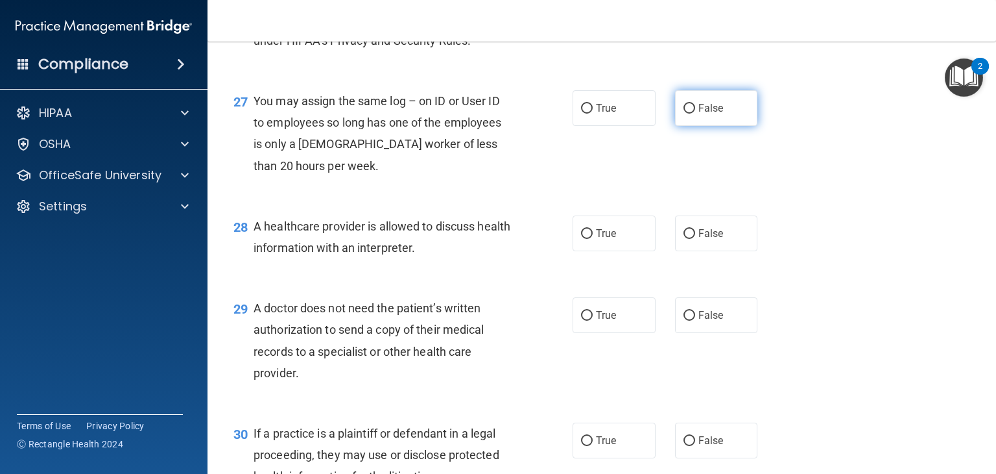
click at [684, 114] on input "False" at bounding box center [690, 109] width 12 height 10
radio input "true"
click at [684, 239] on input "False" at bounding box center [690, 234] width 12 height 10
radio input "true"
click at [684, 320] on input "False" at bounding box center [690, 316] width 12 height 10
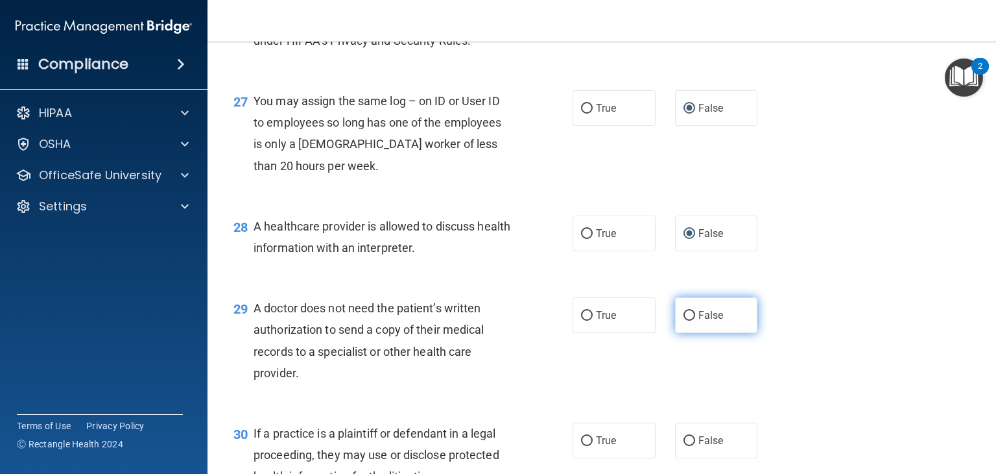
radio input "true"
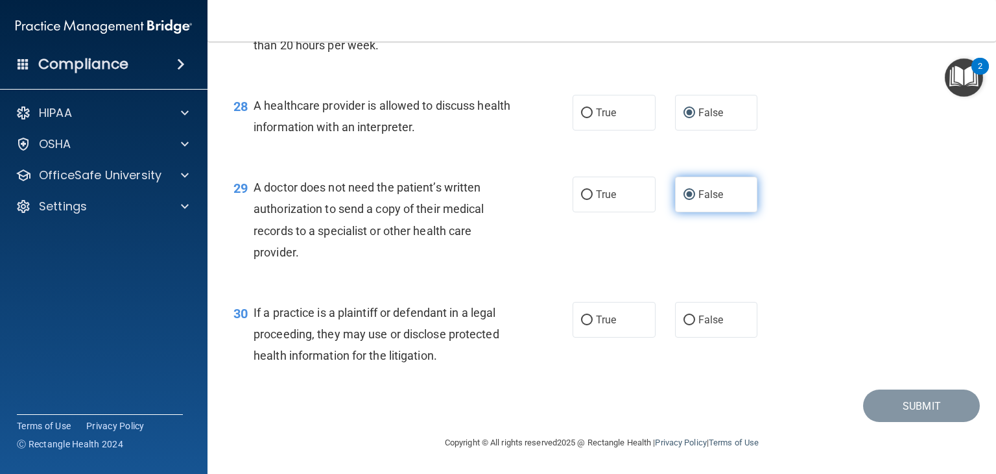
scroll to position [3098, 0]
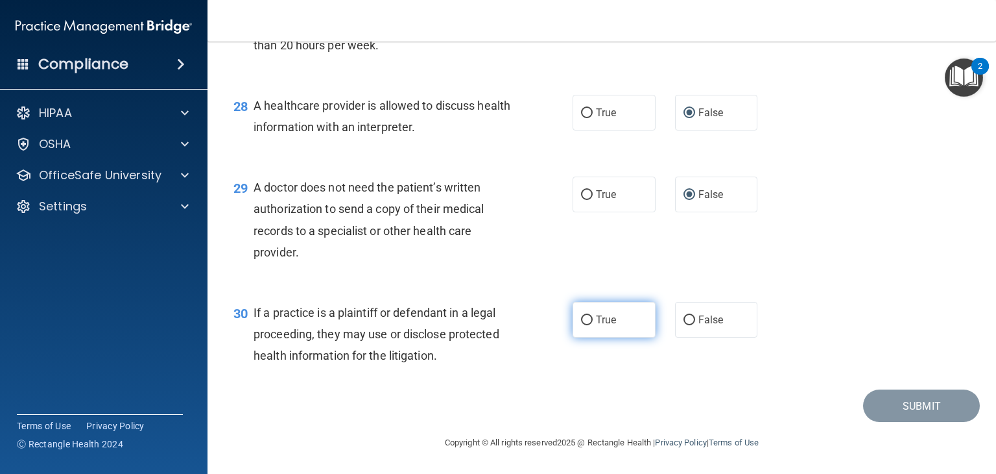
click at [581, 325] on input "True" at bounding box center [587, 320] width 12 height 10
radio input "true"
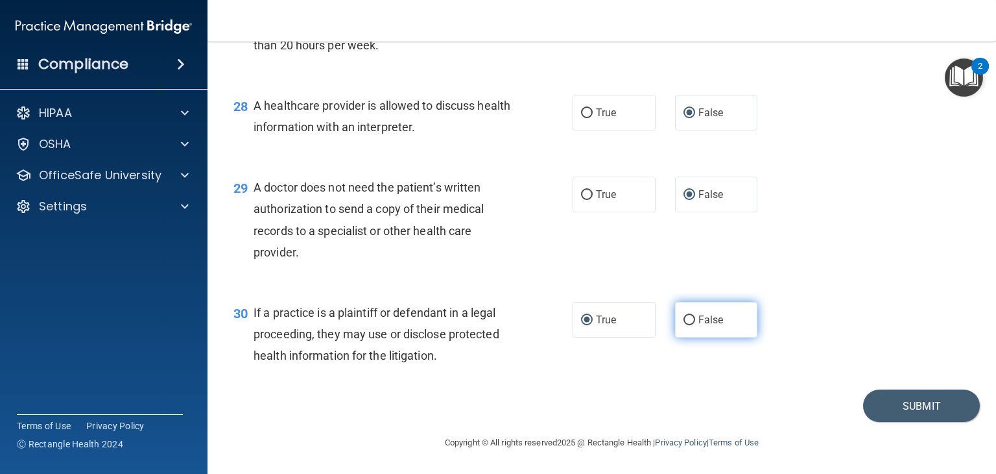
click at [685, 325] on input "False" at bounding box center [690, 320] width 12 height 10
radio input "true"
radio input "false"
click at [884, 411] on button "Submit" at bounding box center [921, 405] width 117 height 33
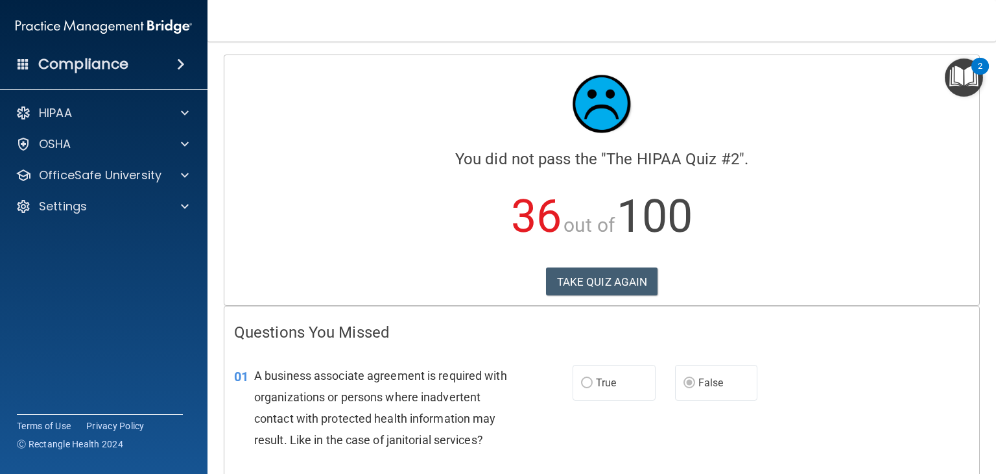
drag, startPoint x: 989, startPoint y: 75, endPoint x: 996, endPoint y: 108, distance: 34.5
click at [996, 108] on body "Compliance HIPAA Documents and Policies Report an Incident Business Associates …" at bounding box center [498, 237] width 996 height 474
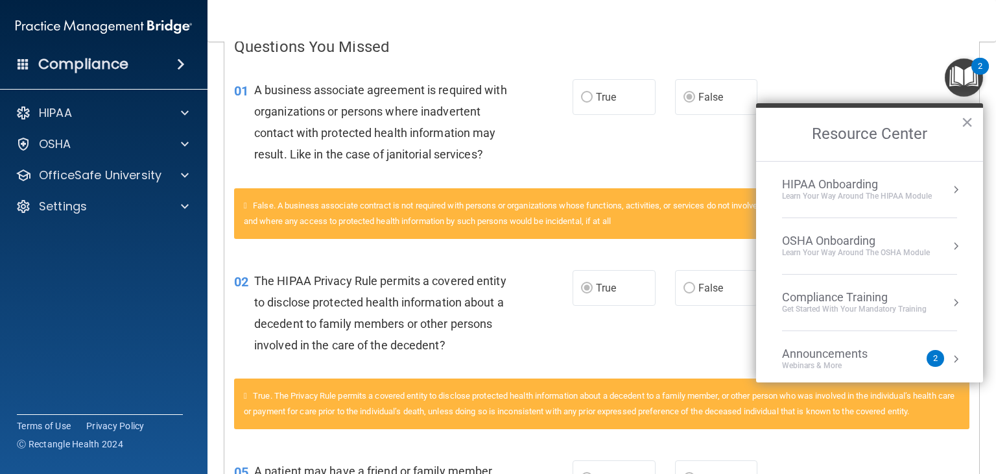
scroll to position [290, 0]
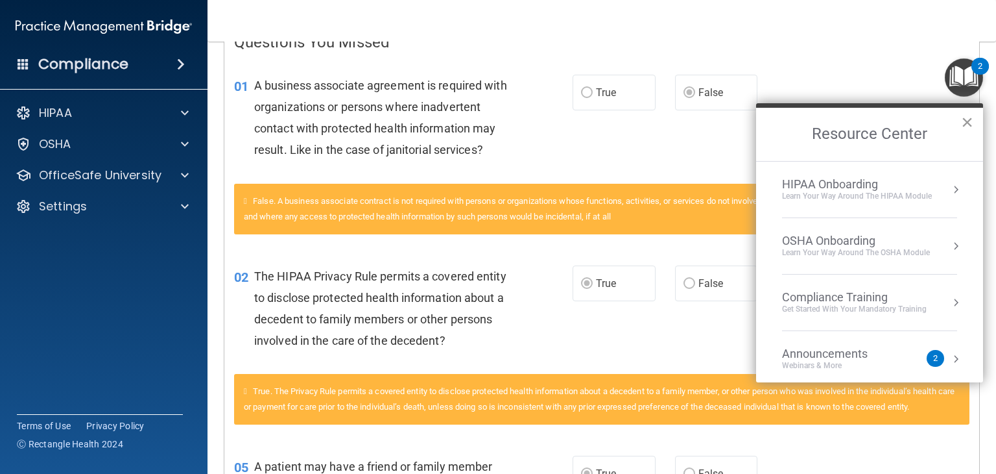
click at [966, 121] on button "×" at bounding box center [967, 122] width 12 height 21
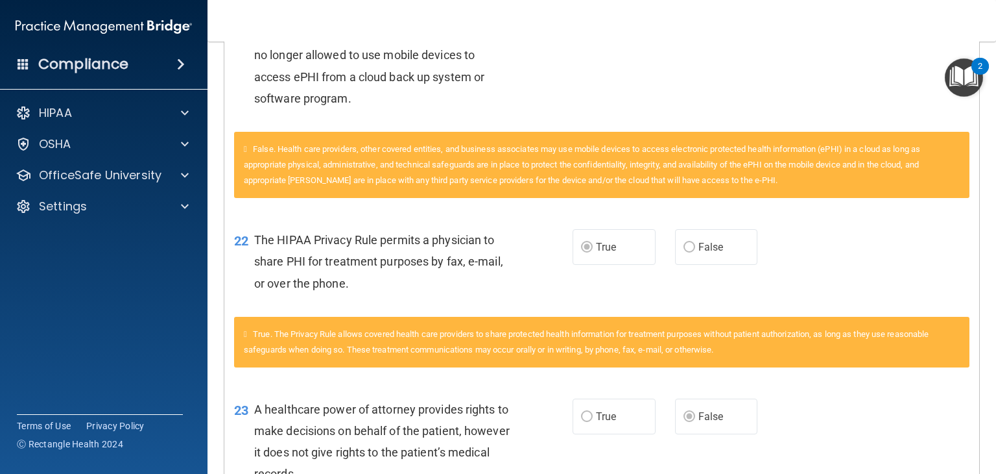
scroll to position [0, 0]
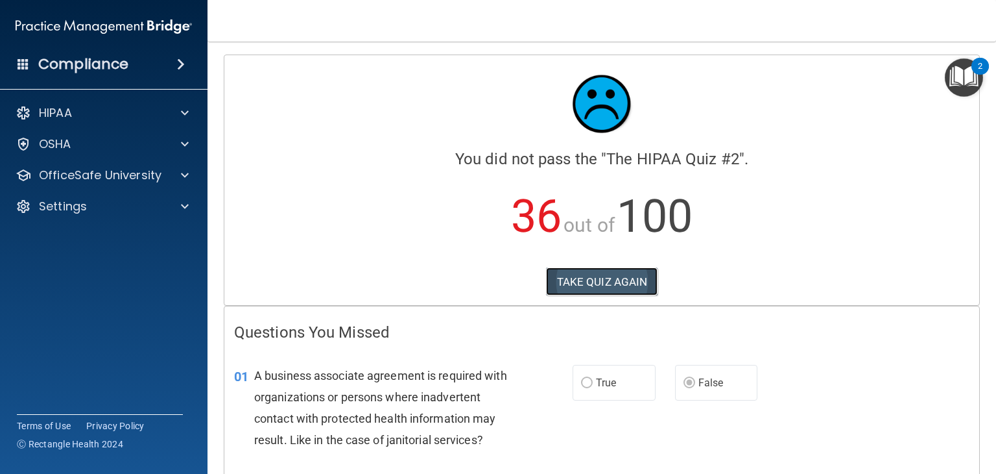
click at [607, 283] on button "TAKE QUIZ AGAIN" at bounding box center [602, 281] width 112 height 29
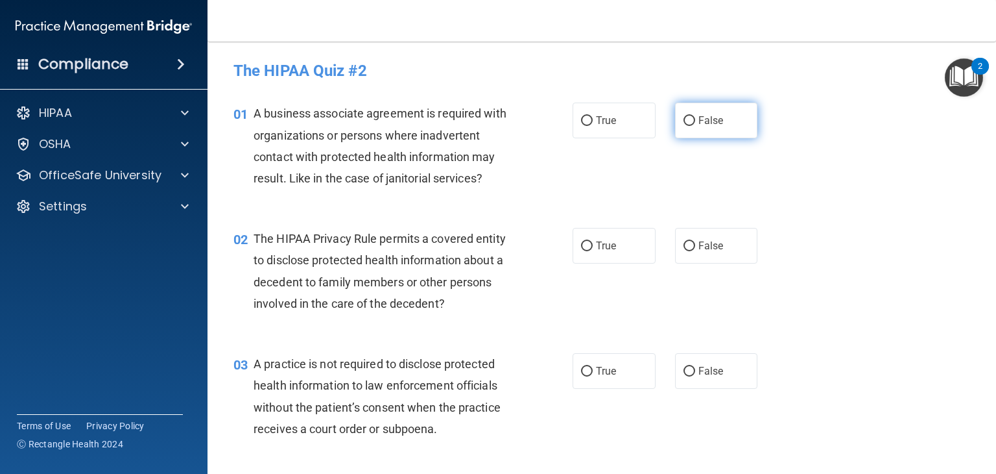
click at [684, 119] on input "False" at bounding box center [690, 121] width 12 height 10
radio input "true"
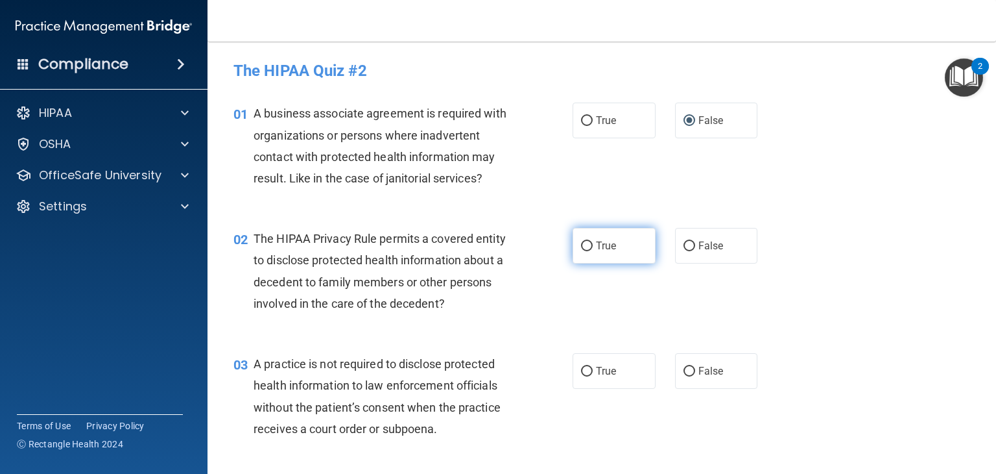
click at [584, 245] on input "True" at bounding box center [587, 246] width 12 height 10
radio input "true"
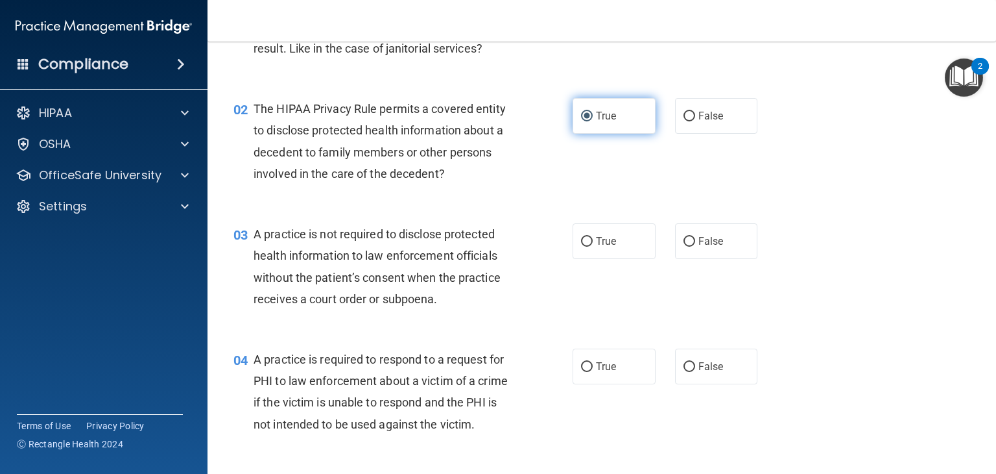
scroll to position [156, 0]
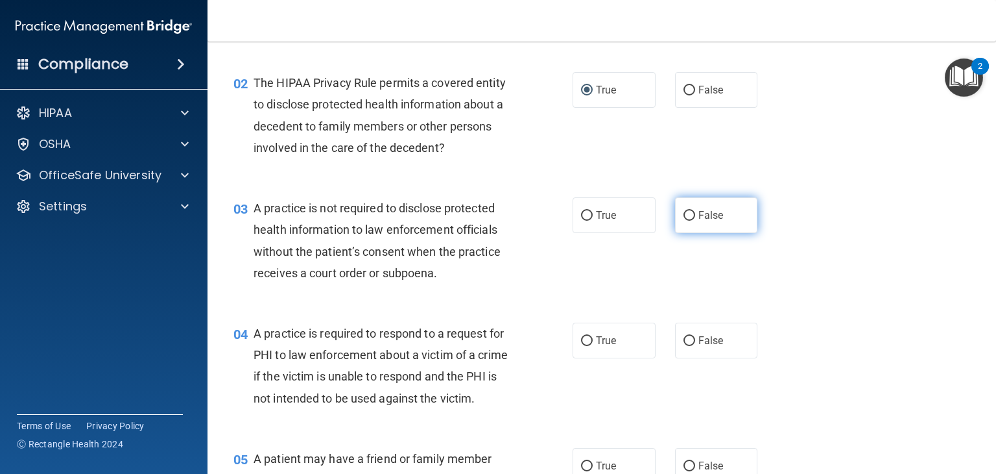
click at [684, 219] on input "False" at bounding box center [690, 216] width 12 height 10
radio input "true"
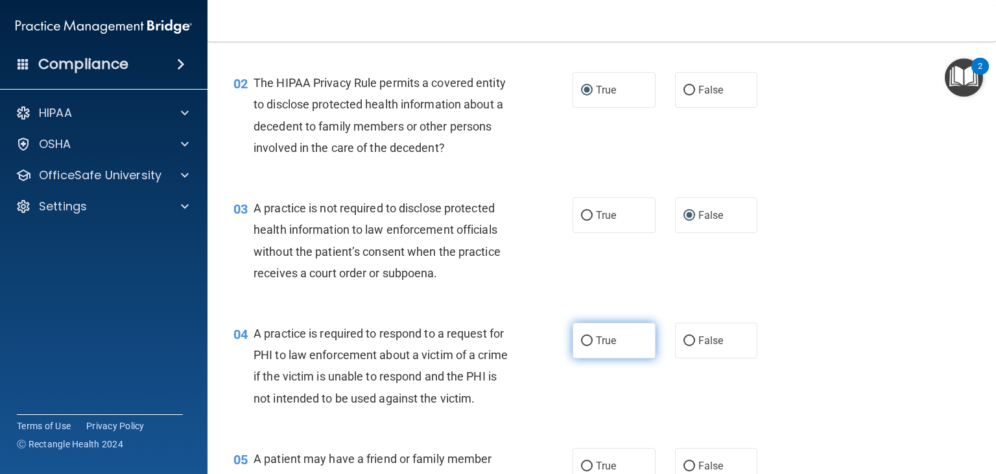
click at [586, 339] on input "True" at bounding box center [587, 341] width 12 height 10
radio input "true"
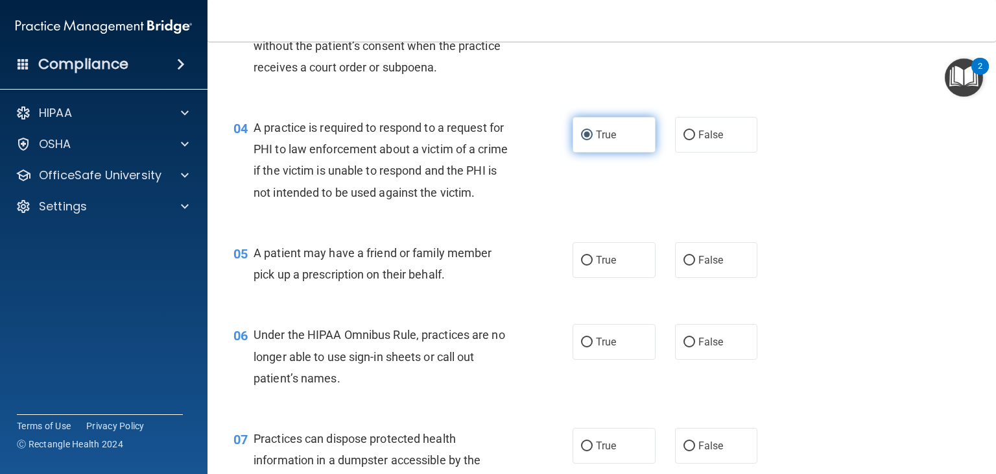
scroll to position [363, 0]
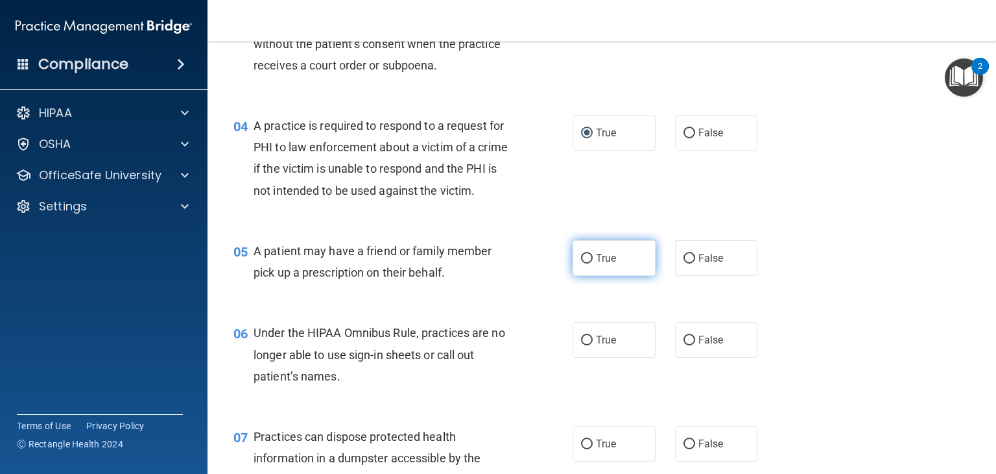
click at [586, 263] on input "True" at bounding box center [587, 259] width 12 height 10
radio input "true"
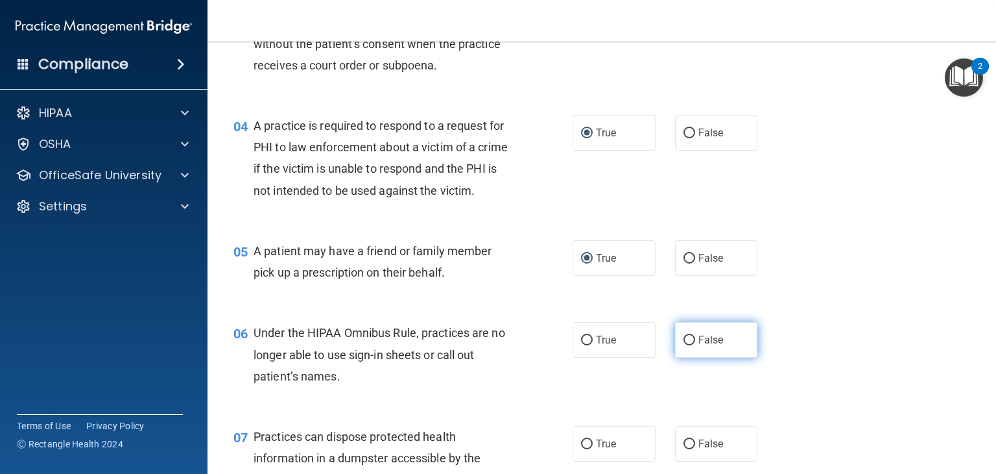
click at [684, 345] on input "False" at bounding box center [690, 340] width 12 height 10
radio input "true"
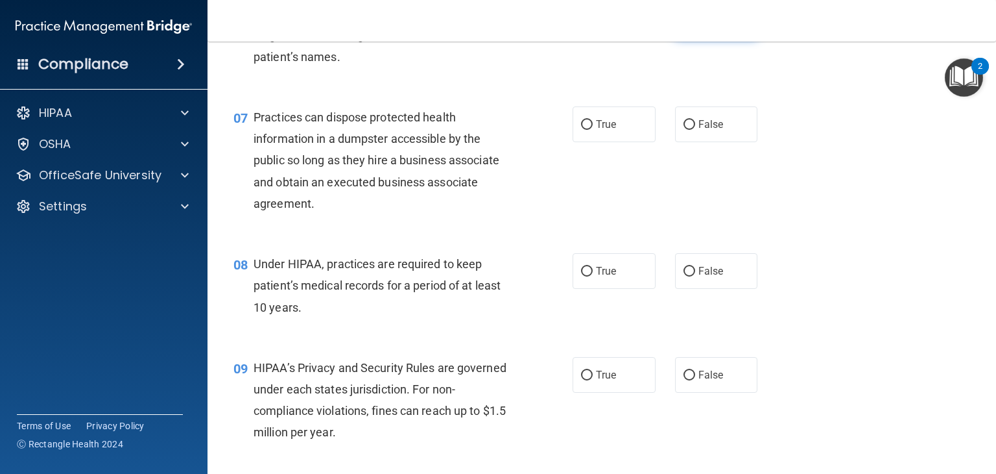
scroll to position [701, 0]
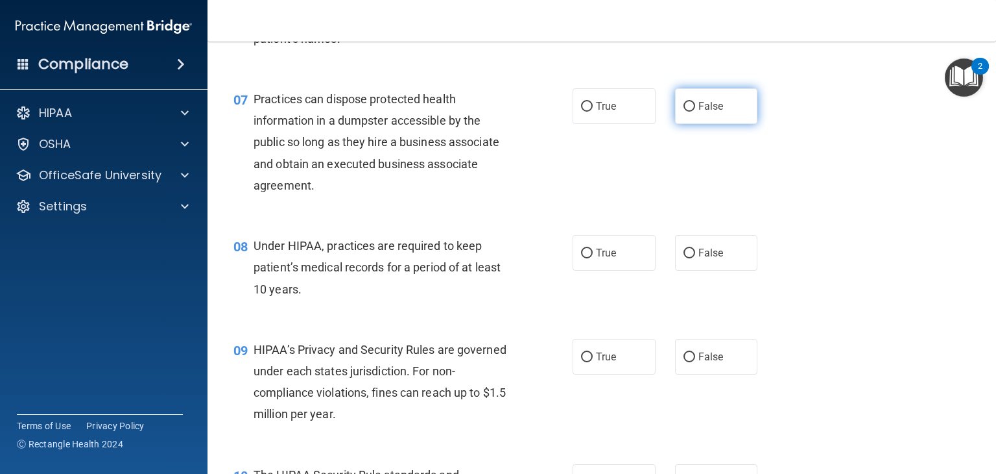
click at [684, 112] on input "False" at bounding box center [690, 107] width 12 height 10
radio input "true"
click at [684, 258] on input "False" at bounding box center [690, 253] width 12 height 10
radio input "true"
click at [684, 362] on input "False" at bounding box center [690, 357] width 12 height 10
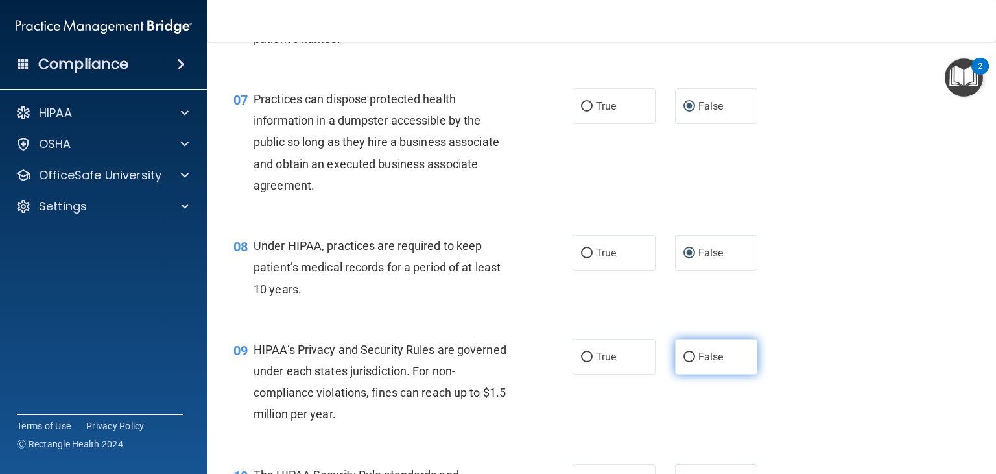
radio input "true"
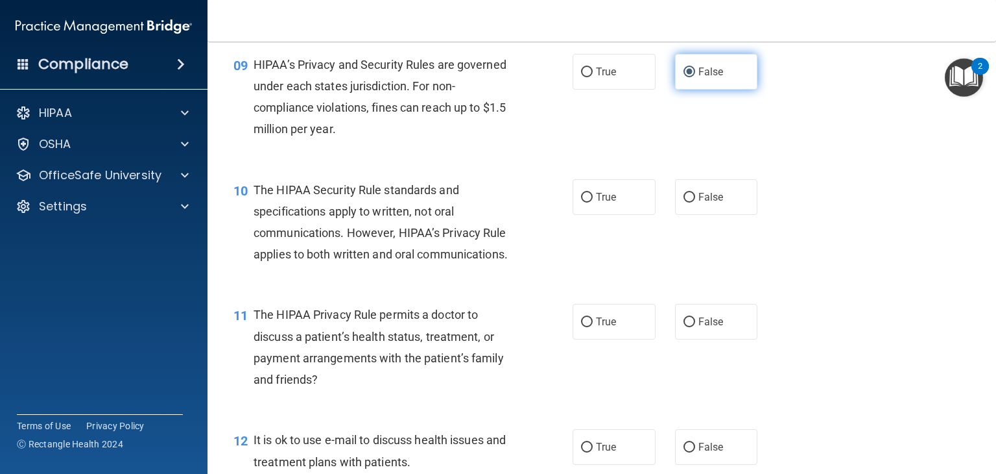
scroll to position [986, 0]
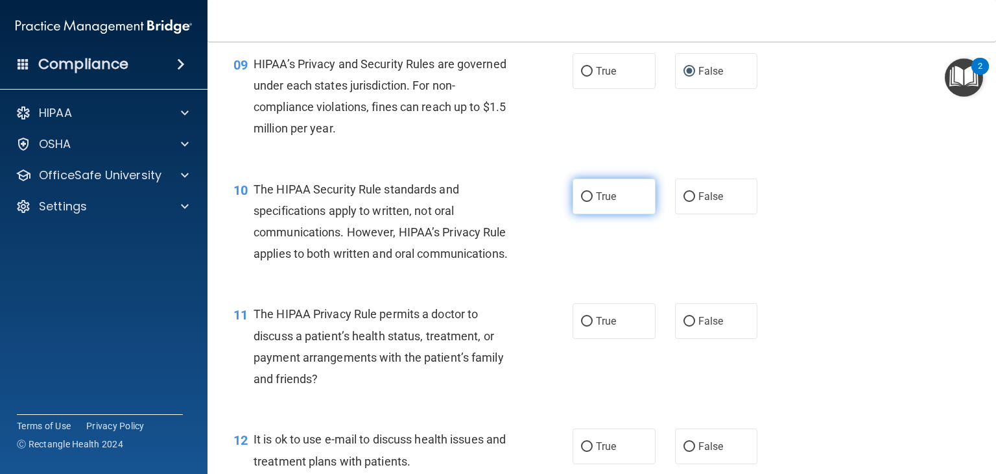
click at [581, 202] on input "True" at bounding box center [587, 197] width 12 height 10
radio input "true"
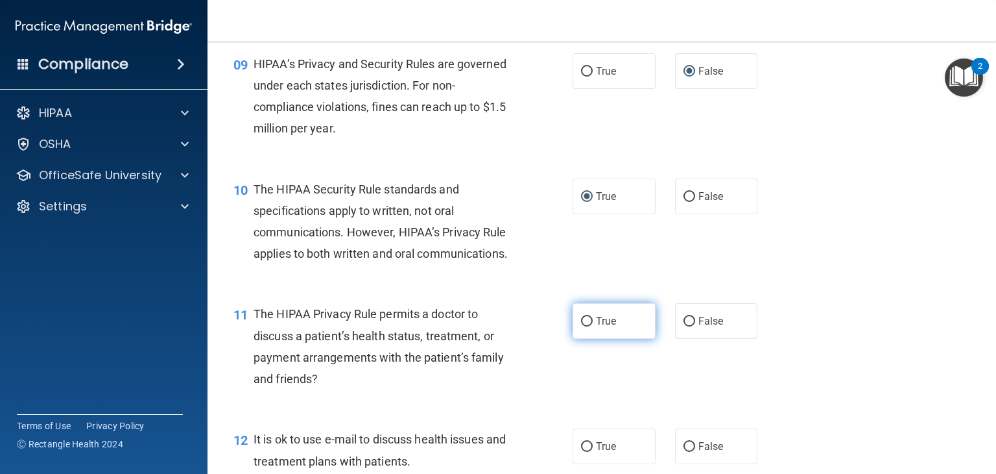
click at [581, 326] on input "True" at bounding box center [587, 322] width 12 height 10
radio input "true"
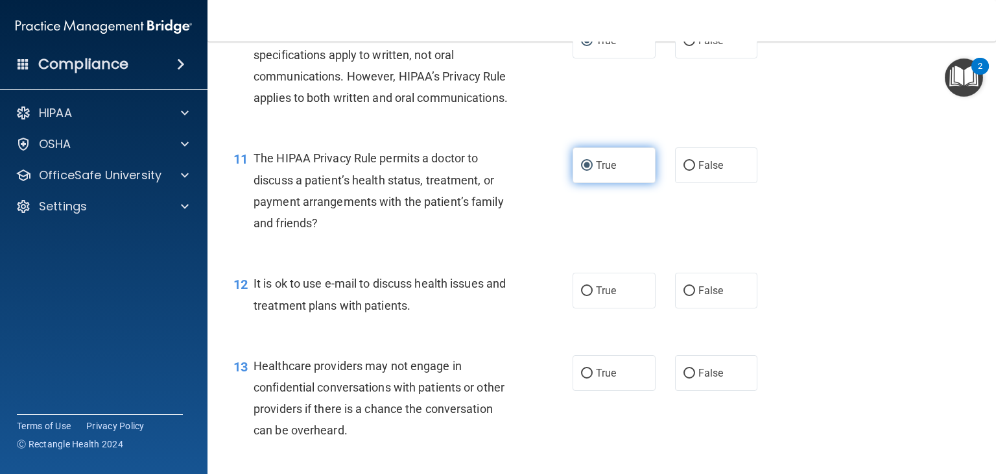
scroll to position [1168, 0]
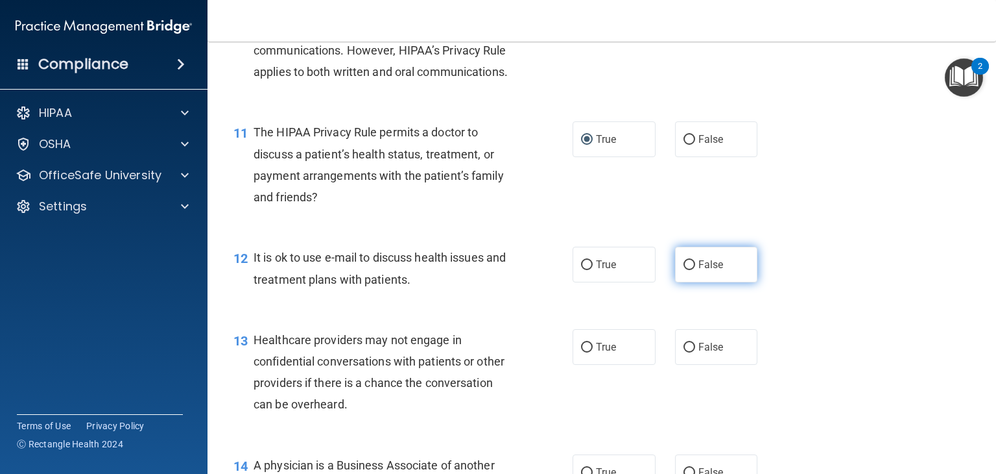
click at [684, 270] on input "False" at bounding box center [690, 265] width 12 height 10
radio input "true"
click at [583, 270] on input "True" at bounding box center [587, 265] width 12 height 10
radio input "true"
radio input "false"
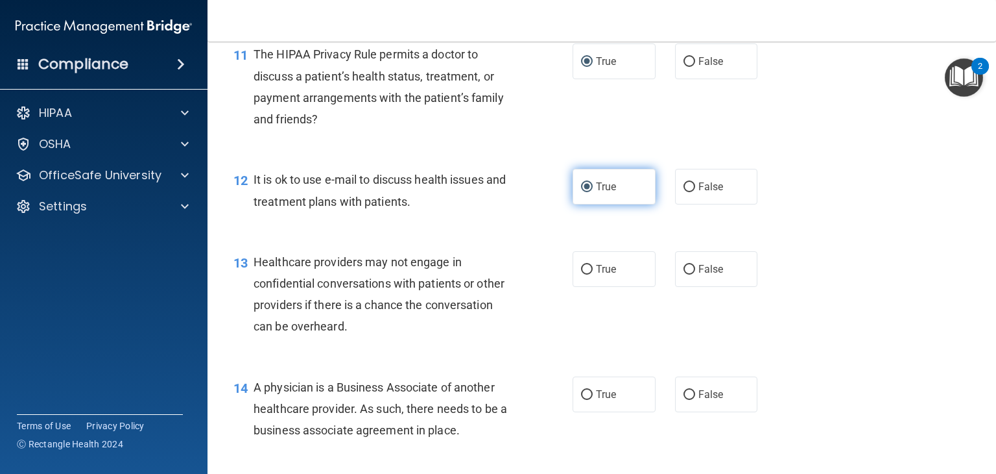
scroll to position [1271, 0]
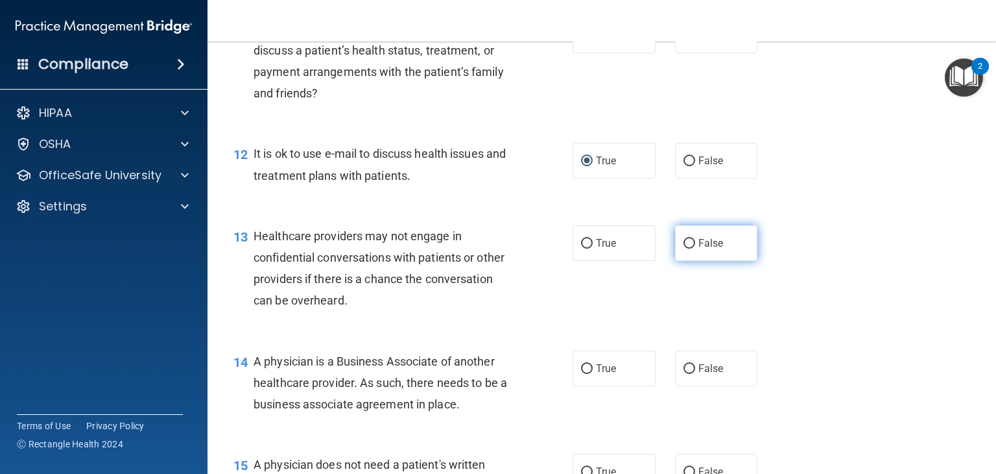
click at [684, 248] on input "False" at bounding box center [690, 244] width 12 height 10
radio input "true"
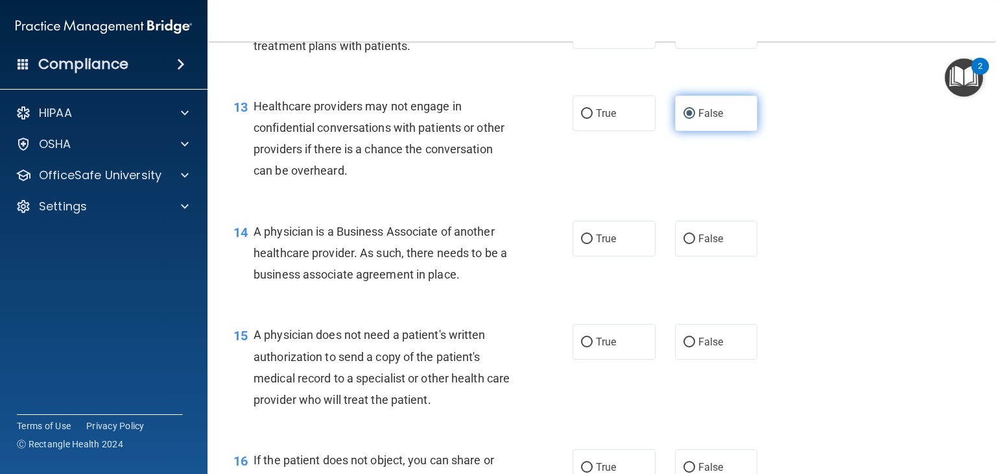
scroll to position [1427, 0]
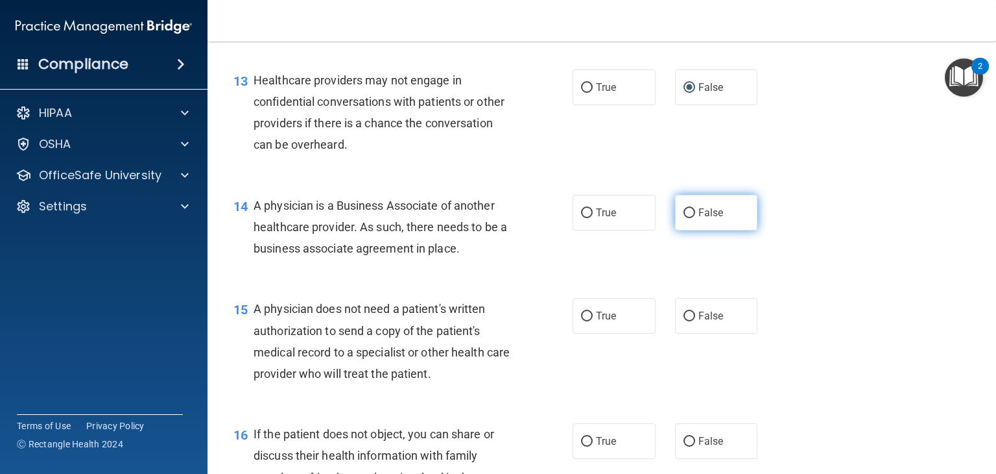
click at [684, 218] on input "False" at bounding box center [690, 213] width 12 height 10
radio input "true"
click at [581, 321] on input "True" at bounding box center [587, 316] width 12 height 10
radio input "true"
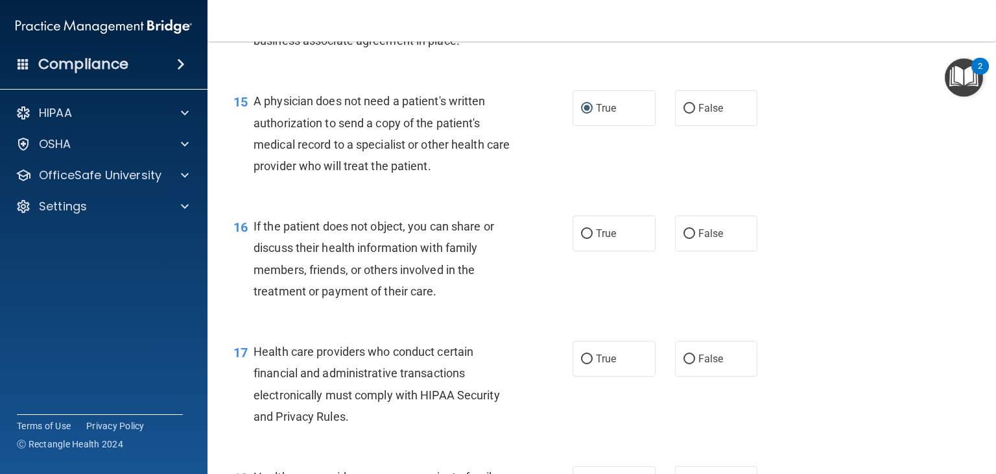
scroll to position [1661, 0]
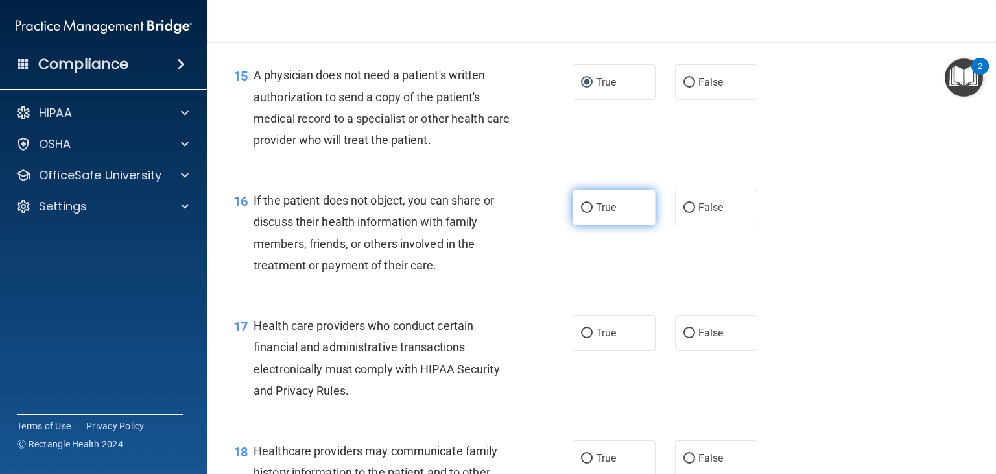
click at [581, 213] on input "True" at bounding box center [587, 208] width 12 height 10
radio input "true"
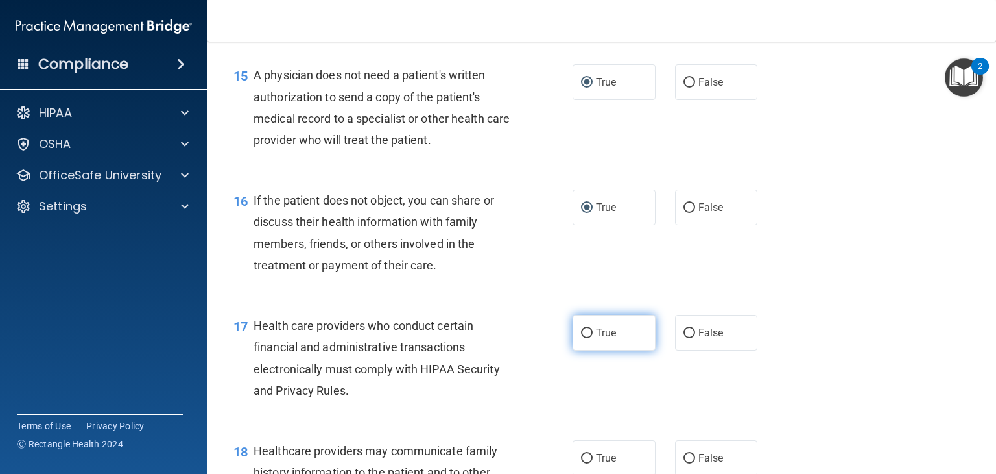
click at [584, 338] on input "True" at bounding box center [587, 333] width 12 height 10
radio input "true"
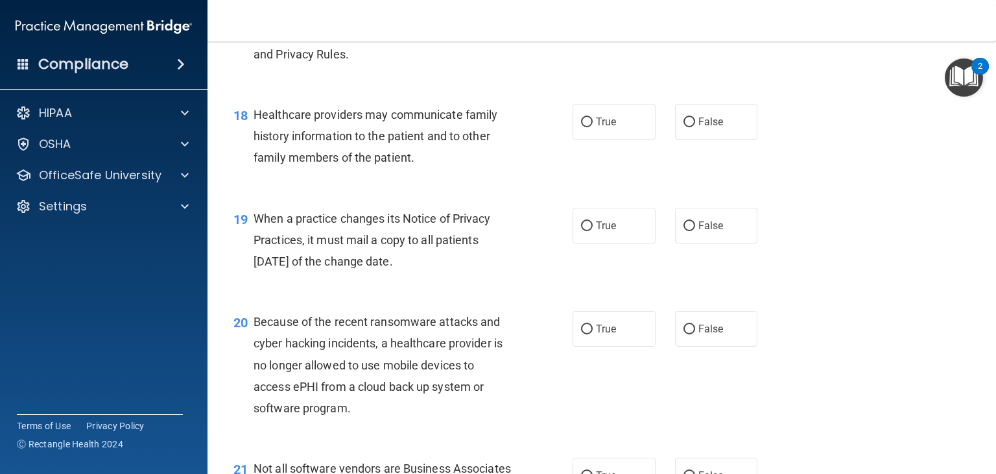
scroll to position [1998, 0]
click at [684, 126] on input "False" at bounding box center [690, 121] width 12 height 10
radio input "true"
click at [682, 242] on label "False" at bounding box center [716, 224] width 83 height 36
click at [684, 230] on input "False" at bounding box center [690, 225] width 12 height 10
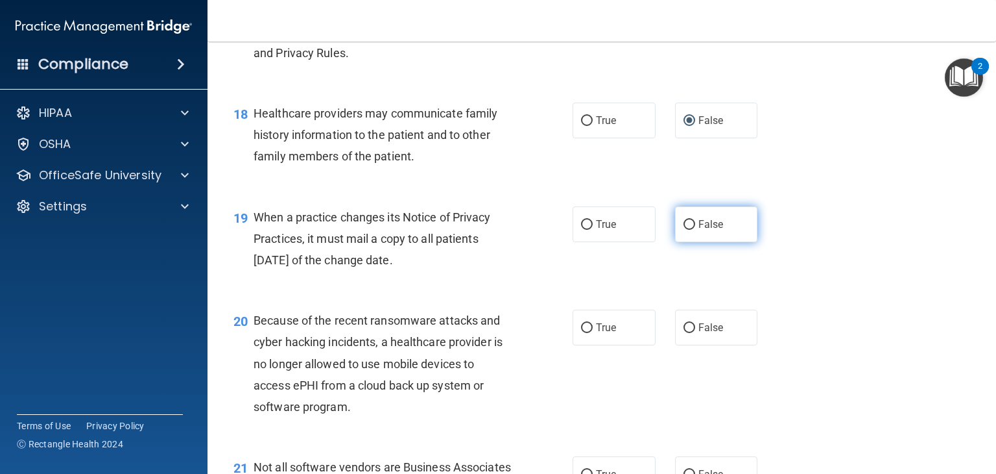
radio input "true"
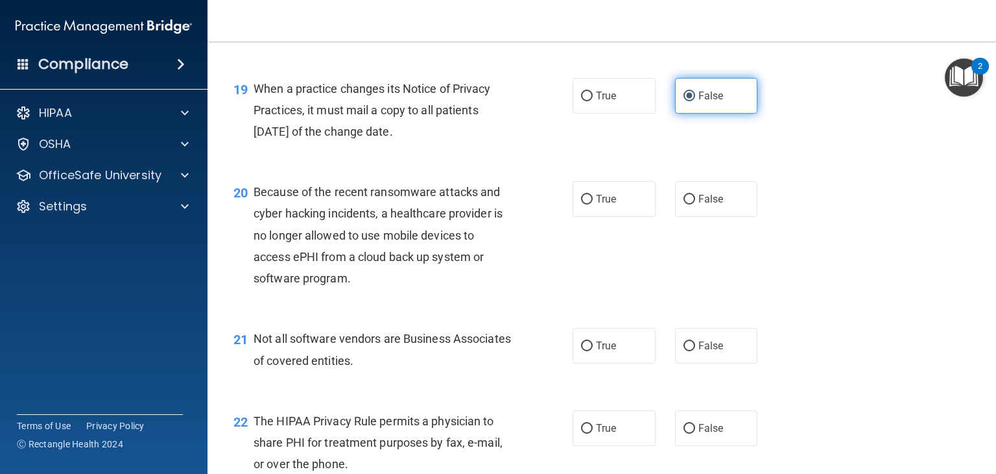
scroll to position [2128, 0]
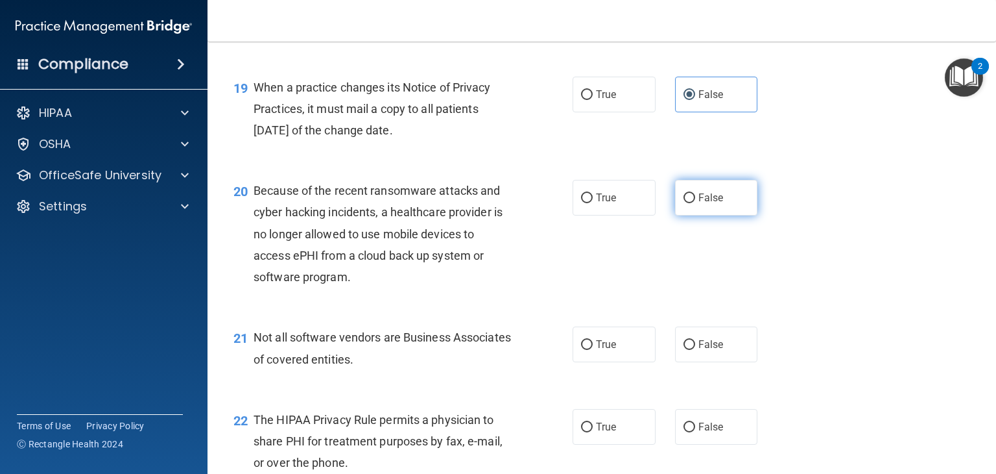
click at [686, 203] on input "False" at bounding box center [690, 198] width 12 height 10
radio input "true"
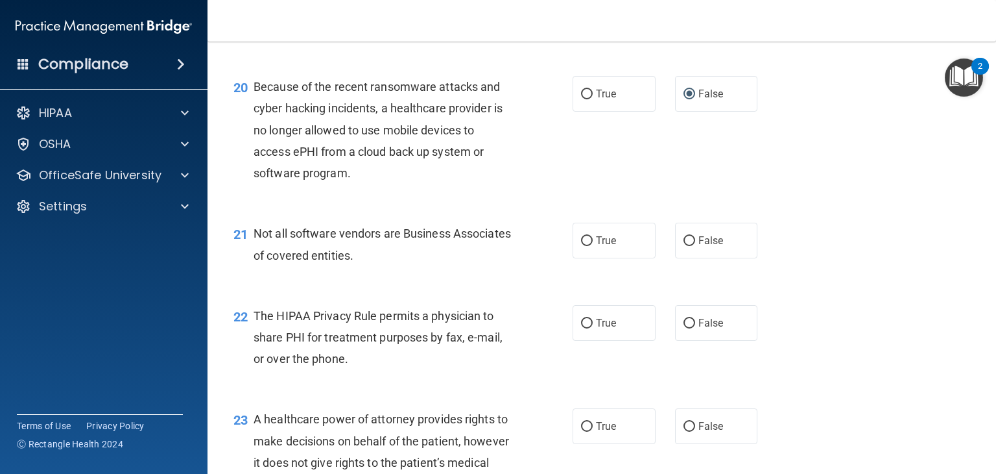
scroll to position [2257, 0]
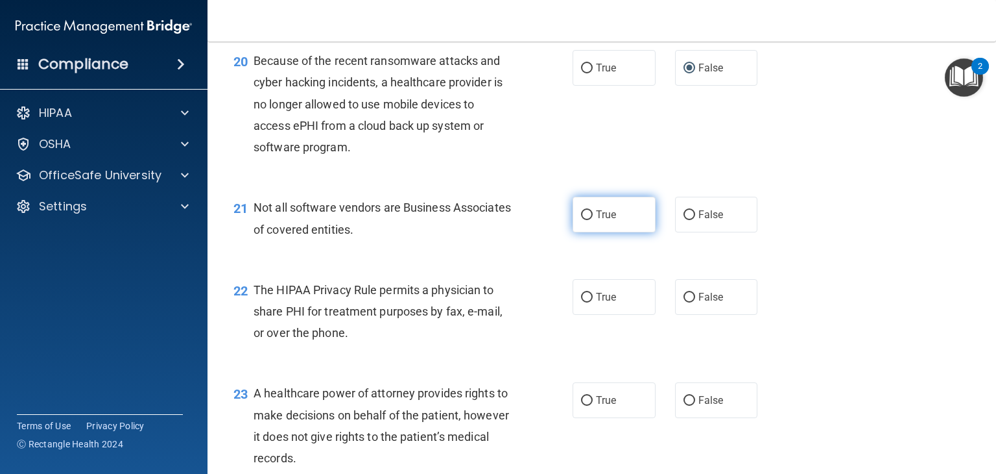
click at [581, 220] on input "True" at bounding box center [587, 215] width 12 height 10
radio input "true"
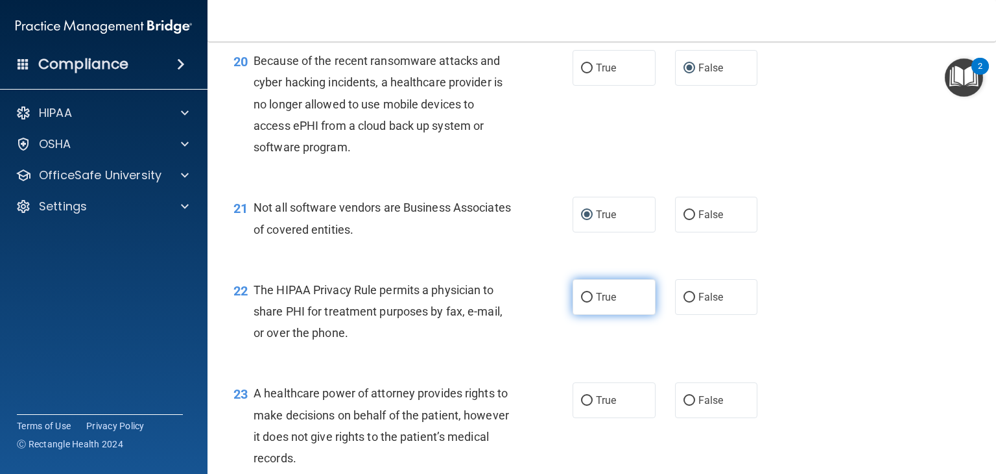
click at [581, 302] on input "True" at bounding box center [587, 298] width 12 height 10
radio input "true"
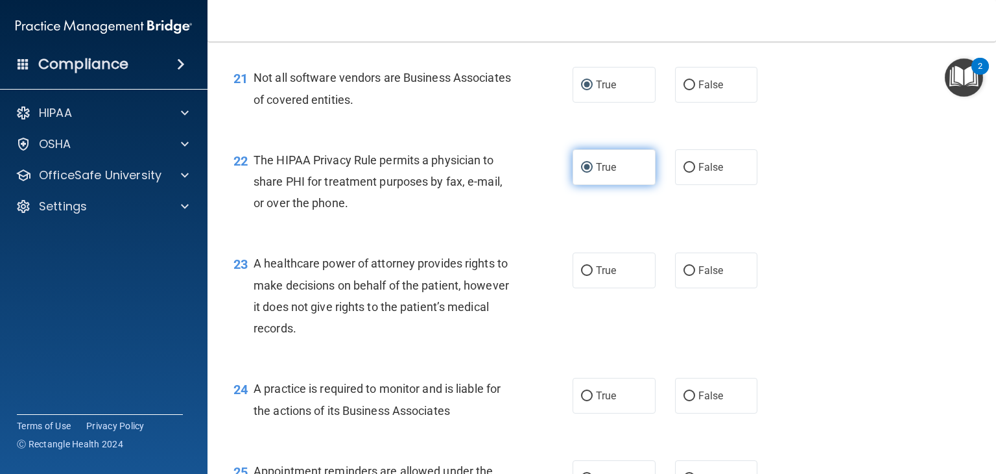
scroll to position [2413, 0]
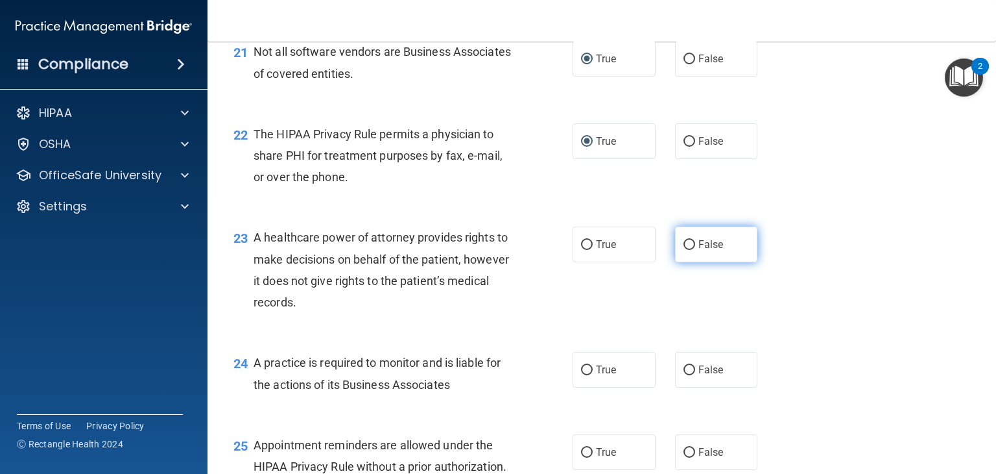
click at [686, 250] on input "False" at bounding box center [690, 245] width 12 height 10
radio input "true"
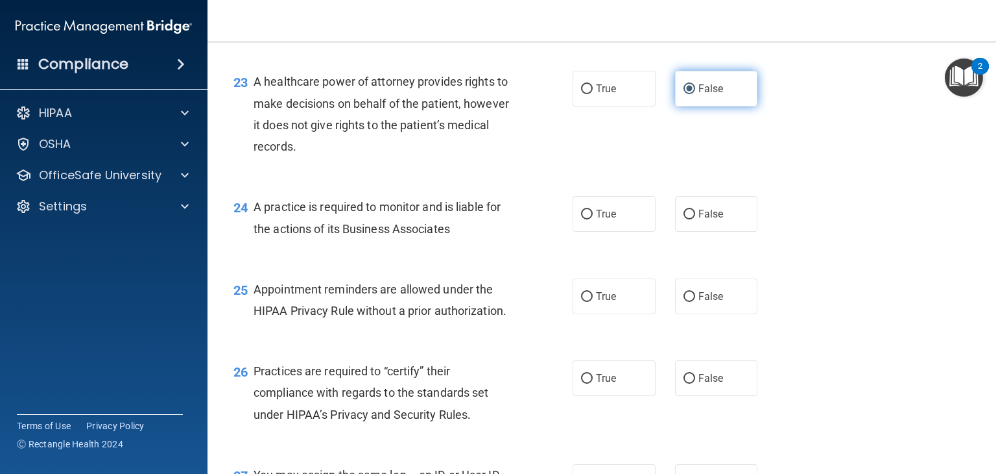
scroll to position [2595, 0]
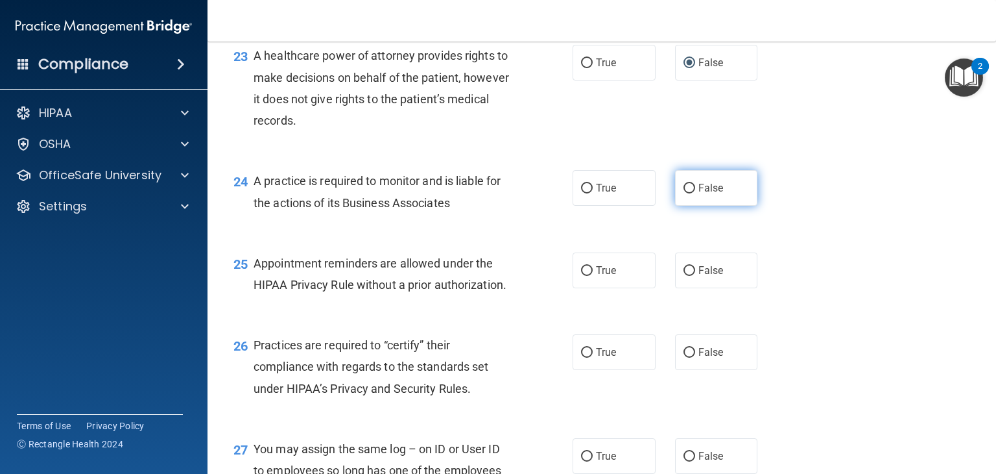
click at [686, 193] on input "False" at bounding box center [690, 189] width 12 height 10
radio input "true"
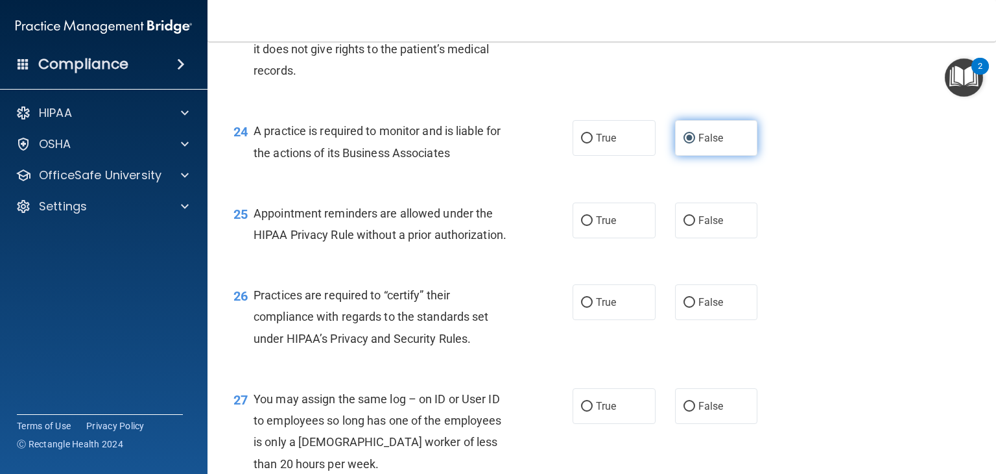
scroll to position [2647, 0]
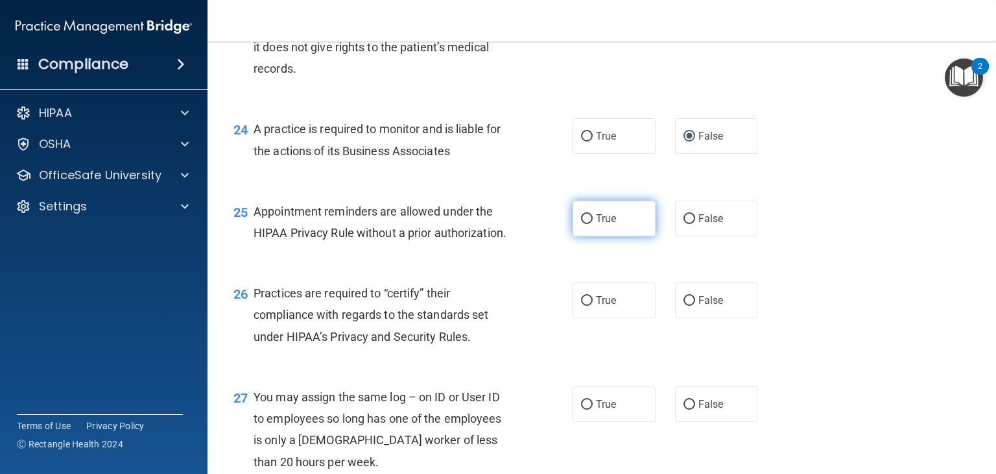
click at [583, 224] on input "True" at bounding box center [587, 219] width 12 height 10
radio input "true"
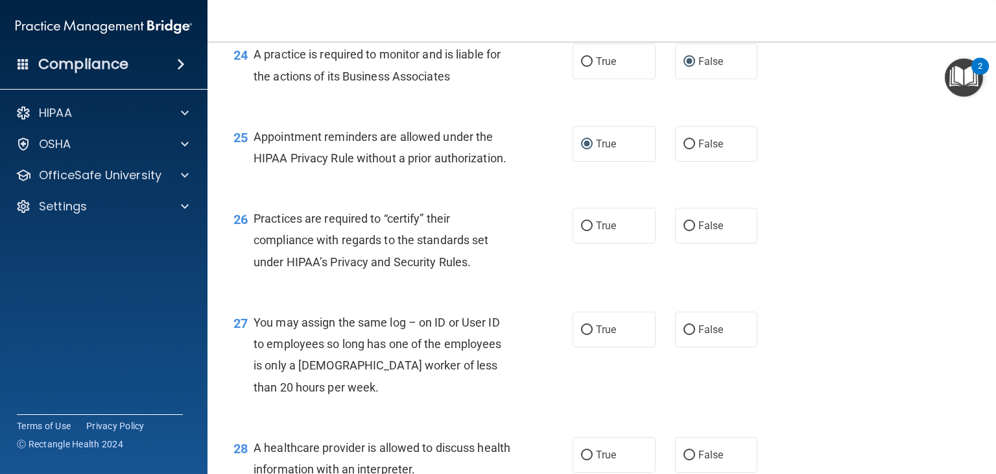
scroll to position [2725, 0]
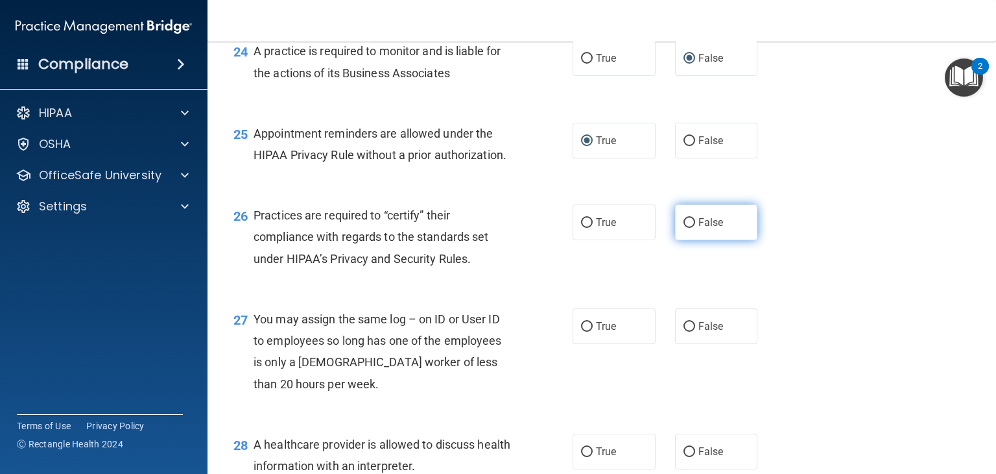
click at [684, 228] on input "False" at bounding box center [690, 223] width 12 height 10
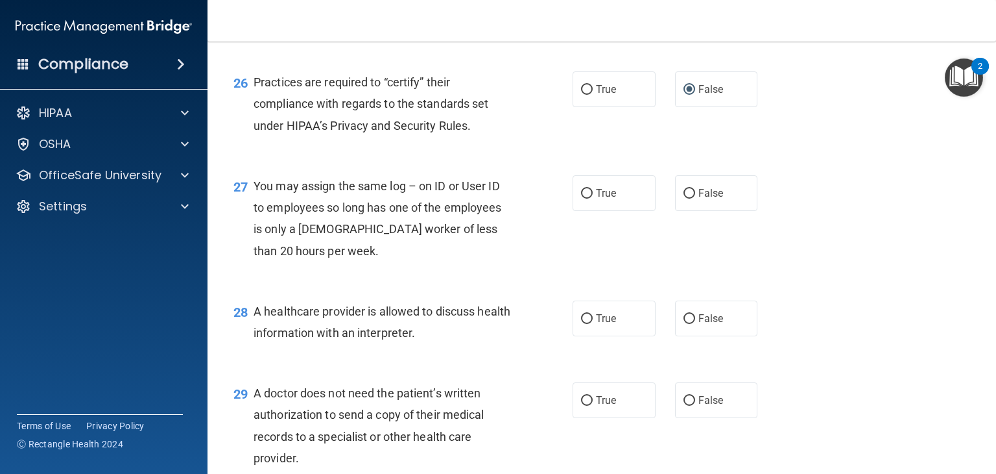
scroll to position [2880, 0]
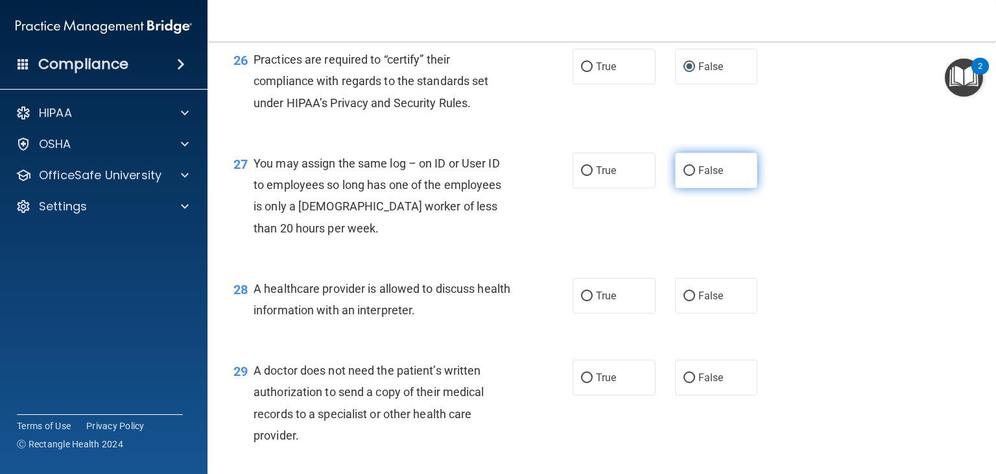
click at [684, 176] on input "False" at bounding box center [690, 171] width 12 height 10
click at [583, 301] on input "True" at bounding box center [587, 296] width 12 height 10
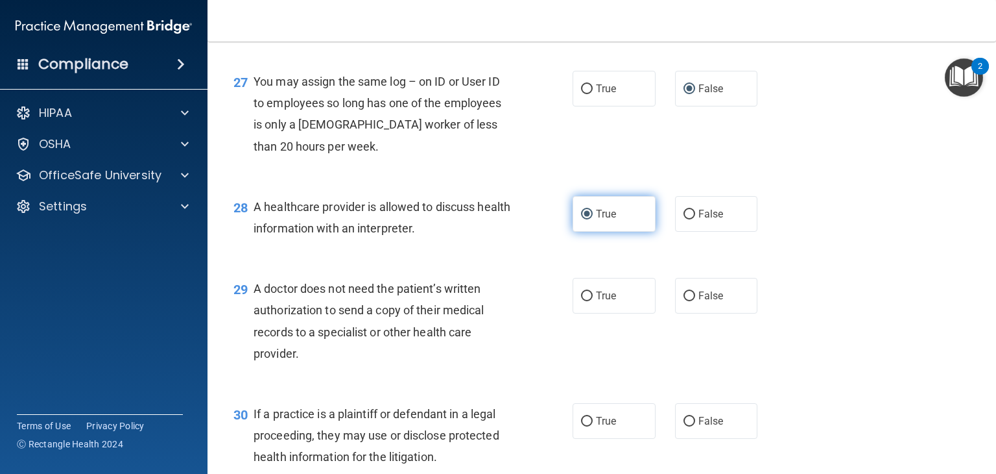
scroll to position [2984, 0]
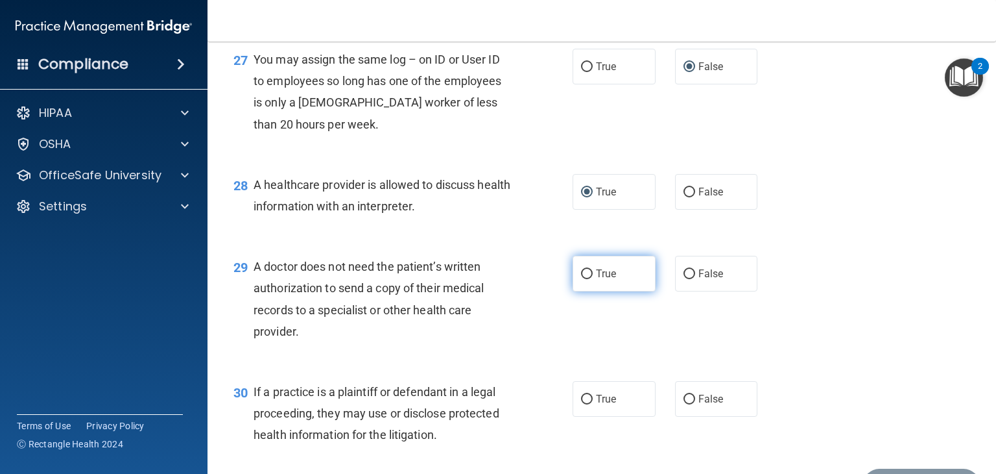
click at [581, 279] on input "True" at bounding box center [587, 274] width 12 height 10
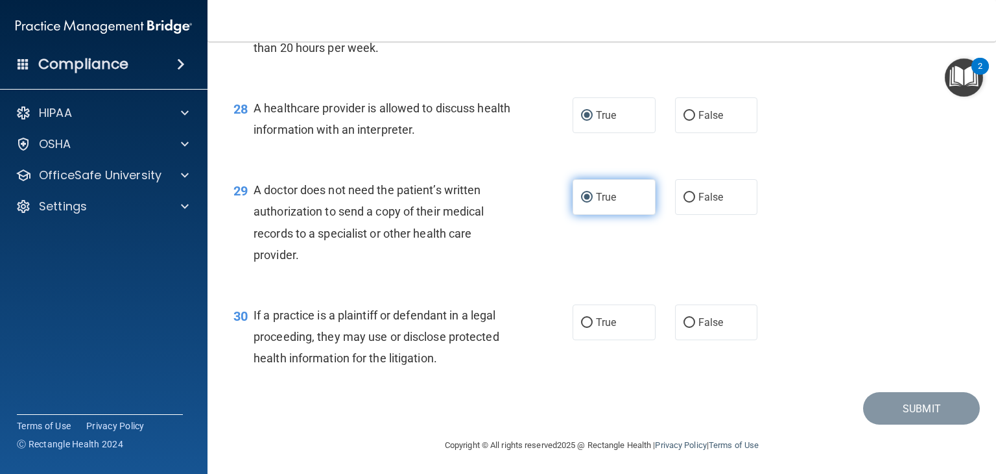
scroll to position [3062, 0]
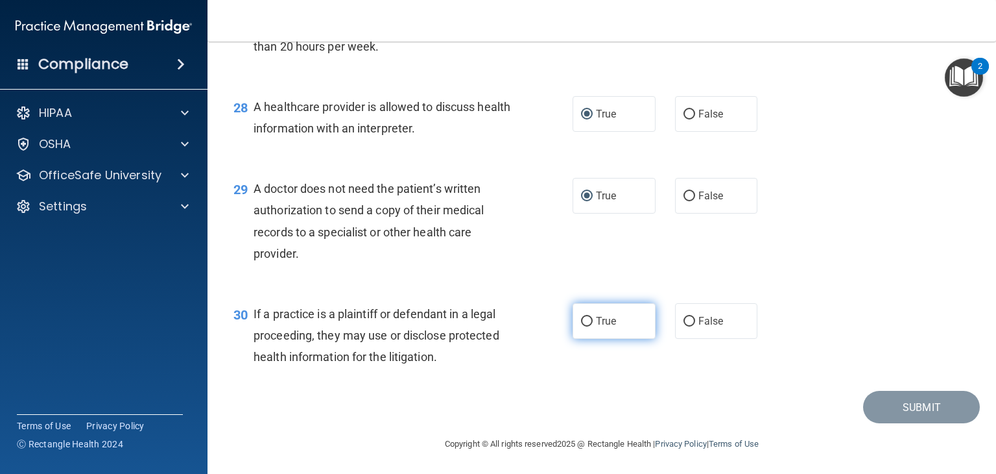
click at [581, 326] on input "True" at bounding box center [587, 322] width 12 height 10
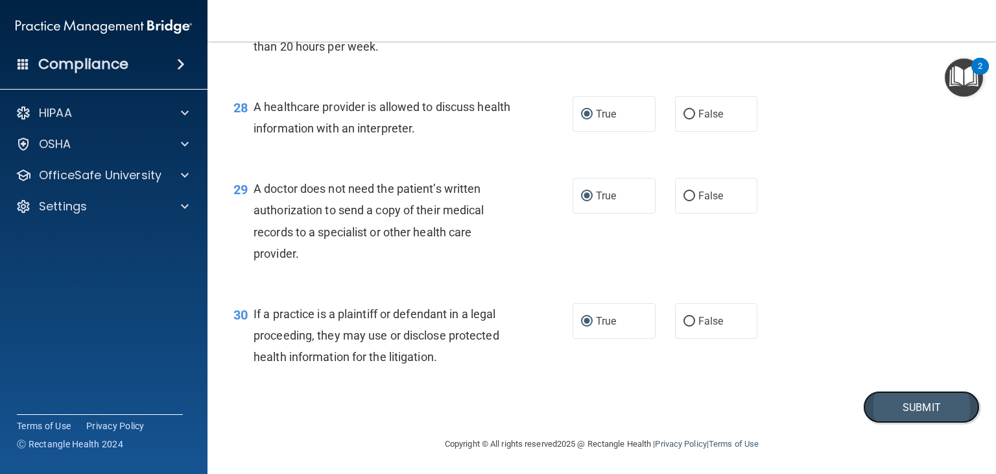
click at [874, 424] on button "Submit" at bounding box center [921, 407] width 117 height 33
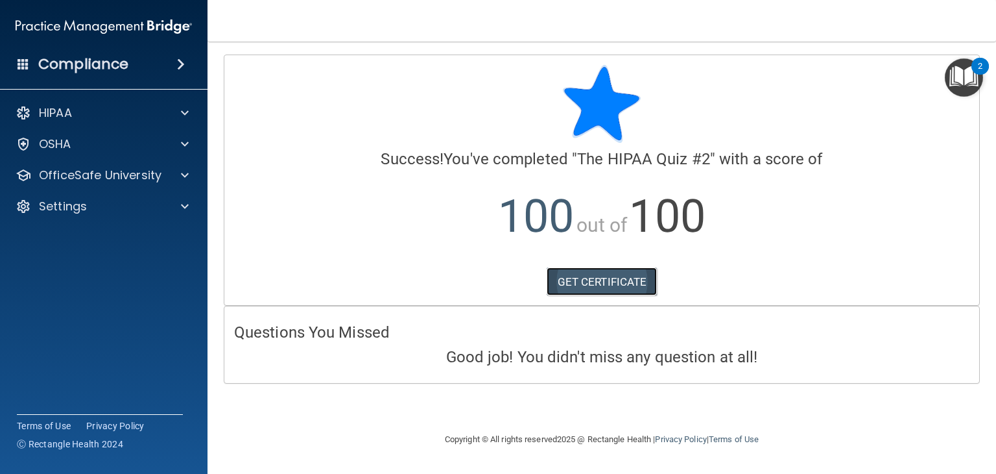
click at [599, 282] on link "GET CERTIFICATE" at bounding box center [602, 281] width 111 height 29
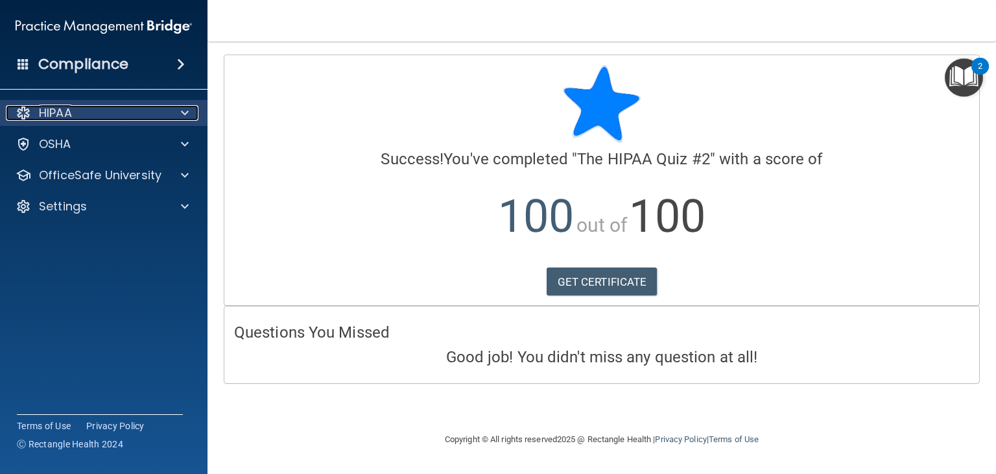
click at [156, 118] on div "HIPAA" at bounding box center [86, 113] width 161 height 16
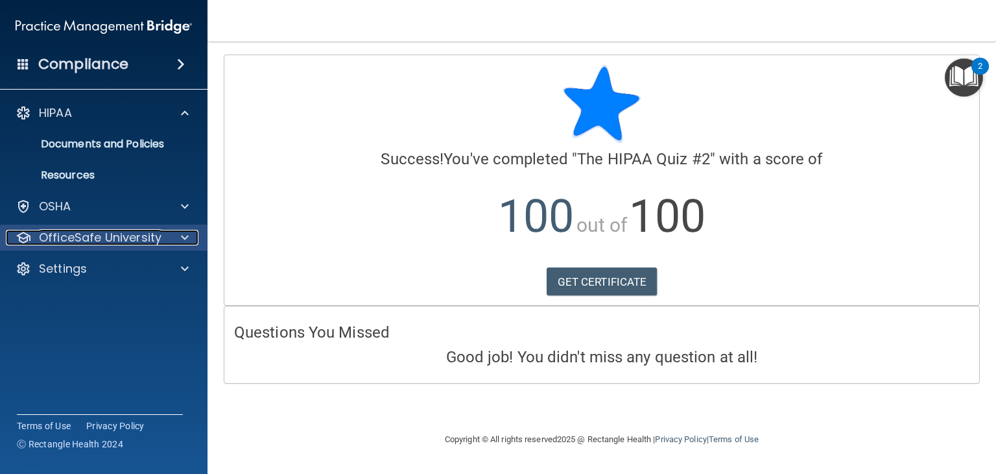
click at [180, 230] on div at bounding box center [183, 238] width 32 height 16
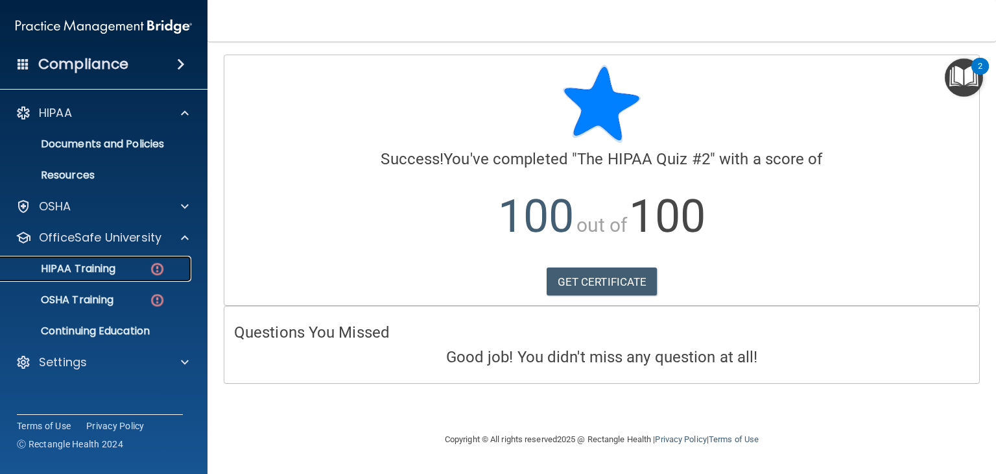
click at [154, 267] on img at bounding box center [157, 269] width 16 height 16
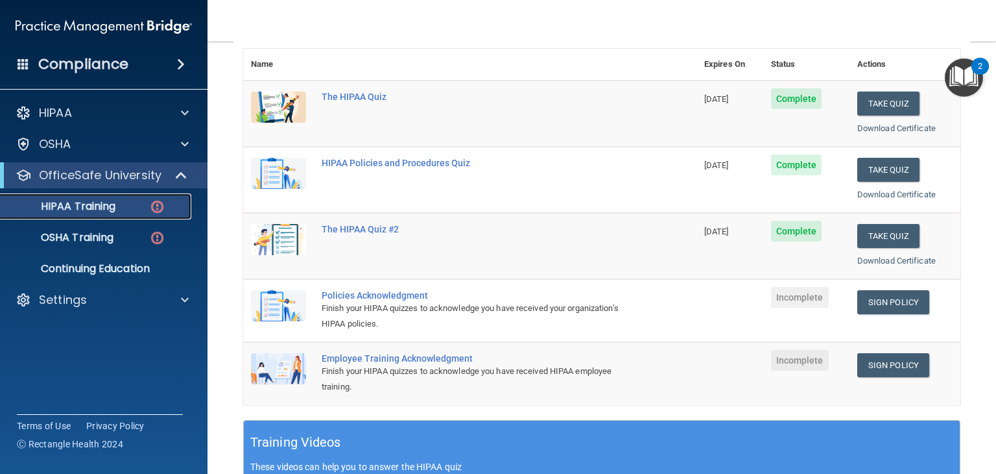
scroll to position [149, 0]
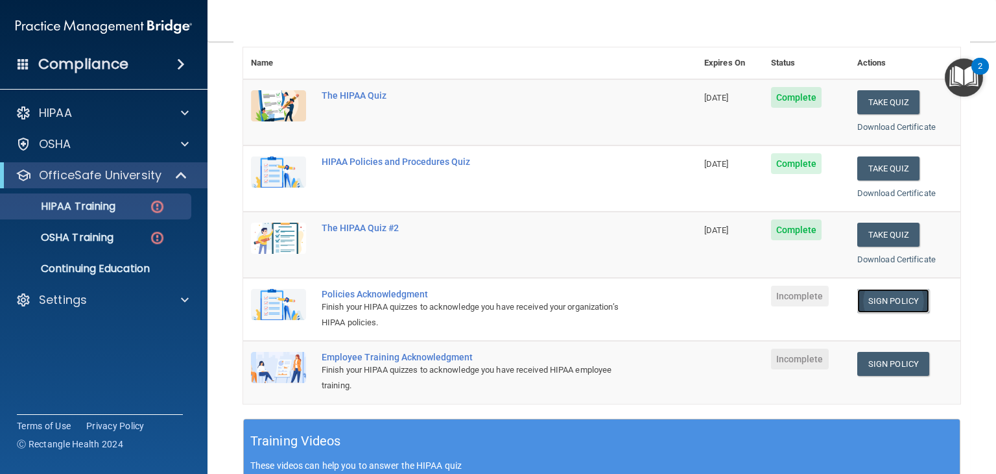
click at [875, 298] on link "Sign Policy" at bounding box center [894, 301] width 72 height 24
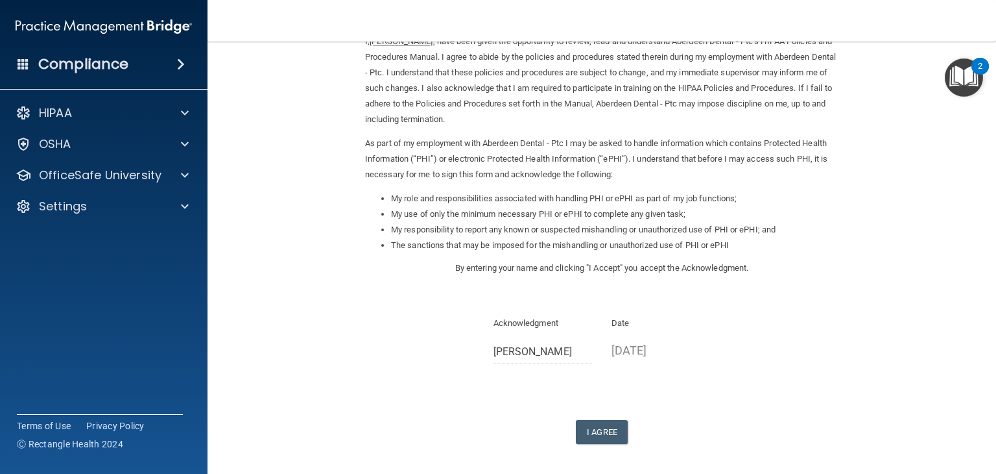
scroll to position [91, 0]
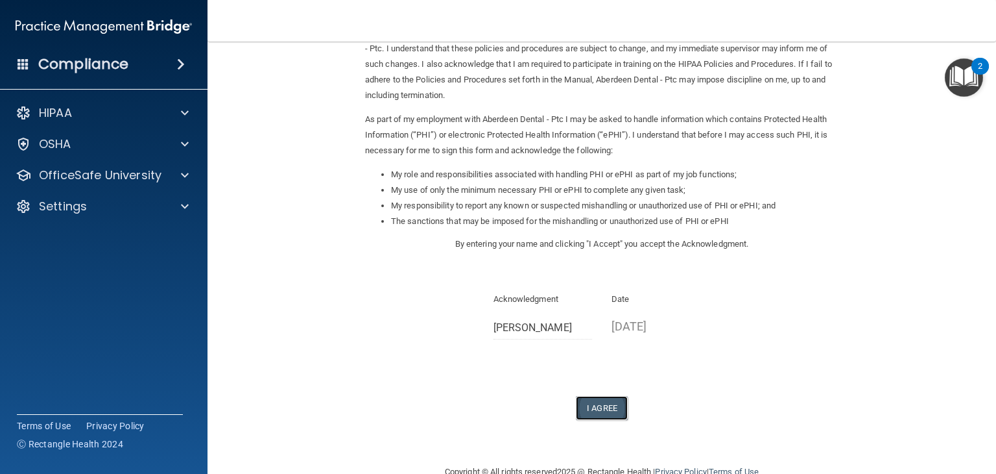
click at [596, 404] on button "I Agree" at bounding box center [602, 408] width 52 height 24
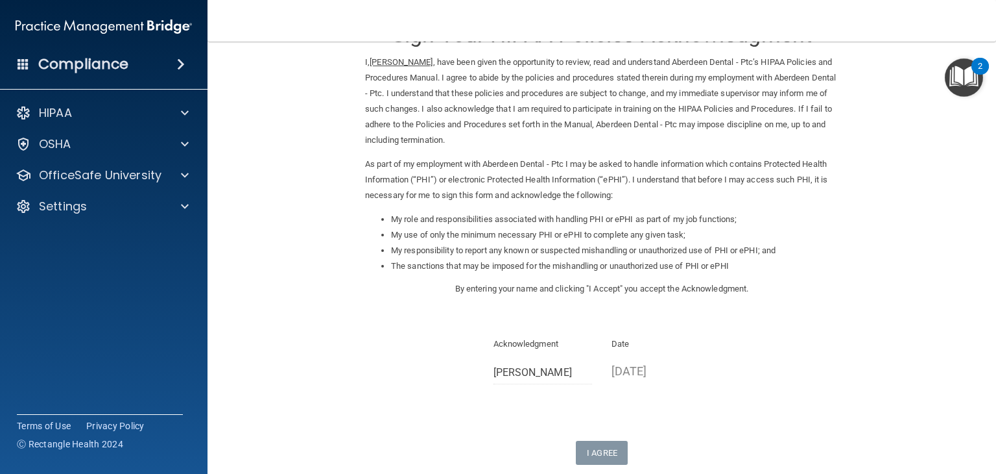
scroll to position [44, 0]
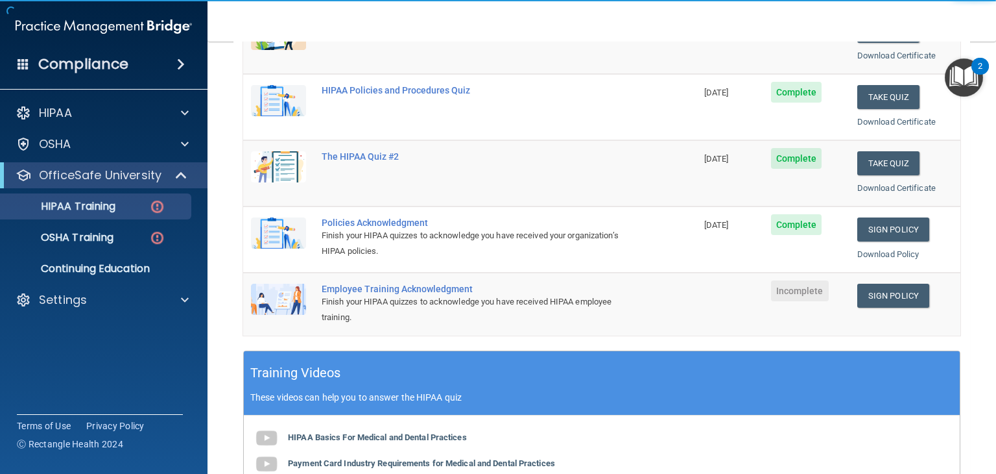
scroll to position [223, 0]
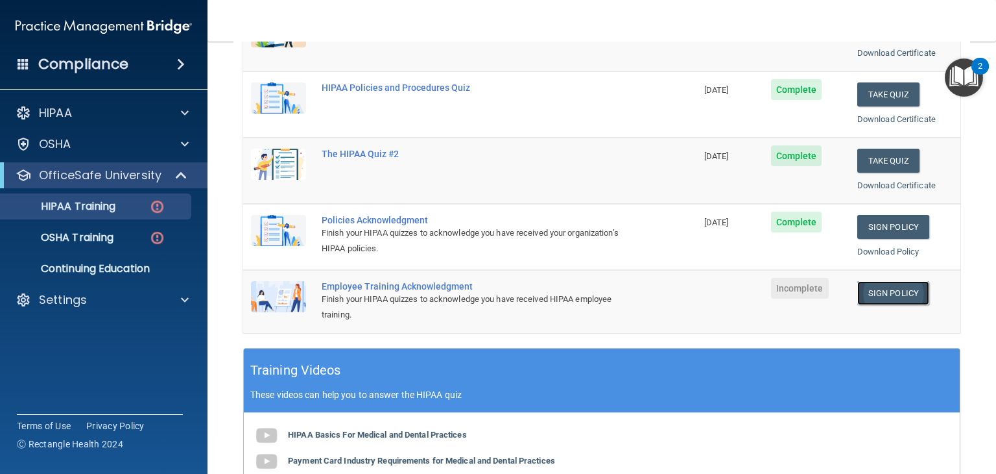
click at [877, 285] on link "Sign Policy" at bounding box center [894, 293] width 72 height 24
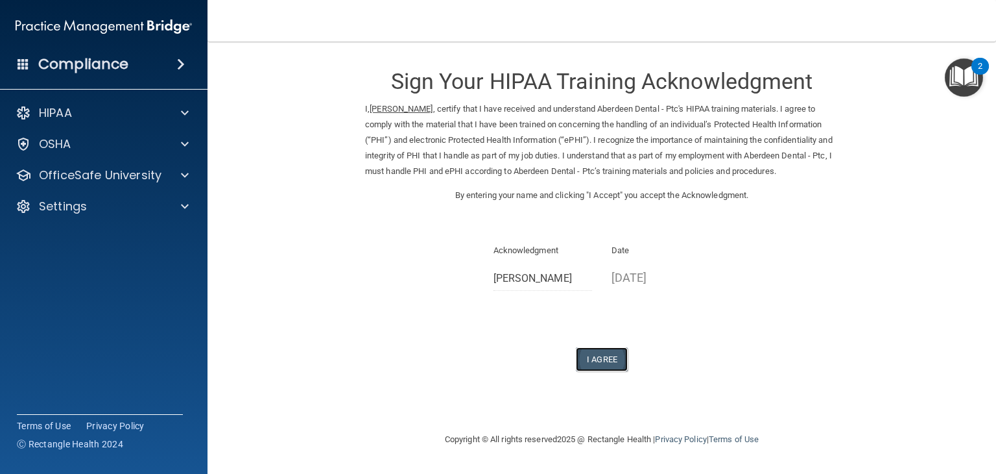
click at [614, 359] on button "I Agree" at bounding box center [602, 359] width 52 height 24
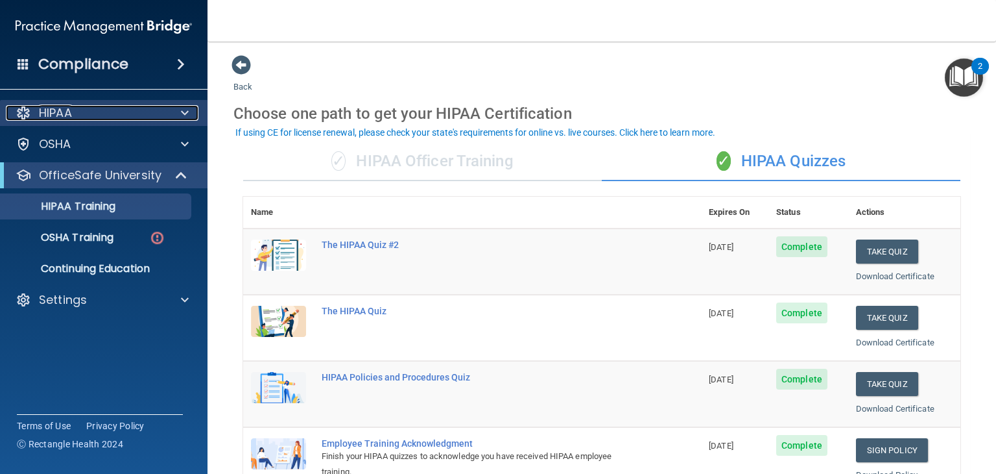
click at [182, 113] on span at bounding box center [185, 113] width 8 height 16
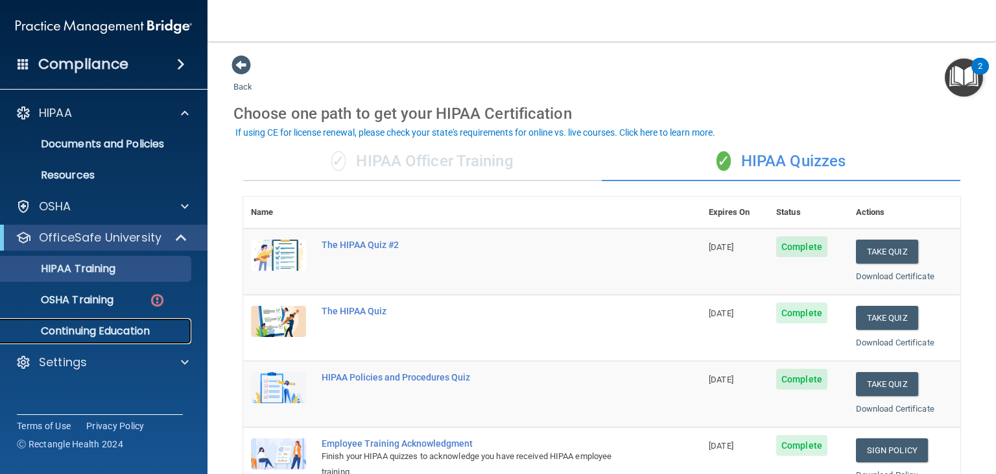
click at [128, 324] on p "Continuing Education" at bounding box center [96, 330] width 177 height 13
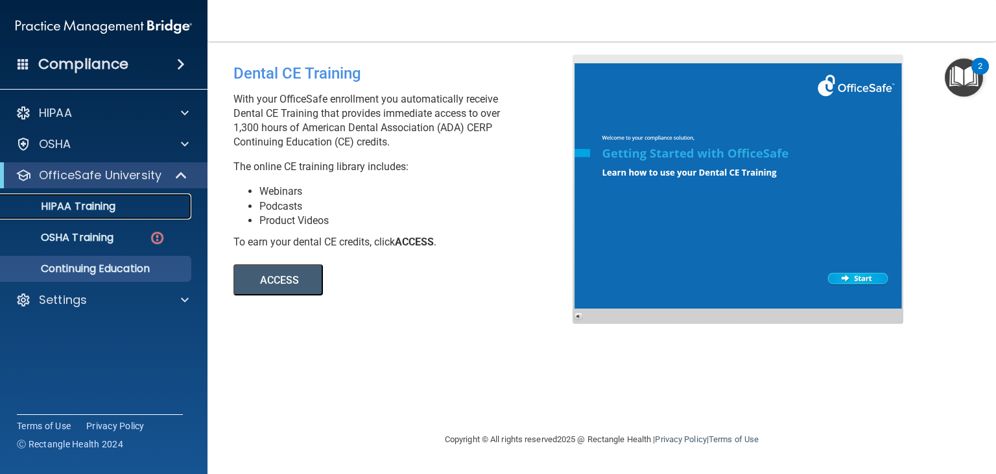
click at [91, 198] on link "HIPAA Training" at bounding box center [89, 206] width 204 height 26
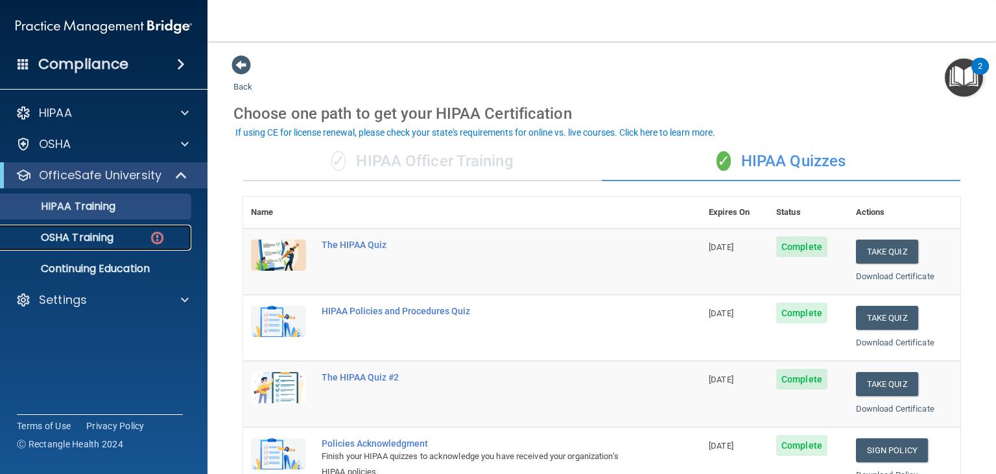
click at [132, 225] on link "OSHA Training" at bounding box center [89, 237] width 204 height 26
